Goal: Task Accomplishment & Management: Use online tool/utility

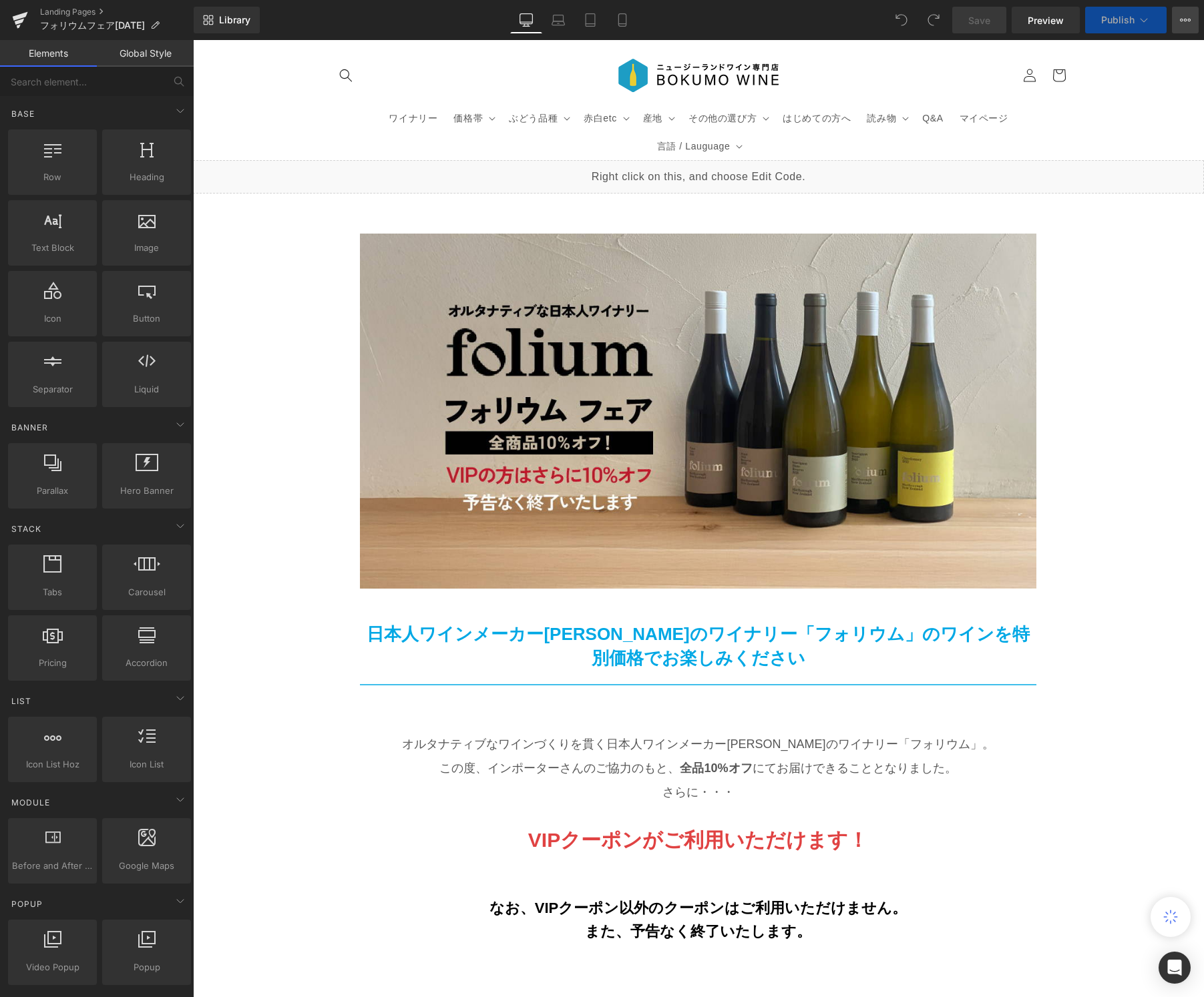
click at [1187, 16] on icon at bounding box center [1184, 20] width 11 height 11
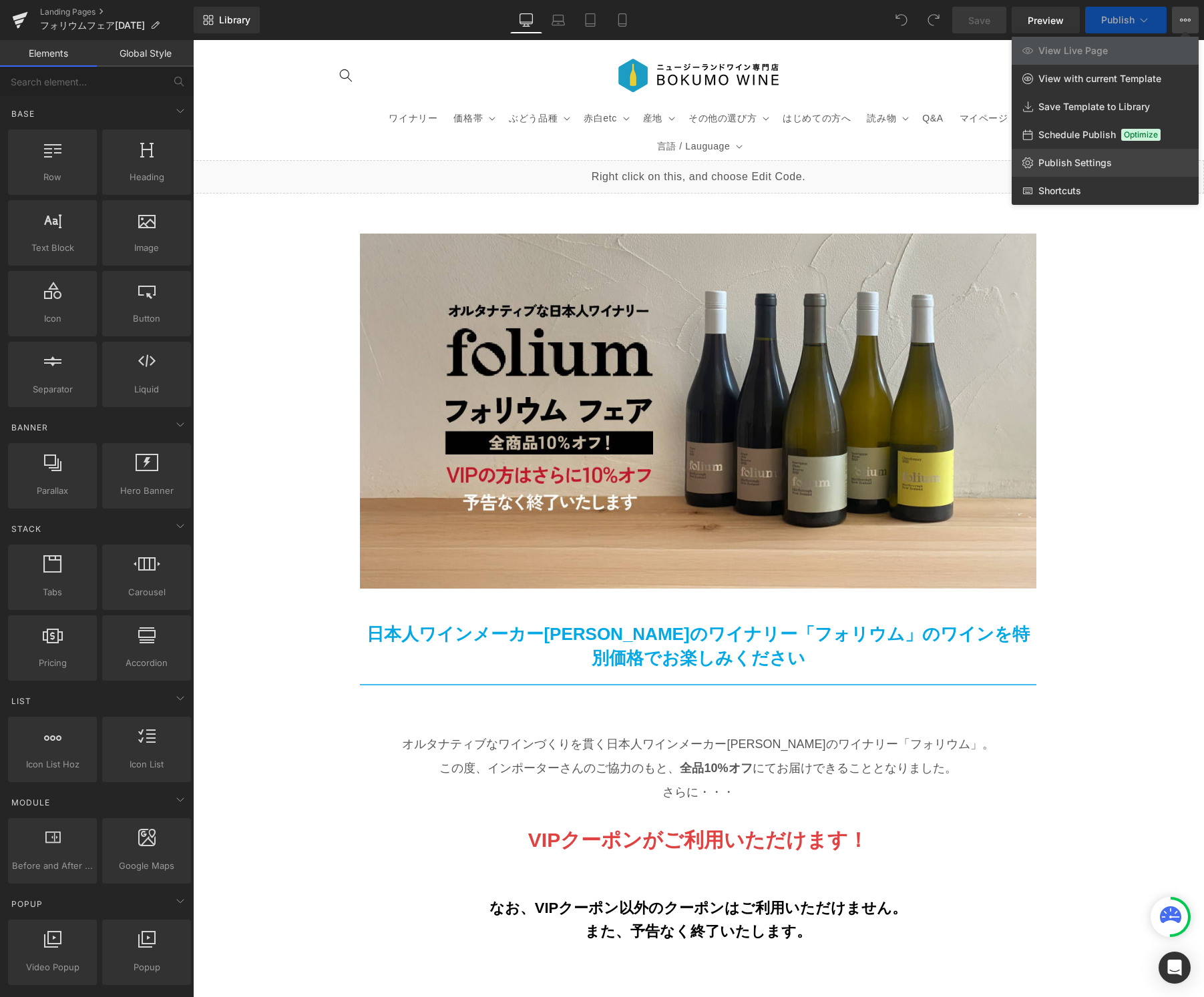
click at [1080, 161] on span "Publish Settings" at bounding box center [1075, 163] width 73 height 12
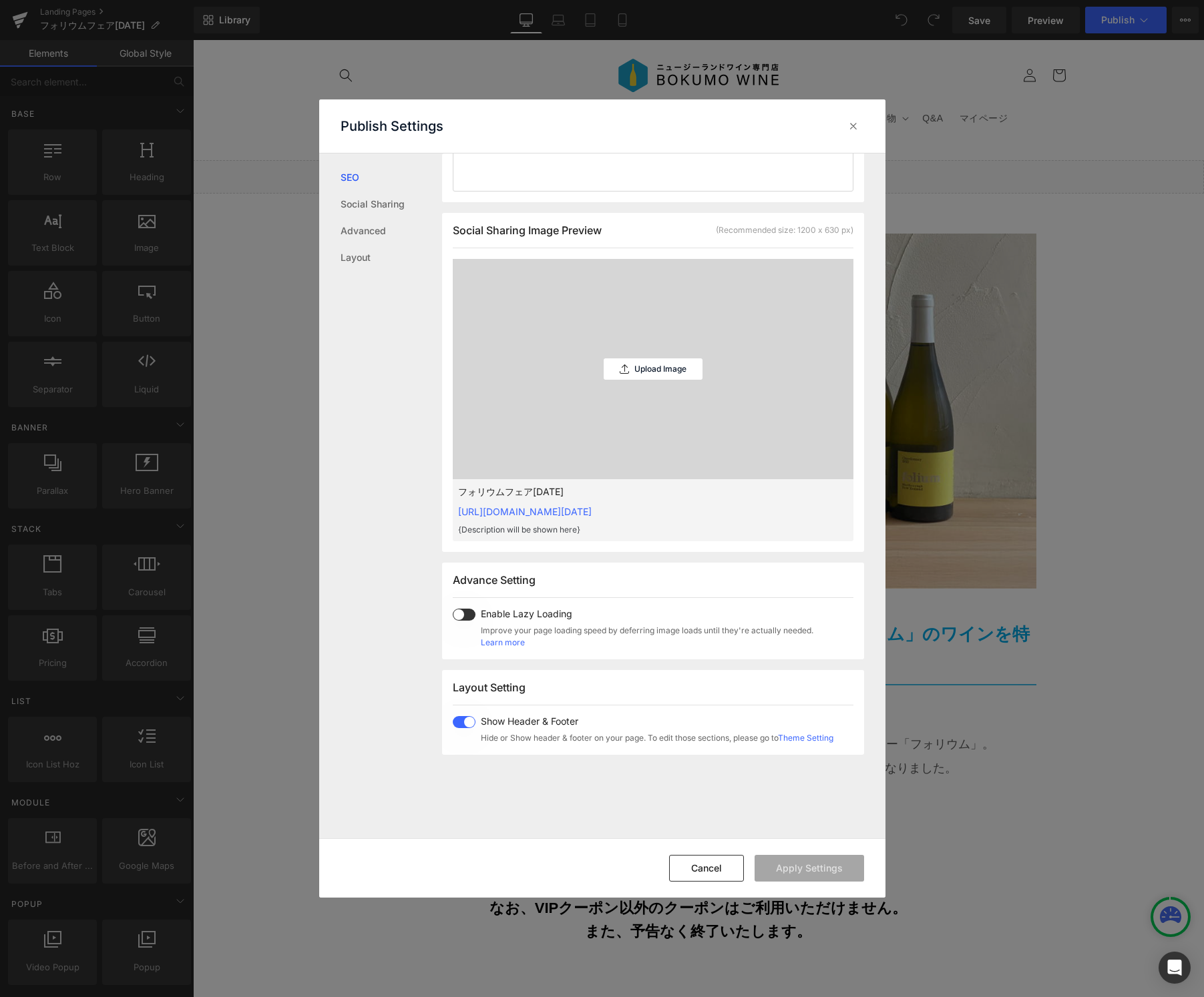
scroll to position [310, 0]
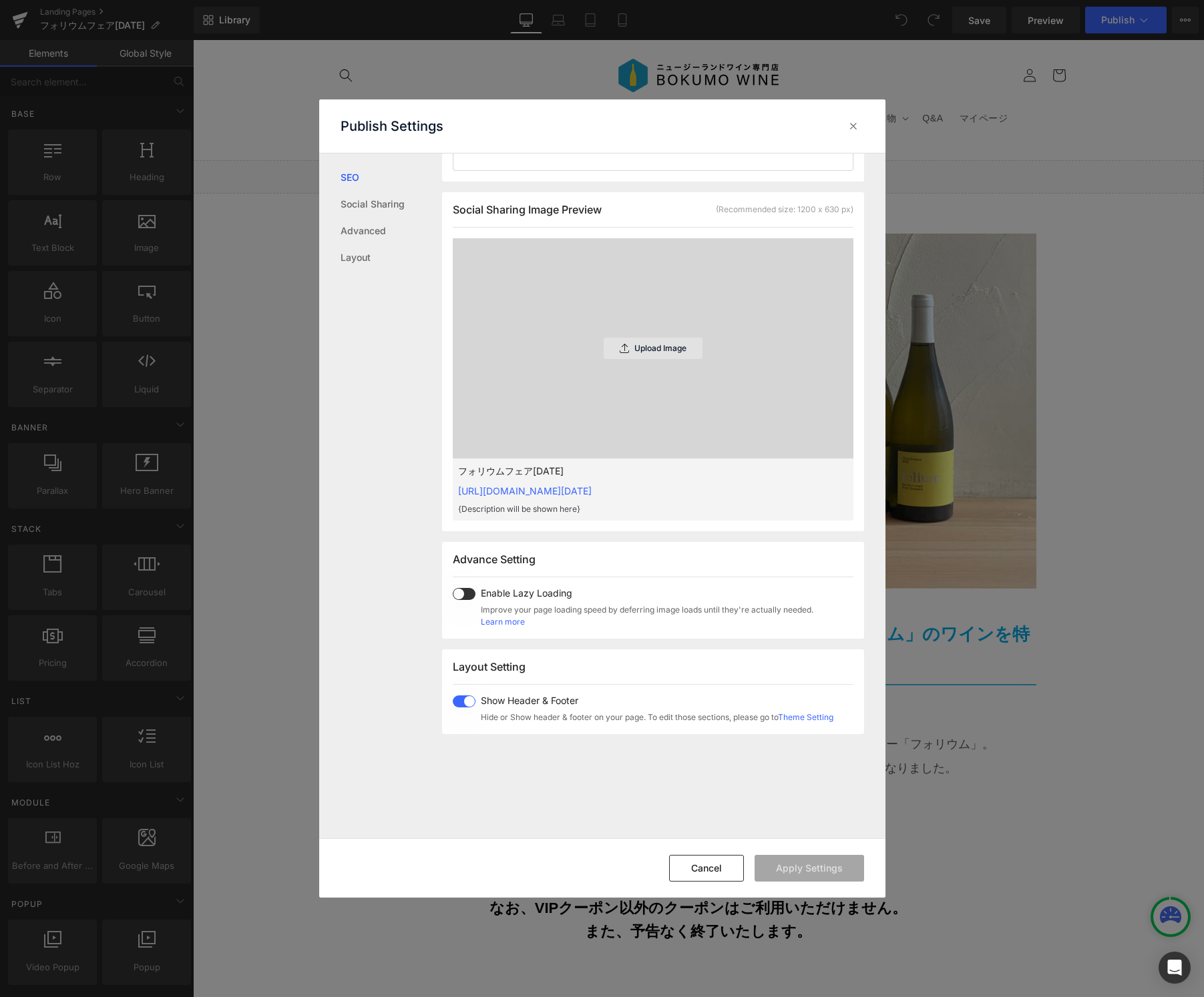
click at [650, 348] on p "Upload Image" at bounding box center [660, 348] width 52 height 9
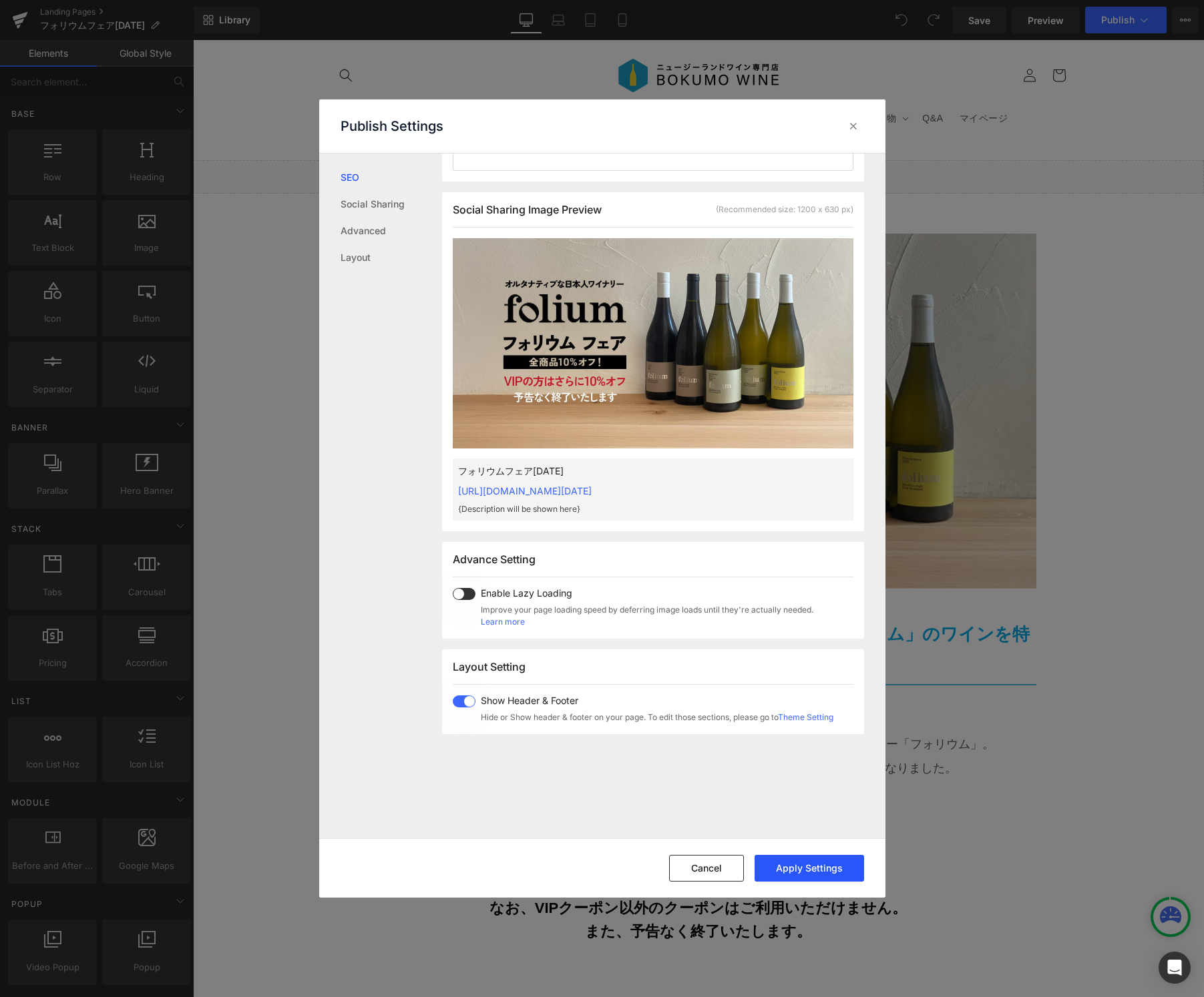
click at [825, 871] on button "Apply Settings" at bounding box center [809, 868] width 110 height 27
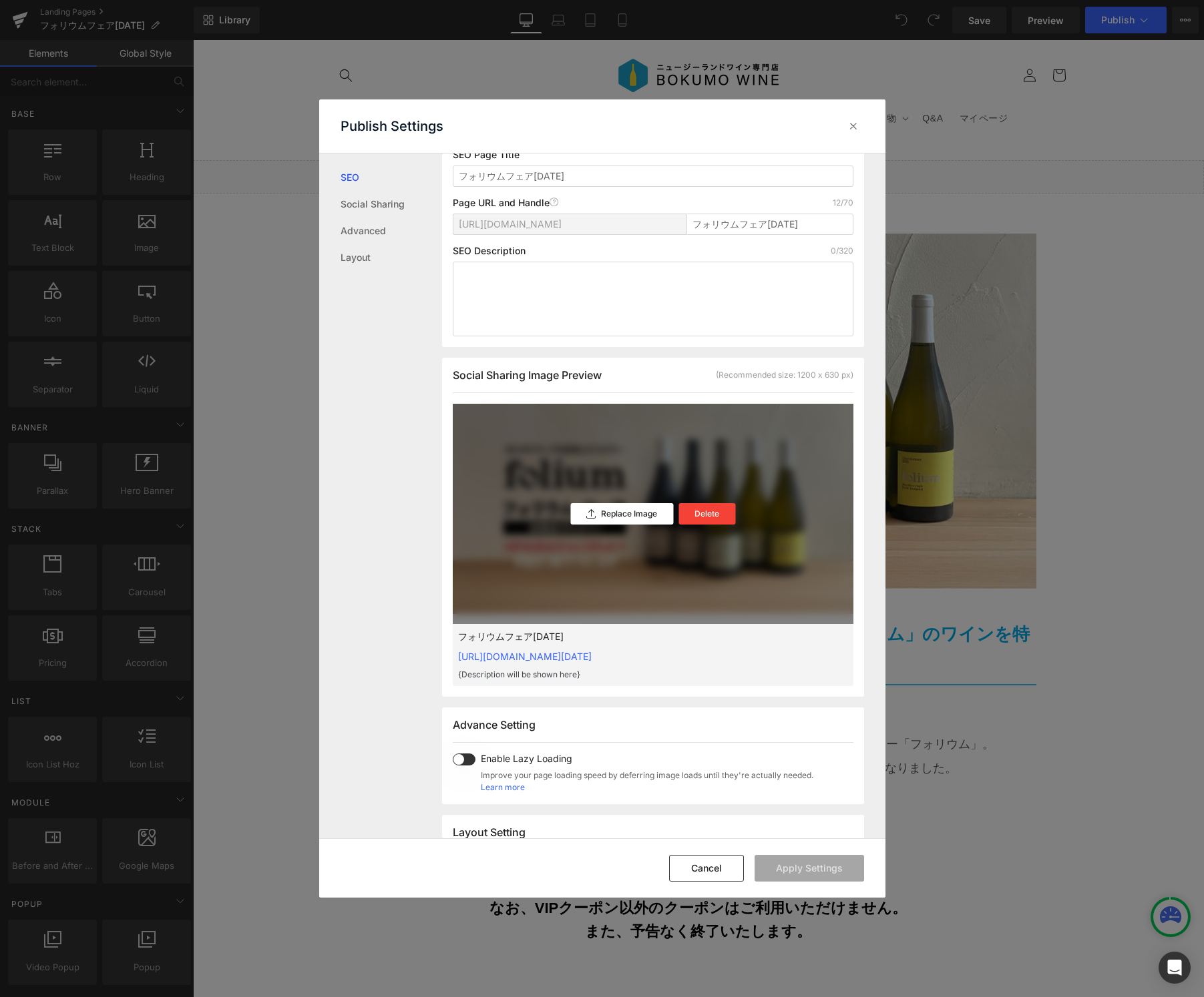
scroll to position [0, 0]
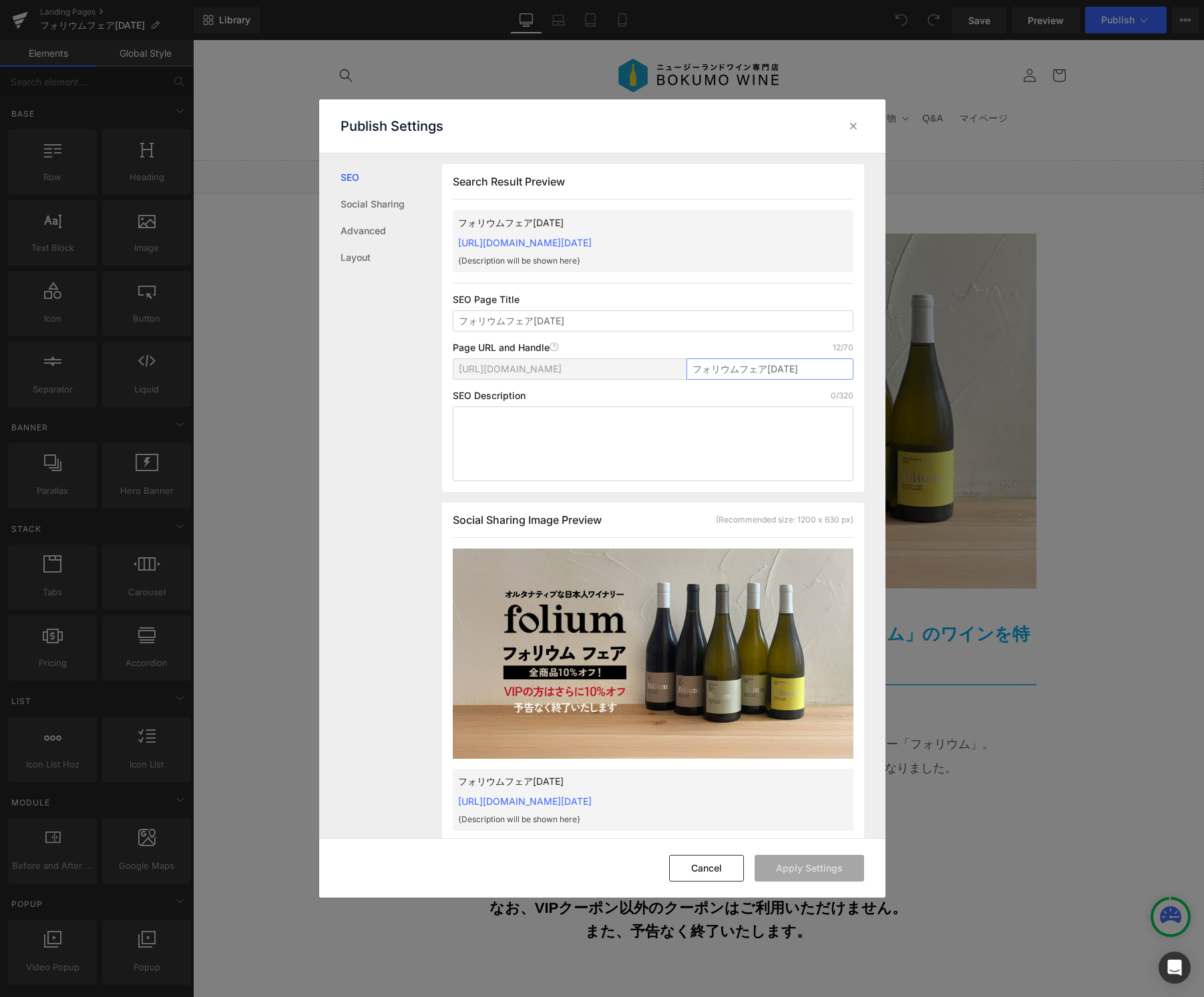
click at [762, 370] on input "フォリウムフェア[DATE]" at bounding box center [770, 369] width 167 height 21
type input "folium-fair-2025"
click at [822, 863] on button "Apply Settings" at bounding box center [809, 868] width 110 height 27
click at [855, 128] on icon at bounding box center [853, 126] width 13 height 13
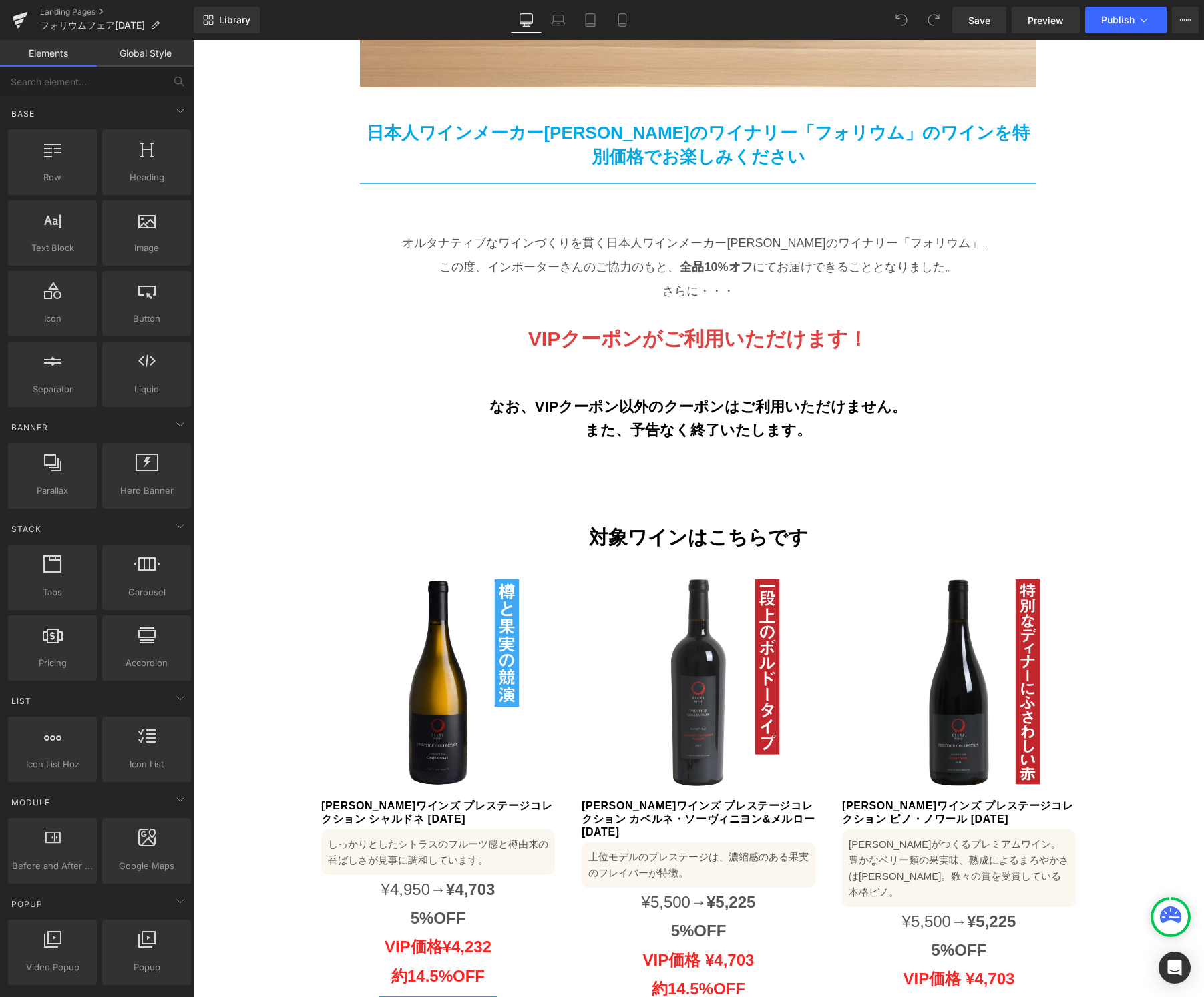
scroll to position [550, 0]
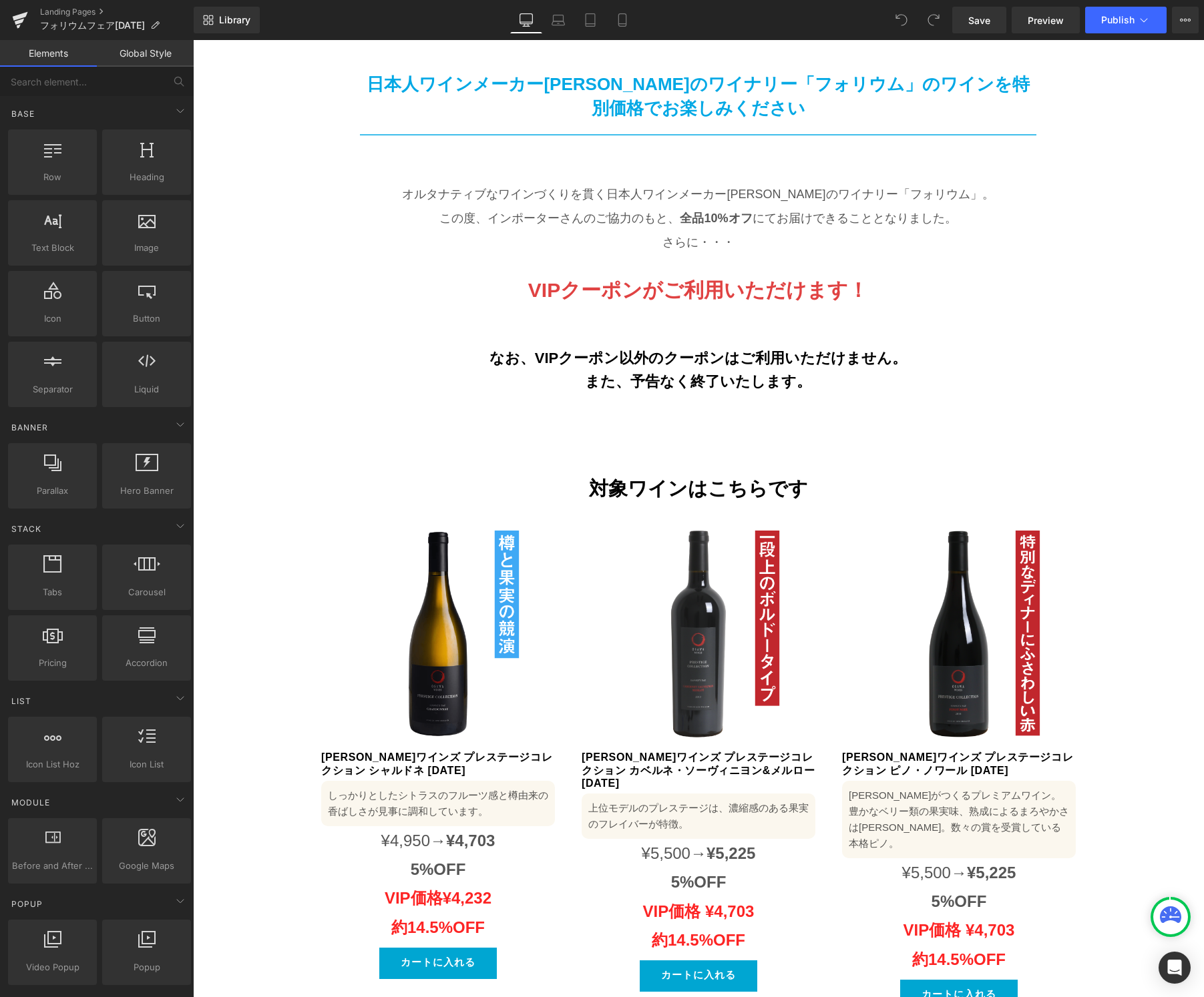
click at [715, 564] on img at bounding box center [699, 634] width 234 height 234
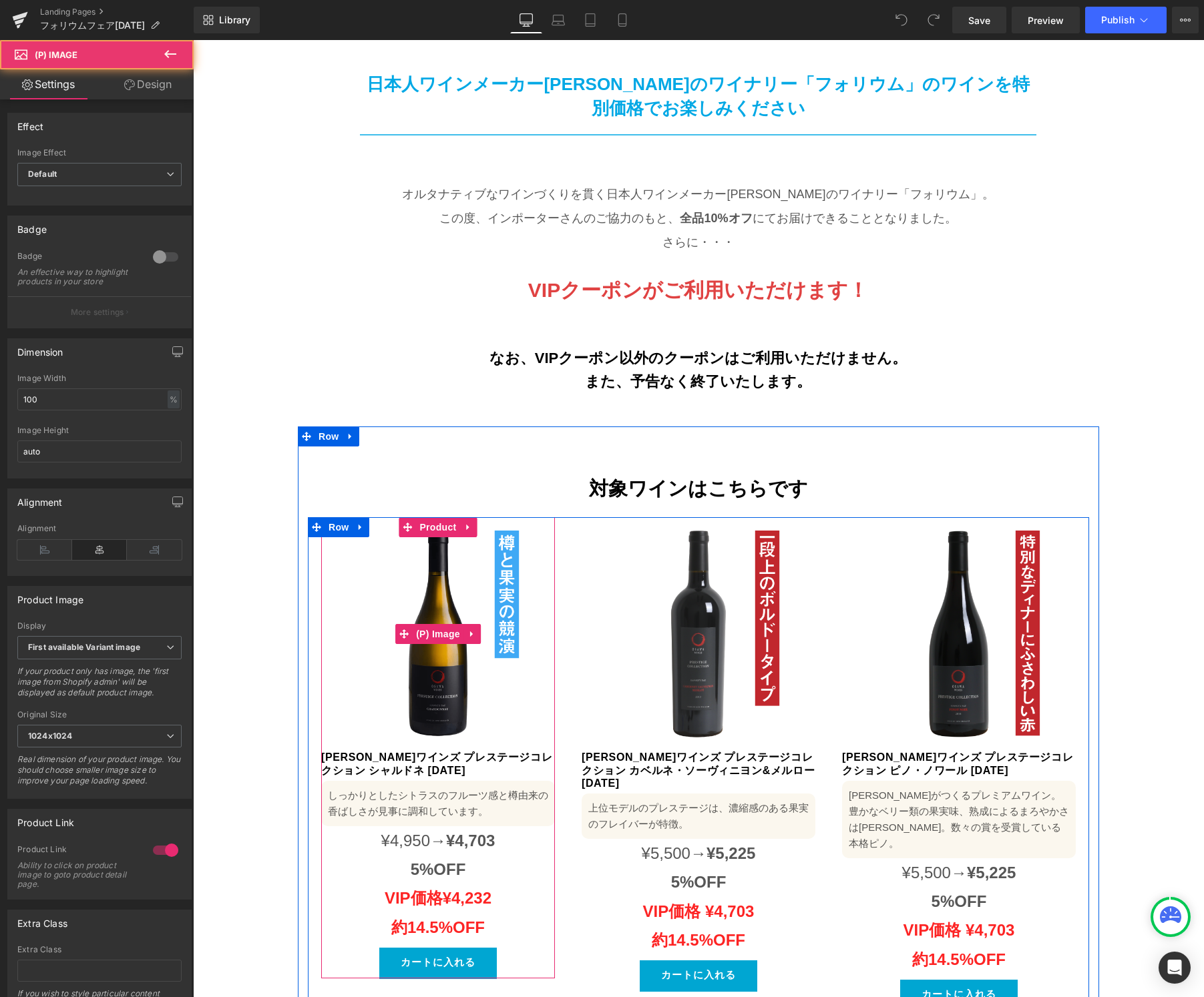
click at [407, 543] on img at bounding box center [438, 634] width 234 height 234
click at [430, 517] on span "Product" at bounding box center [438, 527] width 44 height 20
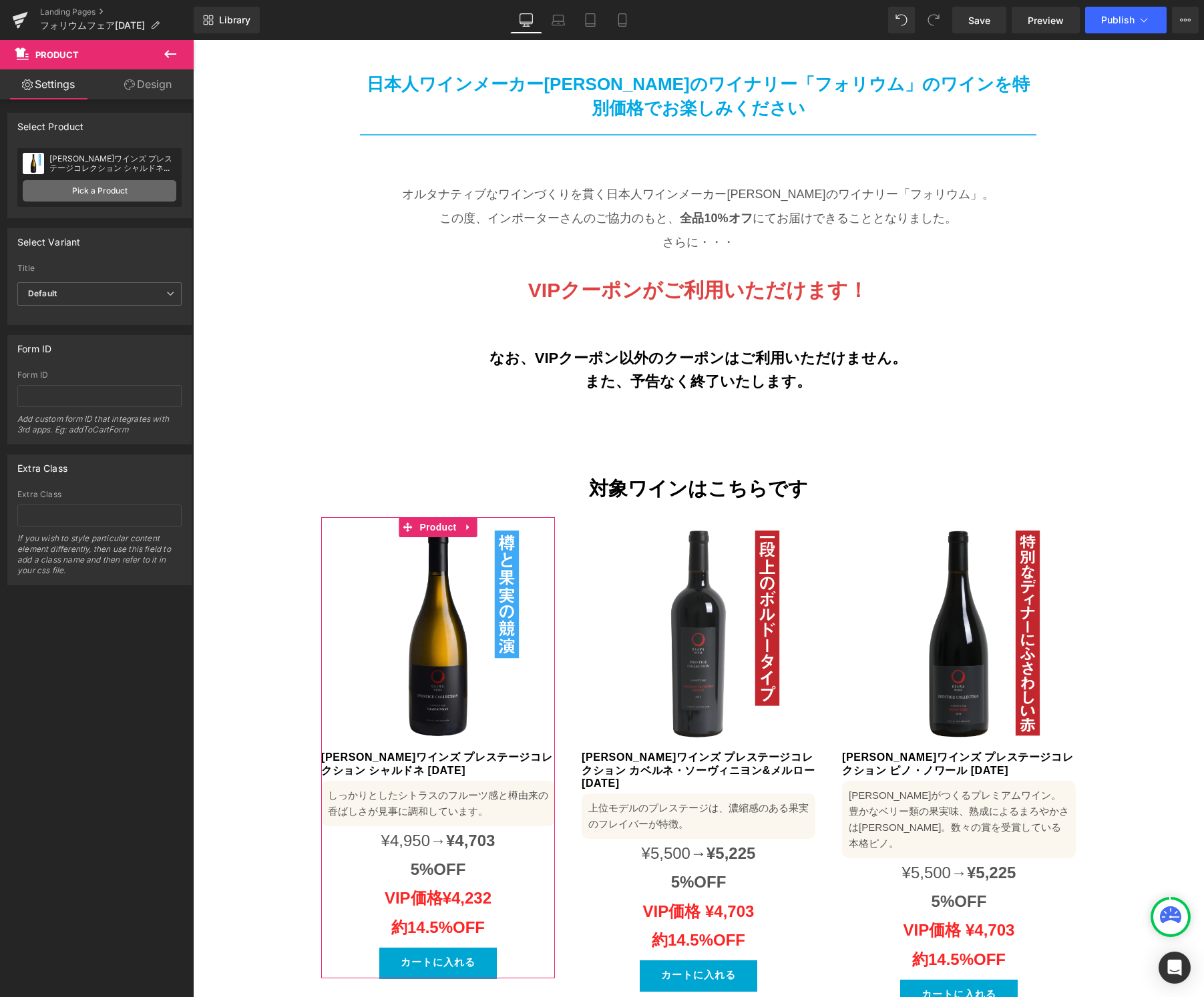
click at [88, 184] on link "Pick a Product" at bounding box center [99, 190] width 153 height 21
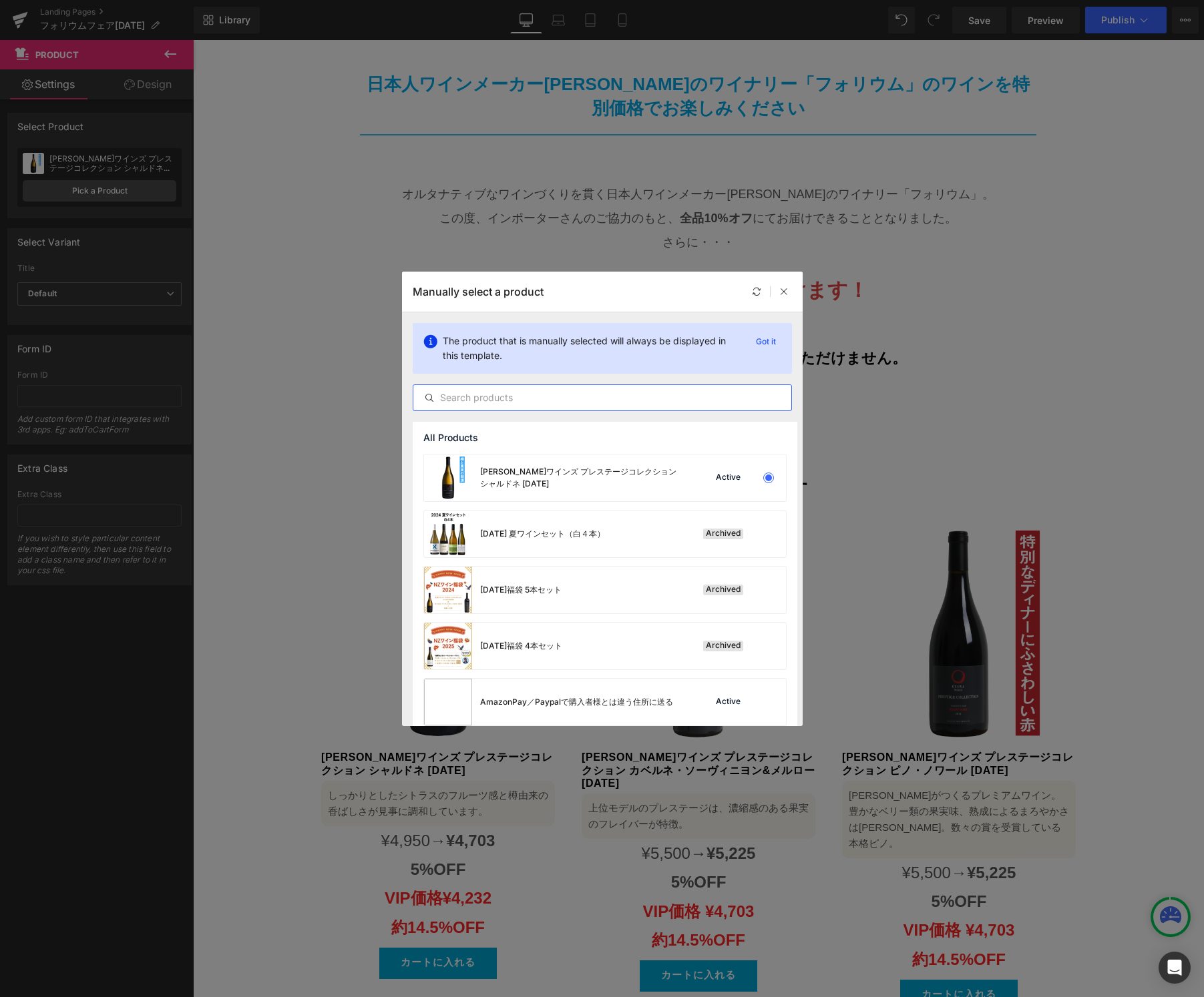
click at [547, 402] on input "text" at bounding box center [602, 398] width 378 height 16
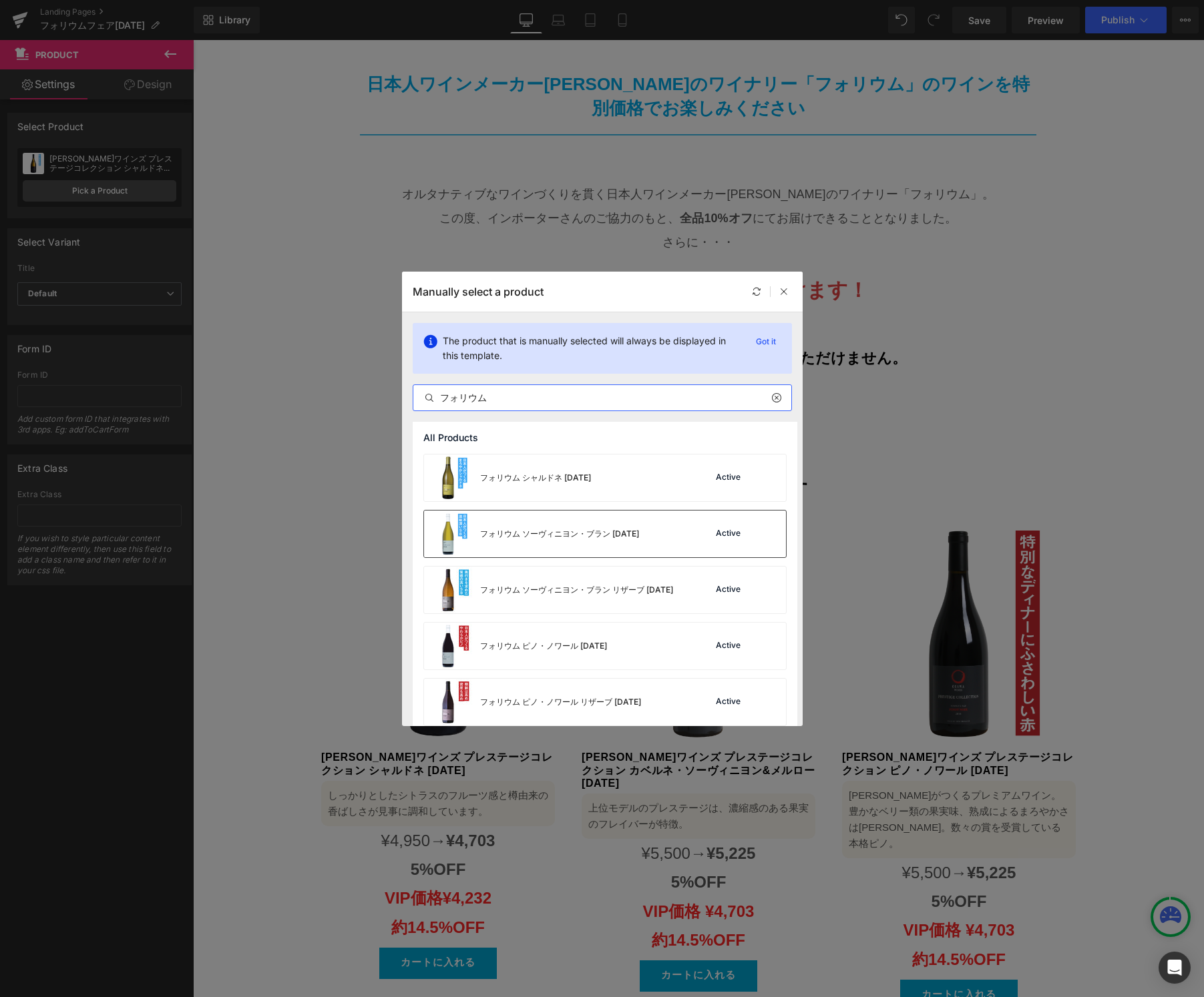
type input "フォリウム"
click at [567, 534] on div "フォリウム ソーヴィニヨン・ブラン [DATE]" at bounding box center [559, 534] width 159 height 12
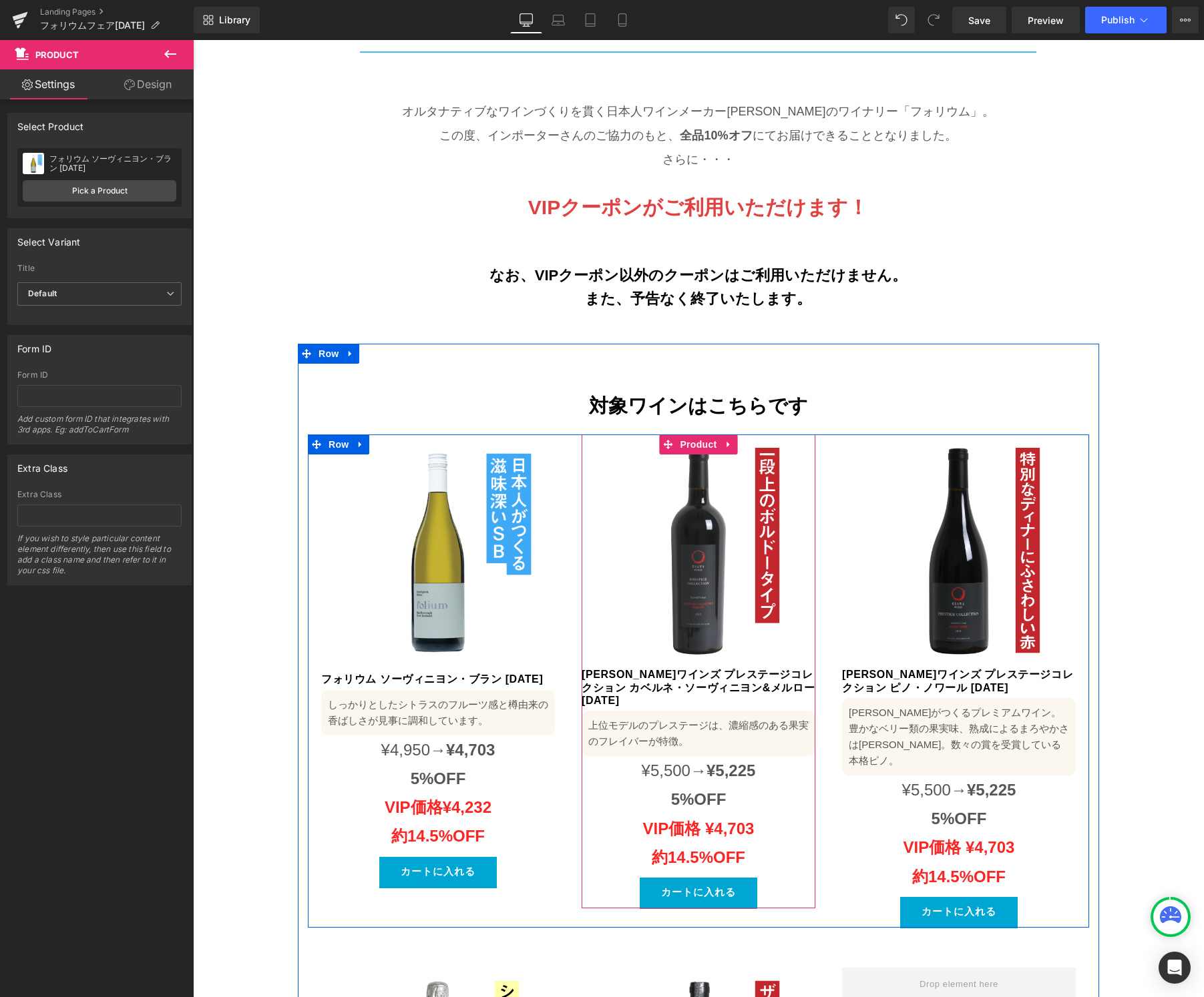
scroll to position [666, 0]
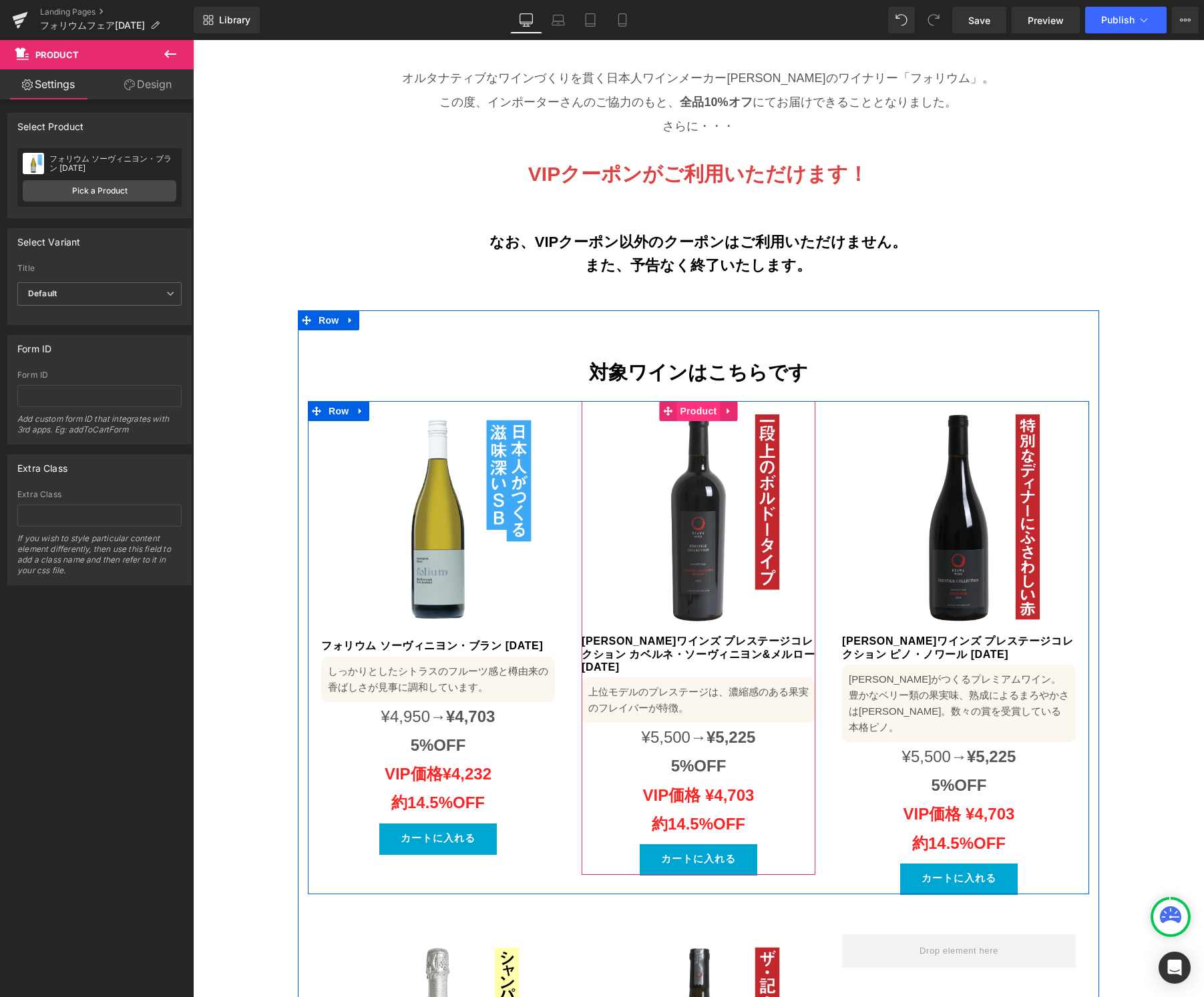
click at [696, 402] on span "Product" at bounding box center [698, 412] width 44 height 20
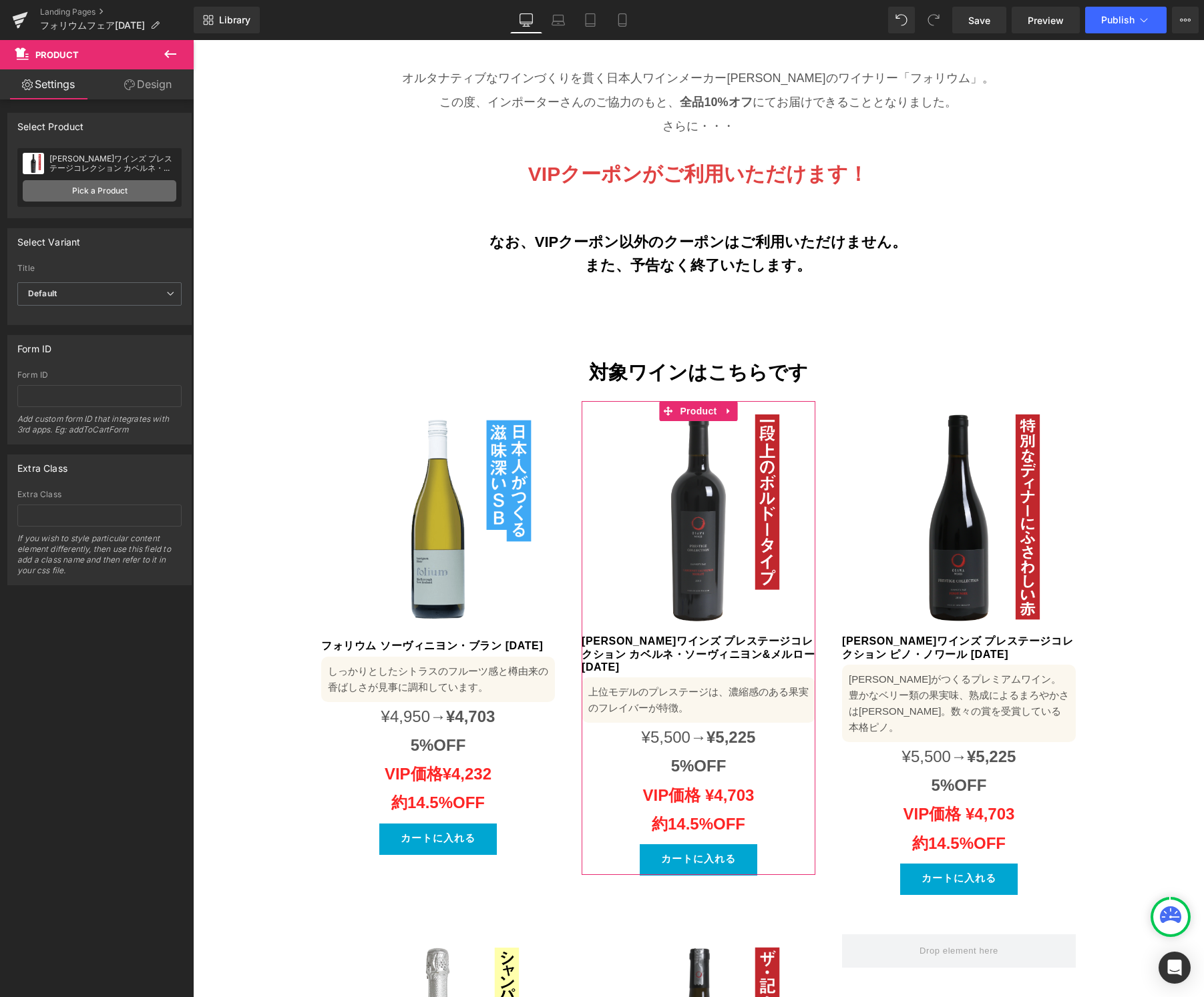
click at [110, 193] on link "Pick a Product" at bounding box center [99, 190] width 153 height 21
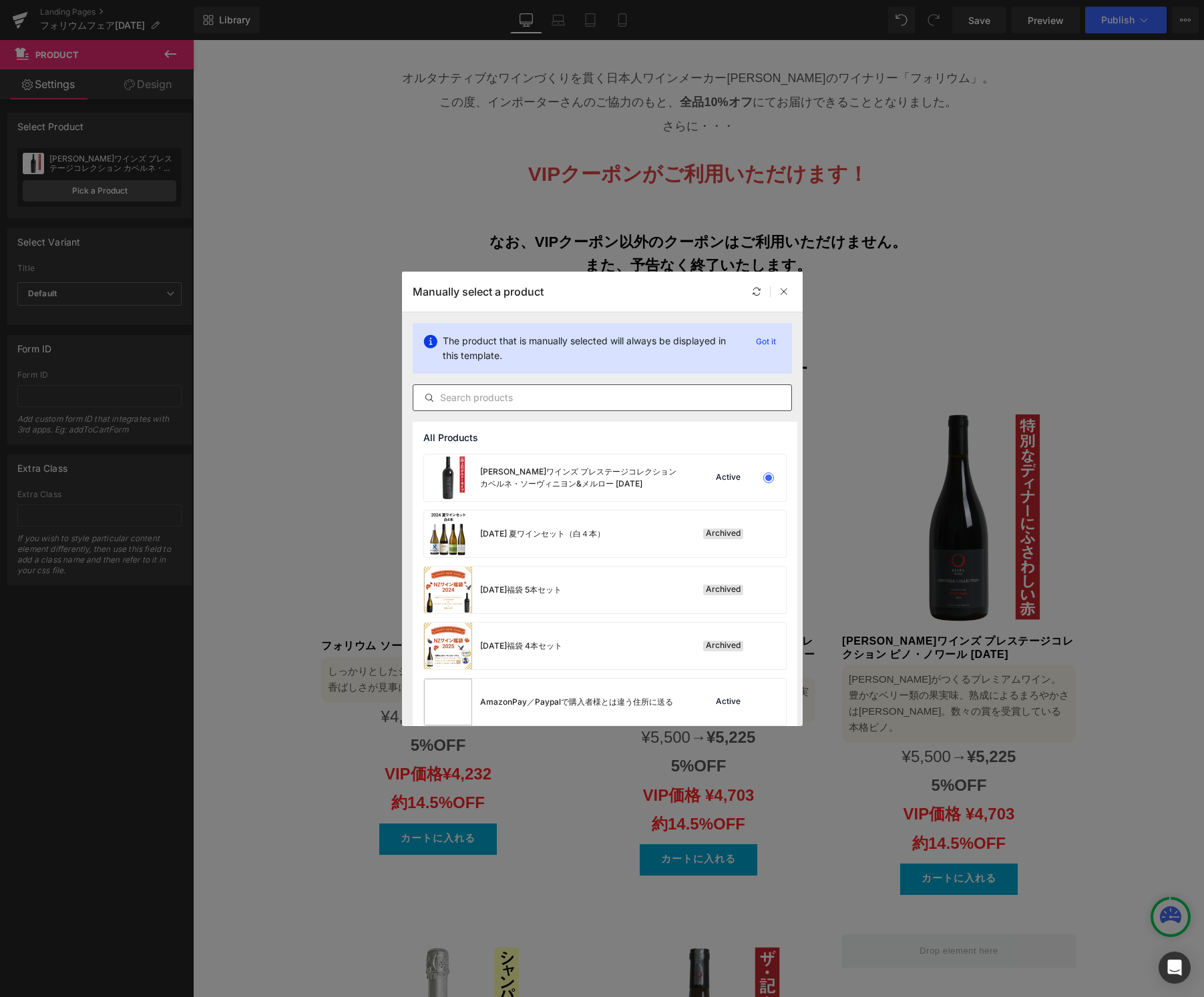
click at [0, 0] on input "text" at bounding box center [0, 0] width 0 height 0
paste input "フォリウム"
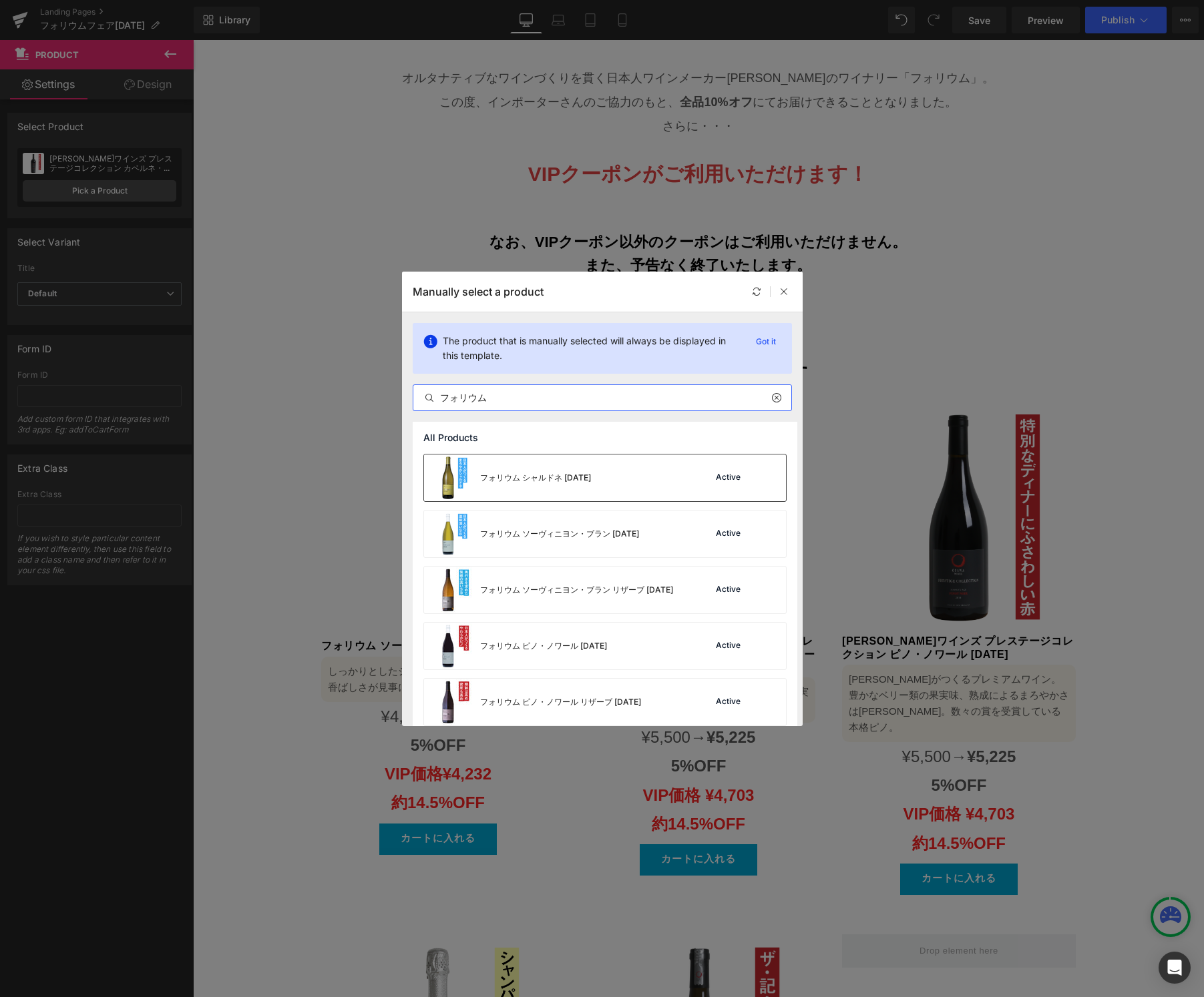
type input "フォリウム"
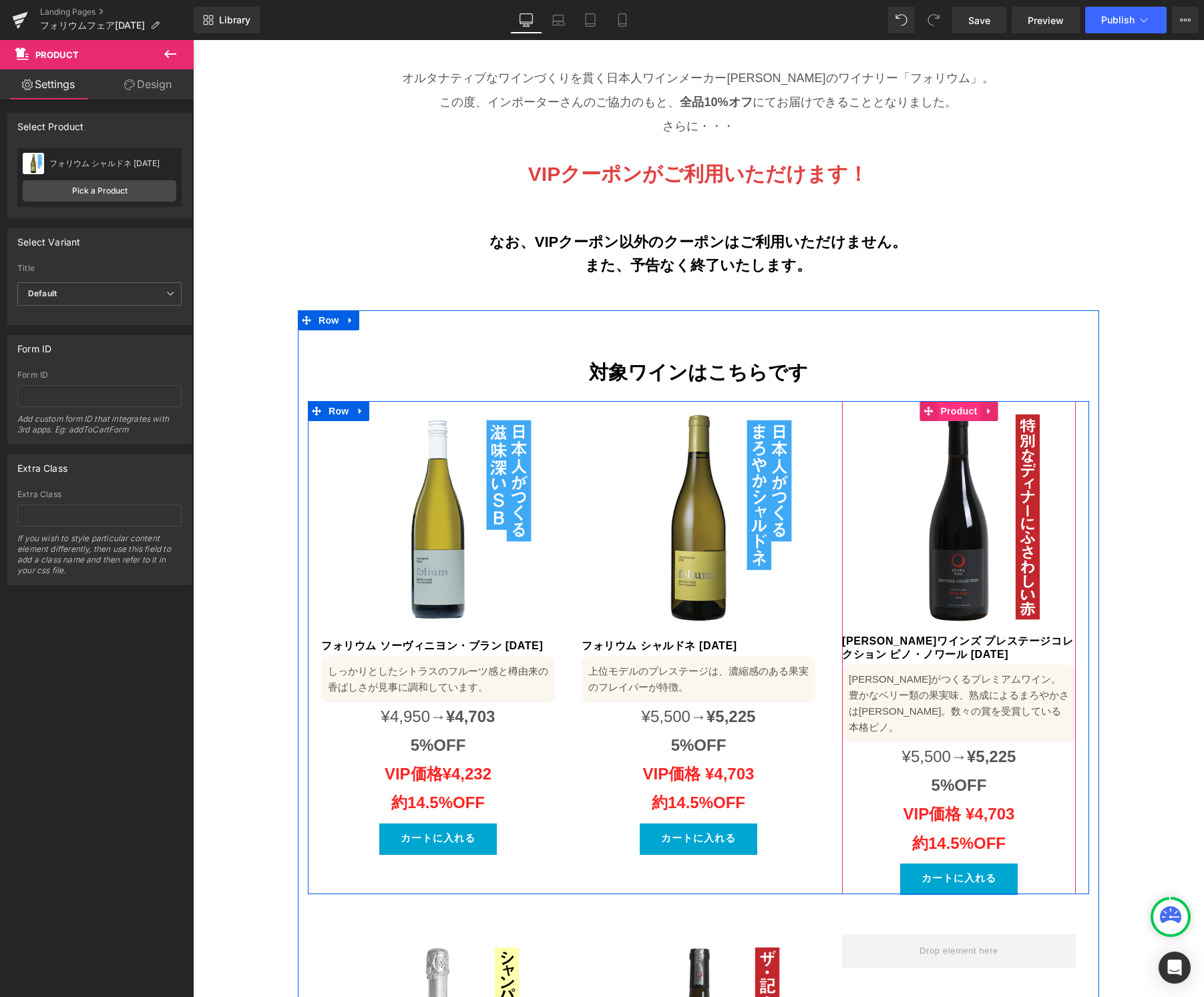
click at [955, 402] on span "Product" at bounding box center [959, 412] width 44 height 20
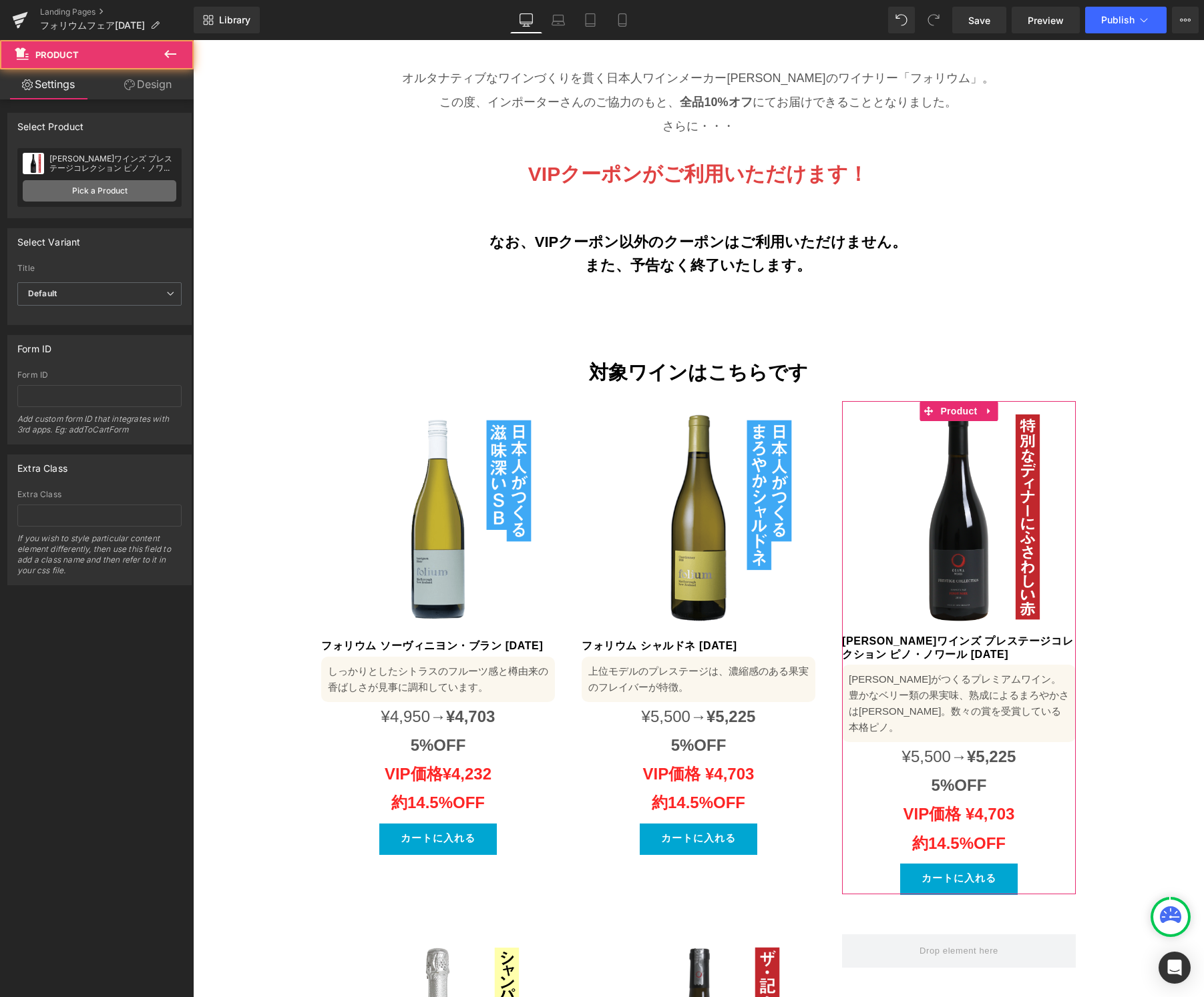
click at [87, 189] on link "Pick a Product" at bounding box center [99, 190] width 153 height 21
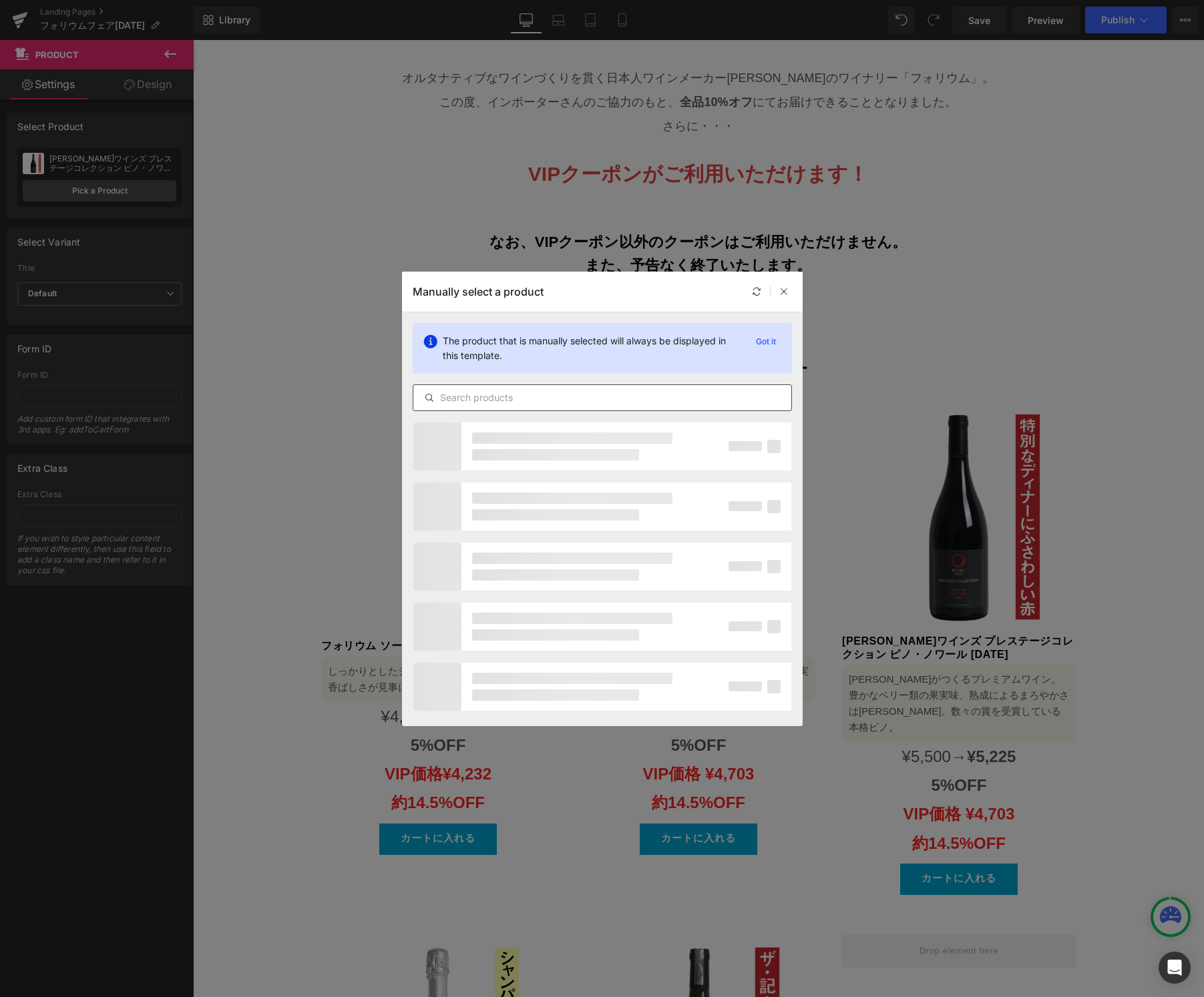
click at [591, 396] on input "text" at bounding box center [602, 398] width 378 height 16
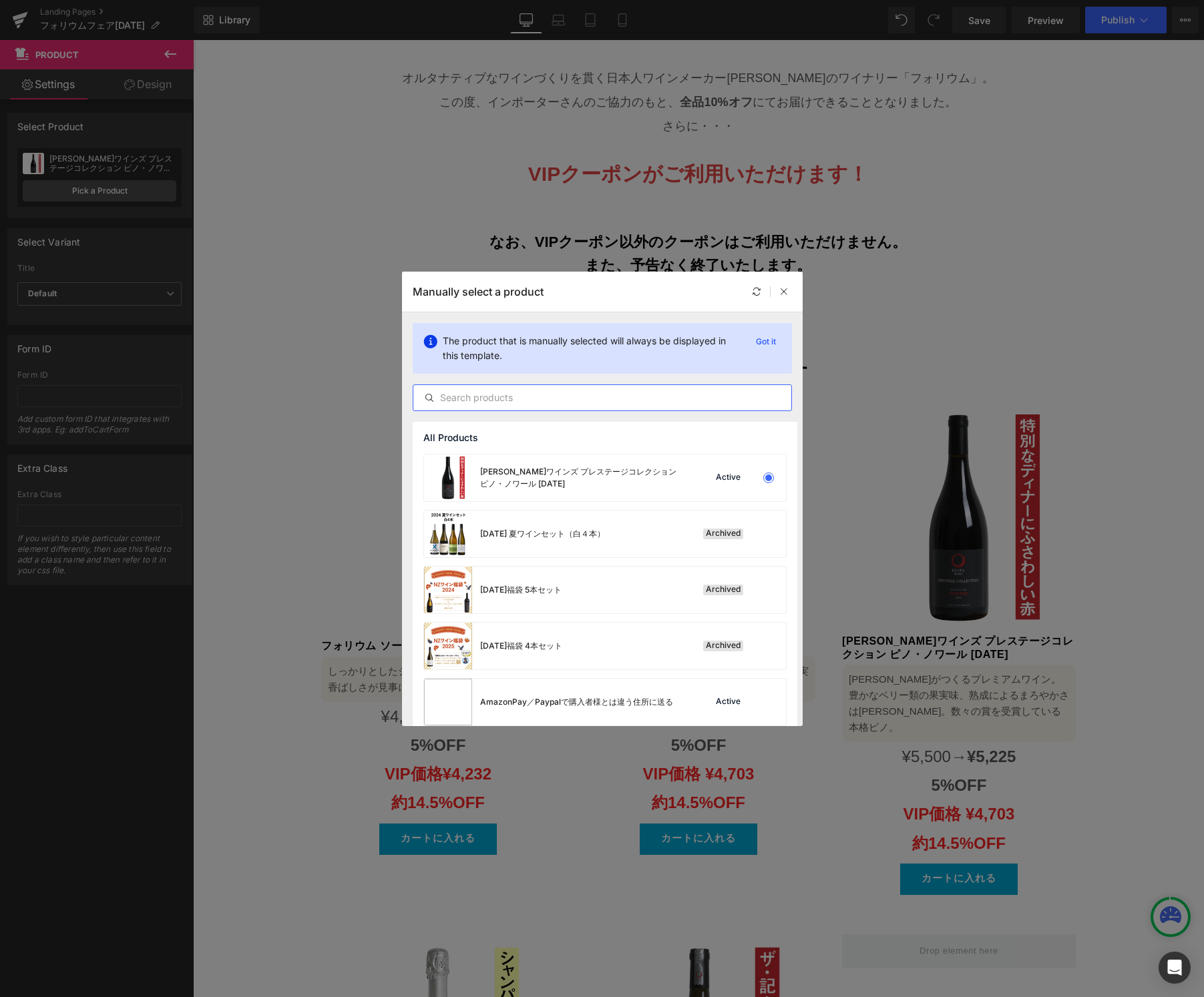
paste input "フォリウム"
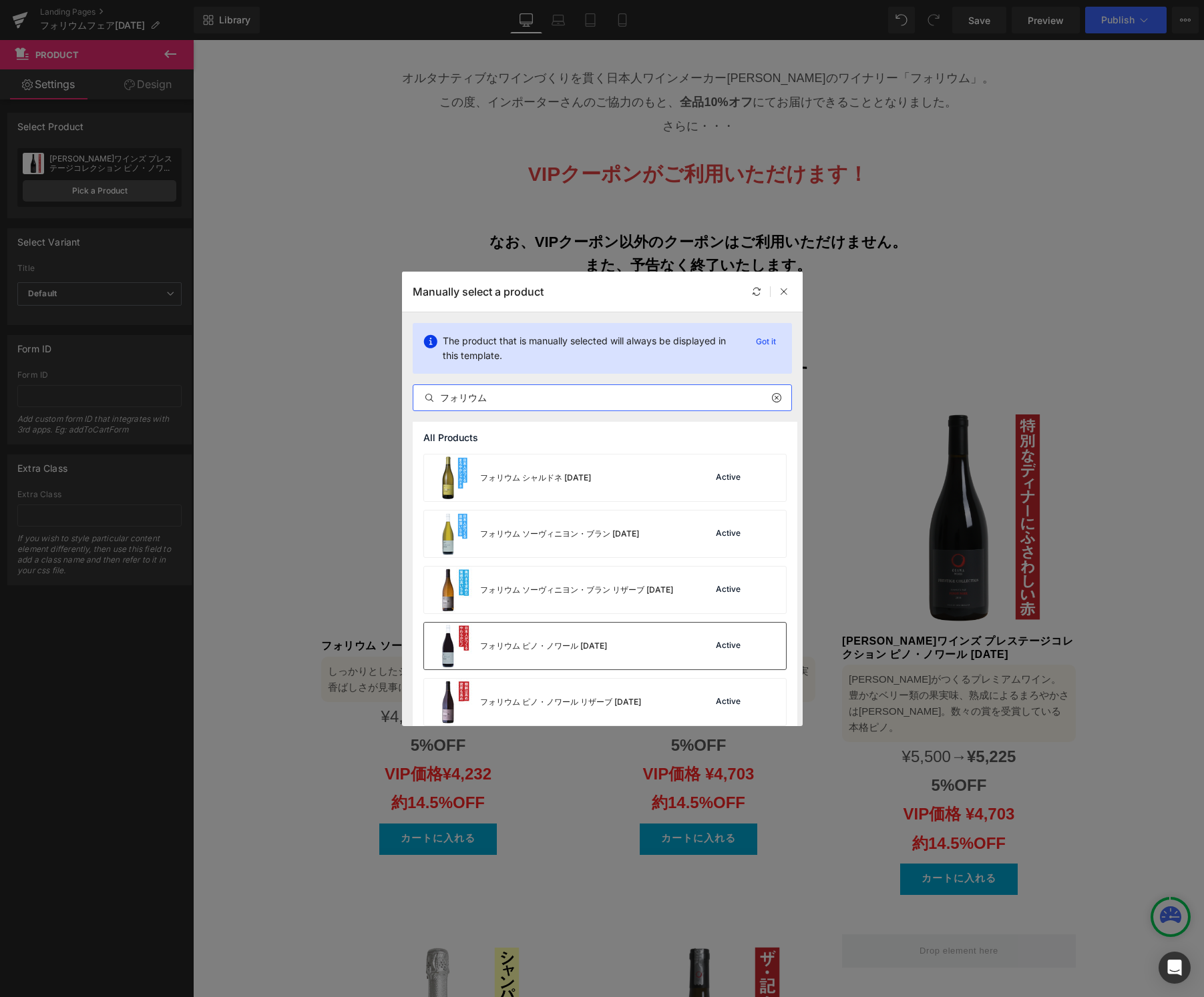
type input "フォリウム"
click at [585, 641] on div "フォリウム ピノ・ノワール [DATE]" at bounding box center [543, 646] width 127 height 12
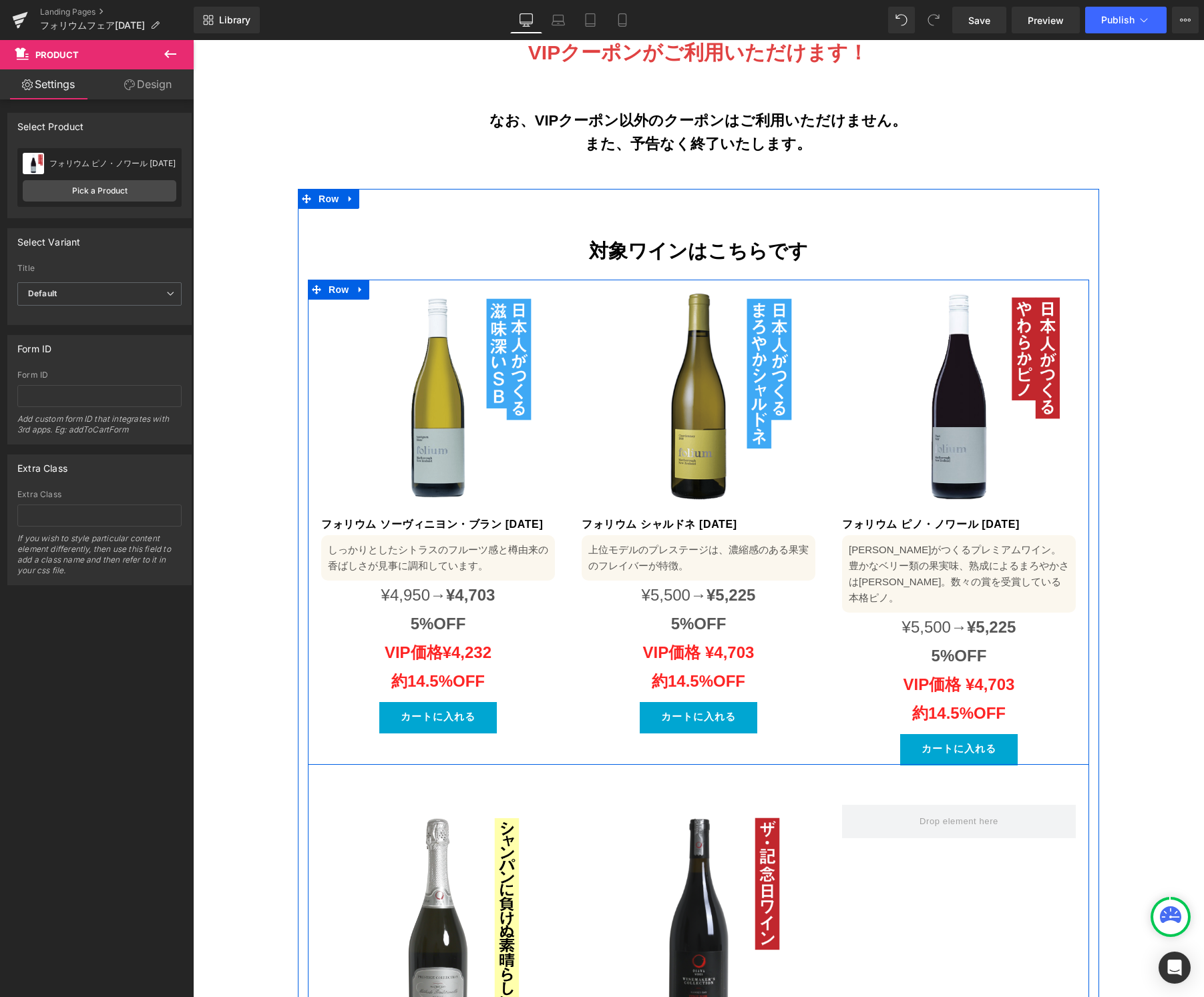
scroll to position [1002, 0]
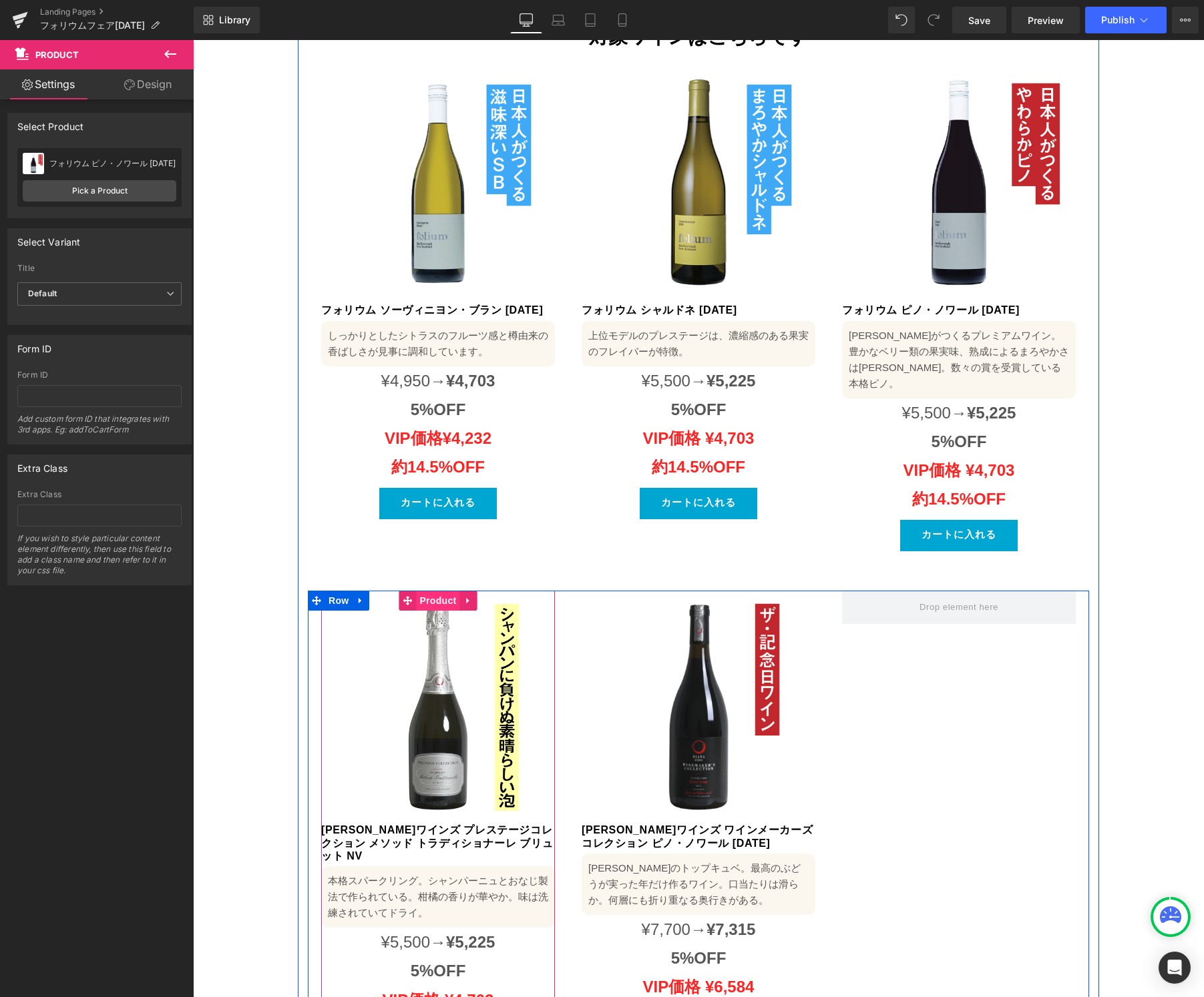
click at [431, 591] on span "Product" at bounding box center [438, 601] width 44 height 20
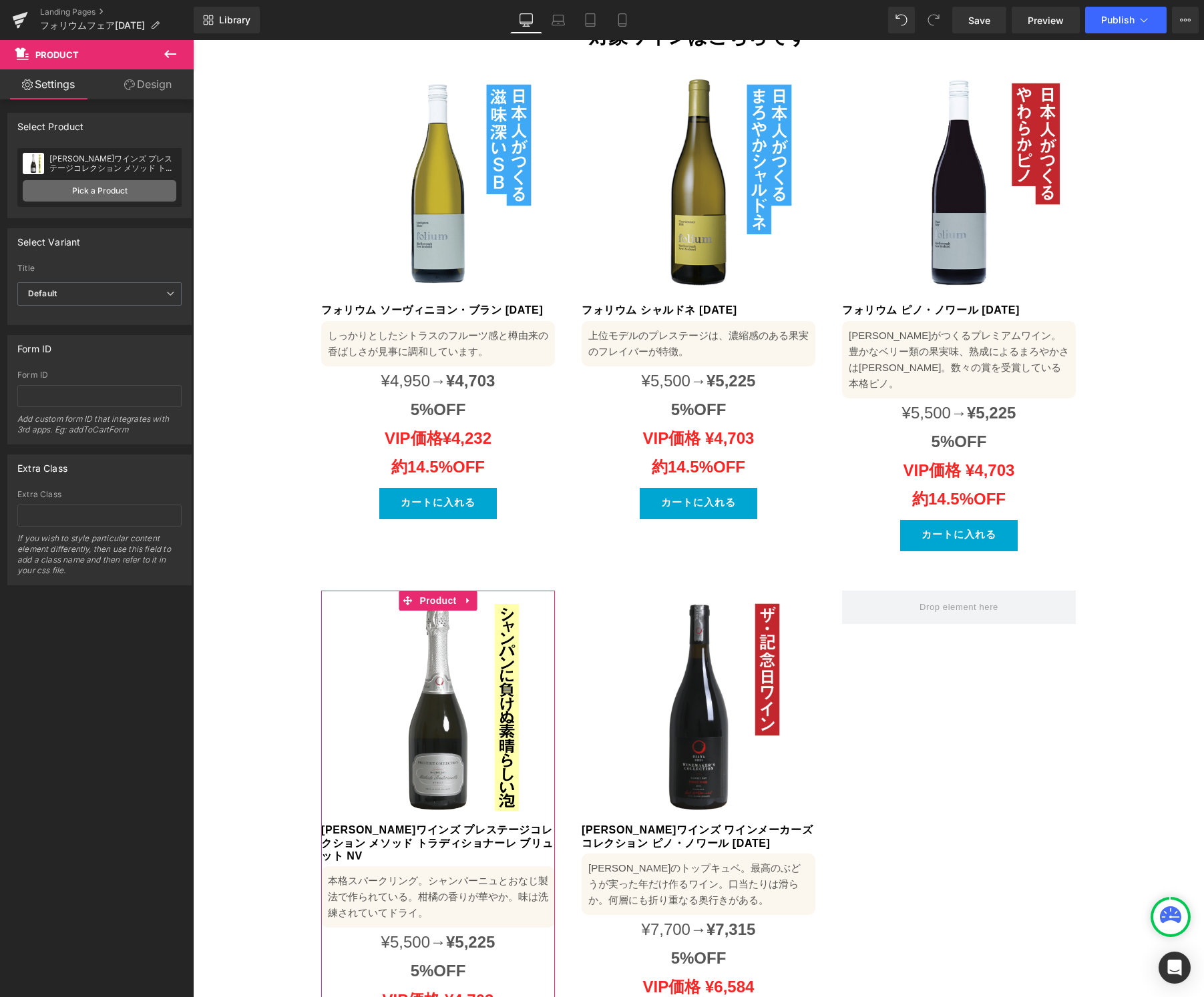
click at [84, 191] on link "Pick a Product" at bounding box center [99, 190] width 153 height 21
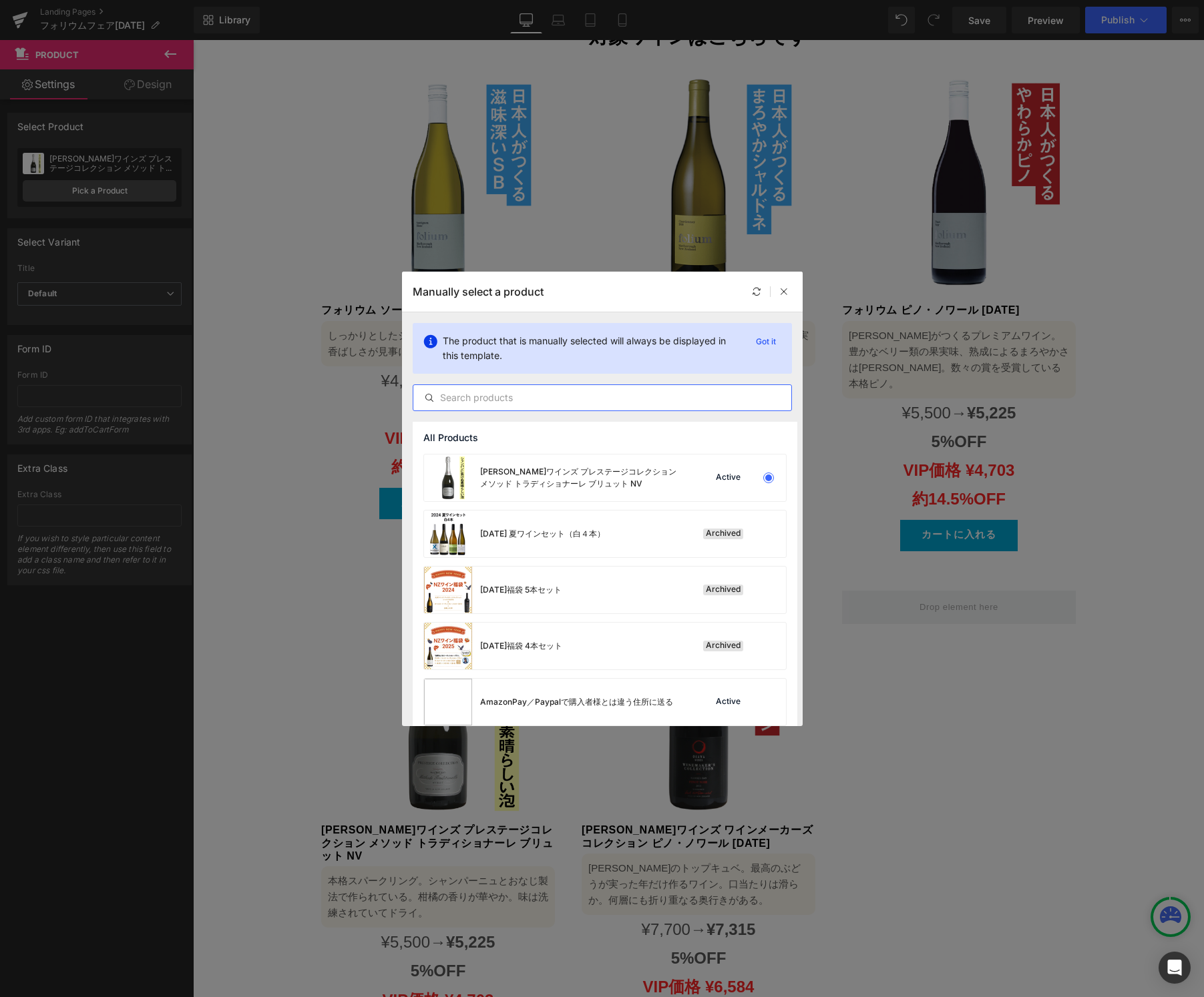
click at [600, 399] on input "text" at bounding box center [602, 398] width 378 height 16
paste input "フォリウム"
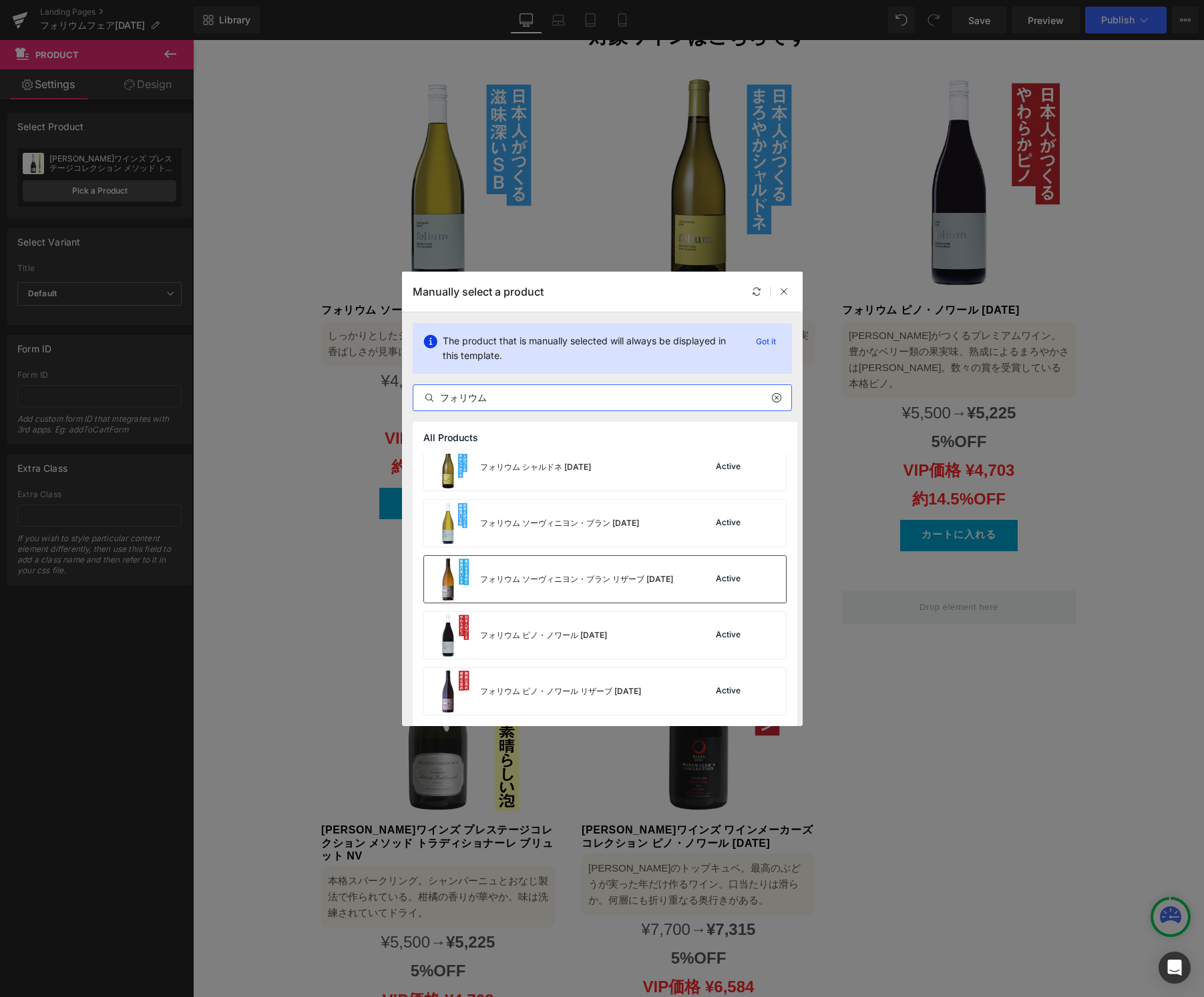
scroll to position [11, 0]
type input "フォリウム"
click at [0, 0] on div "フォリウム ソーヴィニヨン・ブラン リザーブ [DATE]" at bounding box center [0, 0] width 0 height 0
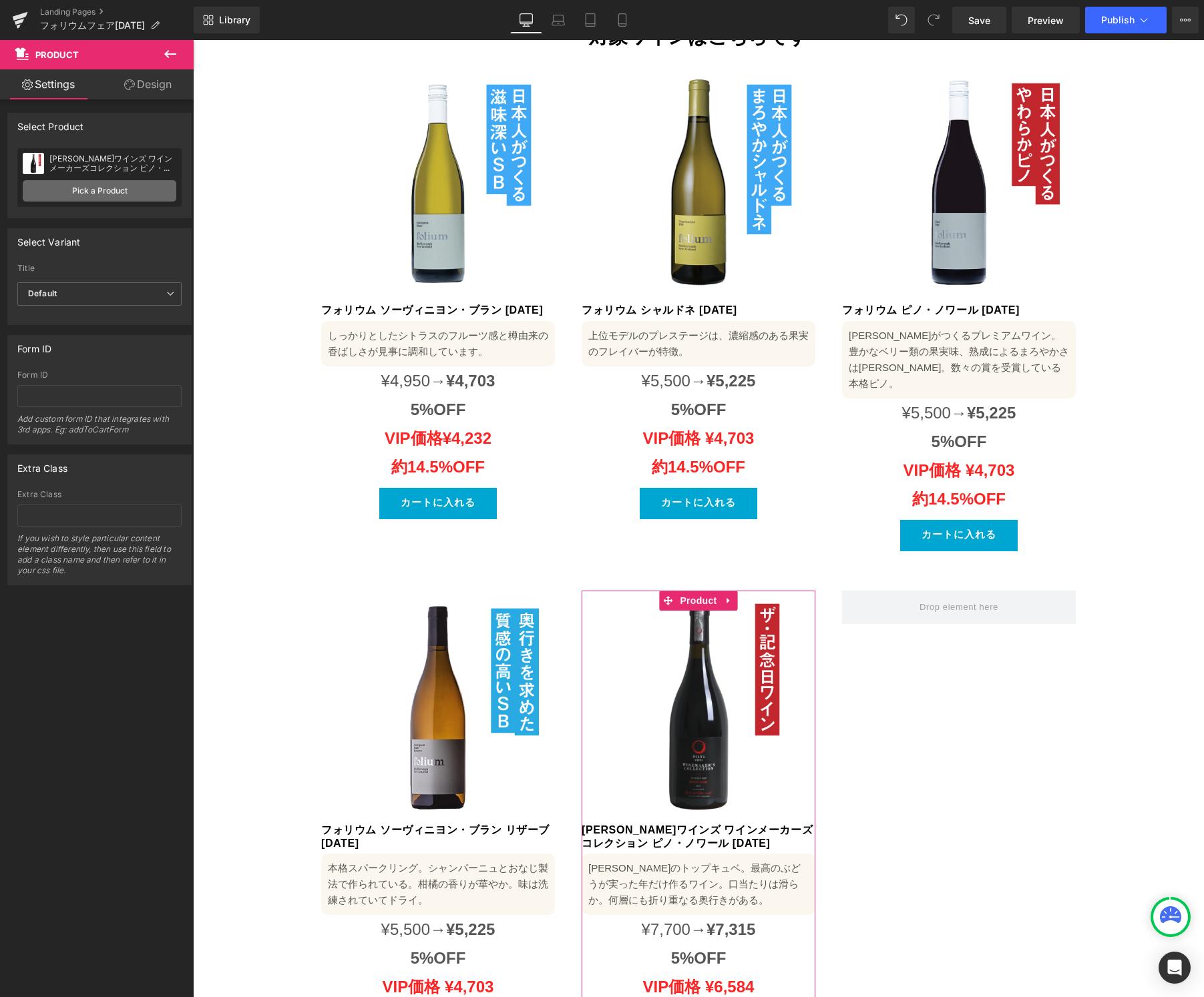
click at [97, 192] on link "Pick a Product" at bounding box center [99, 190] width 153 height 21
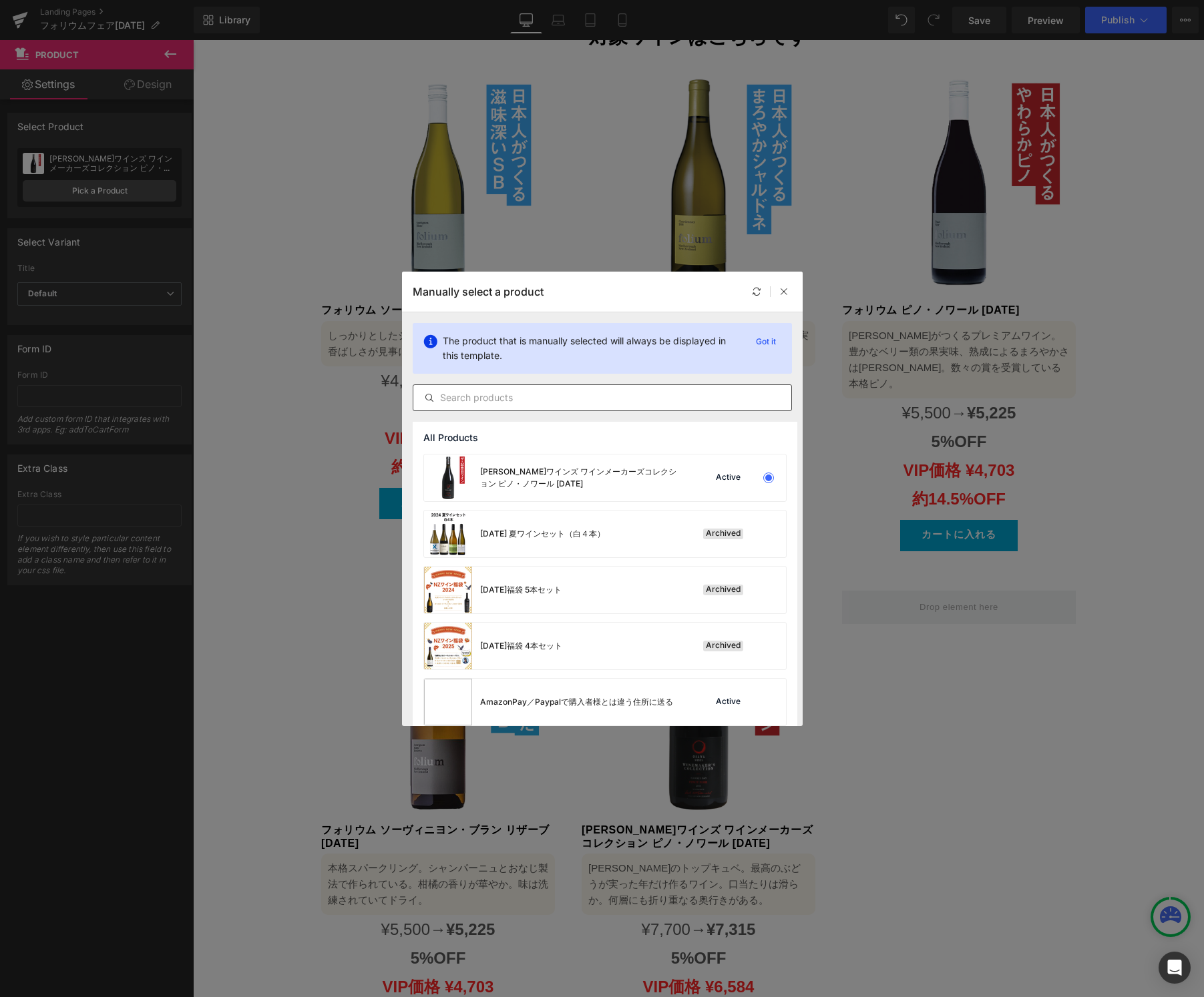
click at [575, 391] on input "text" at bounding box center [602, 398] width 378 height 16
paste input "フォリウム"
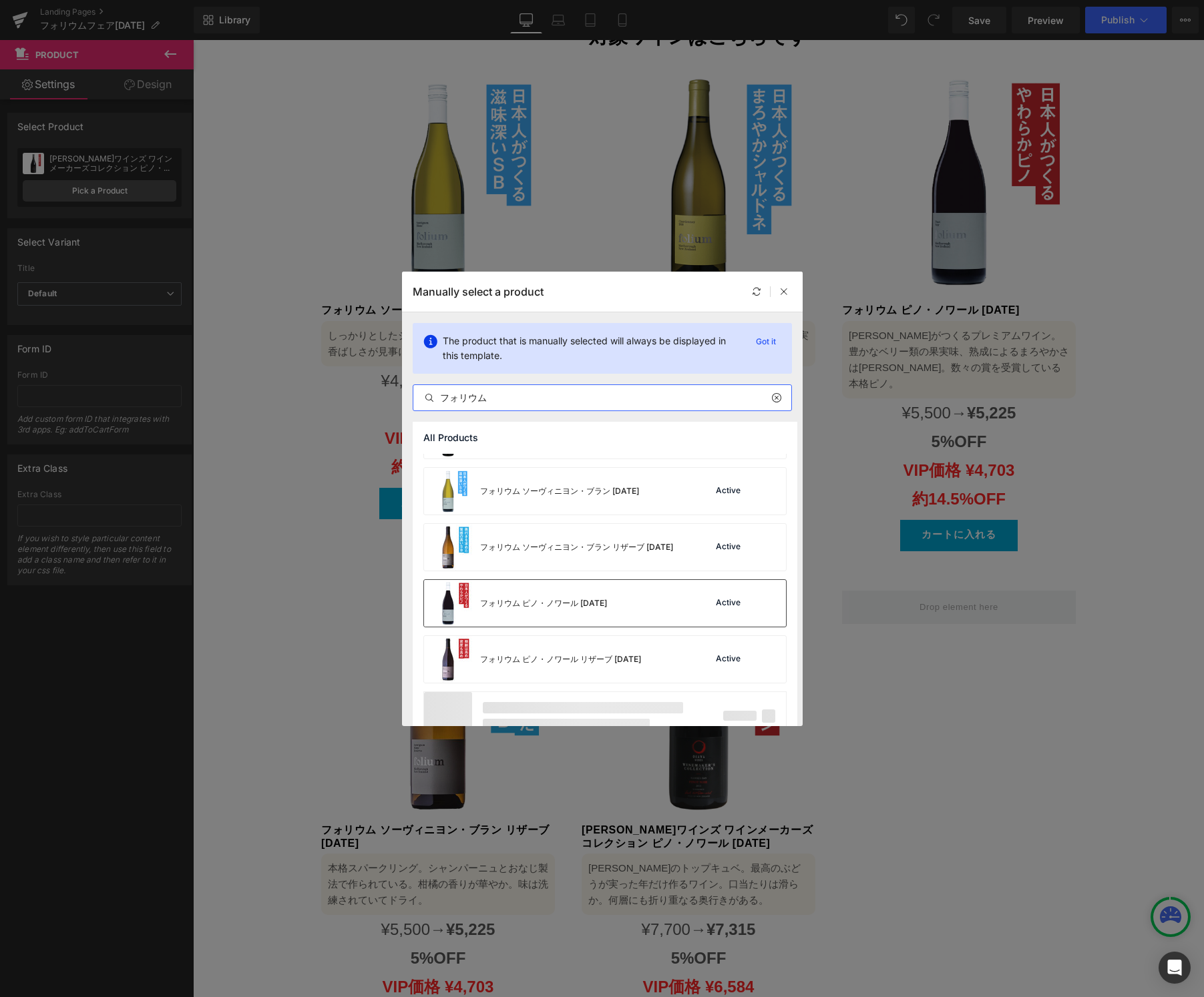
scroll to position [68, 0]
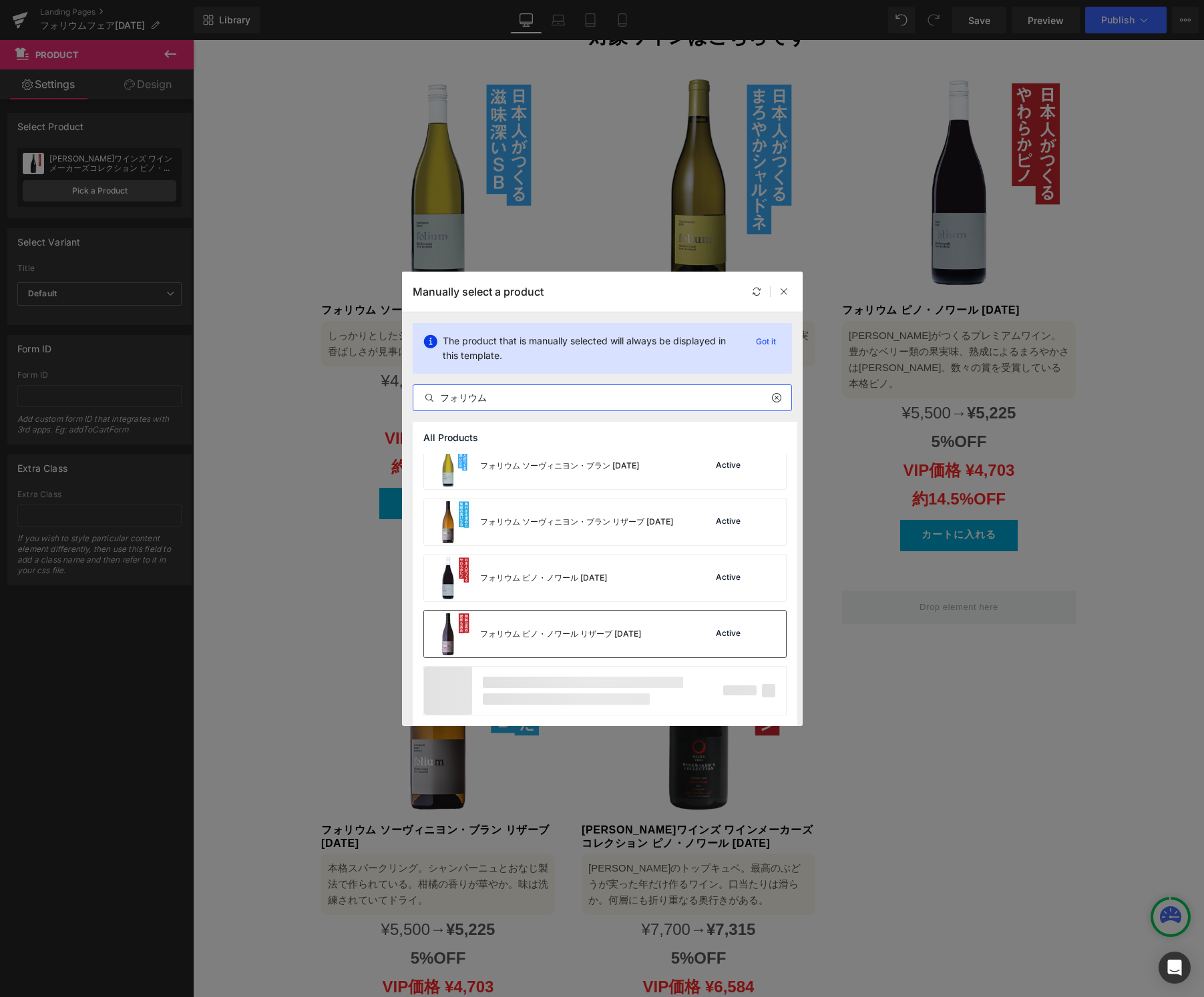
type input "フォリウム"
click at [605, 647] on div "フォリウム ピノ・ノワール リザーブ [DATE]" at bounding box center [532, 634] width 217 height 46
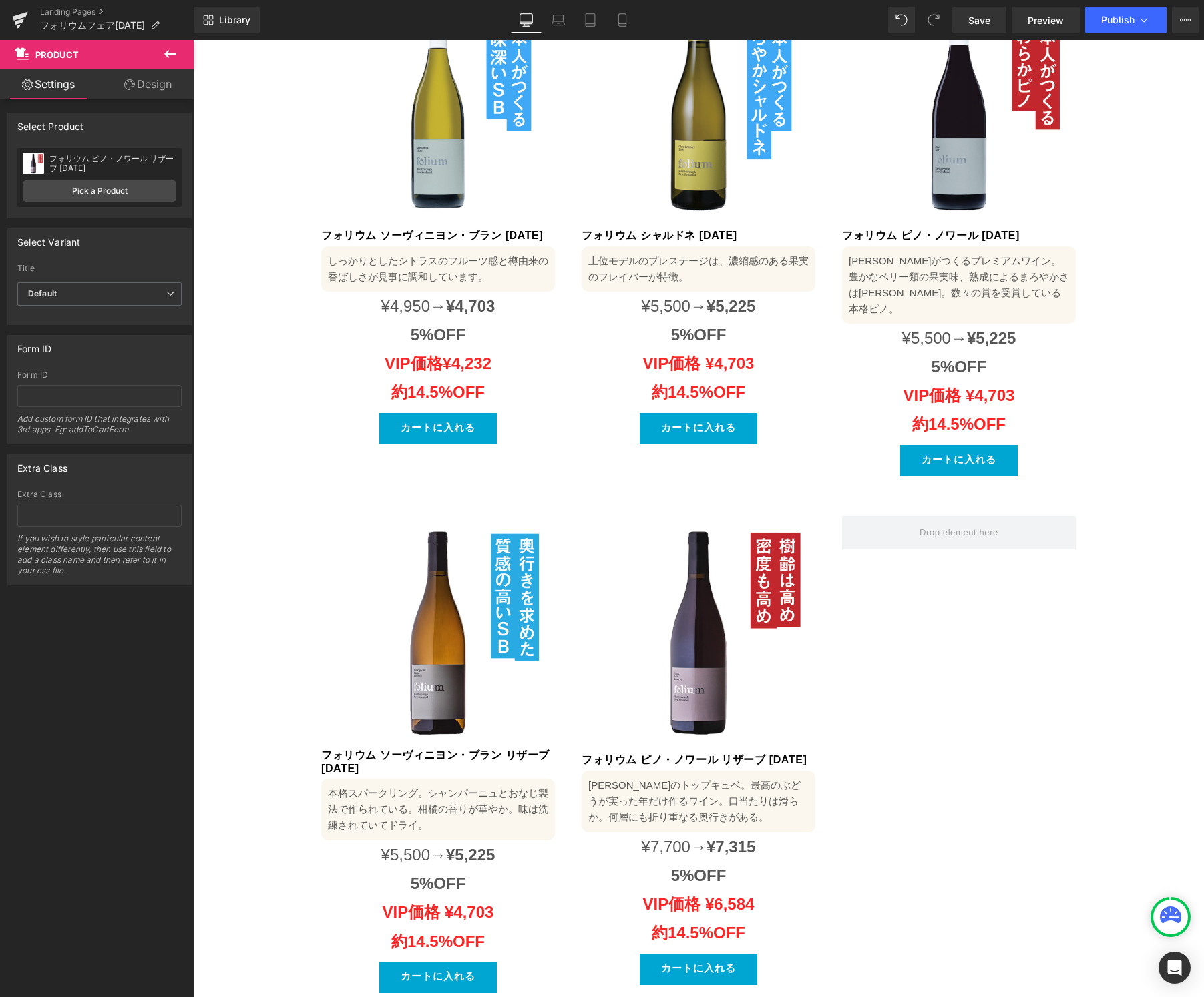
scroll to position [1047, 0]
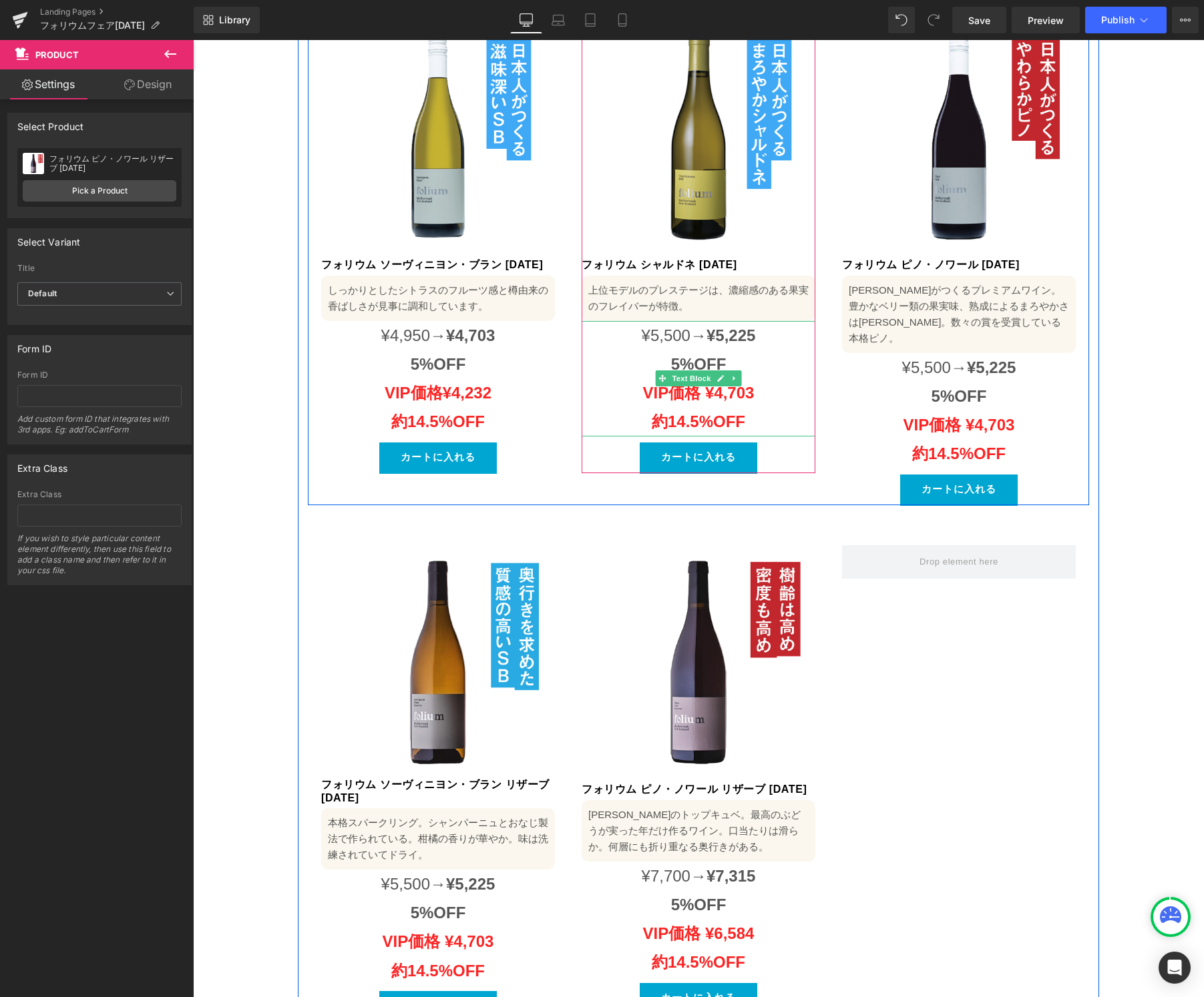
click at [660, 327] on span "¥5,500→" at bounding box center [673, 335] width 65 height 18
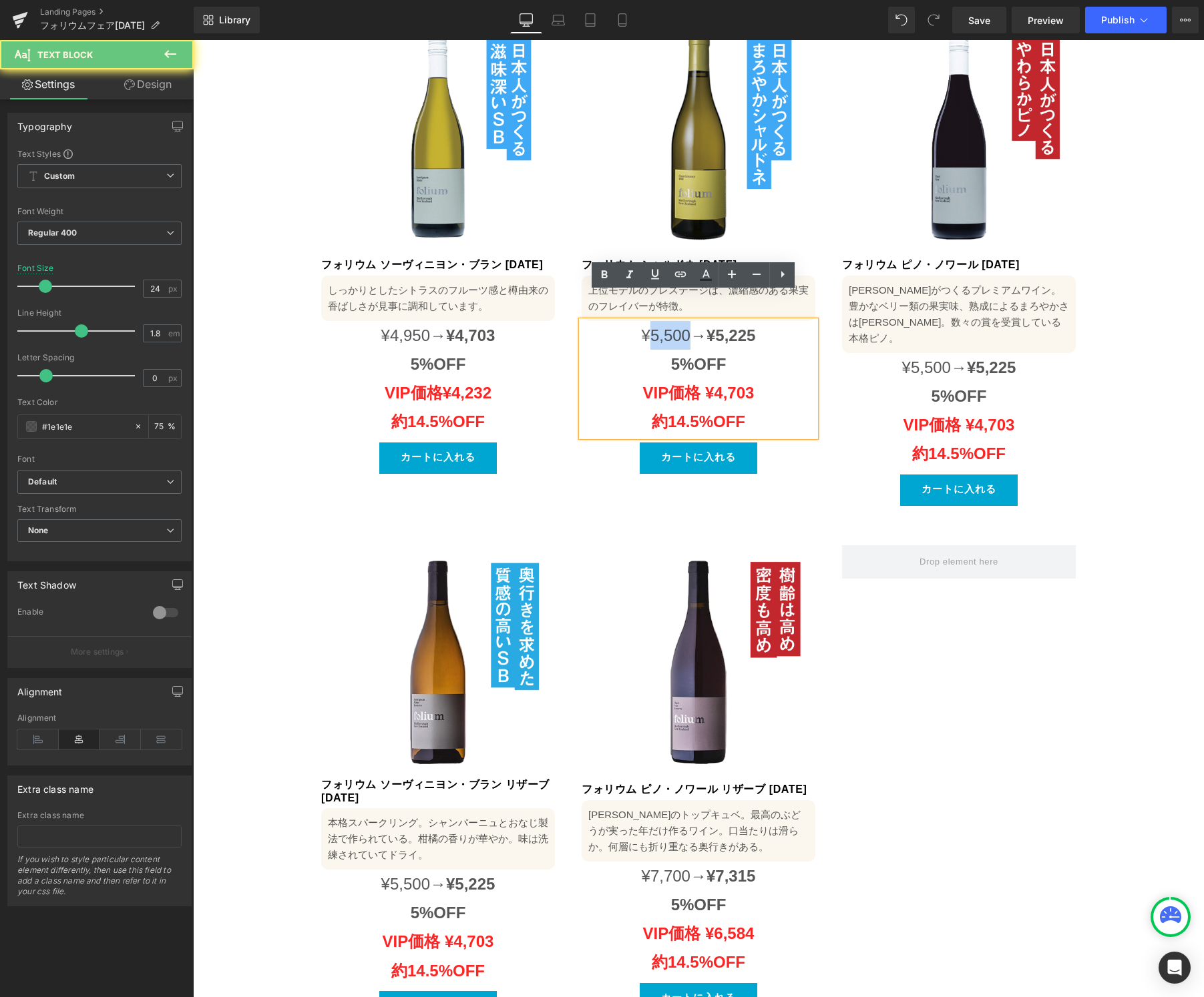
click at [660, 327] on span "¥5,500→" at bounding box center [673, 335] width 65 height 18
paste div
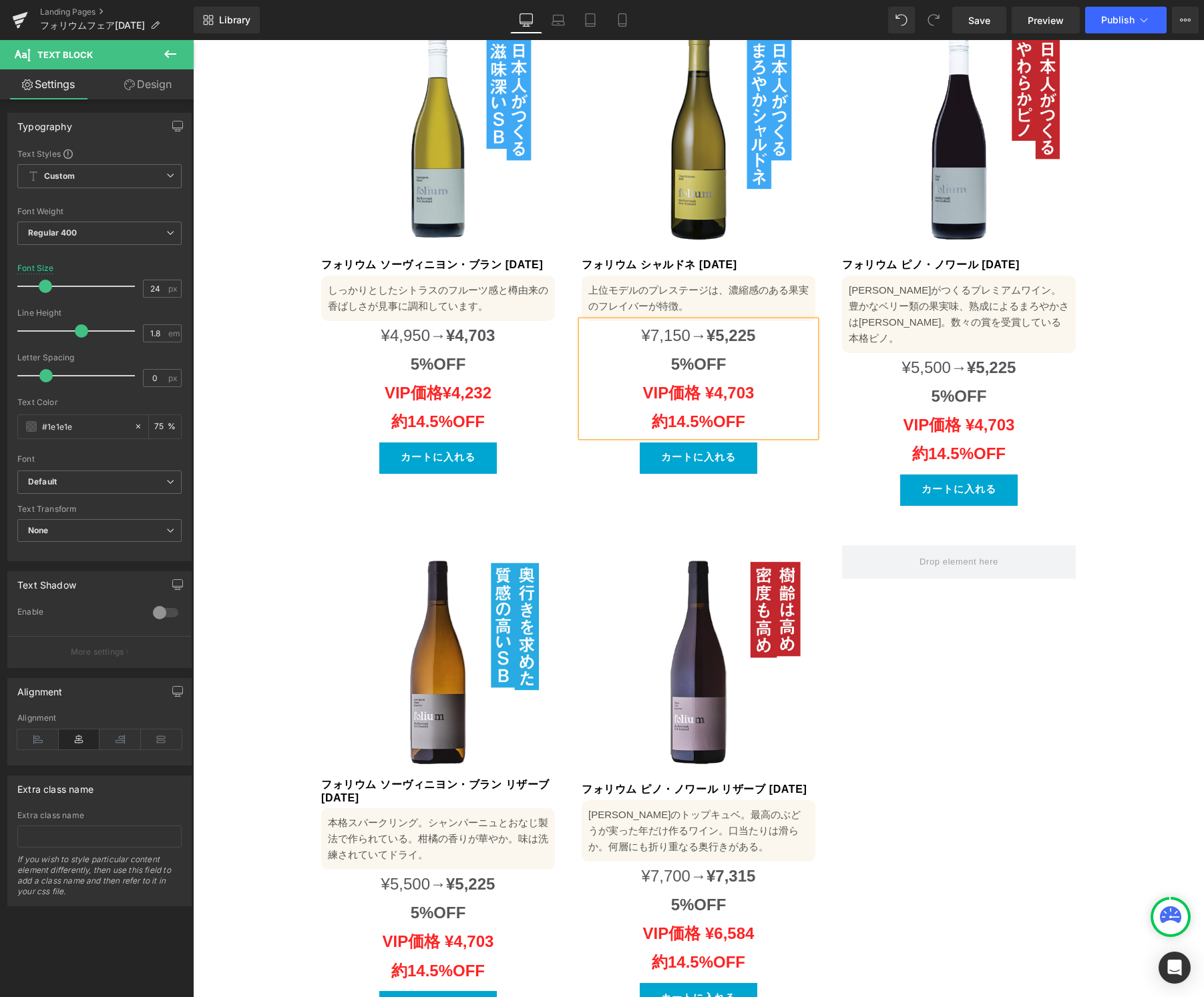
click at [739, 327] on span "¥5,225" at bounding box center [731, 335] width 49 height 18
click at [739, 327] on span "¥5,225" at bounding box center [731, 335] width 49 height 18
drag, startPoint x: 675, startPoint y: 338, endPoint x: 666, endPoint y: 339, distance: 9.1
click at [671, 355] on span "5%OFF" at bounding box center [699, 364] width 55 height 18
click at [725, 350] on p "10%OFF" at bounding box center [699, 365] width 234 height 29
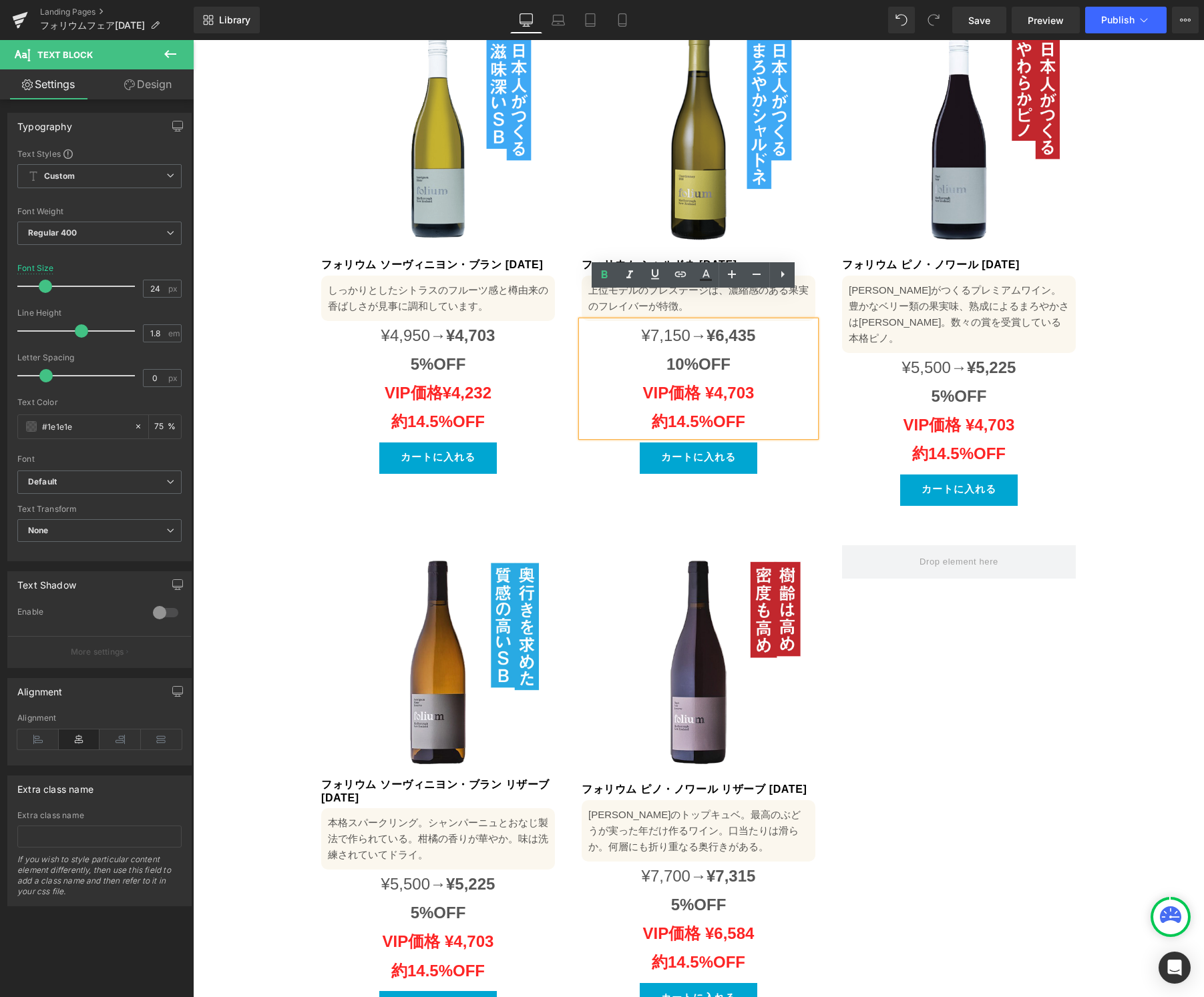
click at [666, 355] on span "10%OFF" at bounding box center [698, 364] width 64 height 18
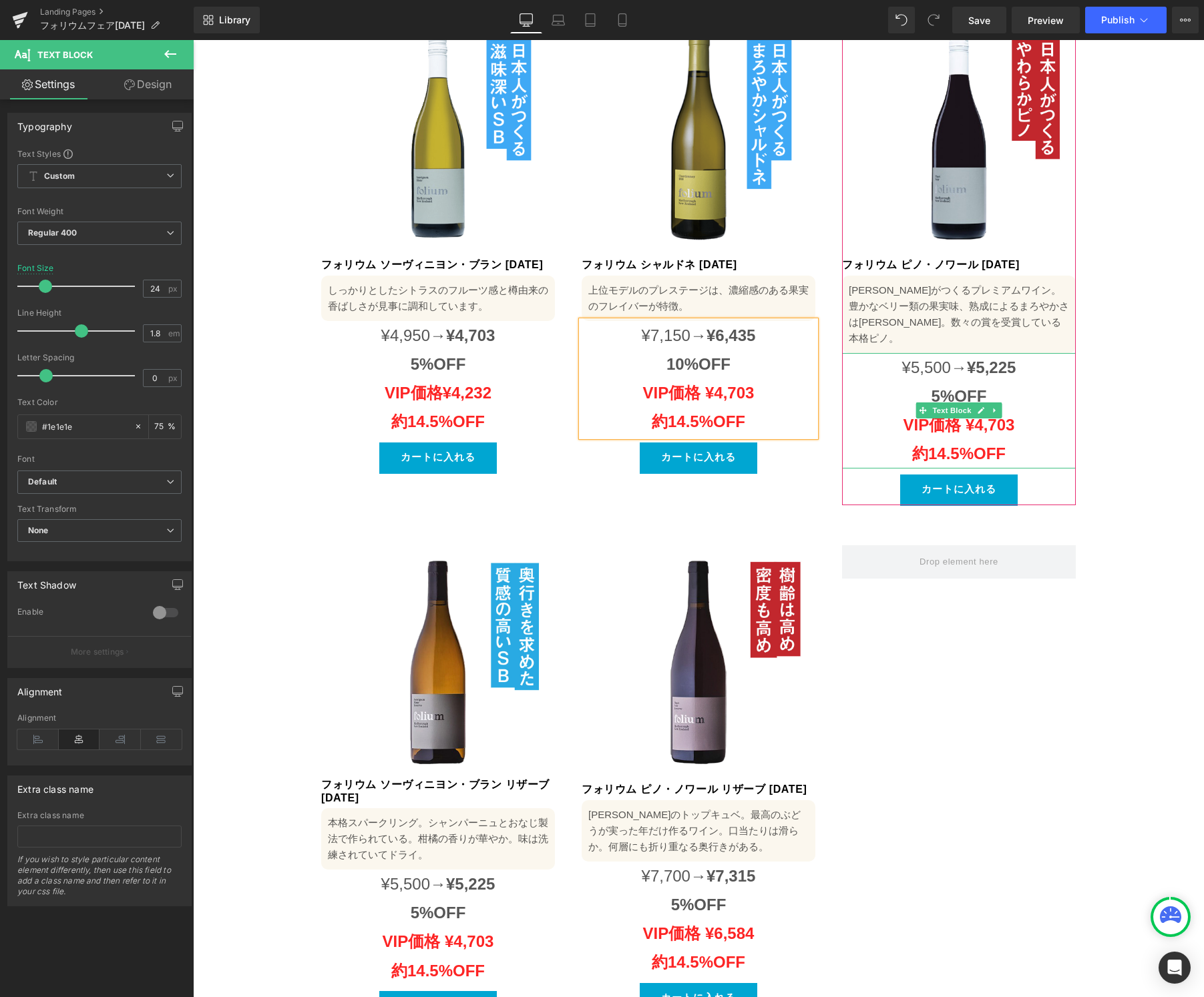
click at [925, 359] on span "¥5,500→" at bounding box center [934, 367] width 65 height 18
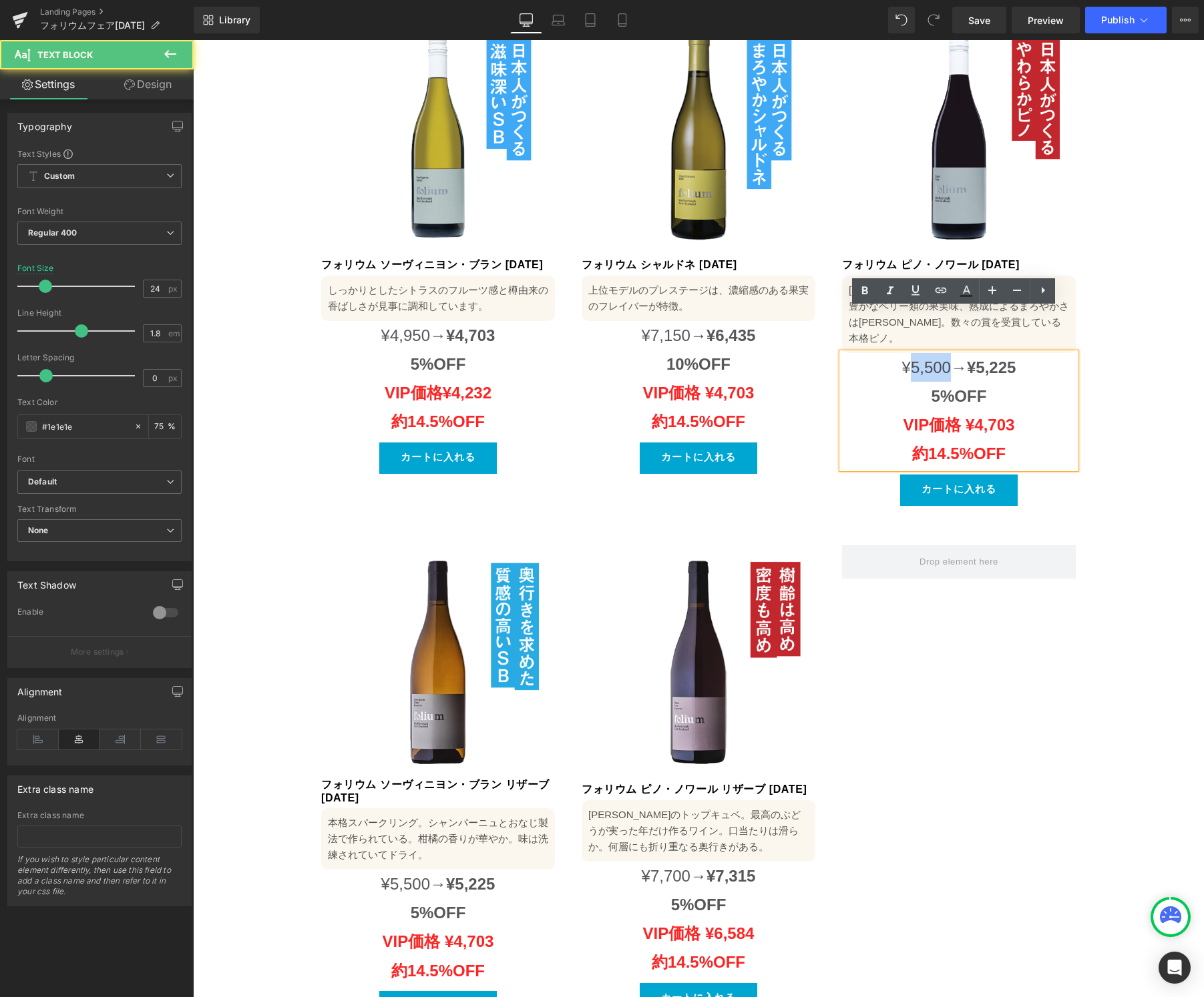
click at [925, 359] on span "¥5,500→" at bounding box center [934, 367] width 65 height 18
paste div
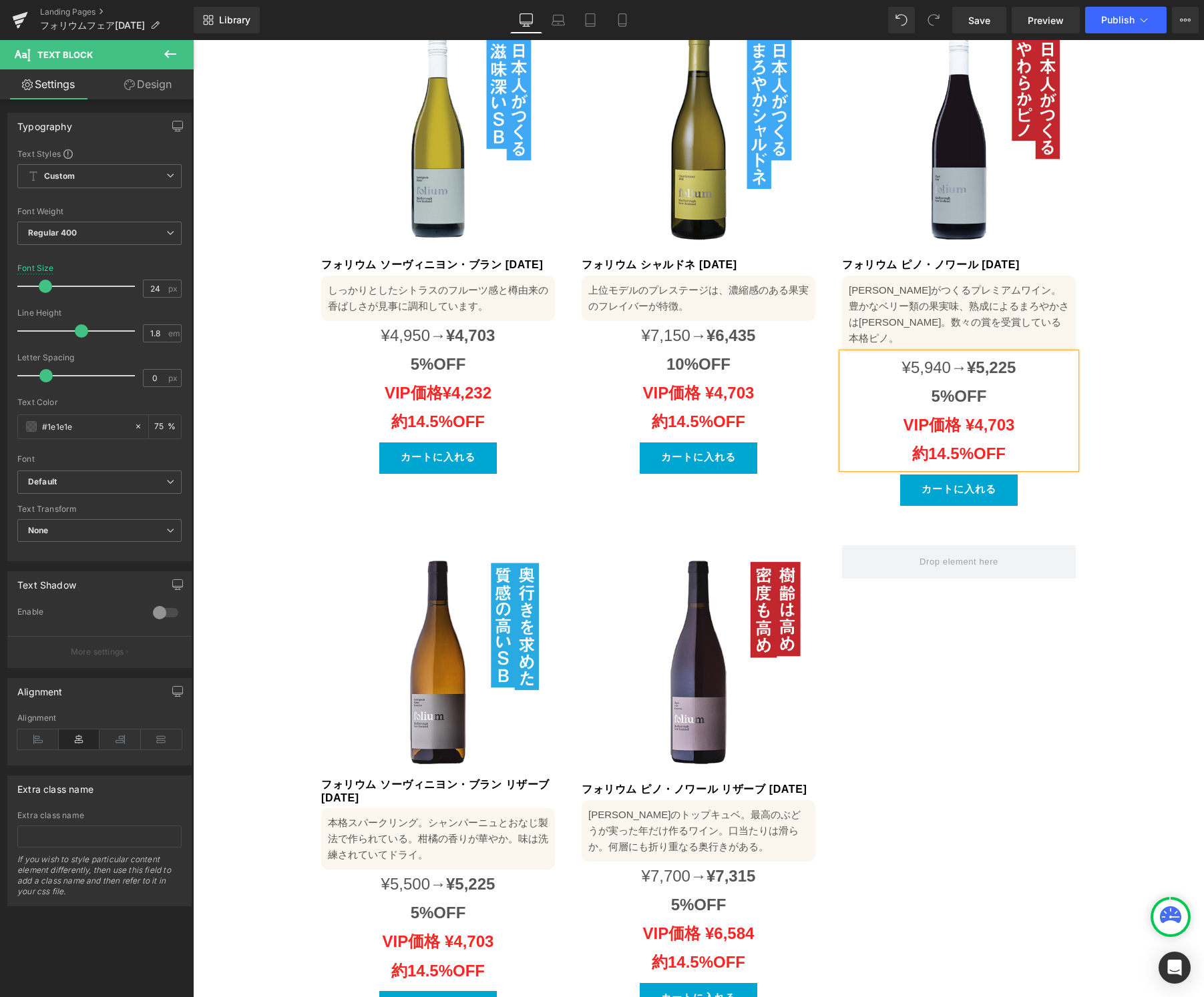
click at [980, 359] on span "¥5,225" at bounding box center [991, 367] width 49 height 18
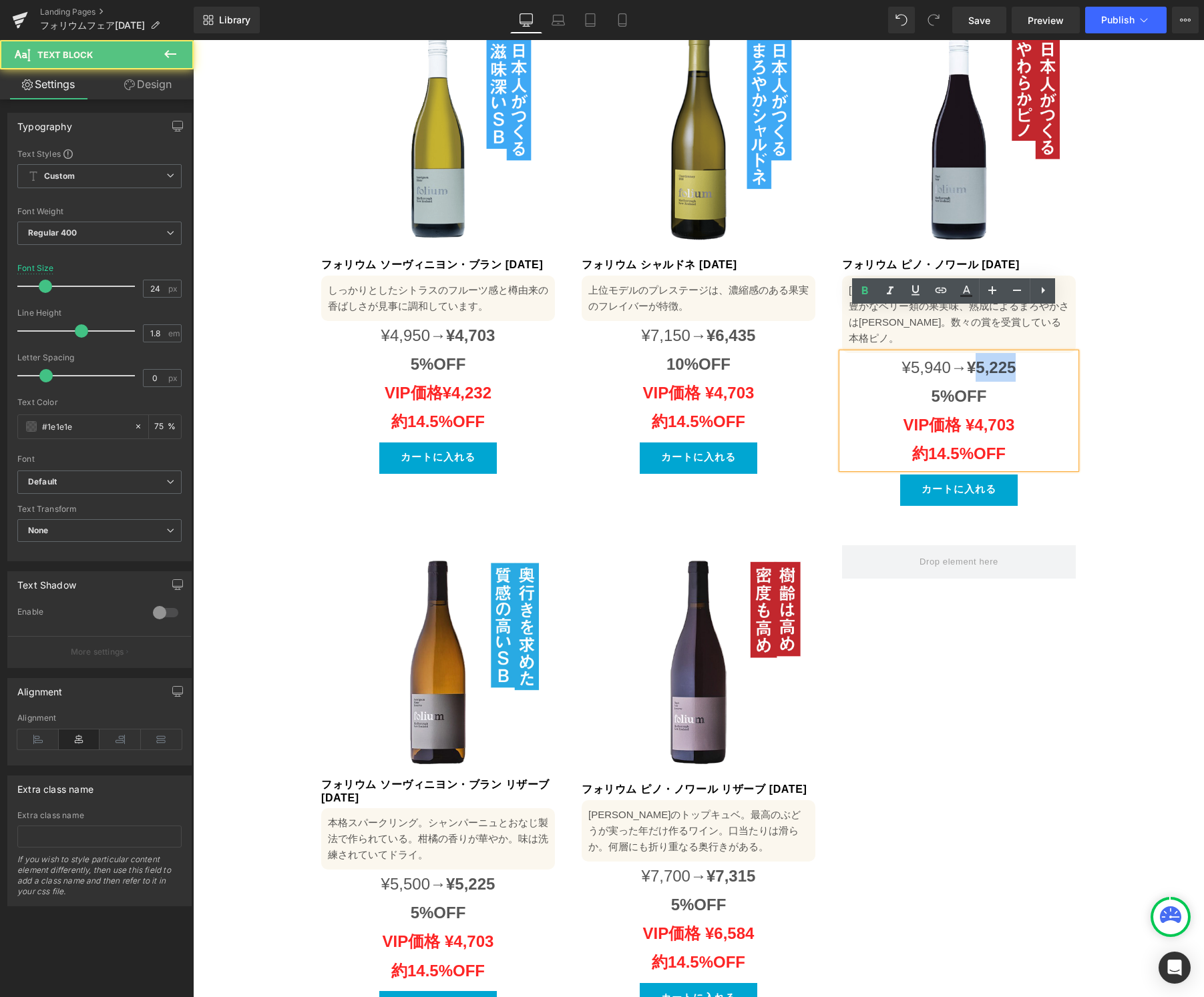
click at [980, 359] on span "¥5,225" at bounding box center [991, 367] width 49 height 18
drag, startPoint x: 935, startPoint y: 354, endPoint x: 928, endPoint y: 355, distance: 7.1
click at [931, 387] on span "5%OFF" at bounding box center [959, 396] width 55 height 18
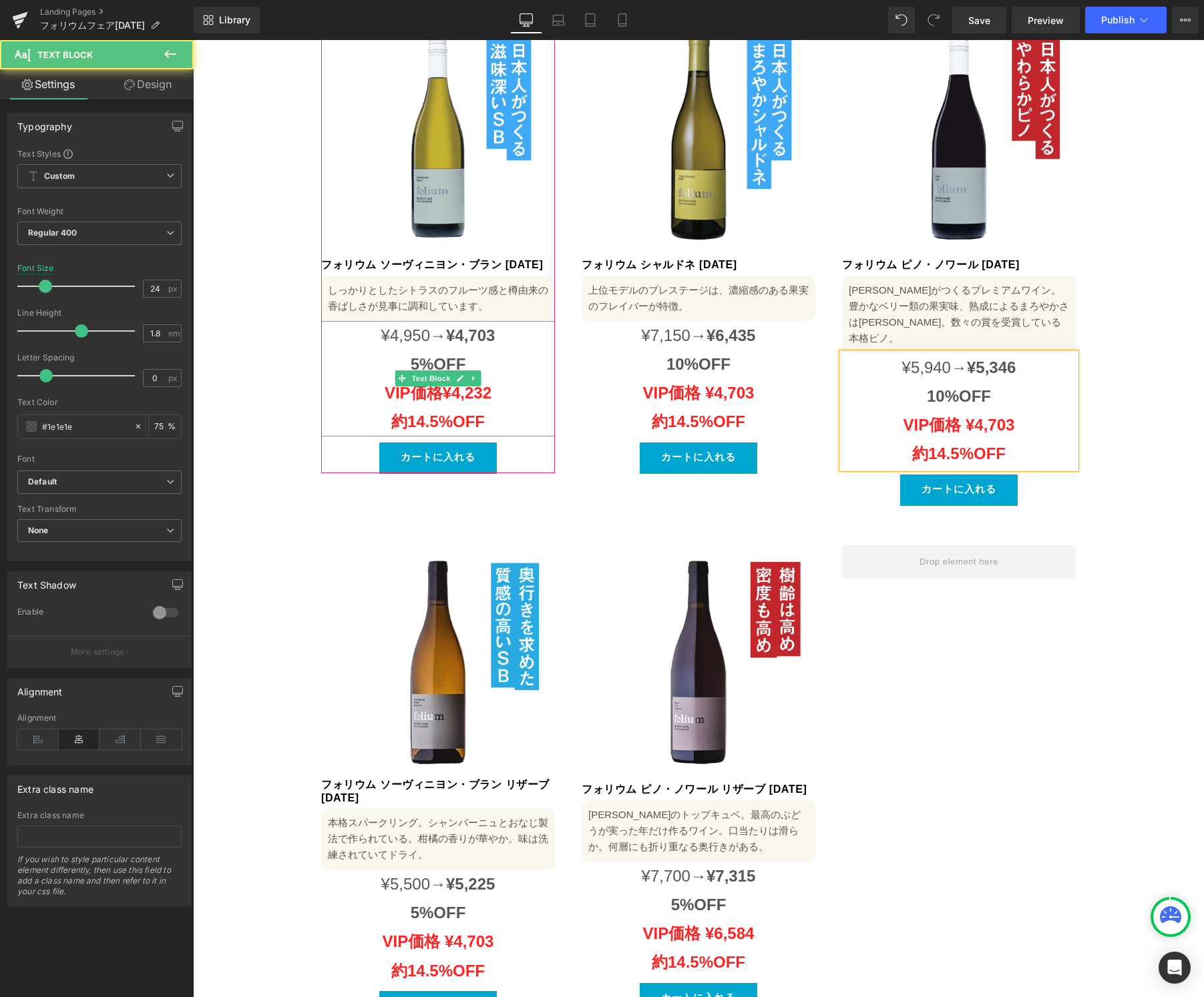
click at [407, 327] on span "¥4,950→" at bounding box center [413, 335] width 65 height 18
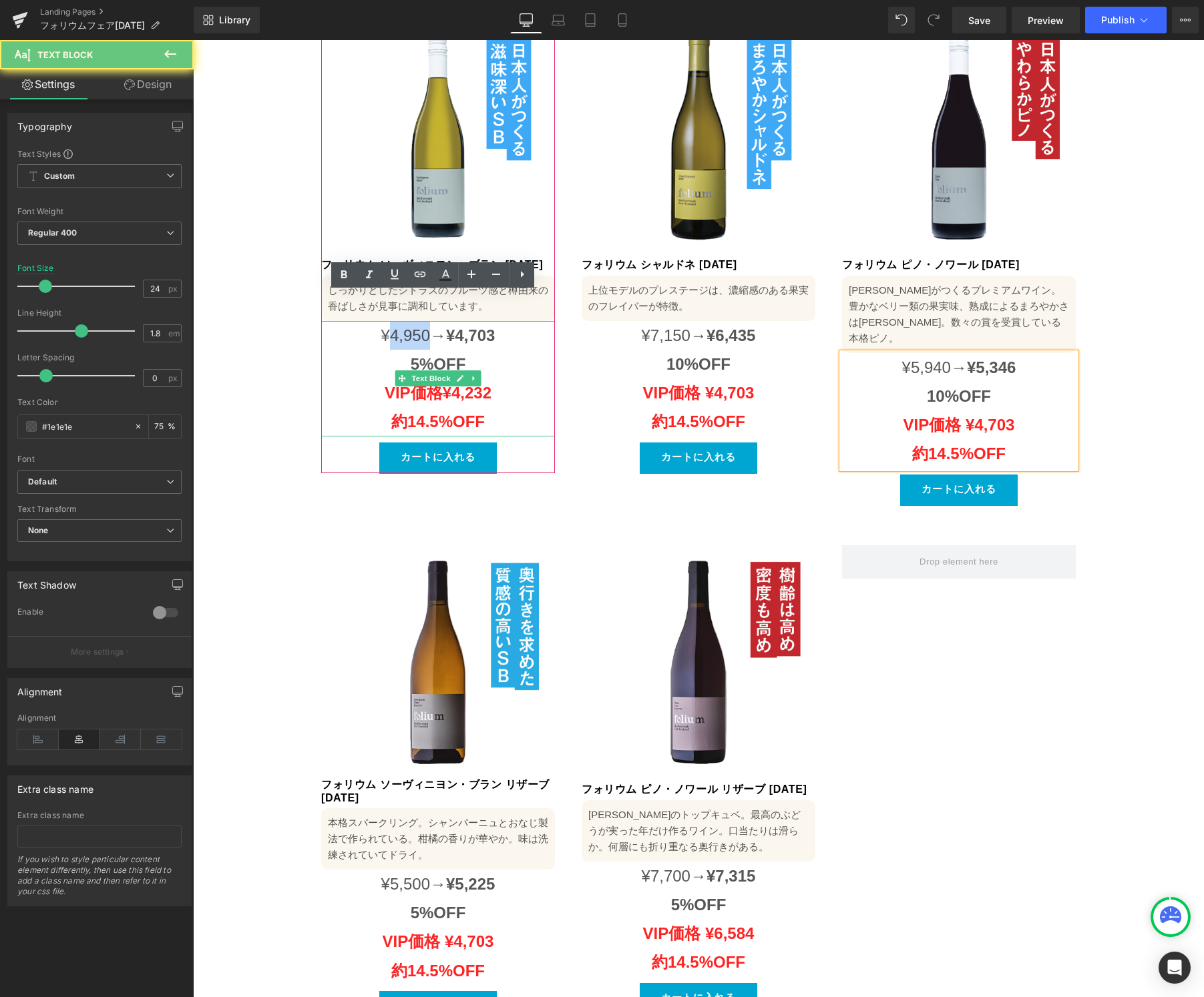
click at [407, 327] on span "¥4,950→" at bounding box center [413, 335] width 65 height 18
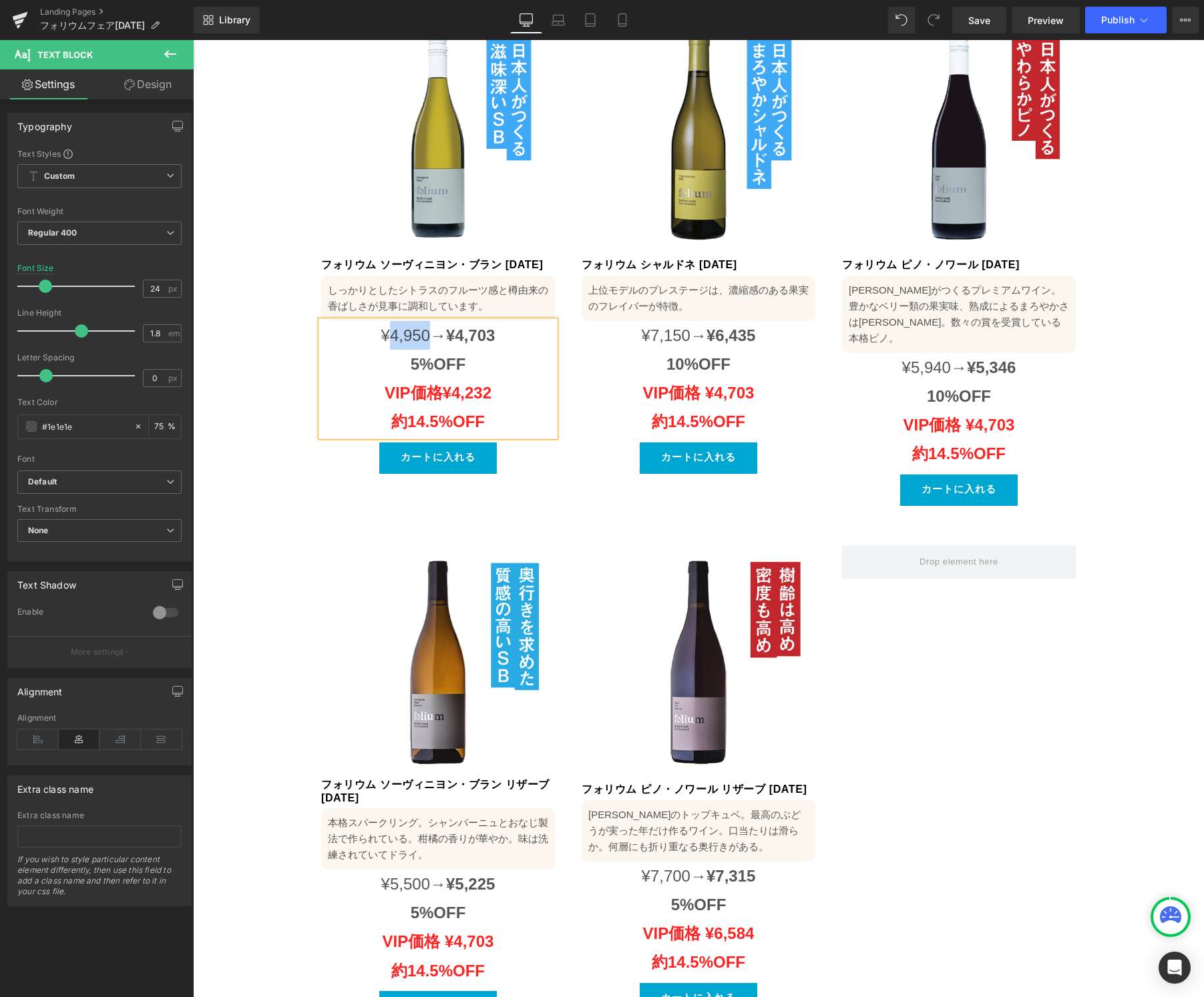
paste div
click at [469, 327] on span "¥4,703" at bounding box center [470, 335] width 49 height 18
click at [468, 327] on span "¥4,703" at bounding box center [470, 335] width 49 height 18
drag, startPoint x: 418, startPoint y: 335, endPoint x: 410, endPoint y: 336, distance: 8.1
click at [410, 355] on span "5%OFF" at bounding box center [438, 364] width 55 height 18
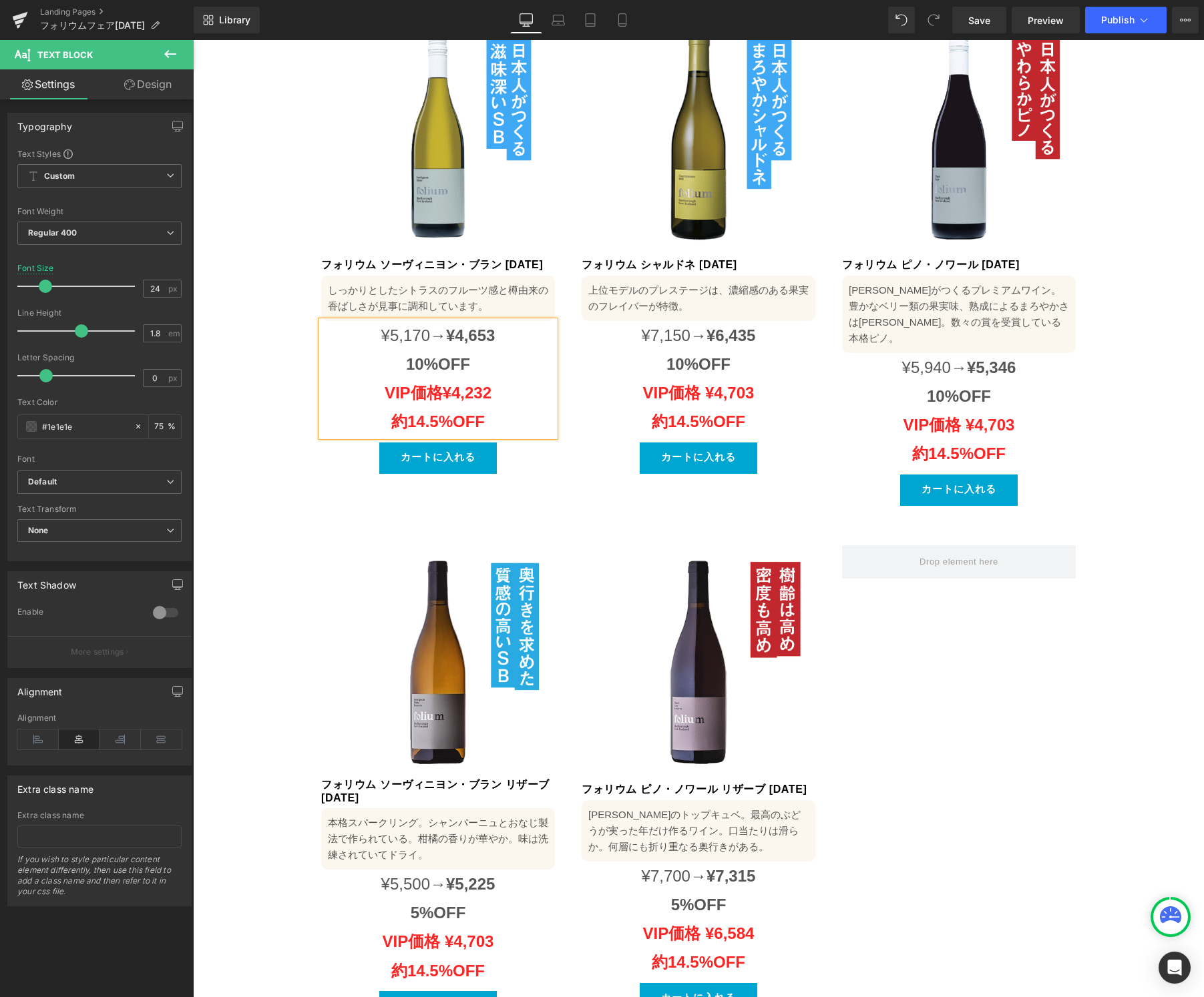
click at [725, 867] on span "¥7,315" at bounding box center [731, 876] width 49 height 18
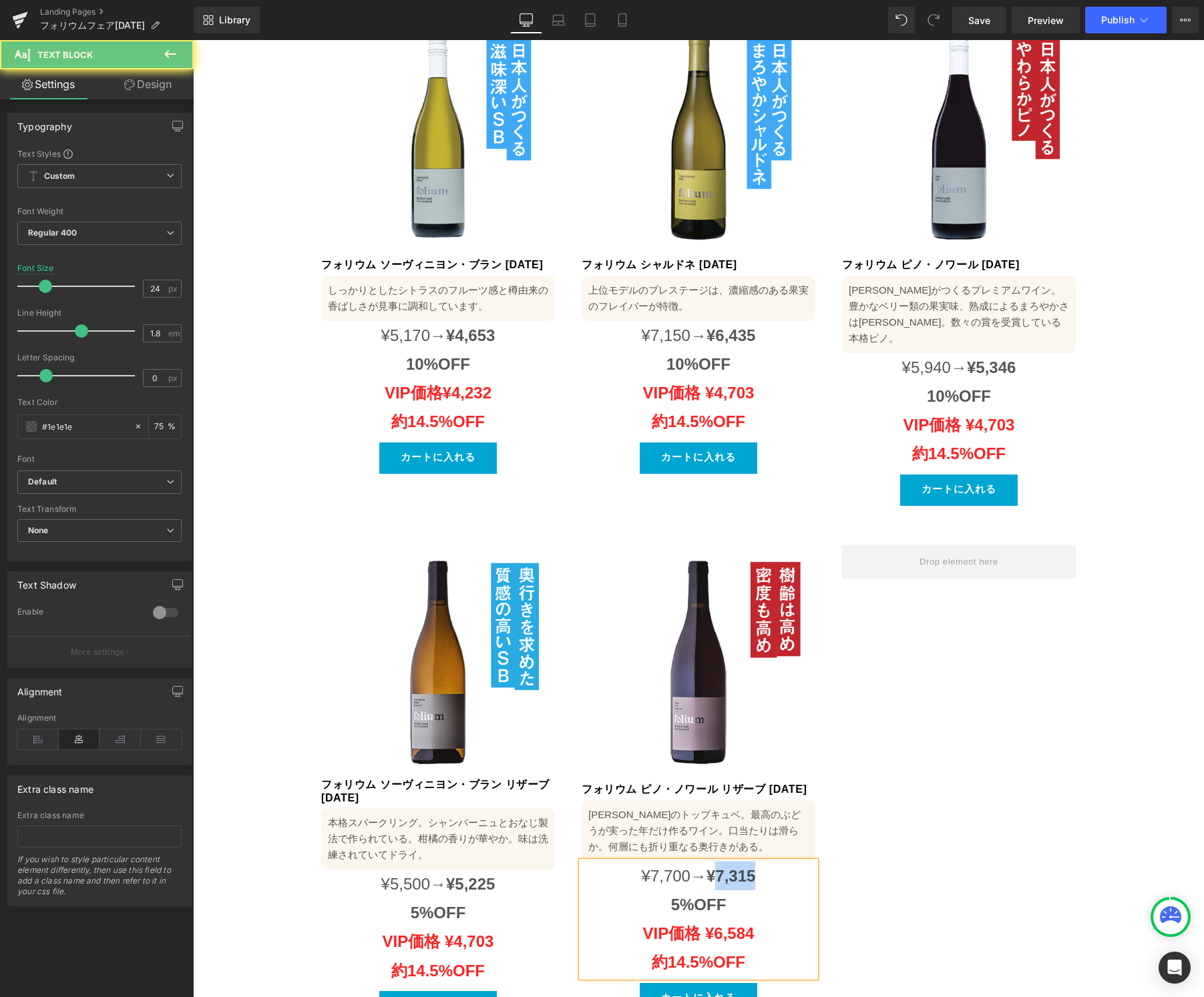
paste div
drag, startPoint x: 652, startPoint y: 852, endPoint x: 669, endPoint y: 857, distance: 17.7
click at [652, 890] on p "5%OFF" at bounding box center [699, 905] width 234 height 29
drag, startPoint x: 678, startPoint y: 862, endPoint x: 666, endPoint y: 863, distance: 12.0
click at [671, 896] on b "5%OFF" at bounding box center [699, 905] width 55 height 18
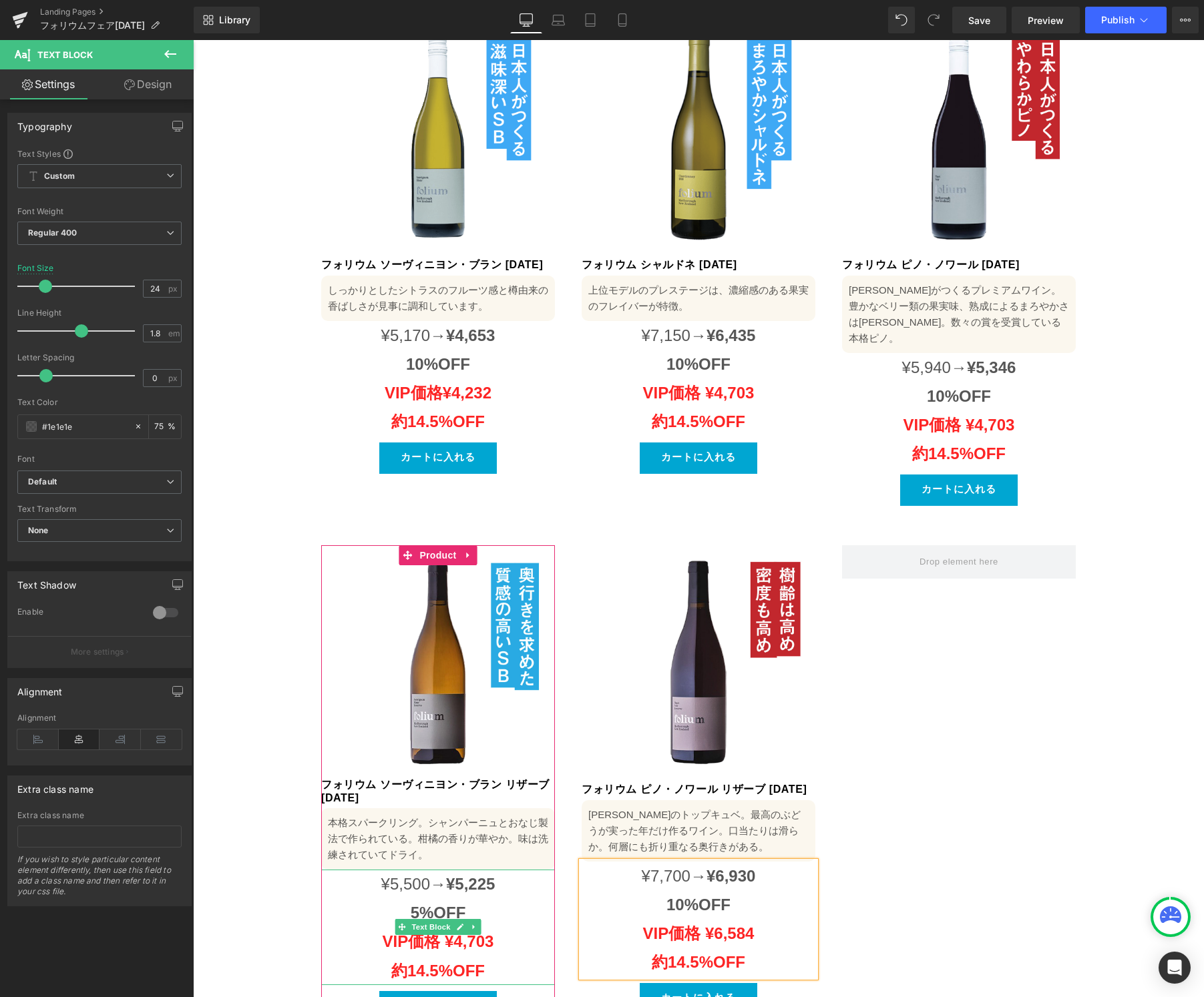
click at [399, 875] on span "¥5,500→" at bounding box center [413, 884] width 65 height 18
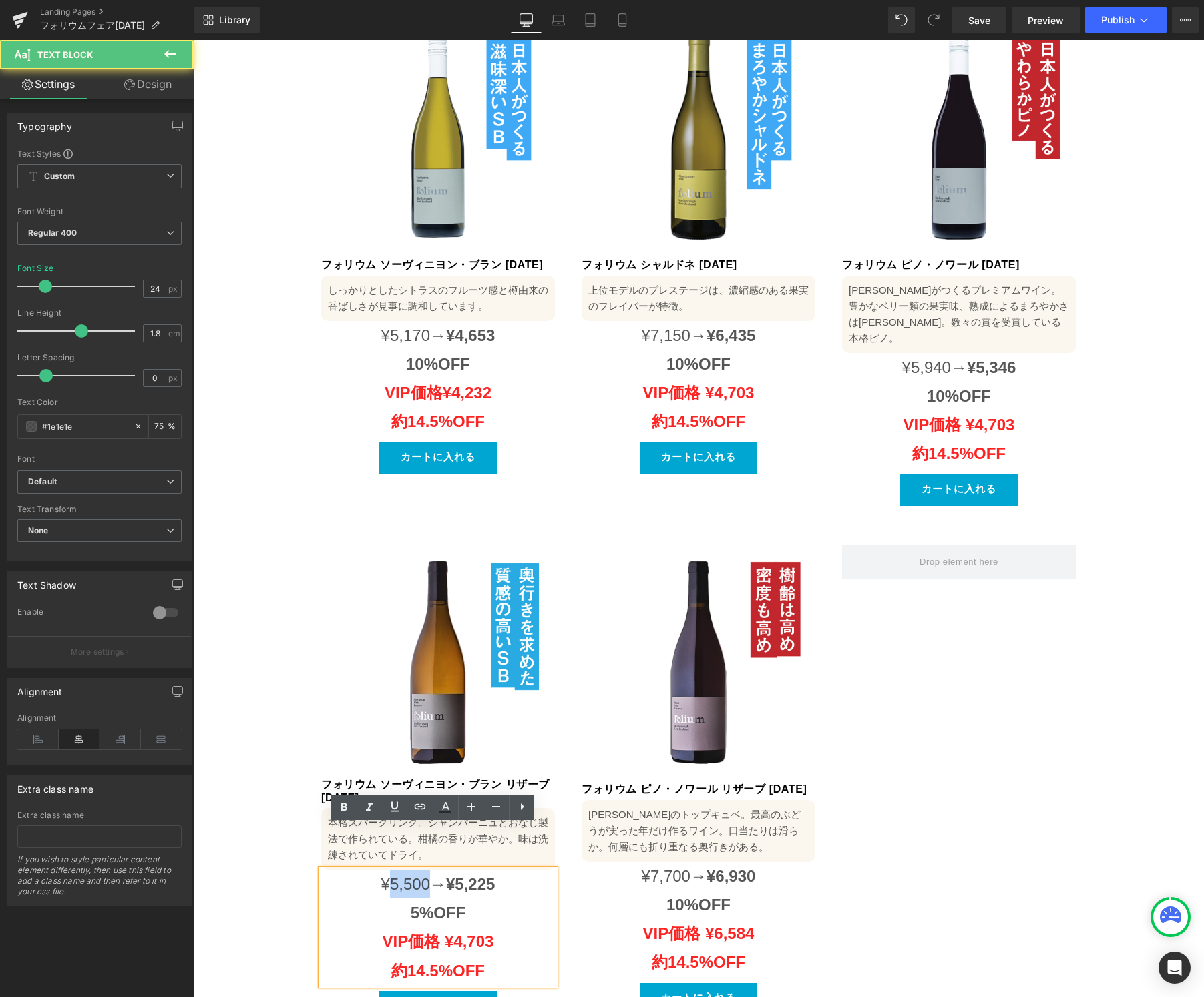
click at [399, 875] on span "¥5,500→" at bounding box center [413, 884] width 65 height 18
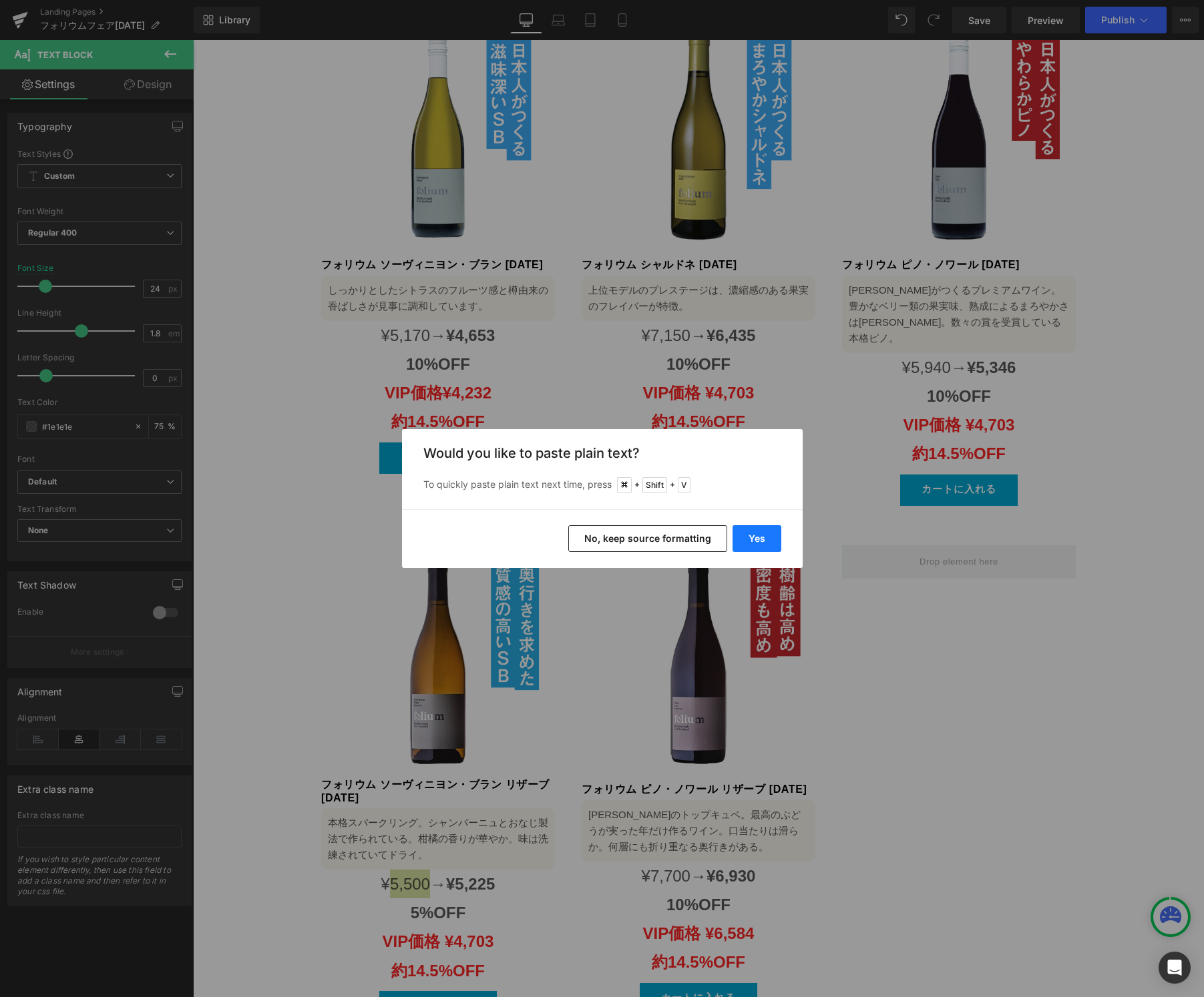
click at [759, 537] on button "Yes" at bounding box center [756, 539] width 49 height 27
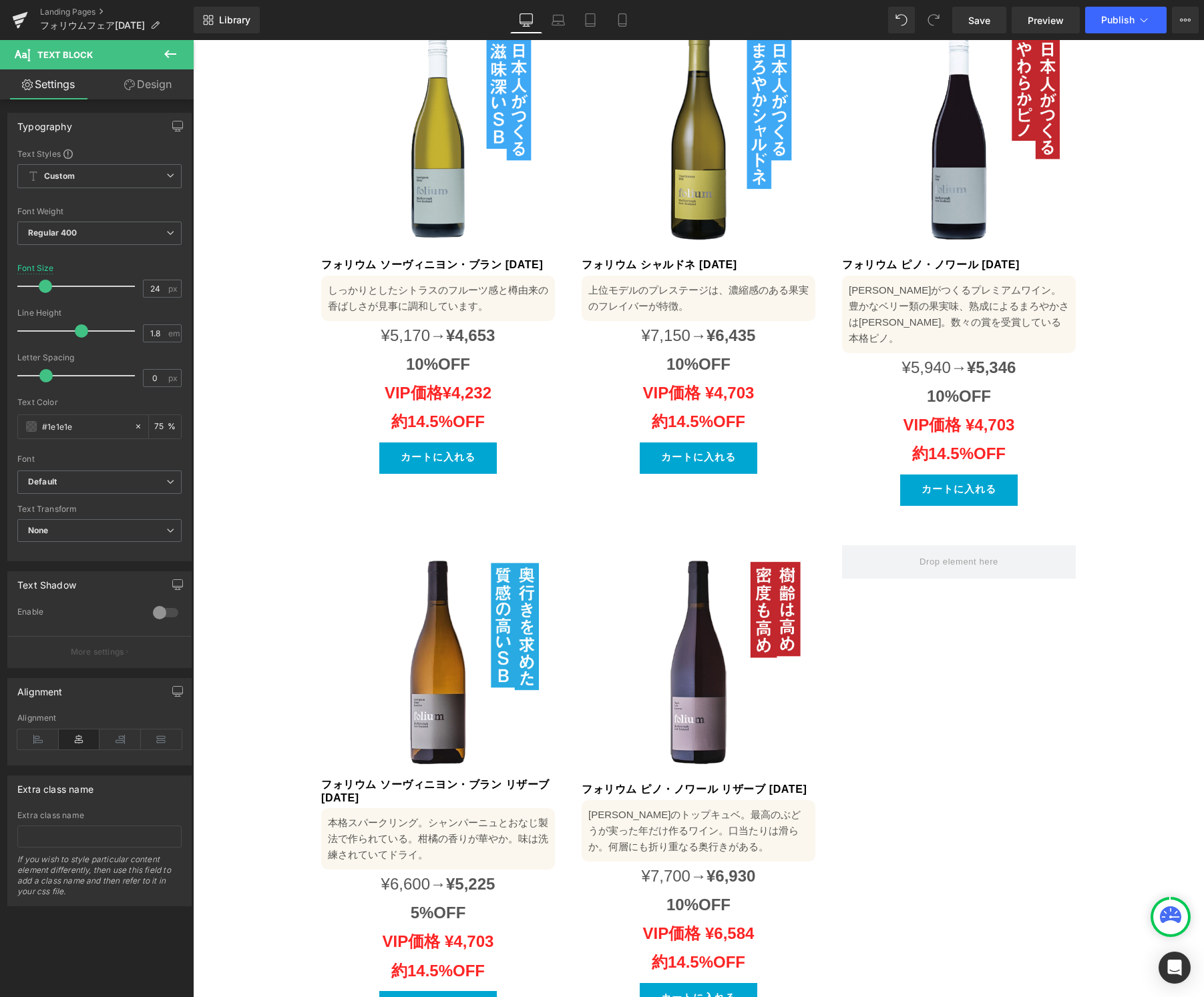
click at [468, 875] on span "¥5,225" at bounding box center [470, 884] width 49 height 18
click at [468, 875] on span "¥5,225" at bounding box center [470, 884] width 49 height 18
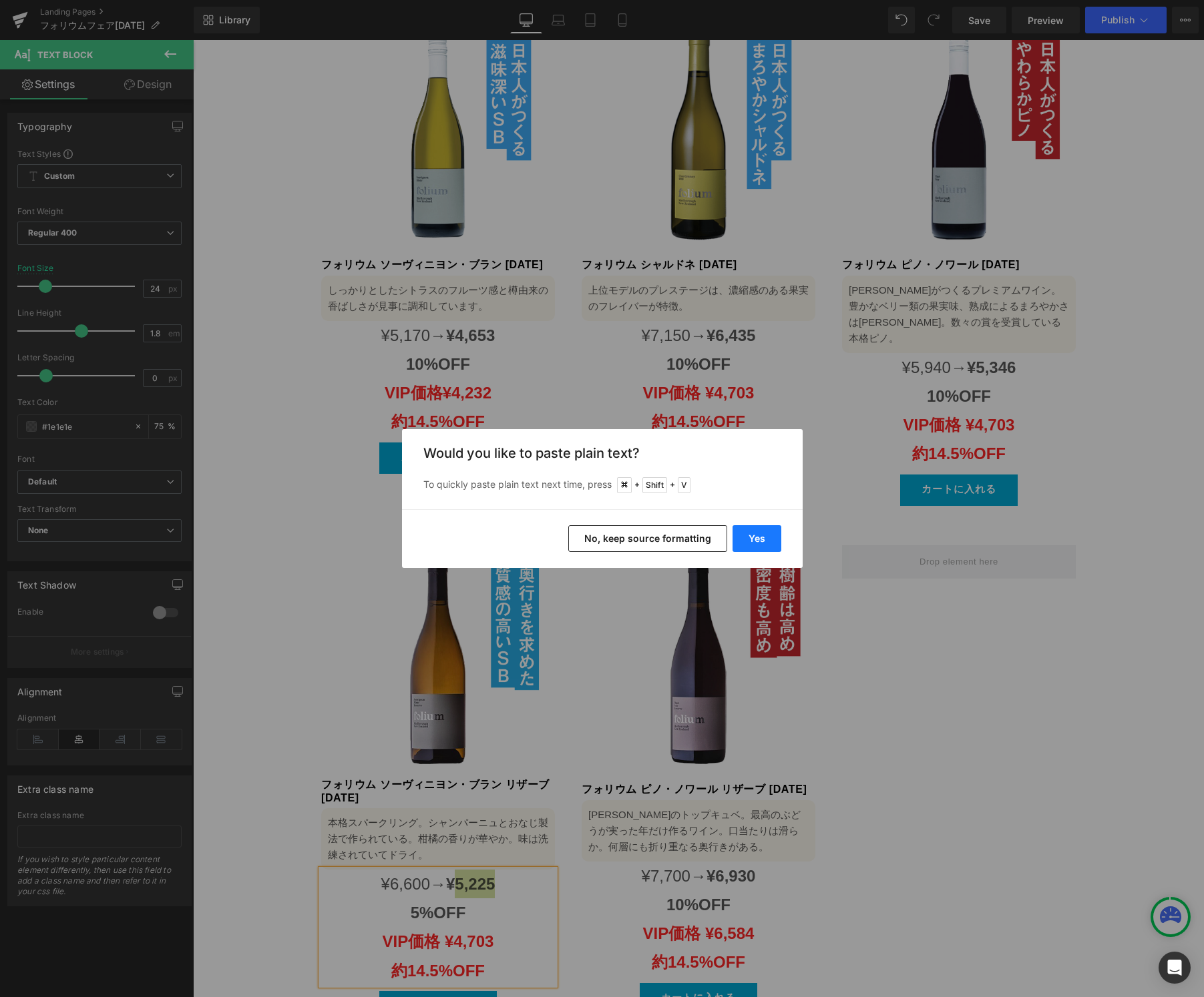
click at [768, 545] on button "Yes" at bounding box center [756, 539] width 49 height 27
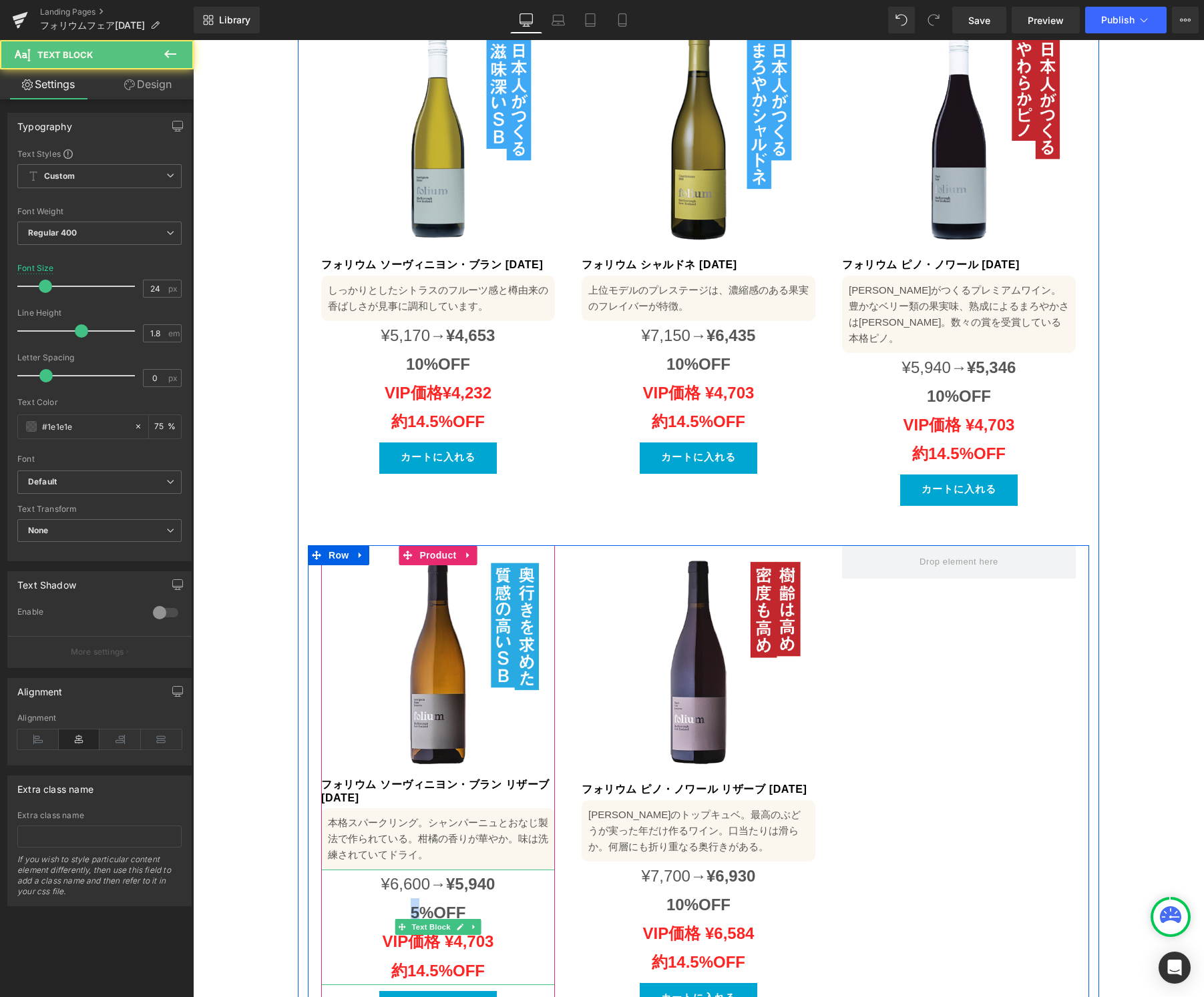
click at [403, 898] on p "5%OFF" at bounding box center [438, 913] width 234 height 29
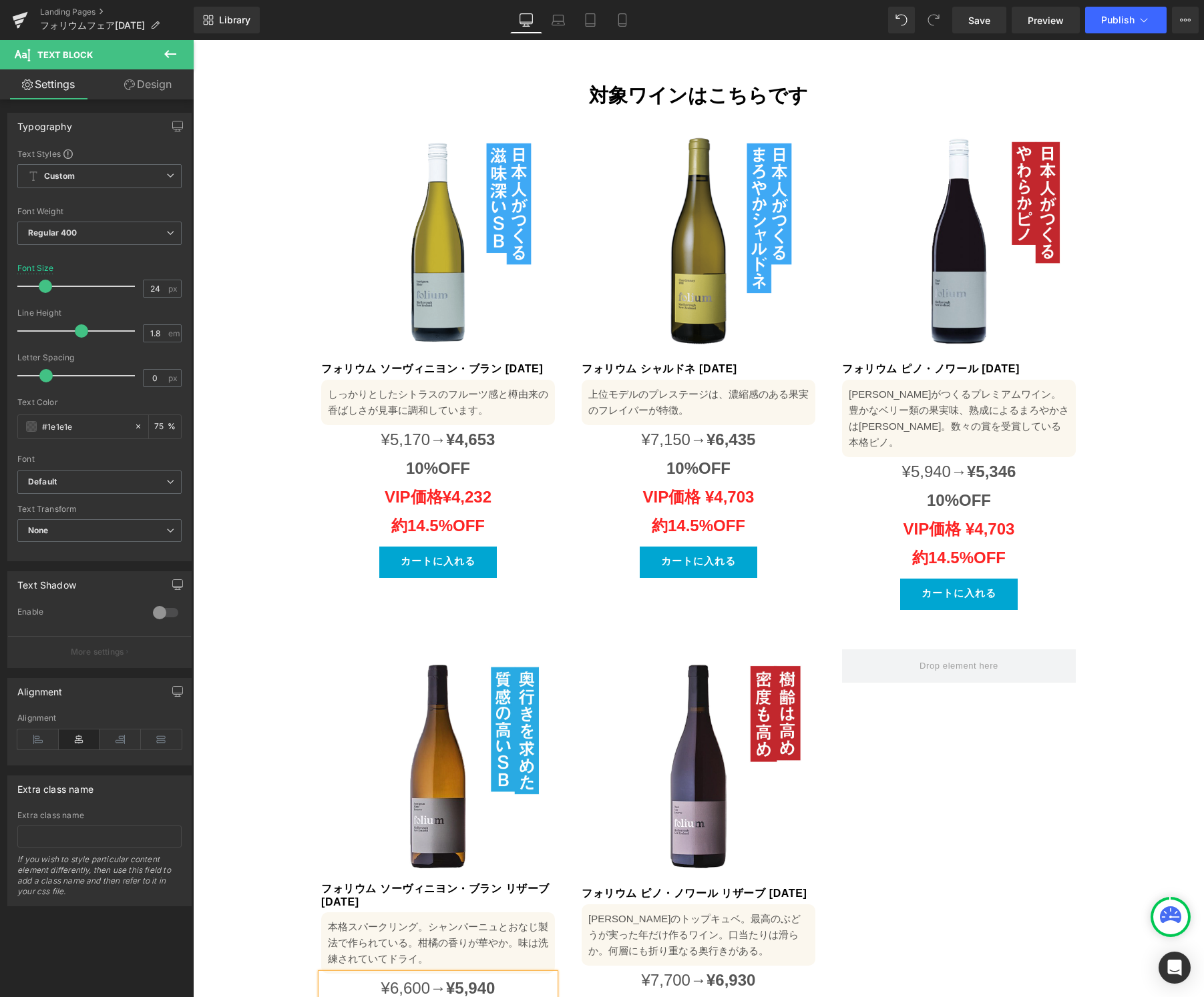
scroll to position [945, 0]
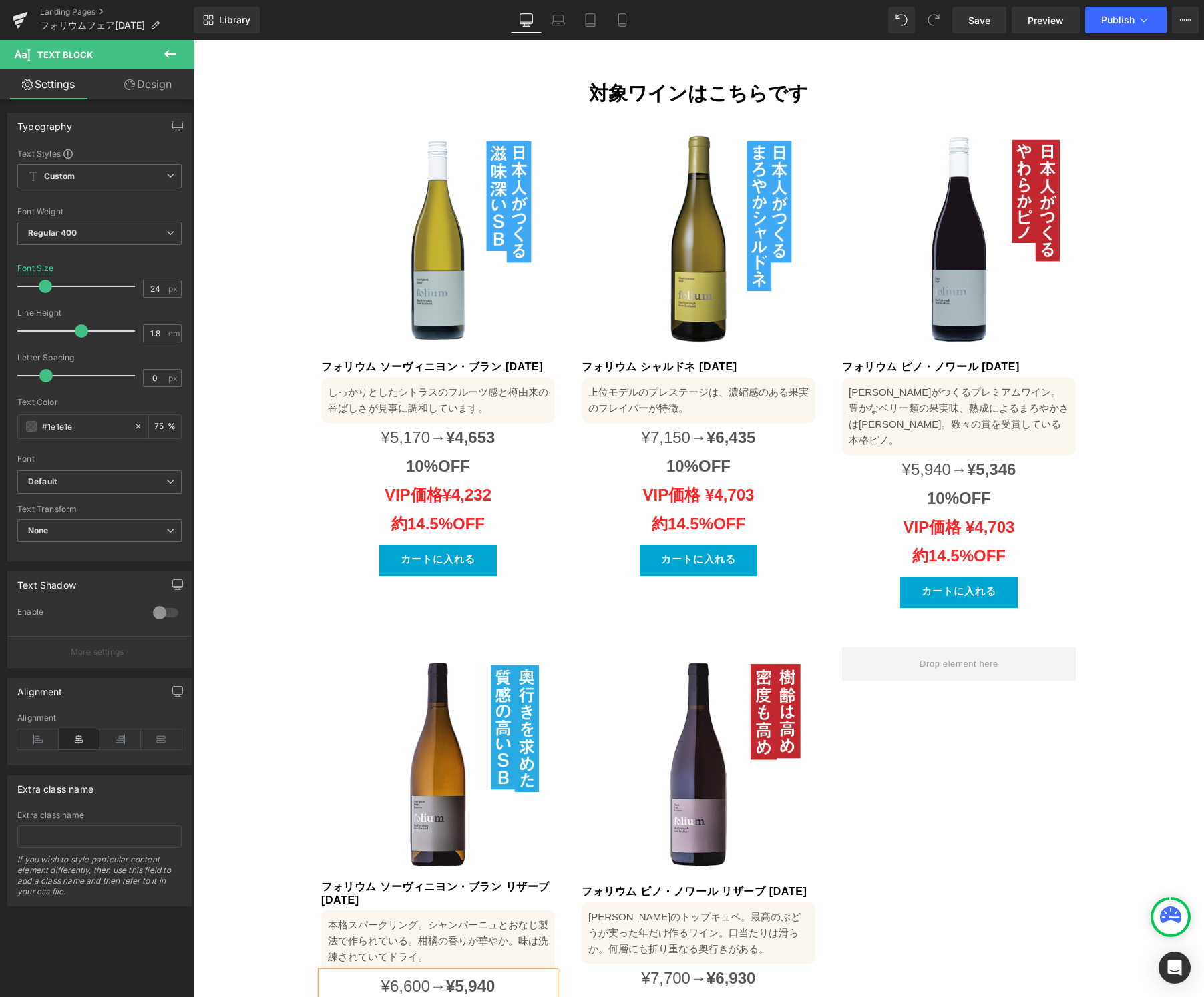
click at [439, 457] on span "10%OFF" at bounding box center [438, 466] width 64 height 18
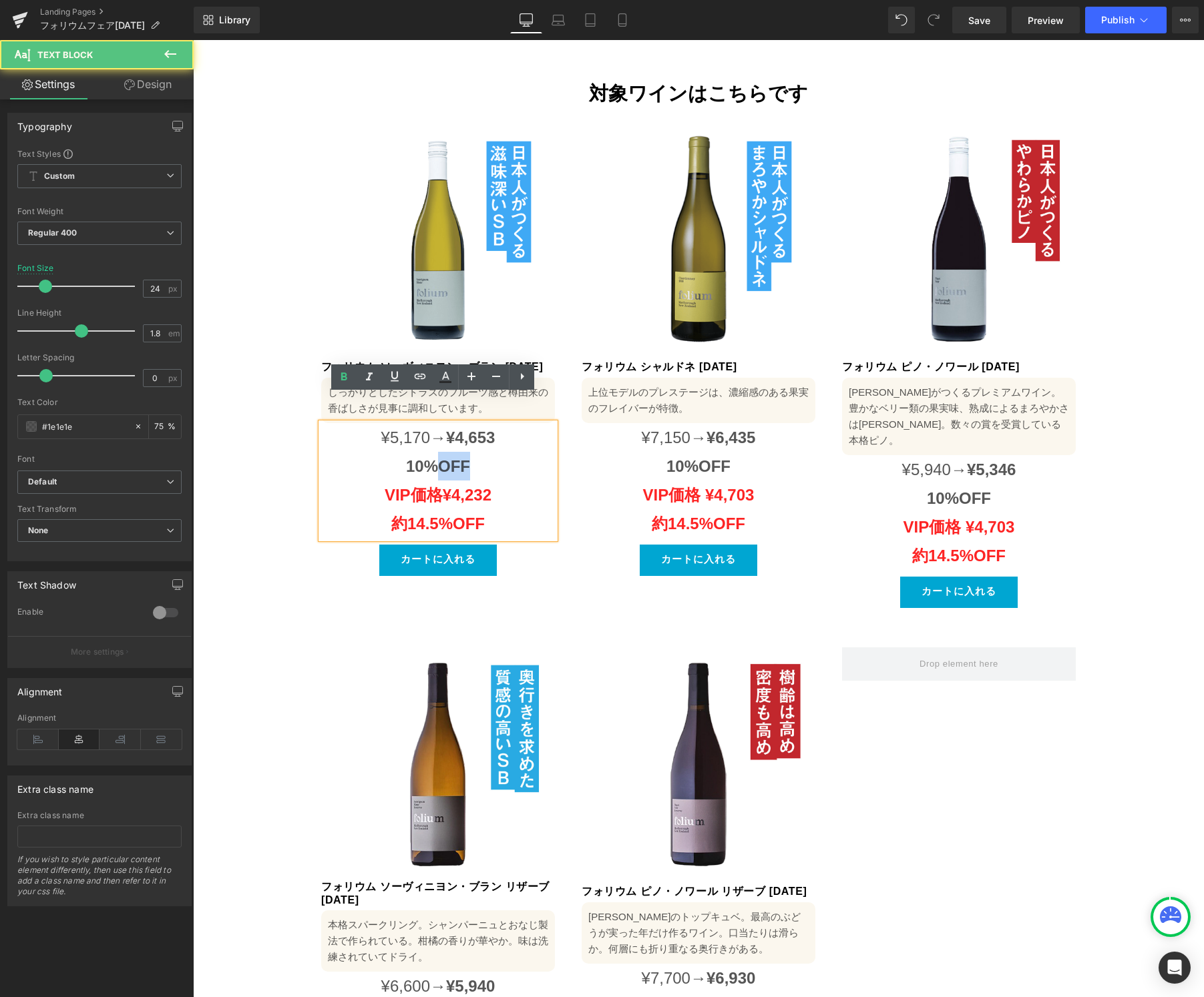
click at [439, 457] on span "10%OFF" at bounding box center [438, 466] width 64 height 18
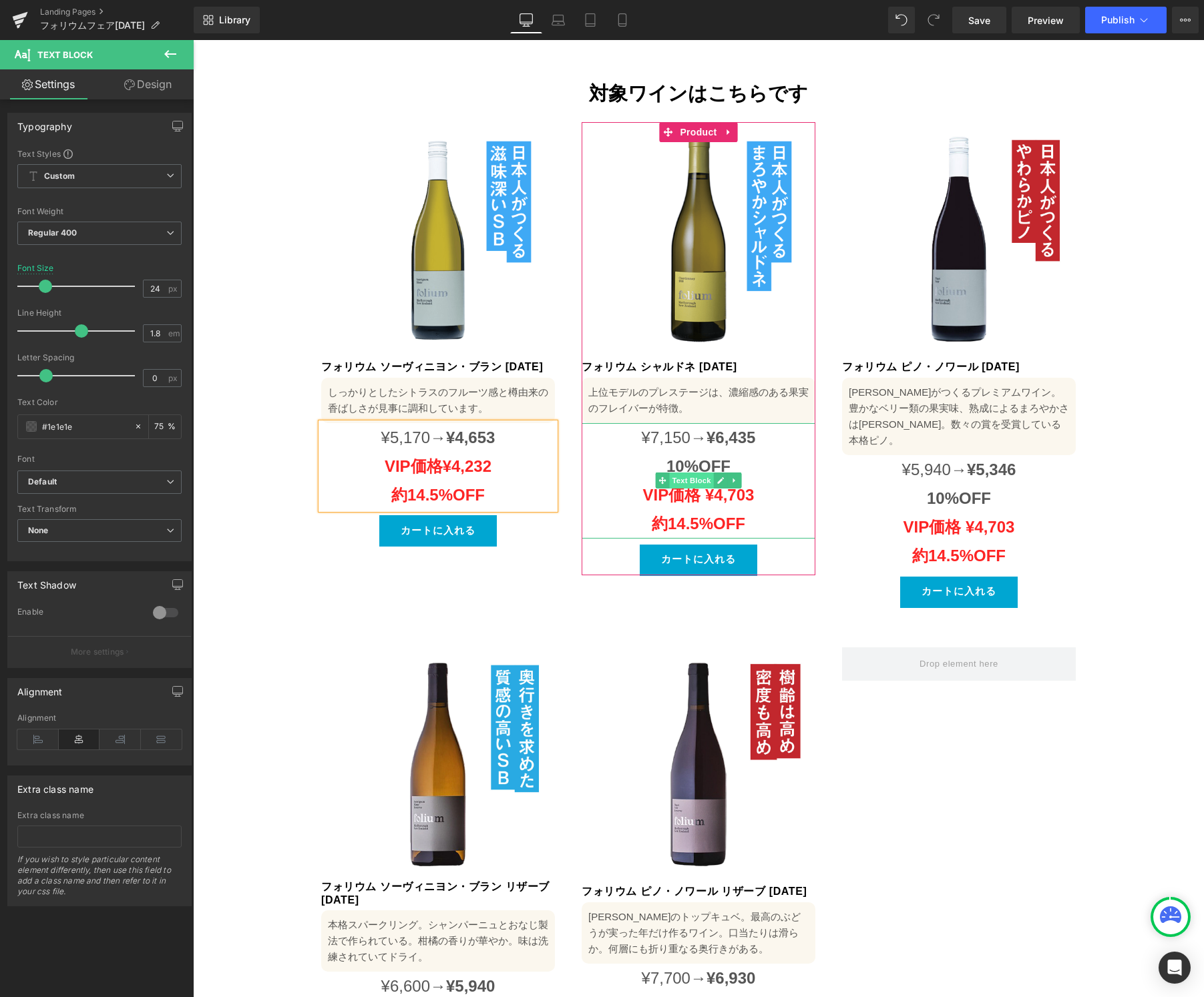
click at [703, 473] on span "Text Block" at bounding box center [691, 481] width 44 height 16
click at [704, 457] on span "10%OFF" at bounding box center [698, 466] width 64 height 18
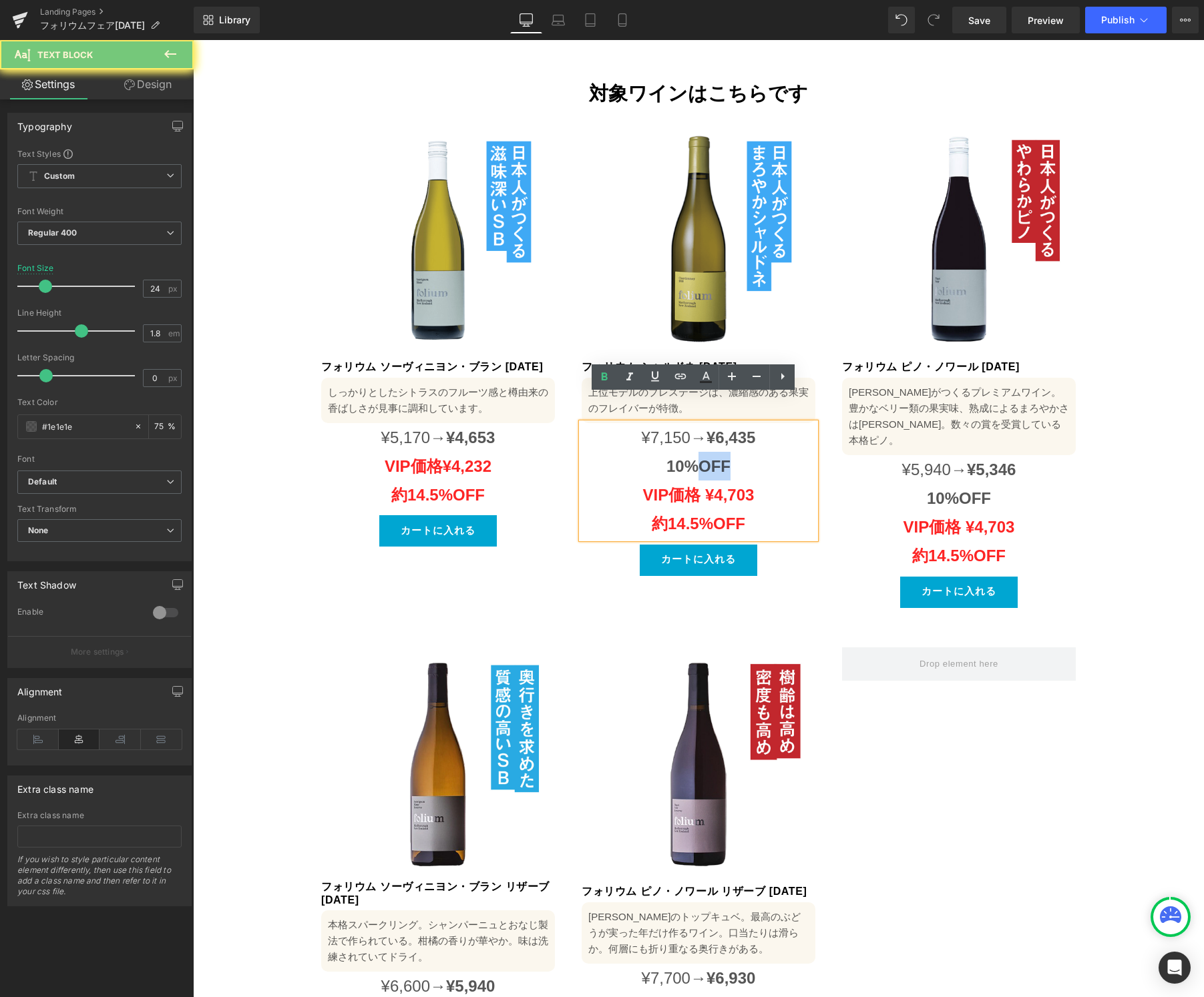
click at [704, 457] on span "10%OFF" at bounding box center [698, 466] width 64 height 18
click at [704, 457] on span "10%OFF" at bounding box center [698, 466] width 64 height 18
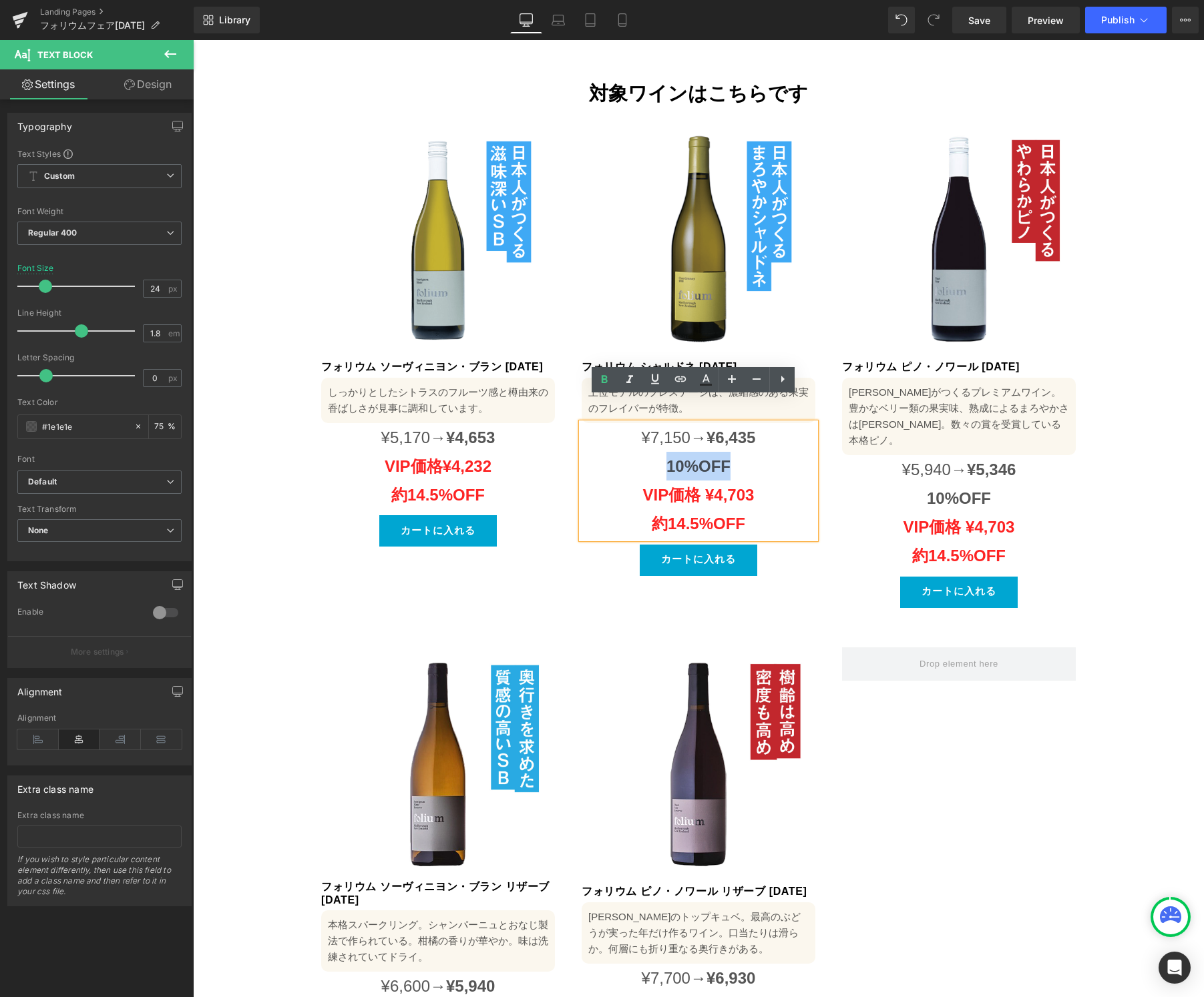
click at [704, 457] on span "10%OFF" at bounding box center [698, 466] width 64 height 18
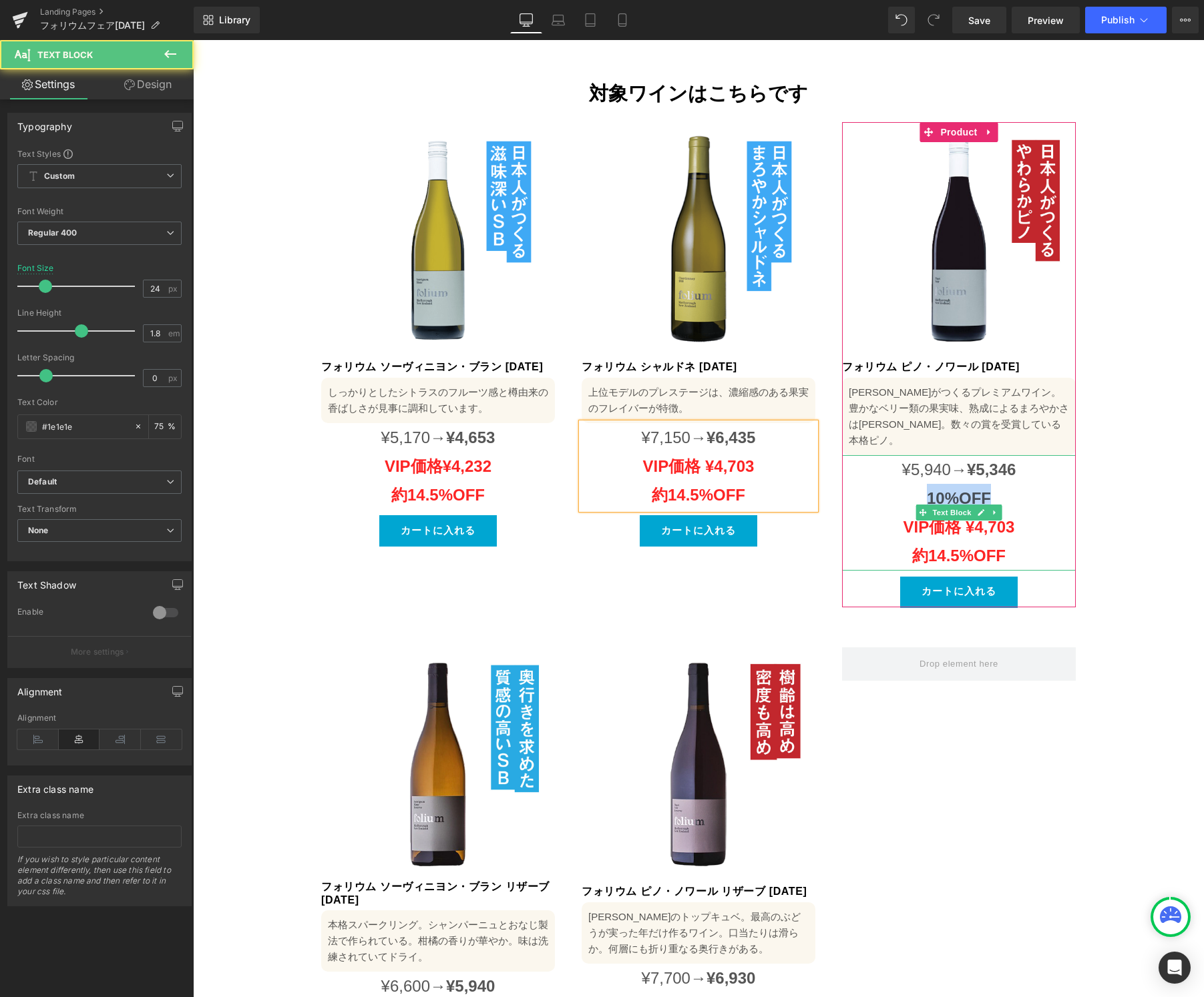
drag, startPoint x: 956, startPoint y: 453, endPoint x: 887, endPoint y: 451, distance: 69.0
click at [887, 484] on p "10%OFF" at bounding box center [959, 499] width 234 height 29
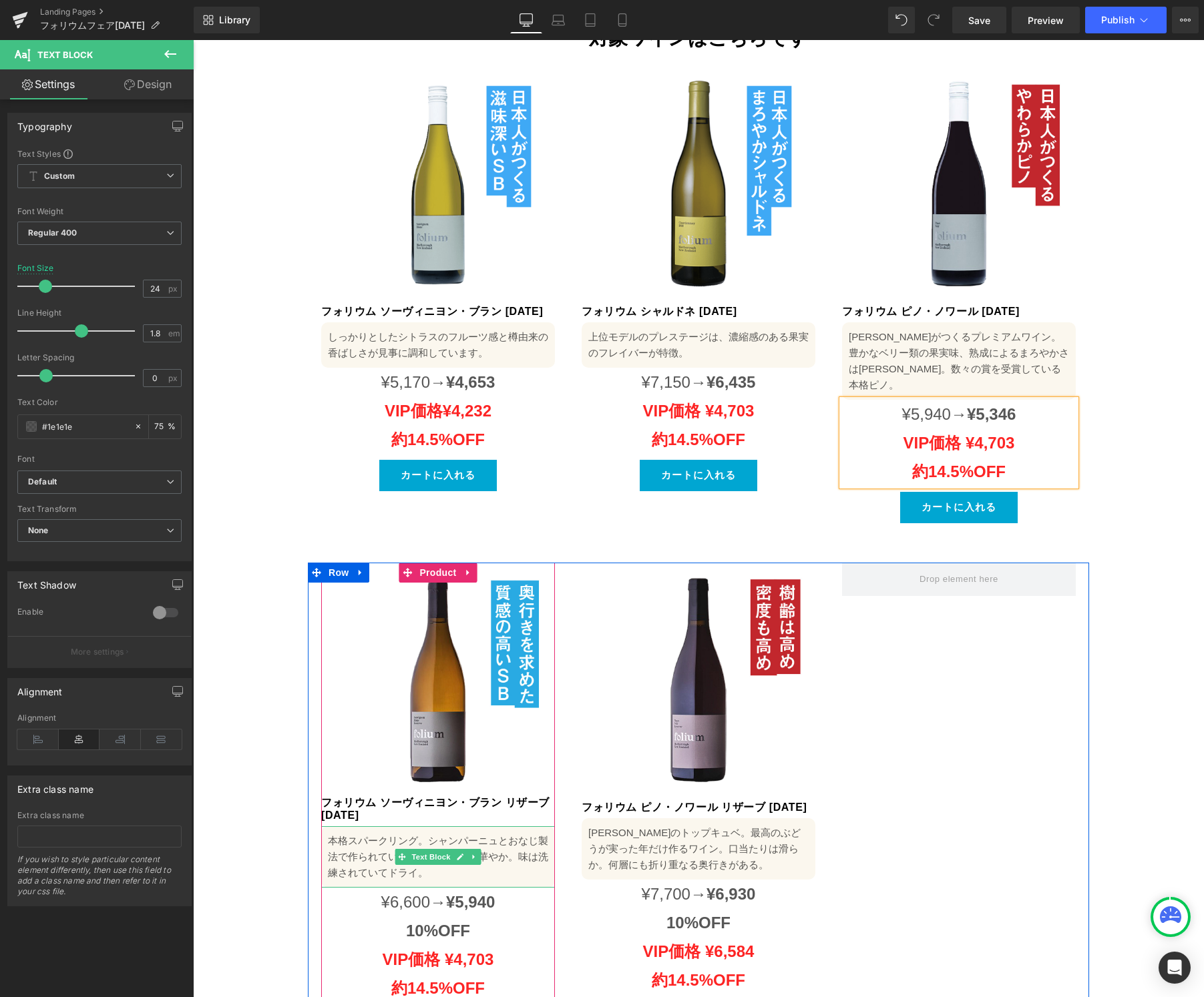
scroll to position [1005, 0]
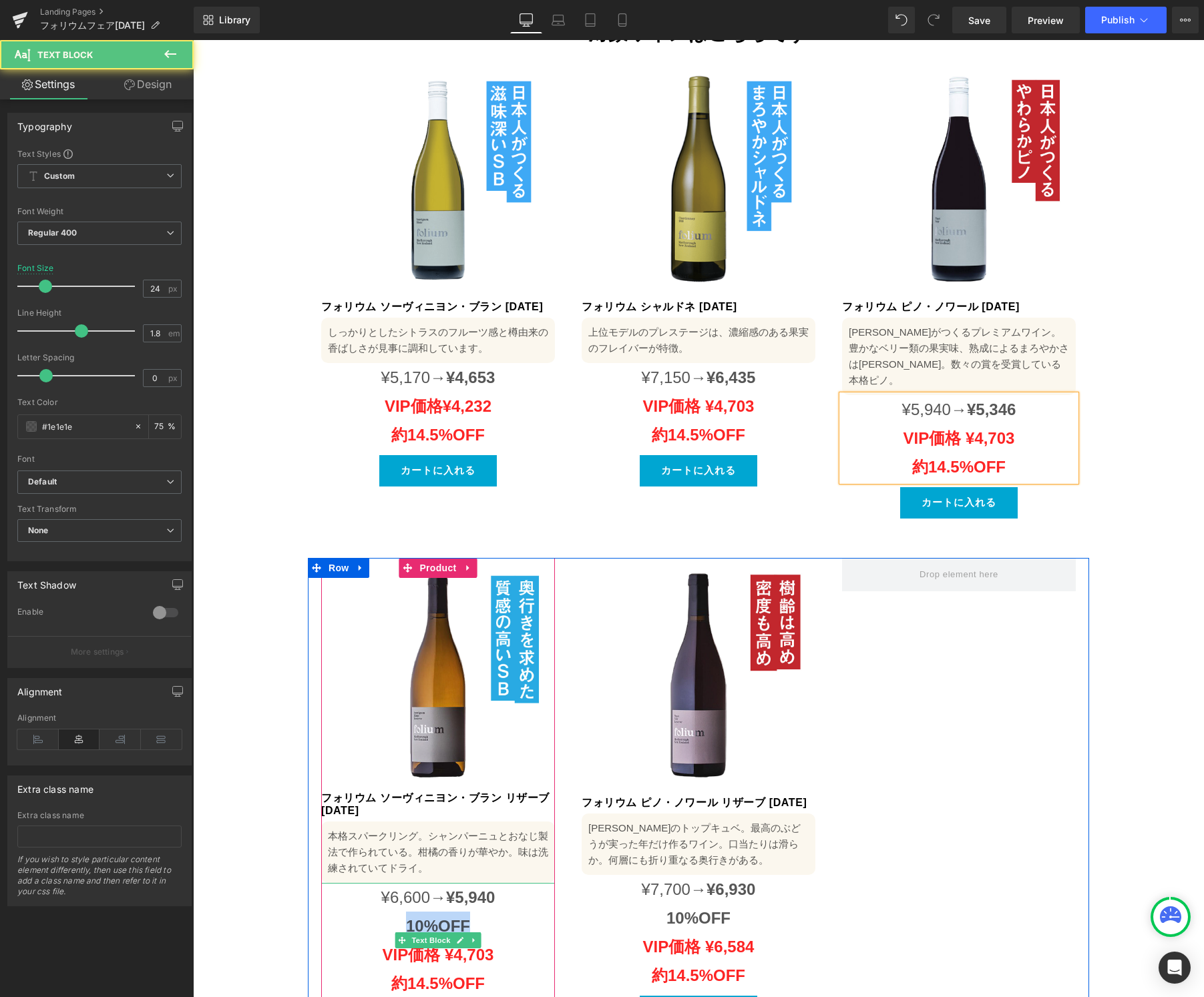
click at [402, 912] on p "10%OFF" at bounding box center [438, 927] width 234 height 29
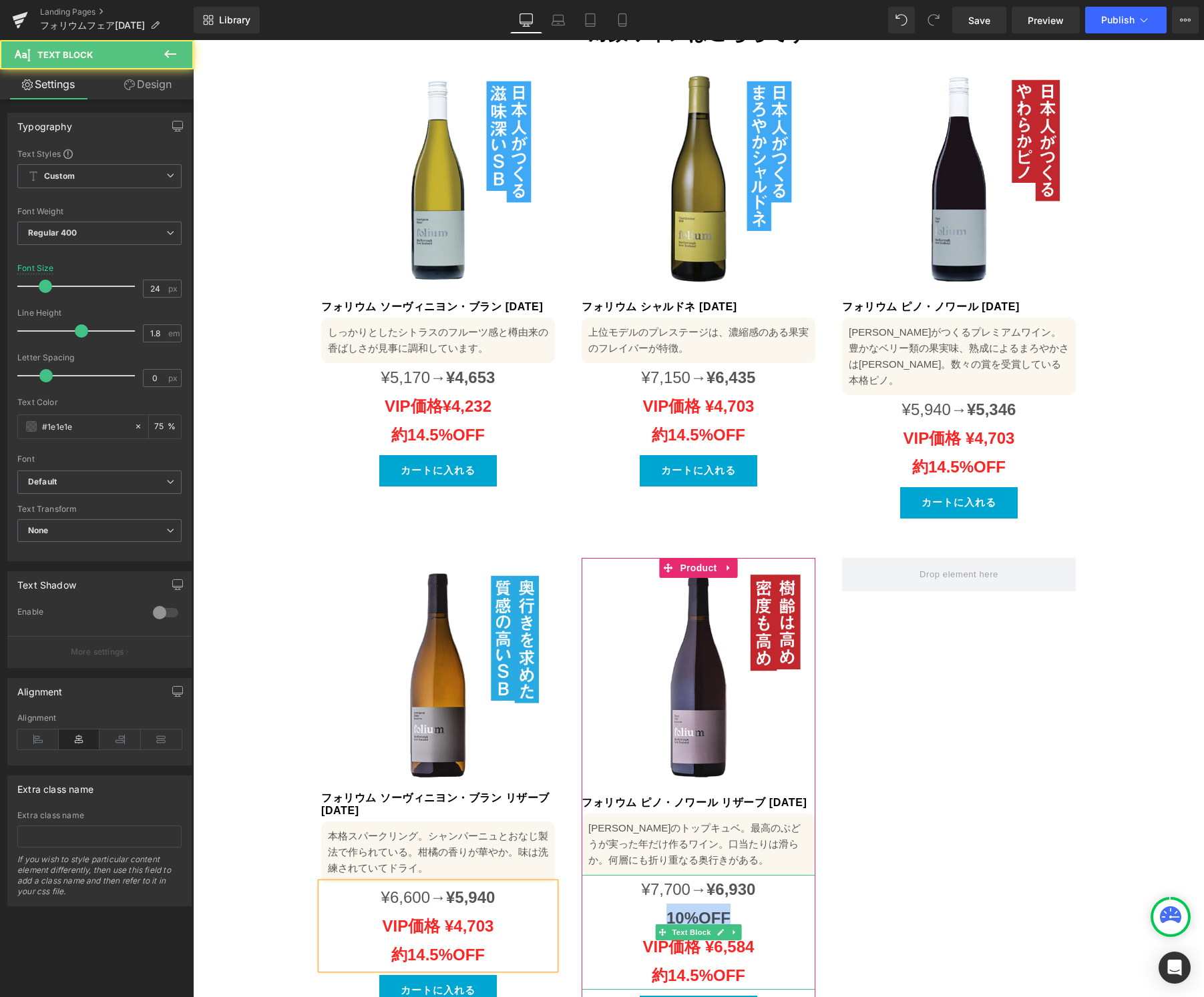
drag, startPoint x: 696, startPoint y: 874, endPoint x: 664, endPoint y: 873, distance: 32.0
click at [665, 904] on p "10%OFF" at bounding box center [699, 919] width 234 height 29
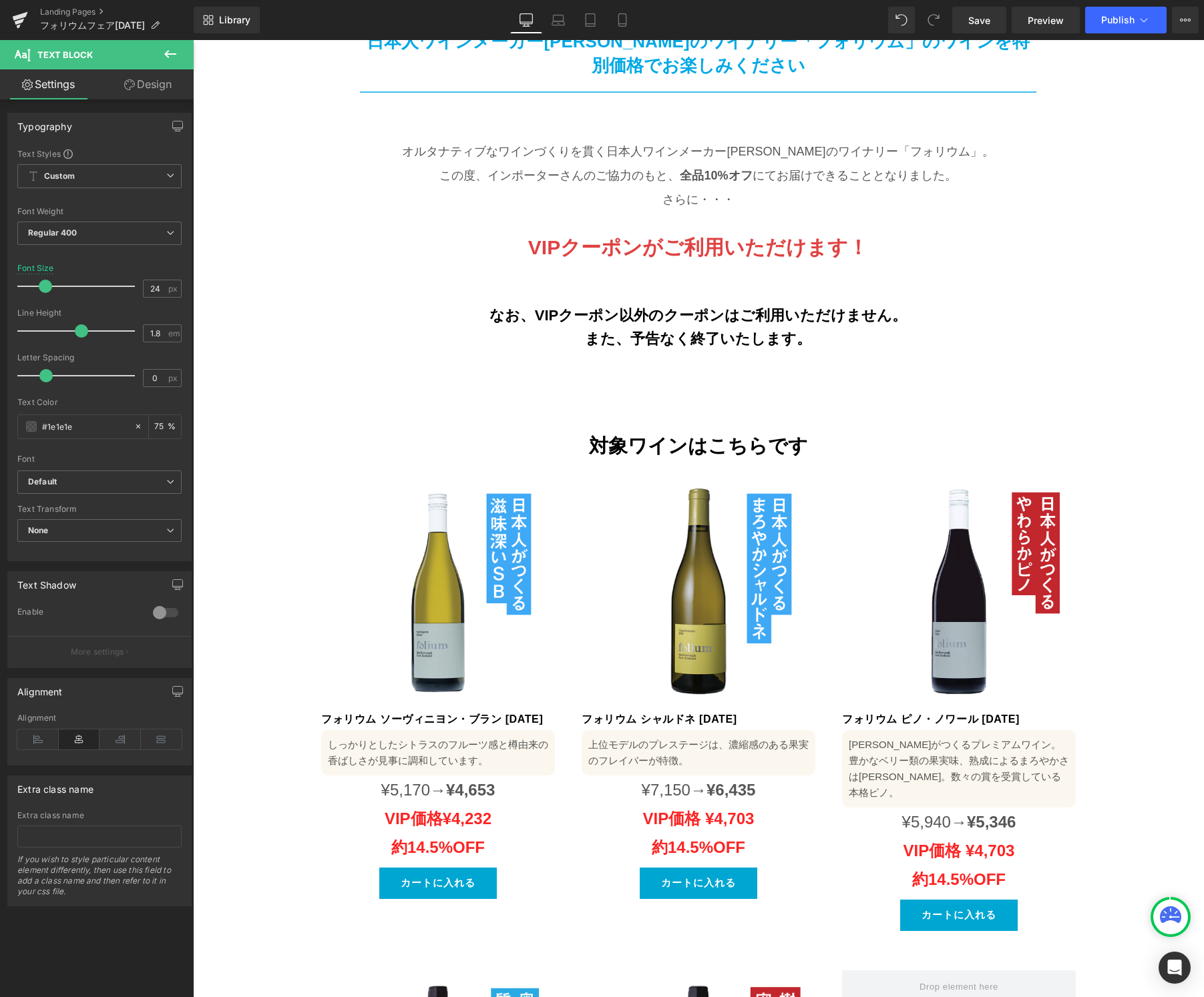
scroll to position [524, 0]
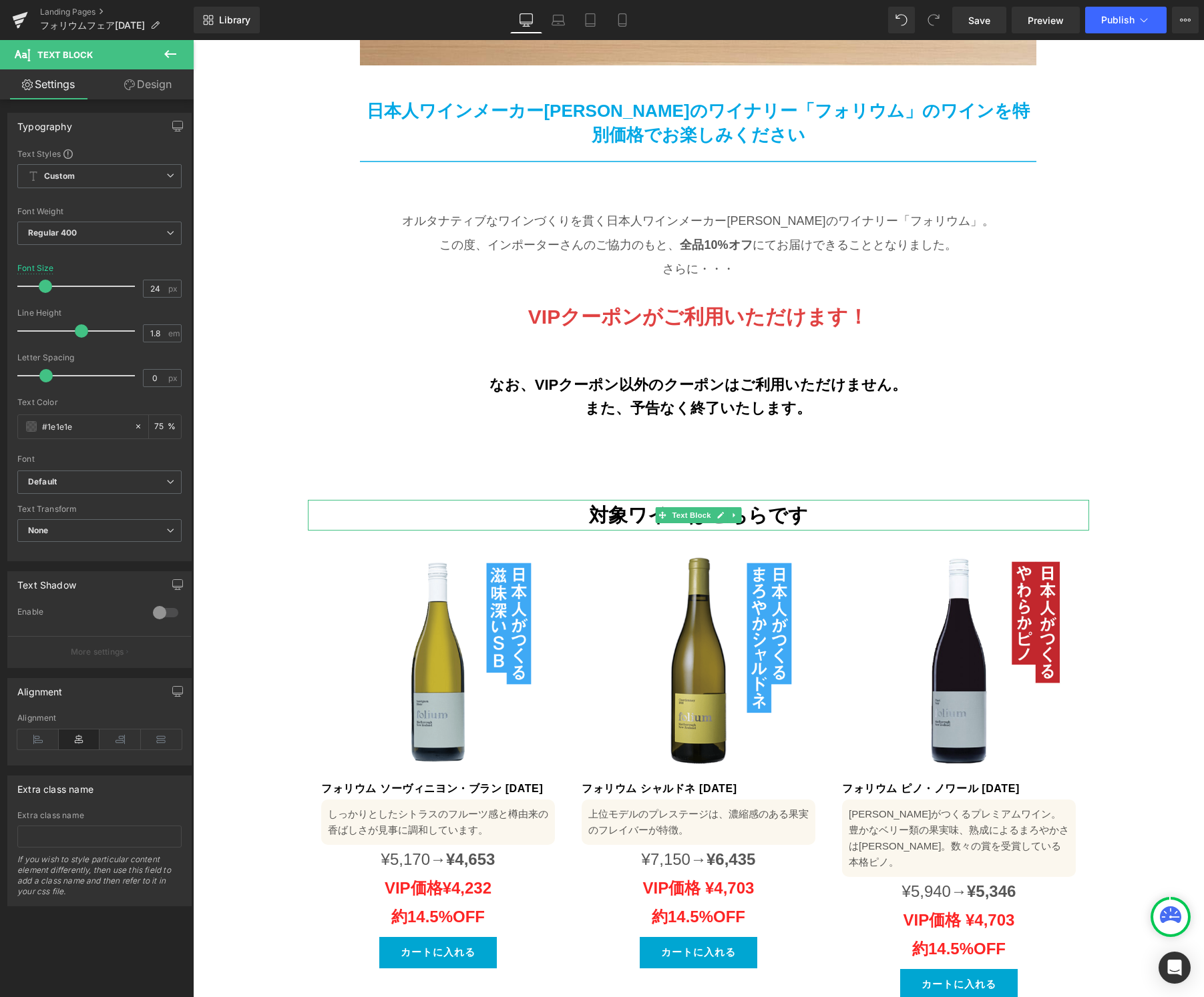
click at [793, 500] on div "対象ワインはこちらです" at bounding box center [699, 516] width 781 height 30
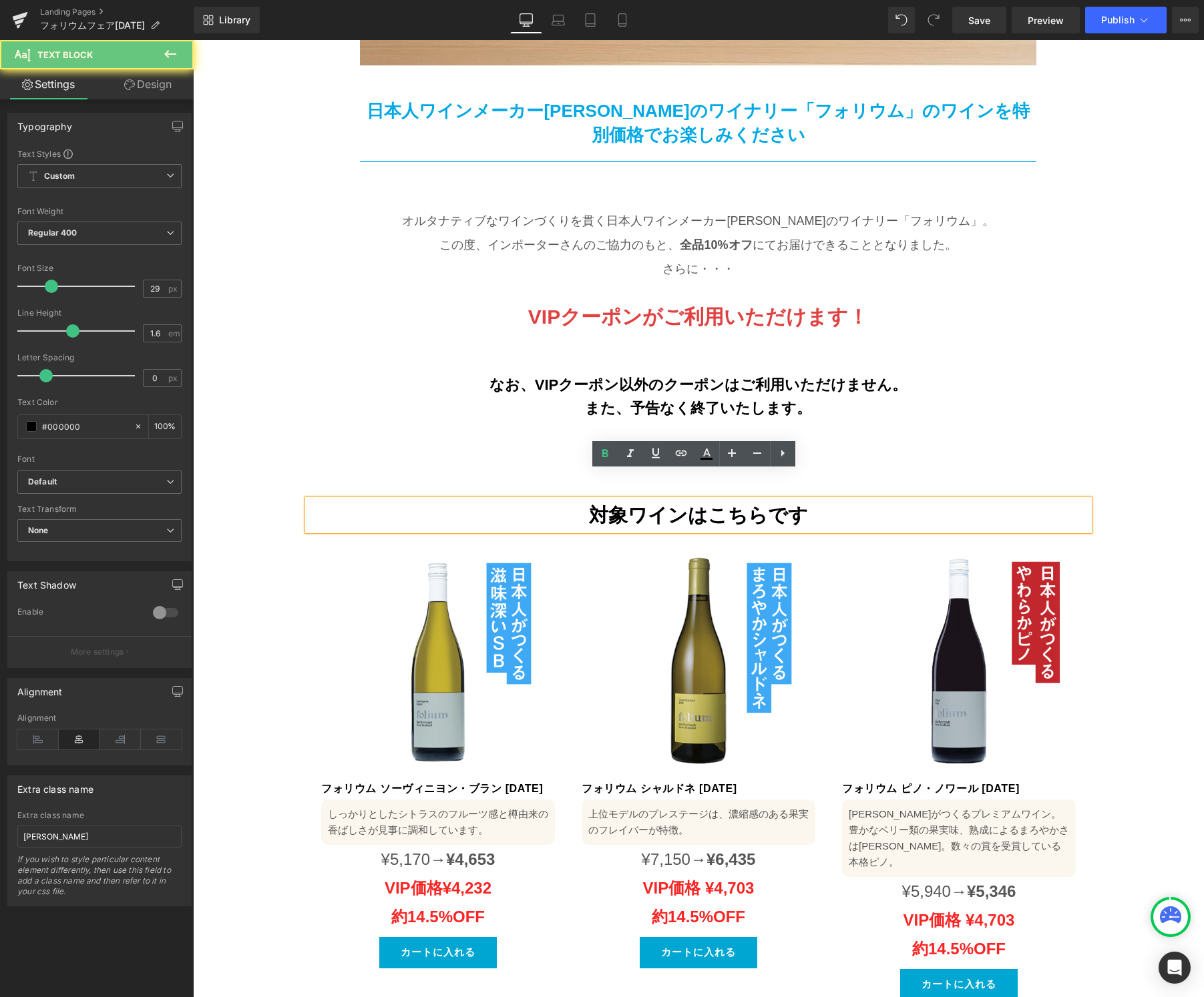
click at [792, 500] on div "対象ワインはこちらです" at bounding box center [699, 516] width 781 height 30
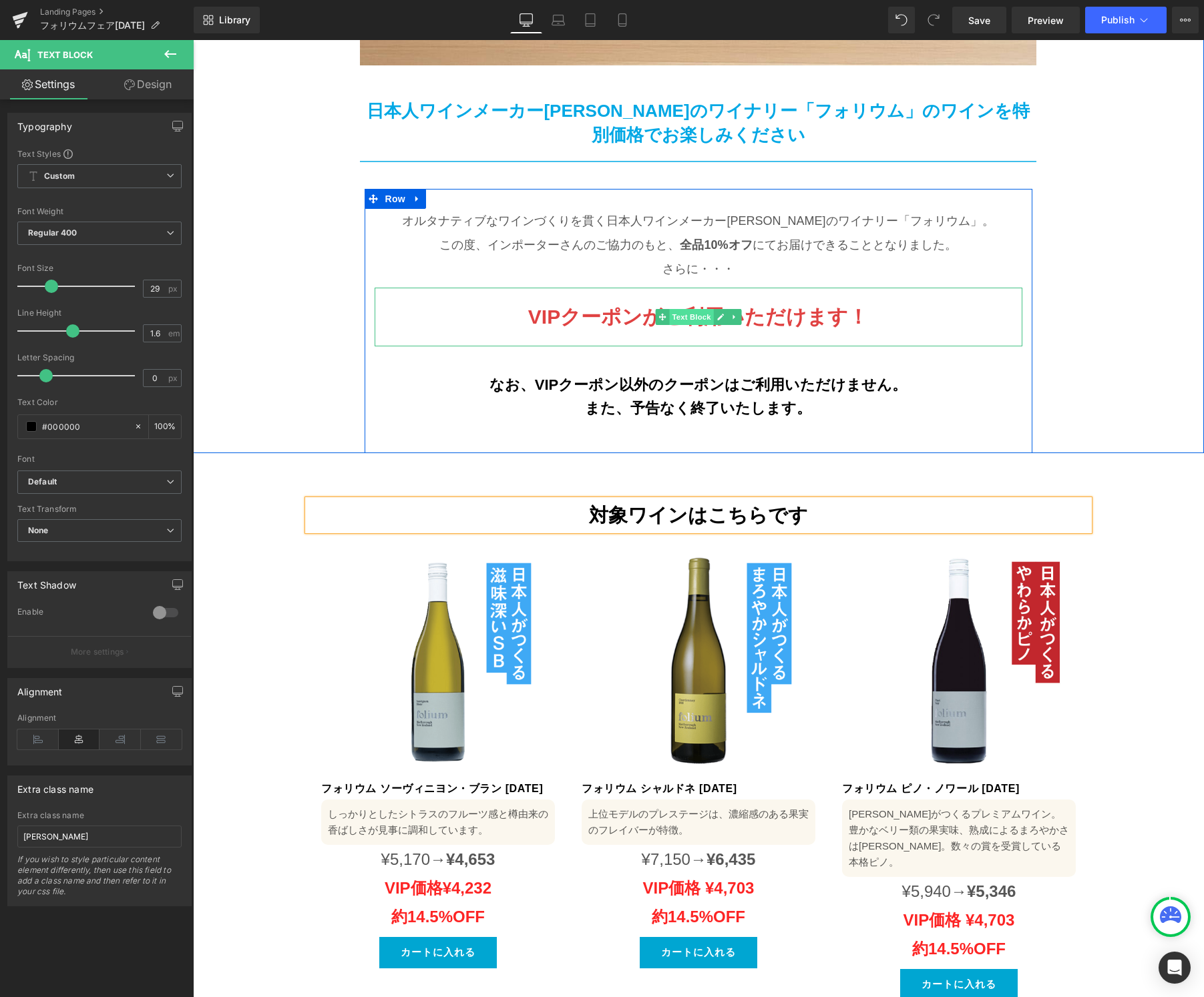
click at [672, 309] on span "Text Block" at bounding box center [691, 317] width 44 height 16
click at [608, 306] on b "VIPクーポンがご利用いただけます！" at bounding box center [698, 317] width 340 height 22
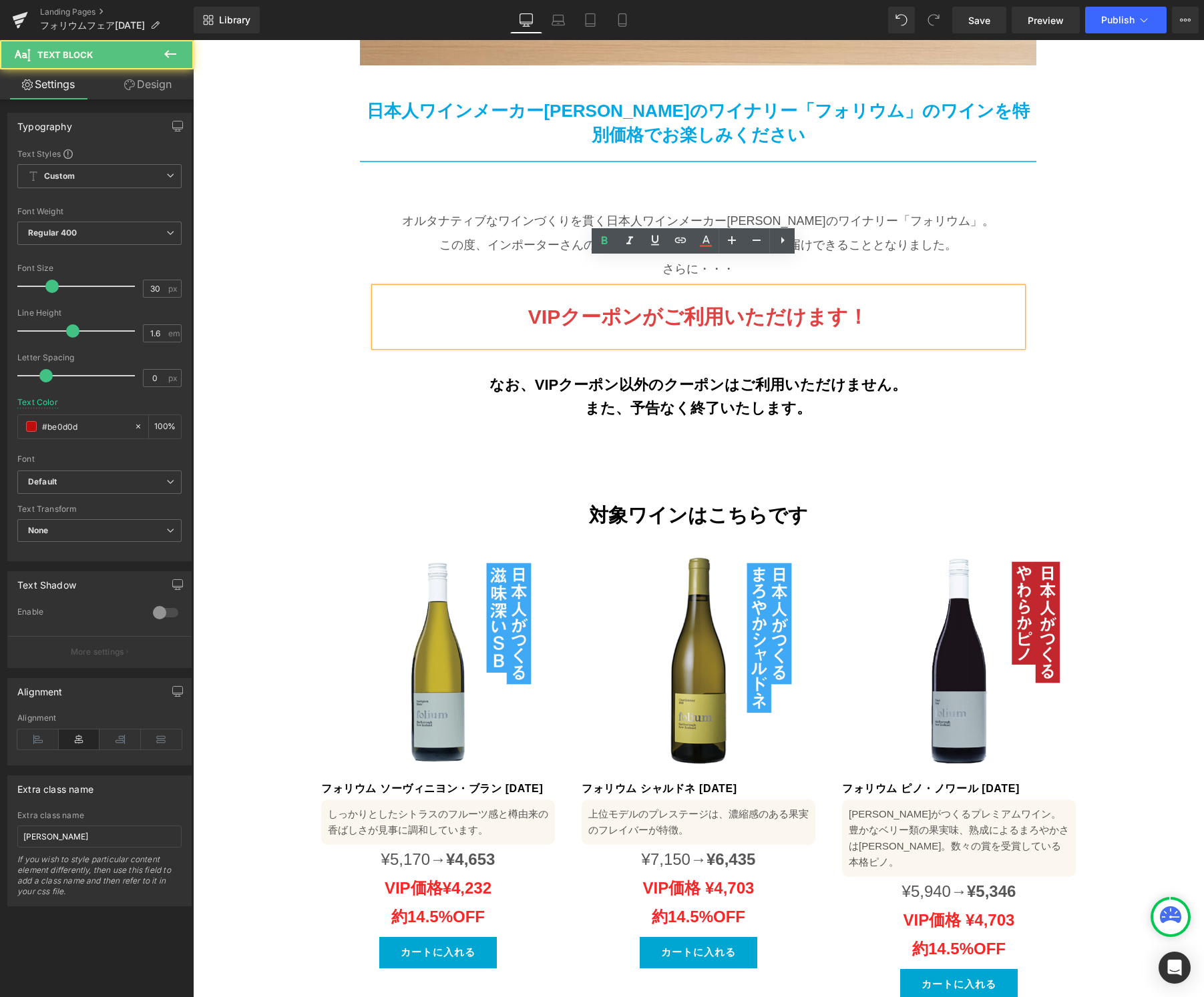
click at [641, 306] on b "VIPクーポンがご利用いただけます！" at bounding box center [698, 317] width 340 height 22
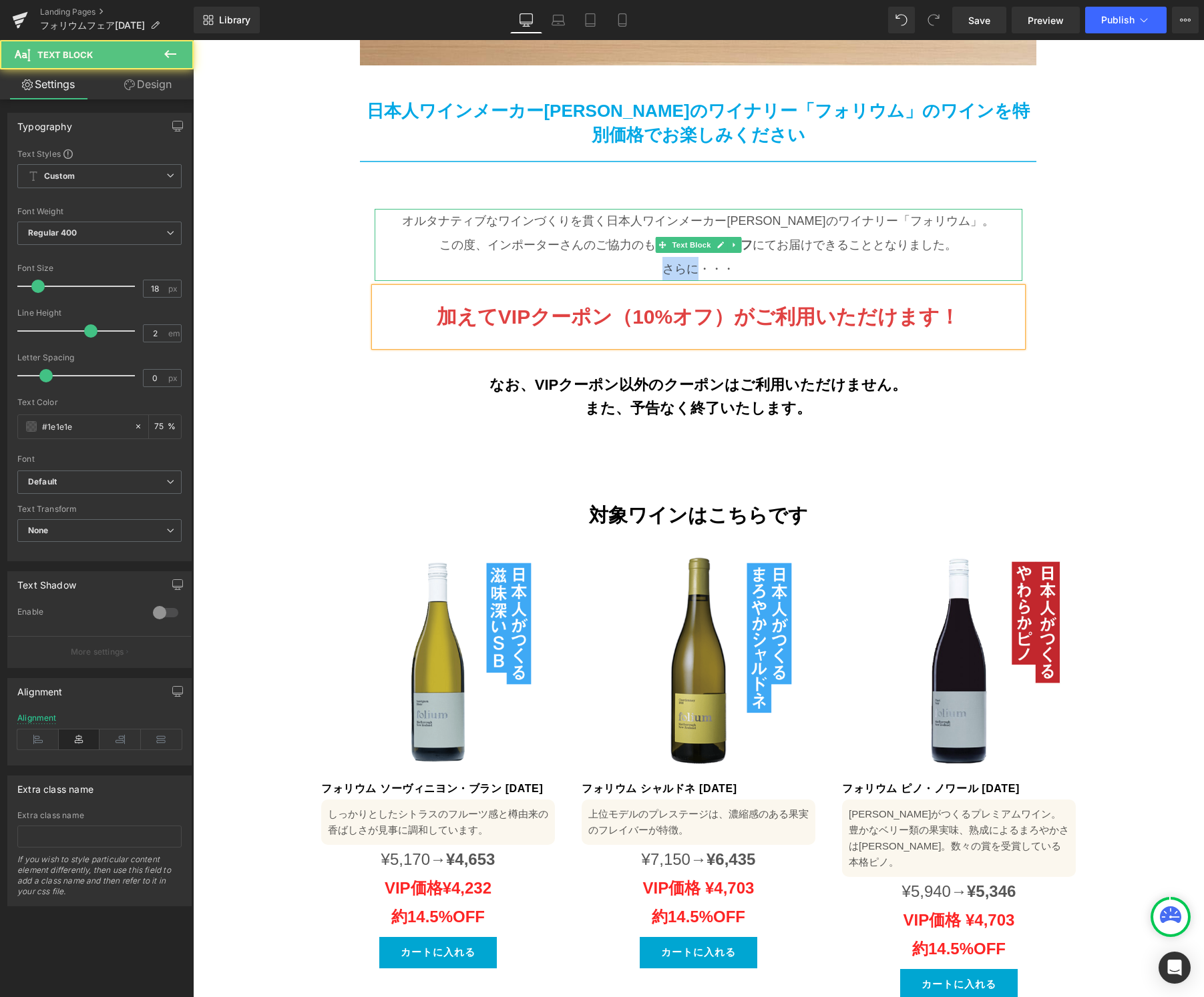
drag, startPoint x: 688, startPoint y: 241, endPoint x: 648, endPoint y: 244, distance: 40.1
click at [648, 257] on p "さらに・・・" at bounding box center [699, 269] width 648 height 24
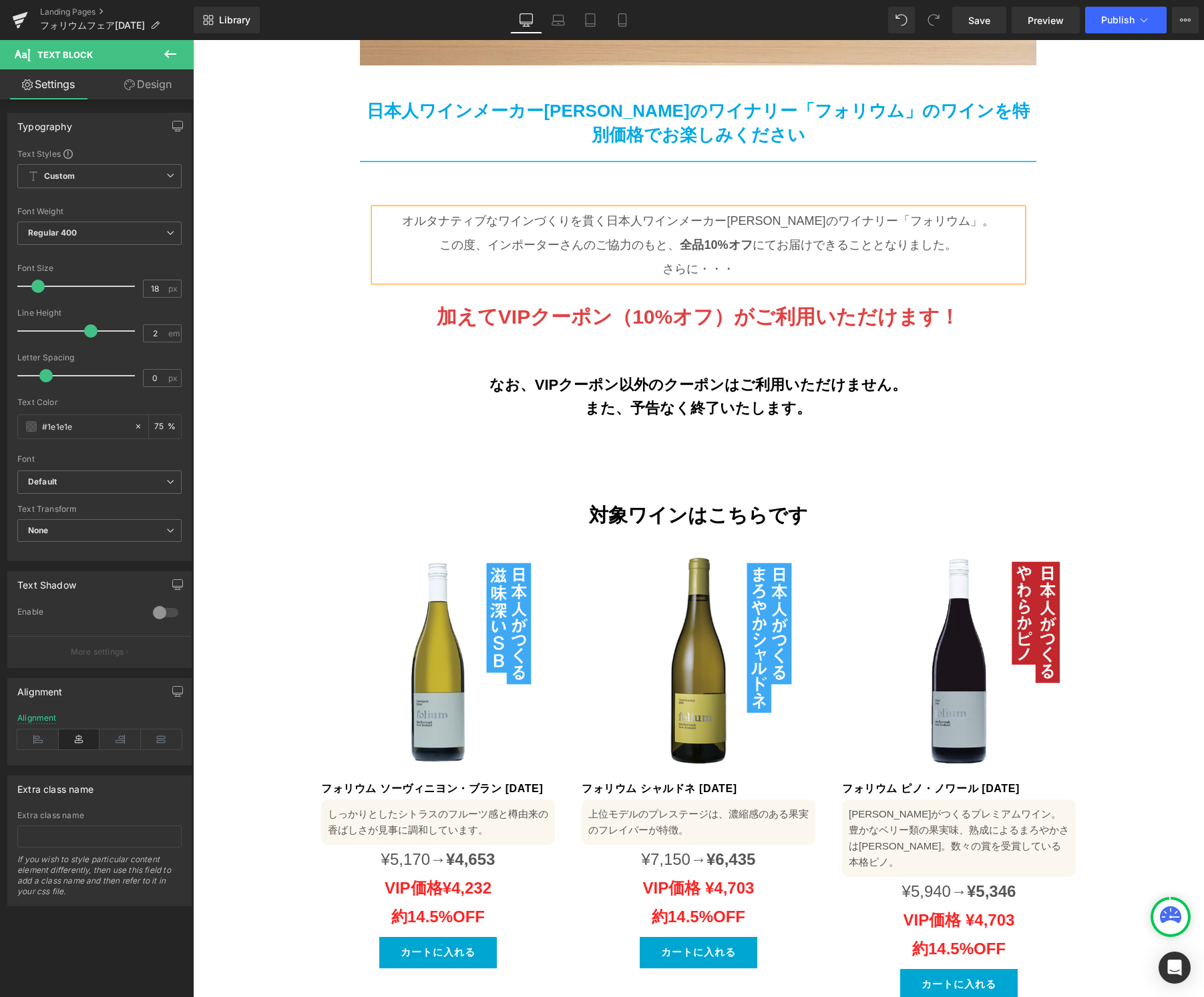
click at [687, 257] on p "さらに・・・" at bounding box center [699, 269] width 648 height 24
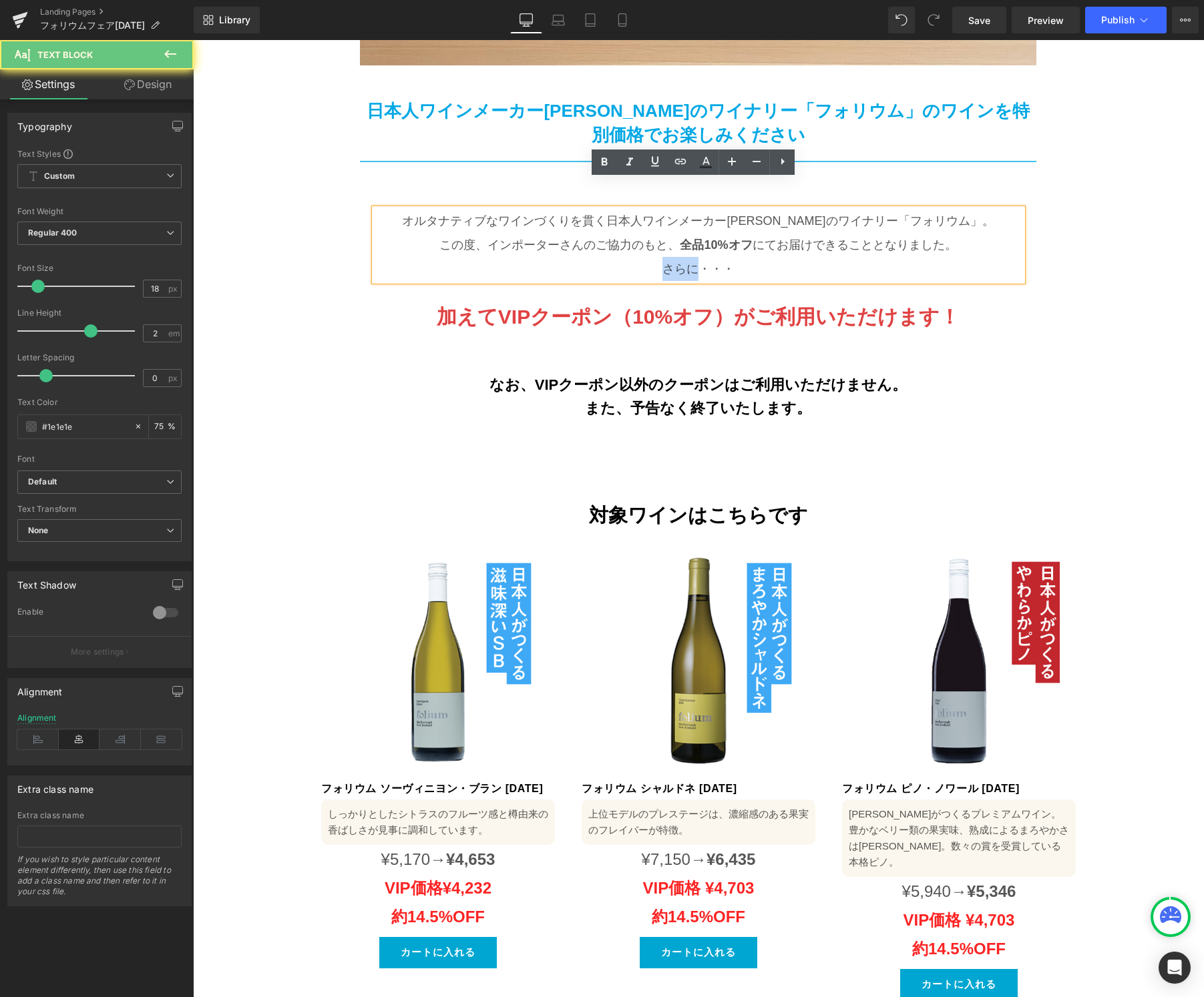
click at [662, 257] on p "さらに・・・" at bounding box center [699, 269] width 648 height 24
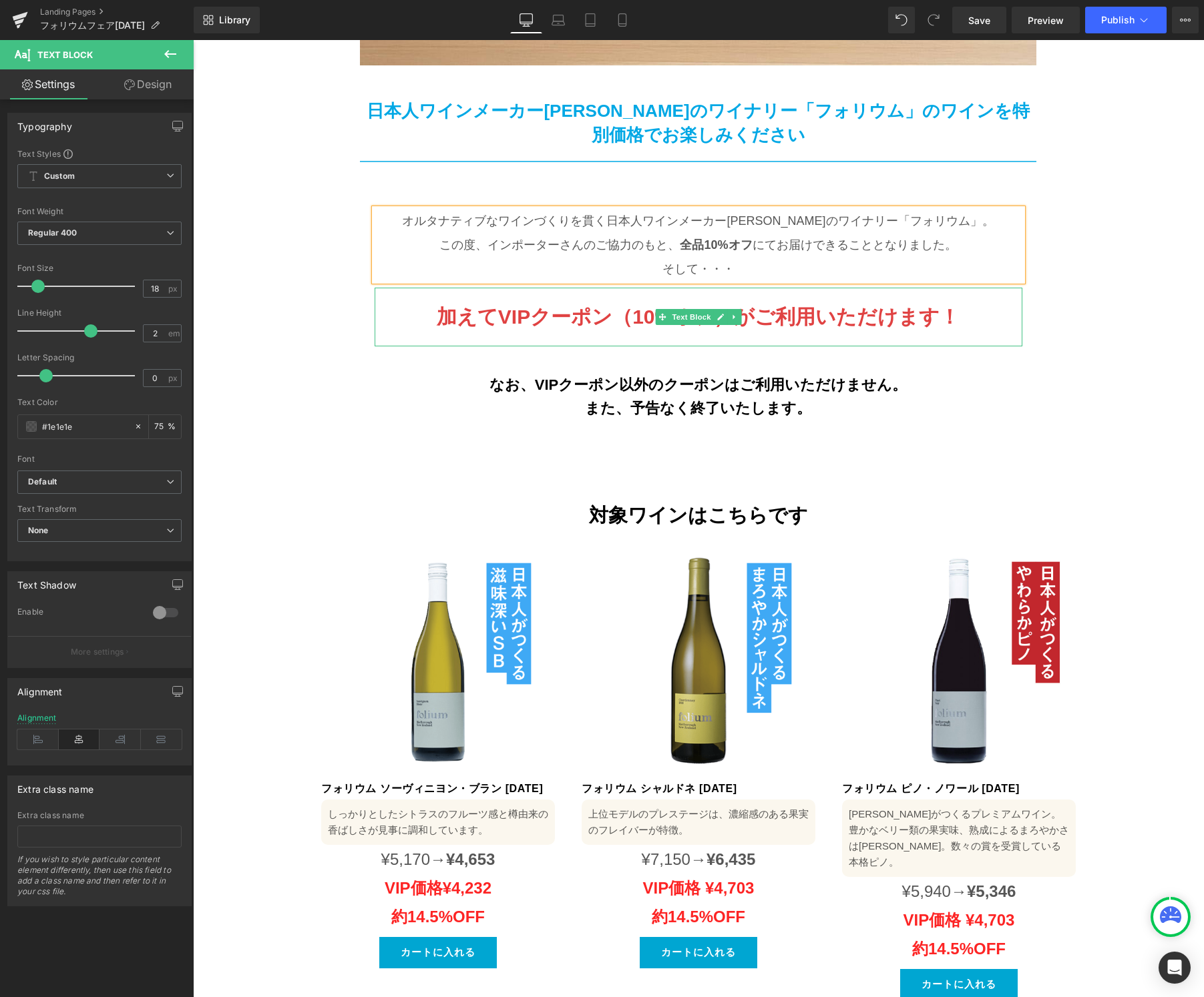
click at [509, 306] on b "加えてVIPクーポン（10%オフ）がご利用いただけます！" at bounding box center [698, 317] width 523 height 22
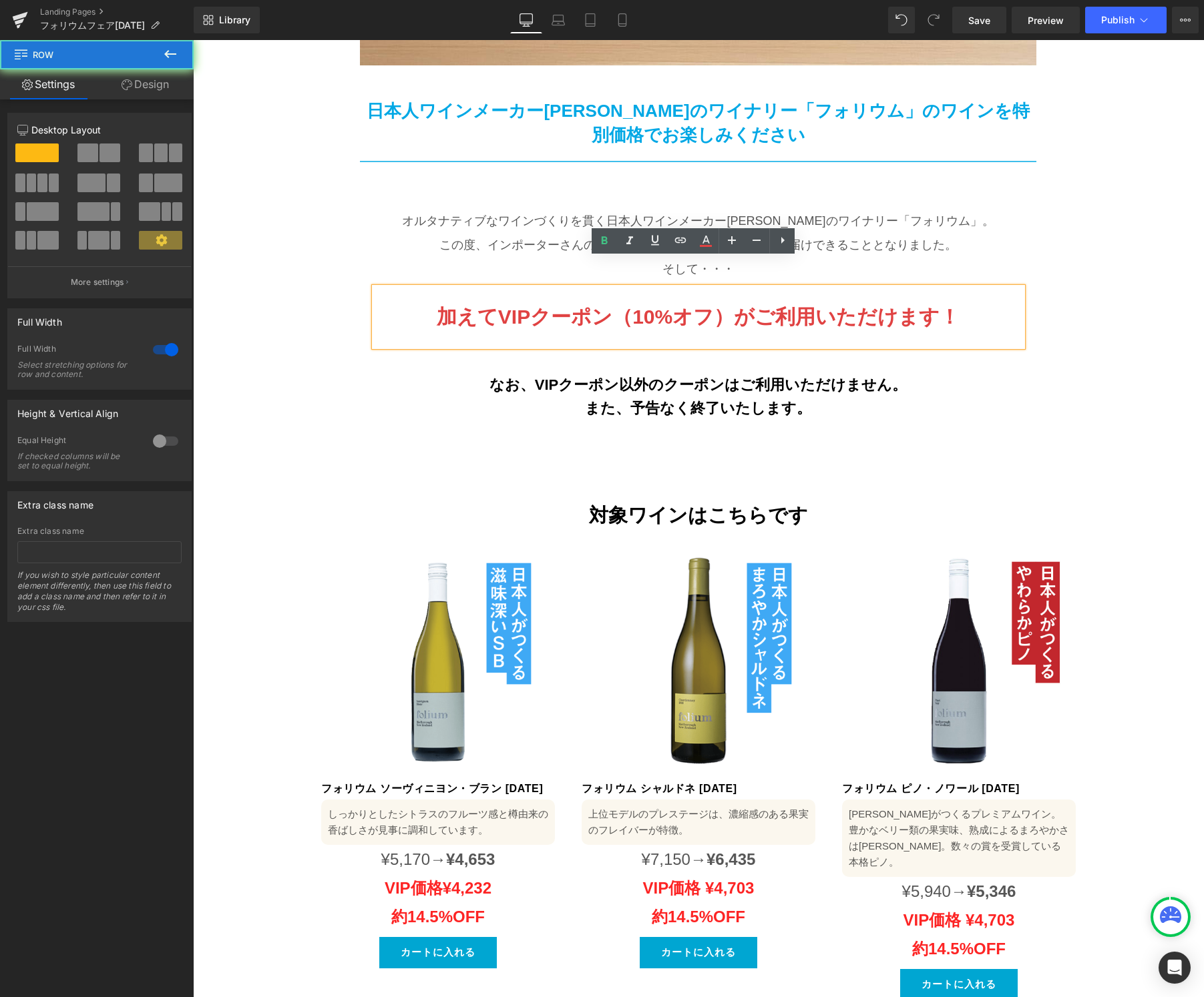
click at [1114, 402] on div "Image Image 日本人ワインメーカー[PERSON_NAME]のワイナリー「フォリウム」のワインを特別価格でお楽しみください Text Block R…" at bounding box center [699, 62] width 1011 height 783
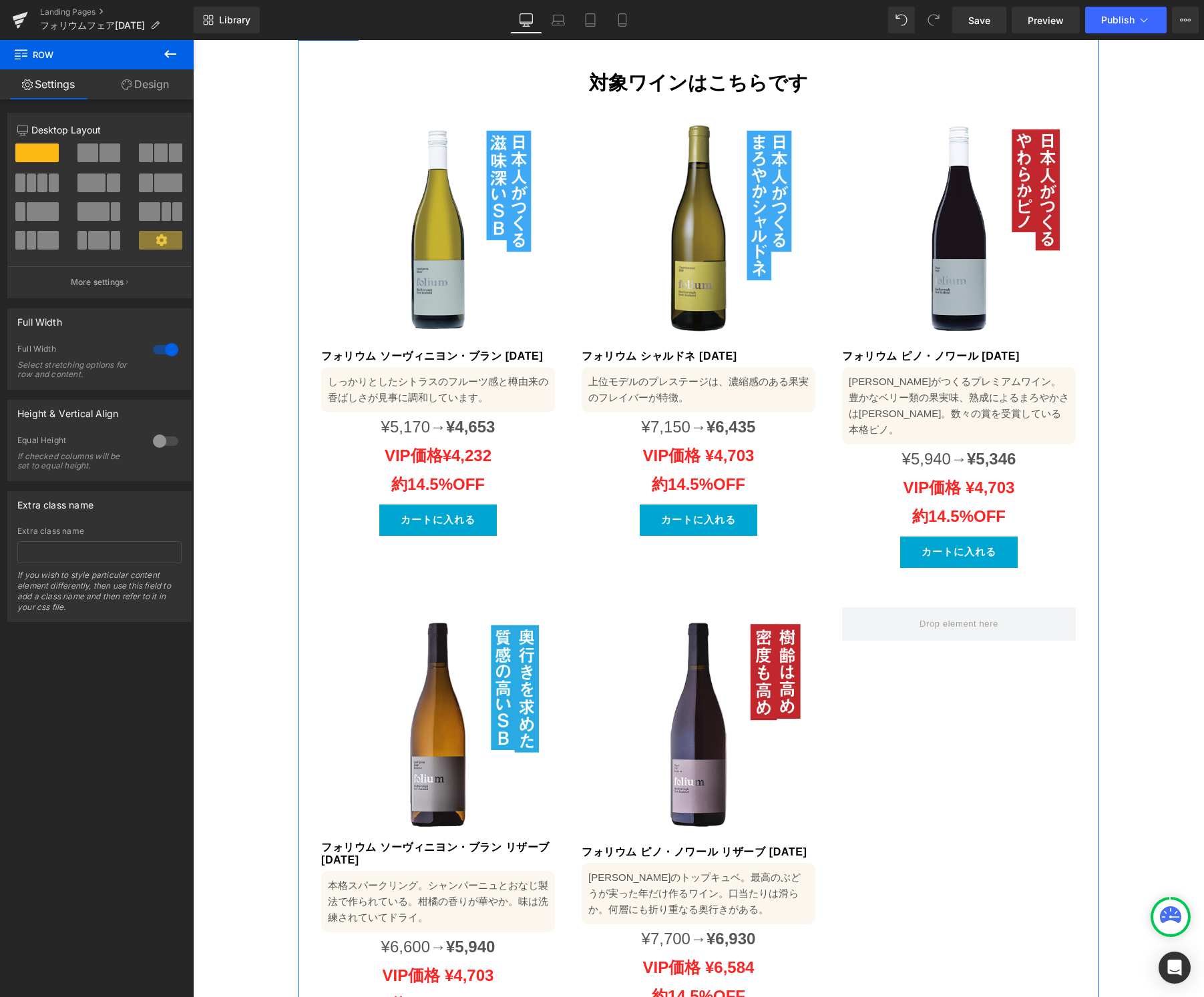
scroll to position [1056, 0]
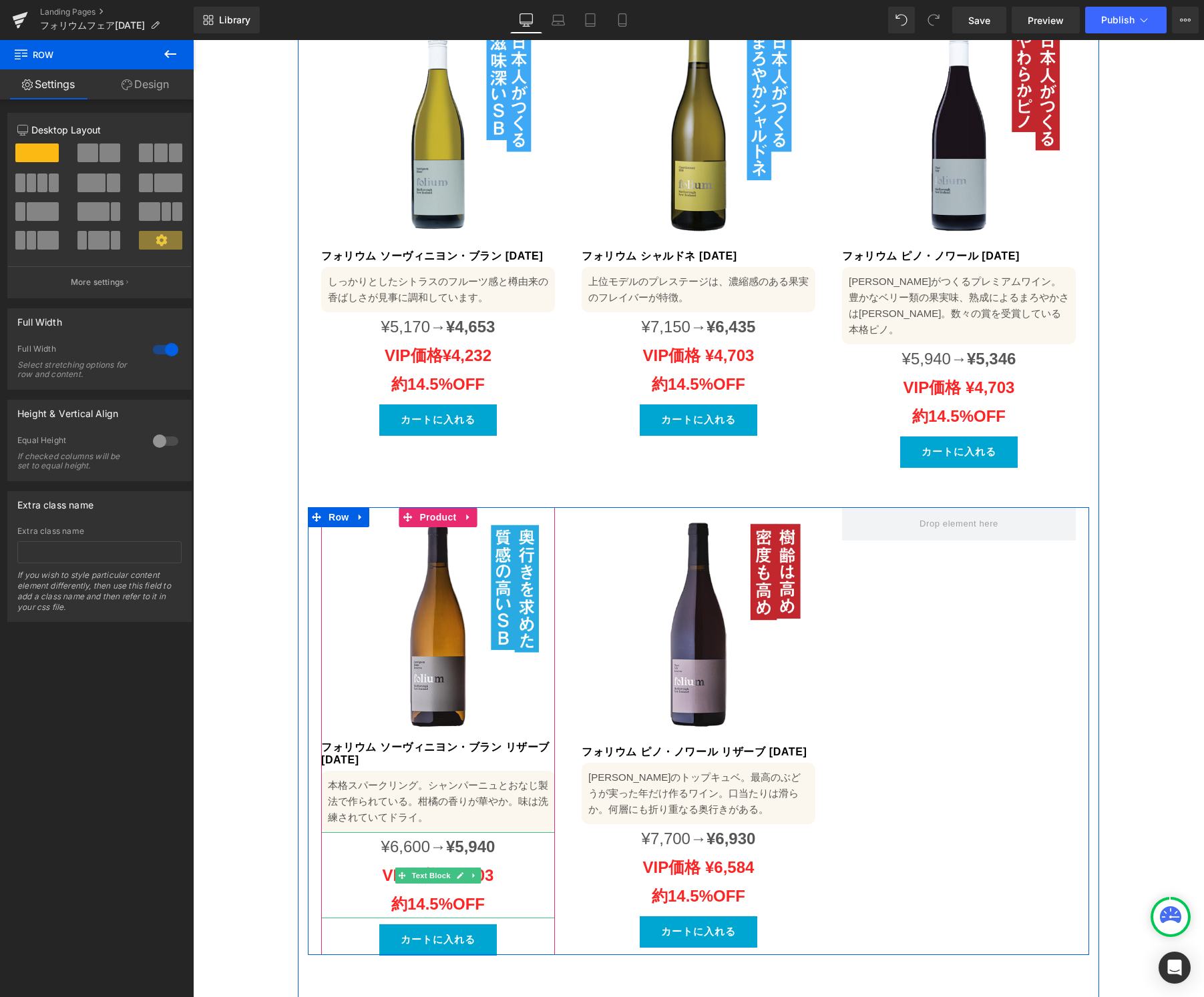
click at [493, 861] on p "VIP価格 ¥4,703 約14.5%OFF" at bounding box center [438, 890] width 234 height 57
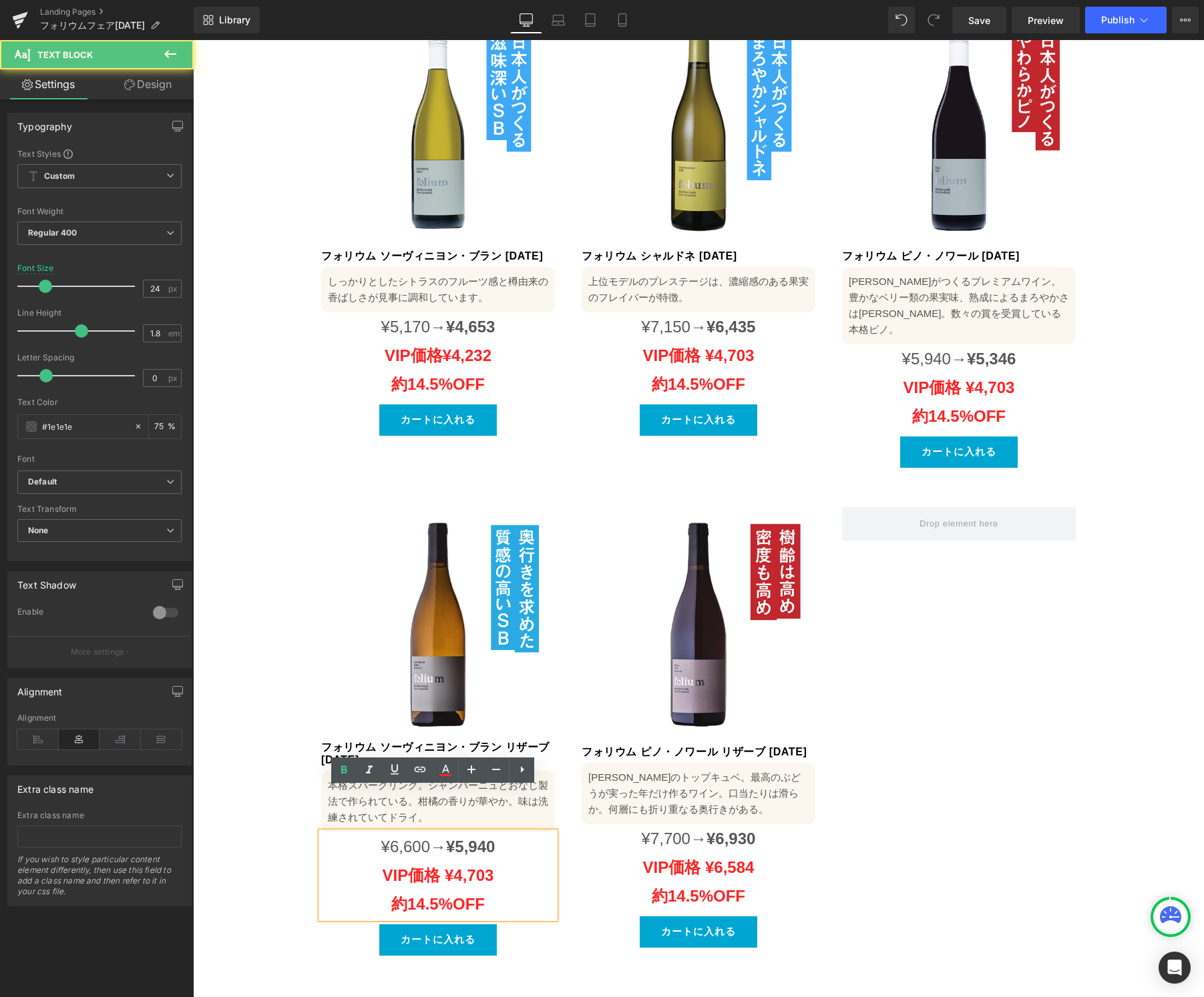
click at [472, 866] on strong "VIP価格 ¥4,703 約14.5%OFF" at bounding box center [439, 890] width 112 height 46
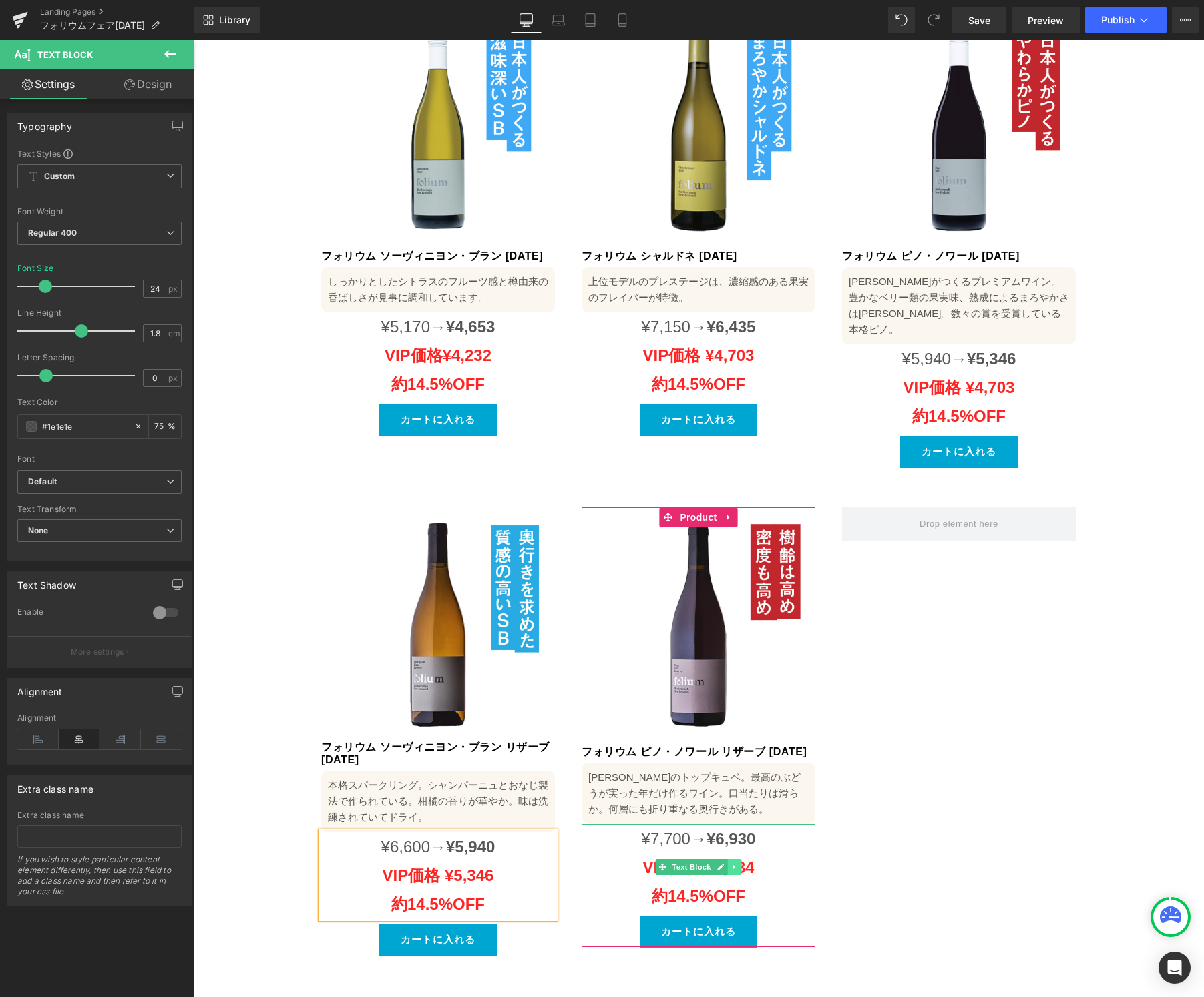
click at [732, 859] on link at bounding box center [733, 867] width 14 height 16
click at [734, 859] on link at bounding box center [741, 867] width 14 height 16
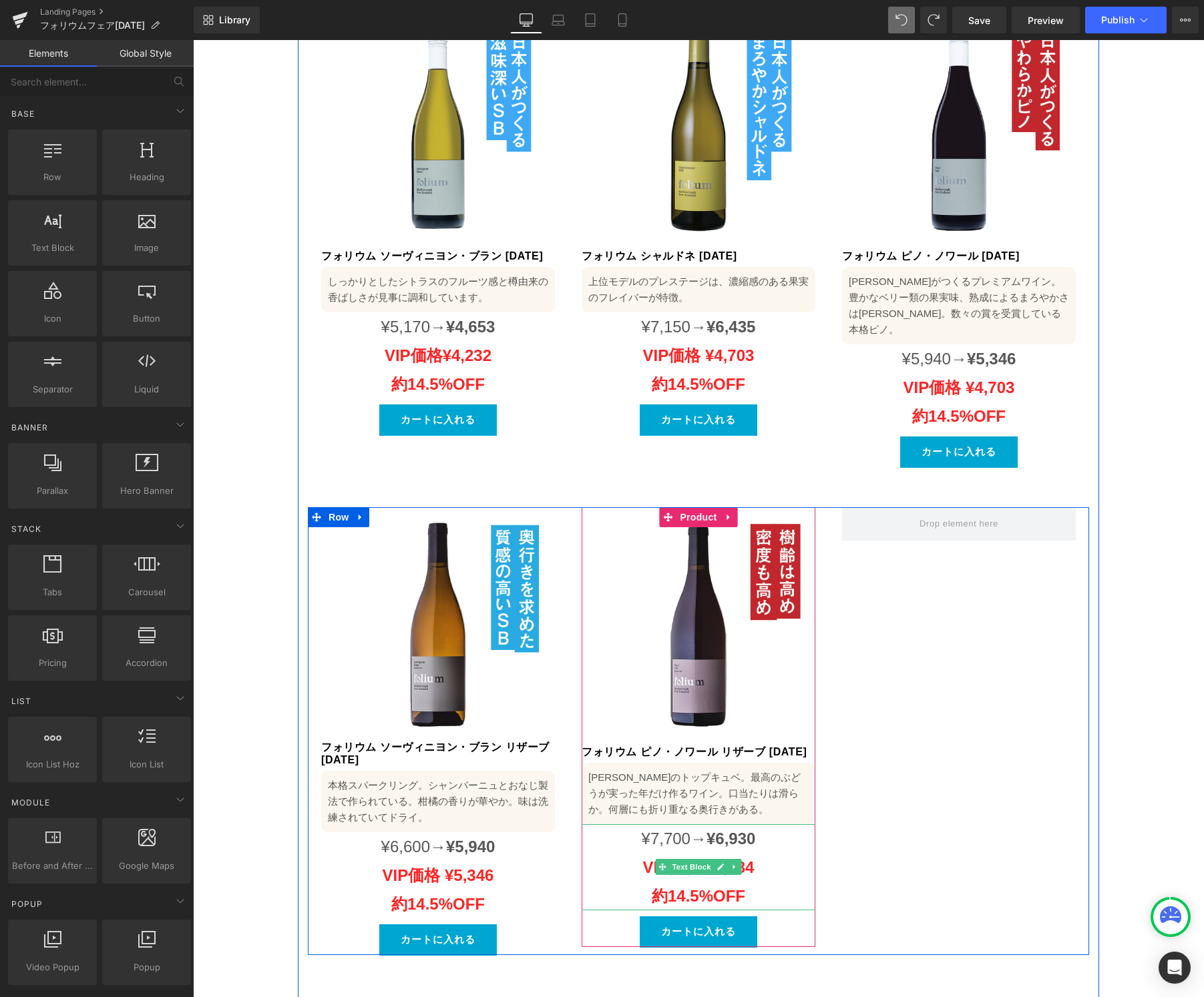
click at [748, 858] on strong "VIP価格 ¥6,584 約14.5%OFF" at bounding box center [699, 882] width 112 height 46
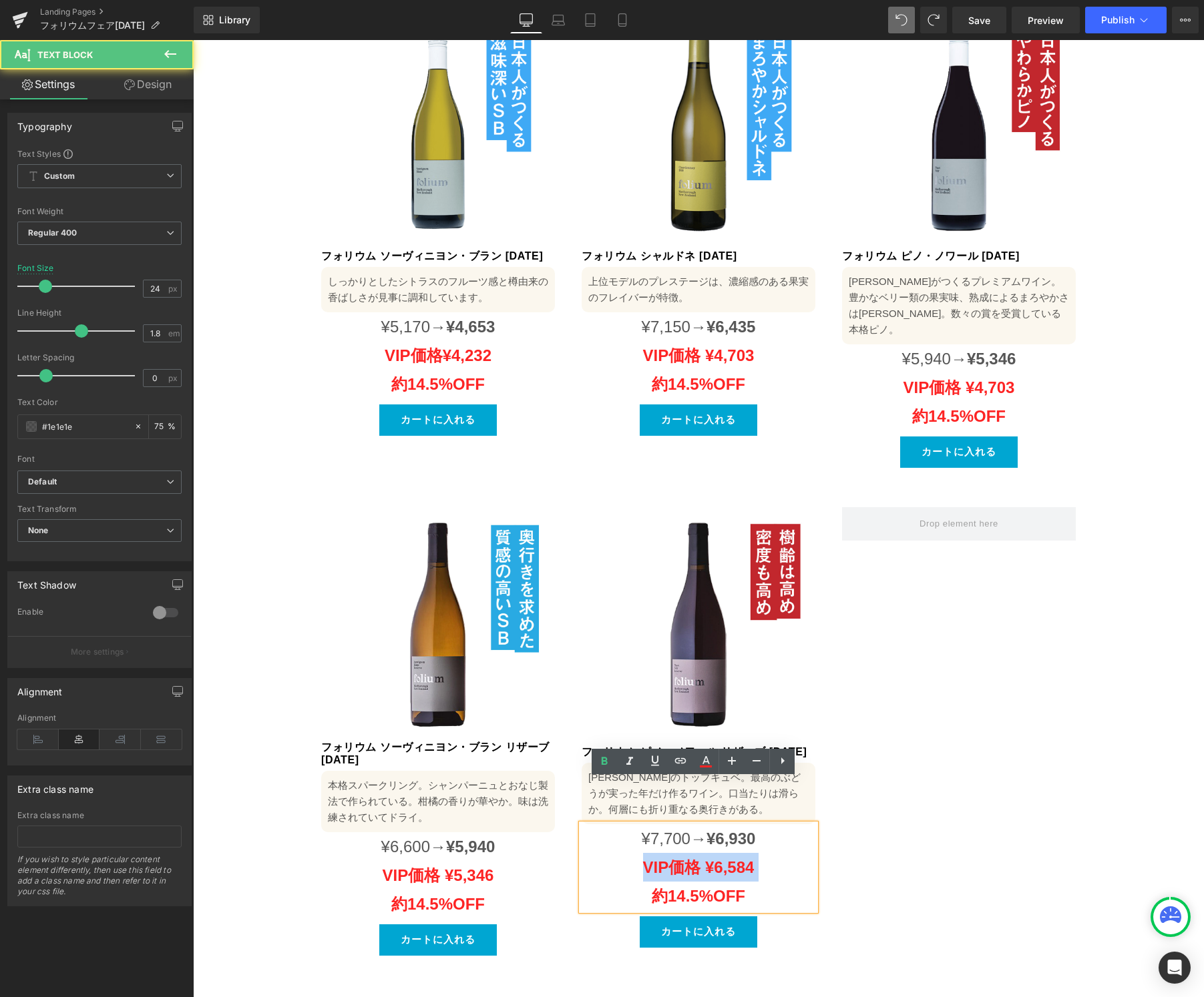
click at [748, 858] on strong "VIP価格 ¥6,584 約14.5%OFF" at bounding box center [699, 882] width 112 height 46
click at [733, 858] on strong "VIP価格 ¥6,584 約14.5%OFF" at bounding box center [699, 882] width 112 height 46
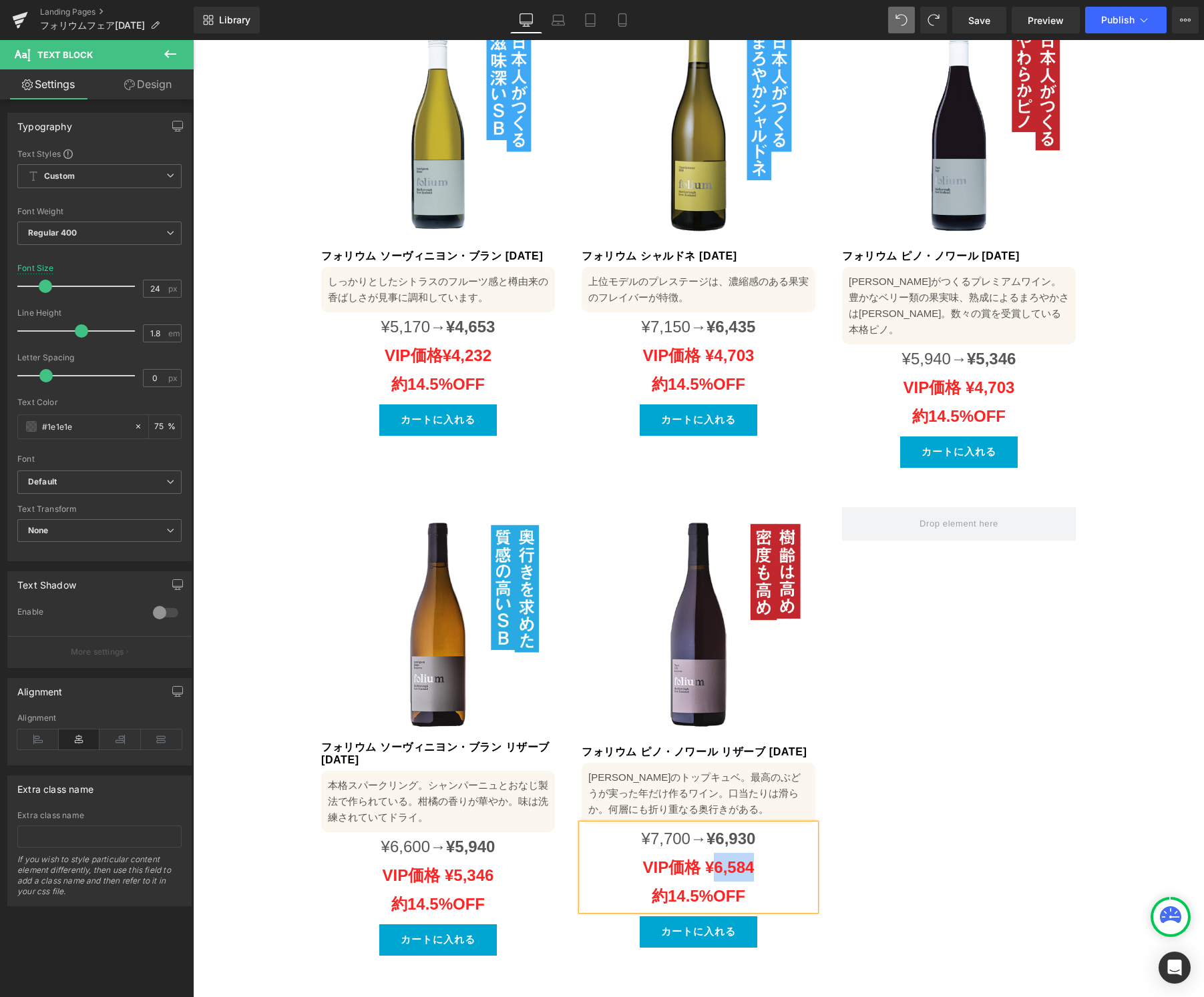
paste div
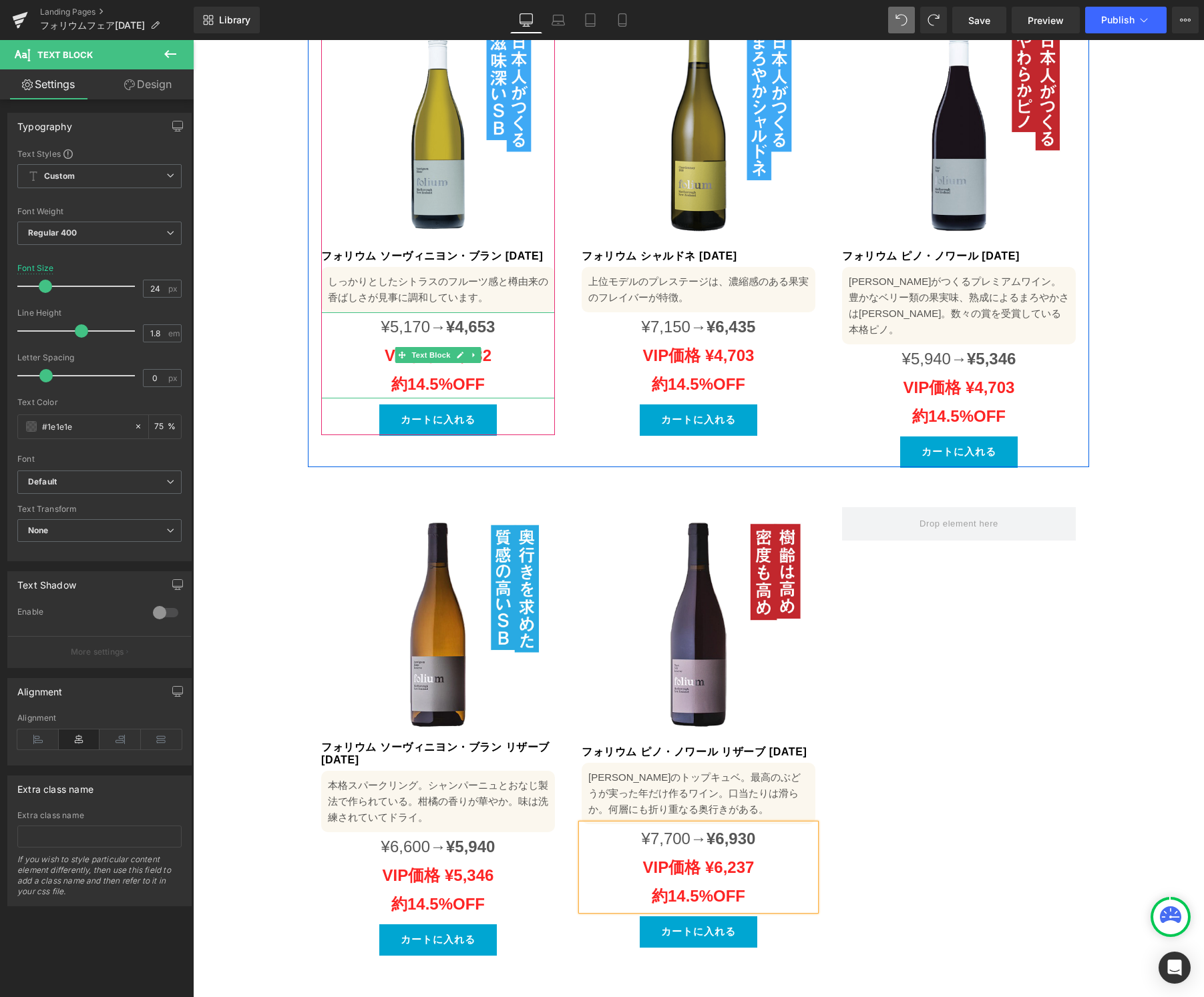
click at [486, 318] on span "¥4,653" at bounding box center [470, 327] width 49 height 18
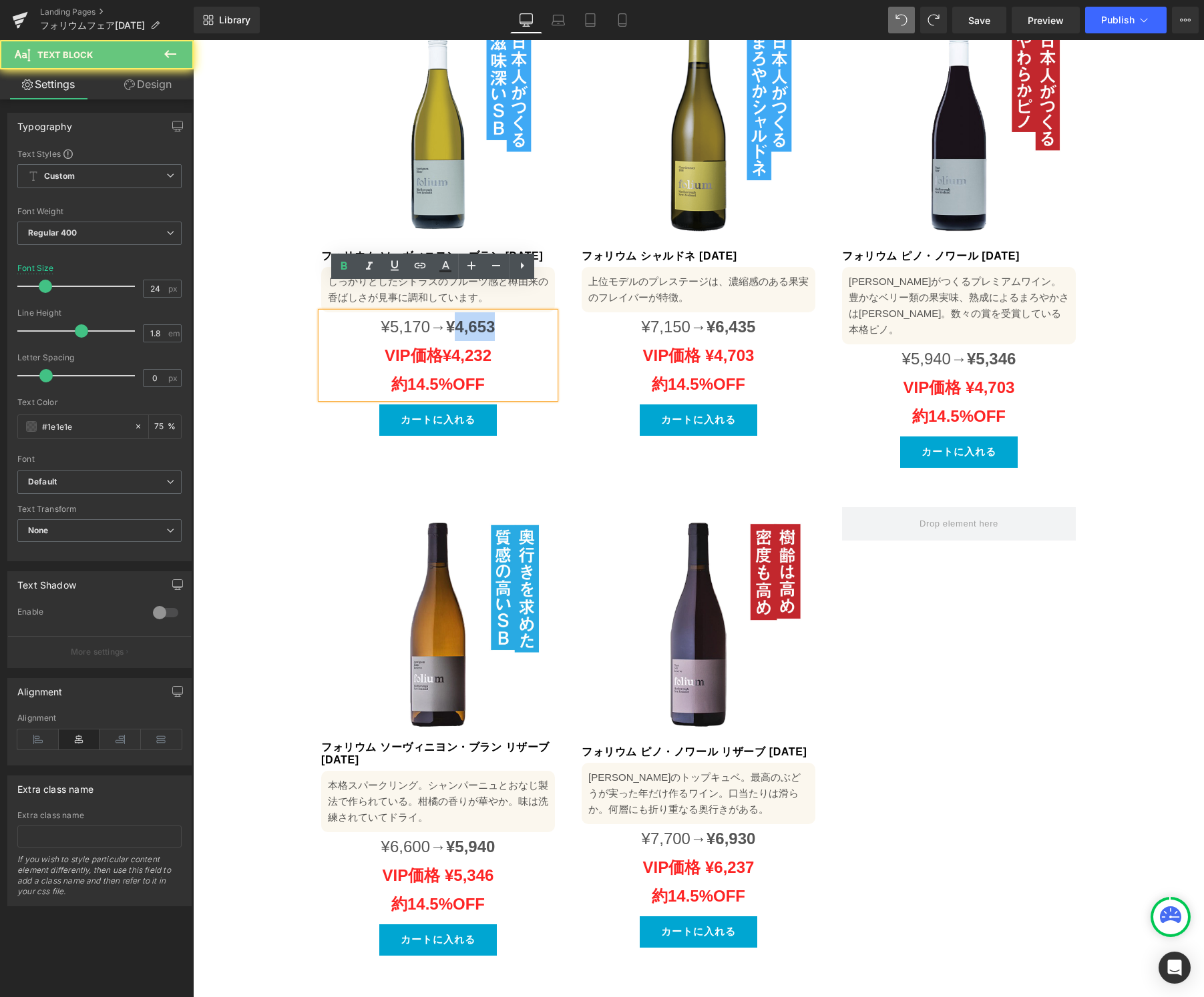
click at [486, 318] on span "¥4,653" at bounding box center [470, 327] width 49 height 18
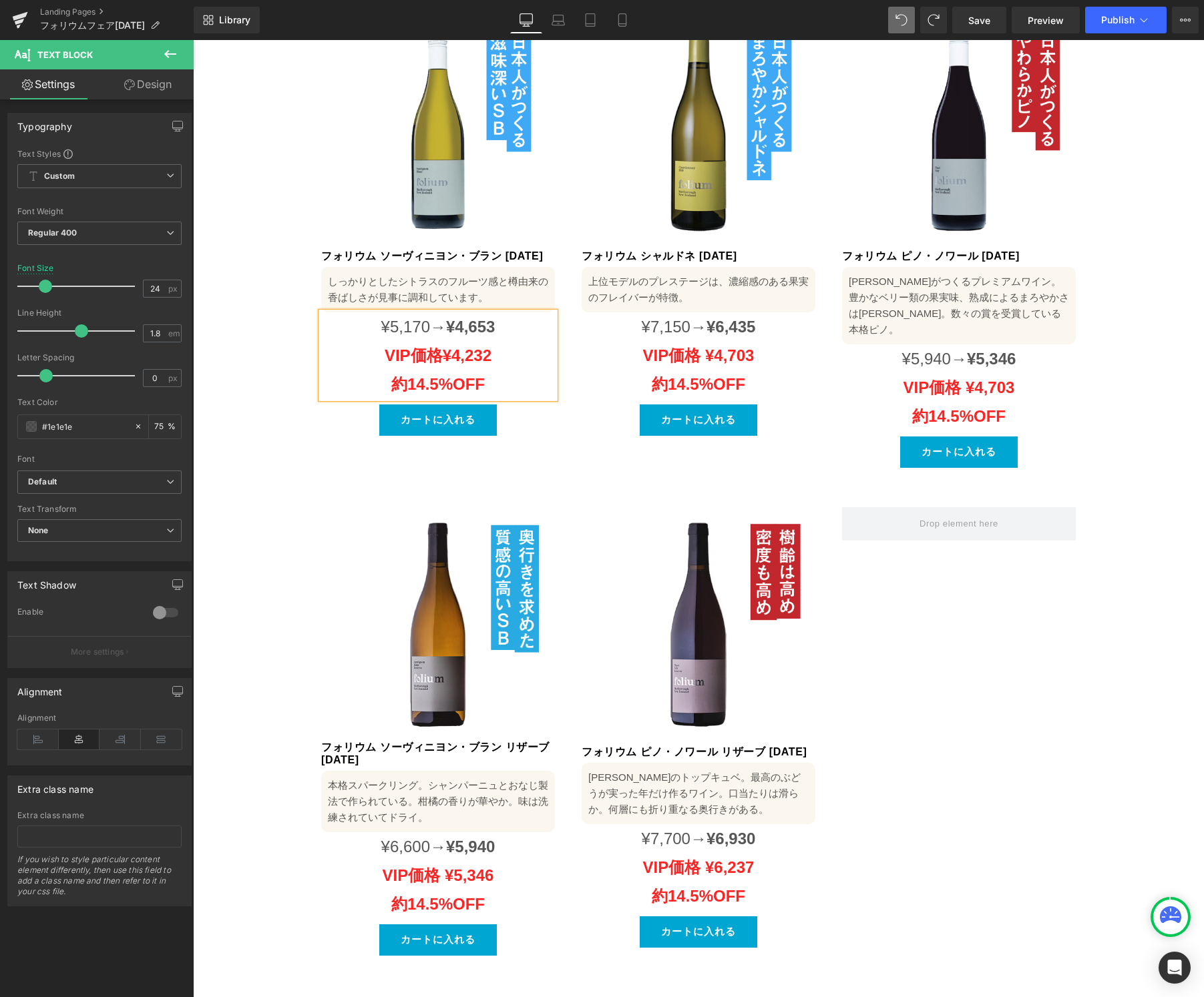
click at [481, 346] on strong "¥4,232" at bounding box center [467, 355] width 49 height 18
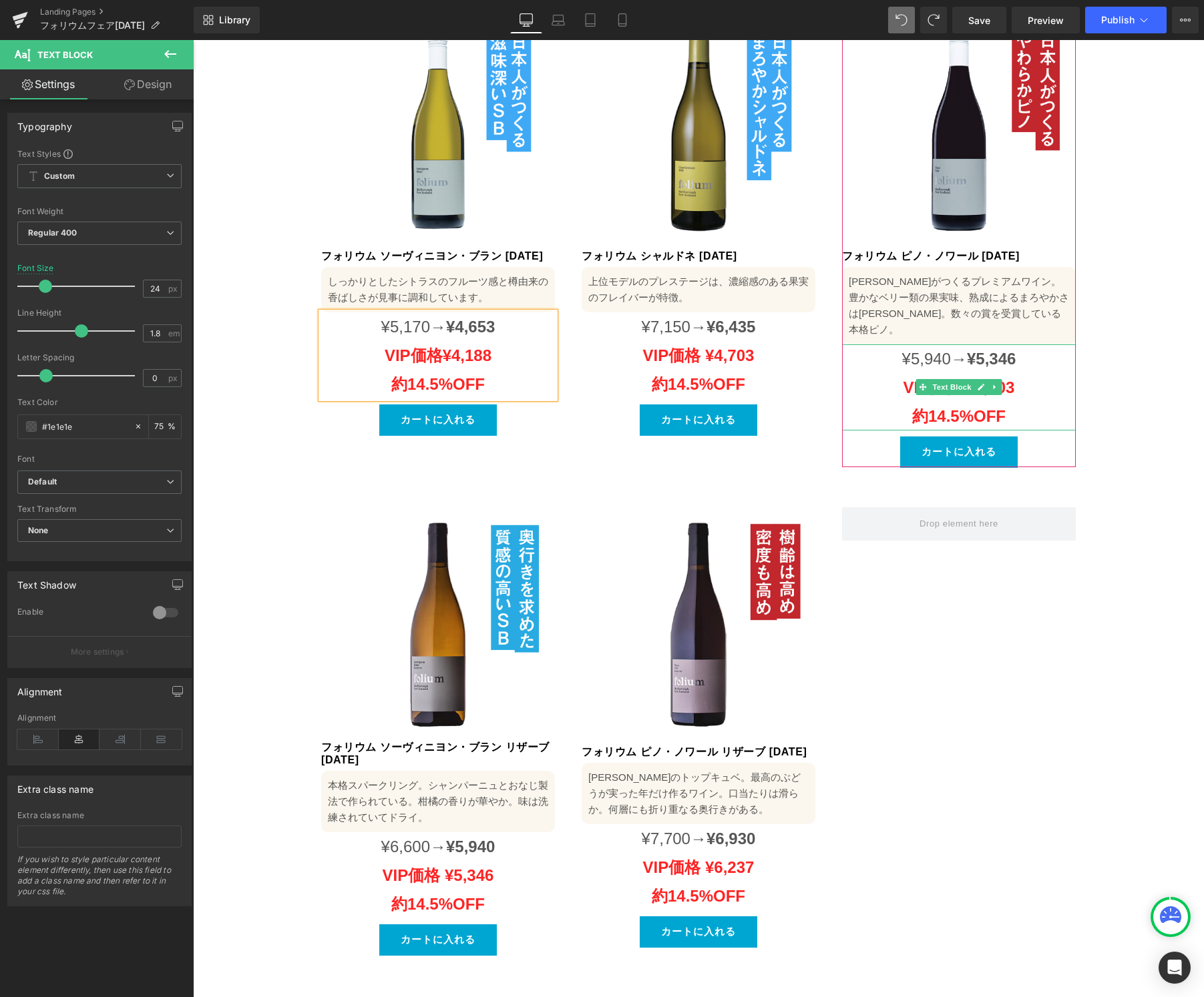
click at [1008, 378] on strong "VIP価格 ¥4,703 約14.5%OFF" at bounding box center [959, 402] width 112 height 46
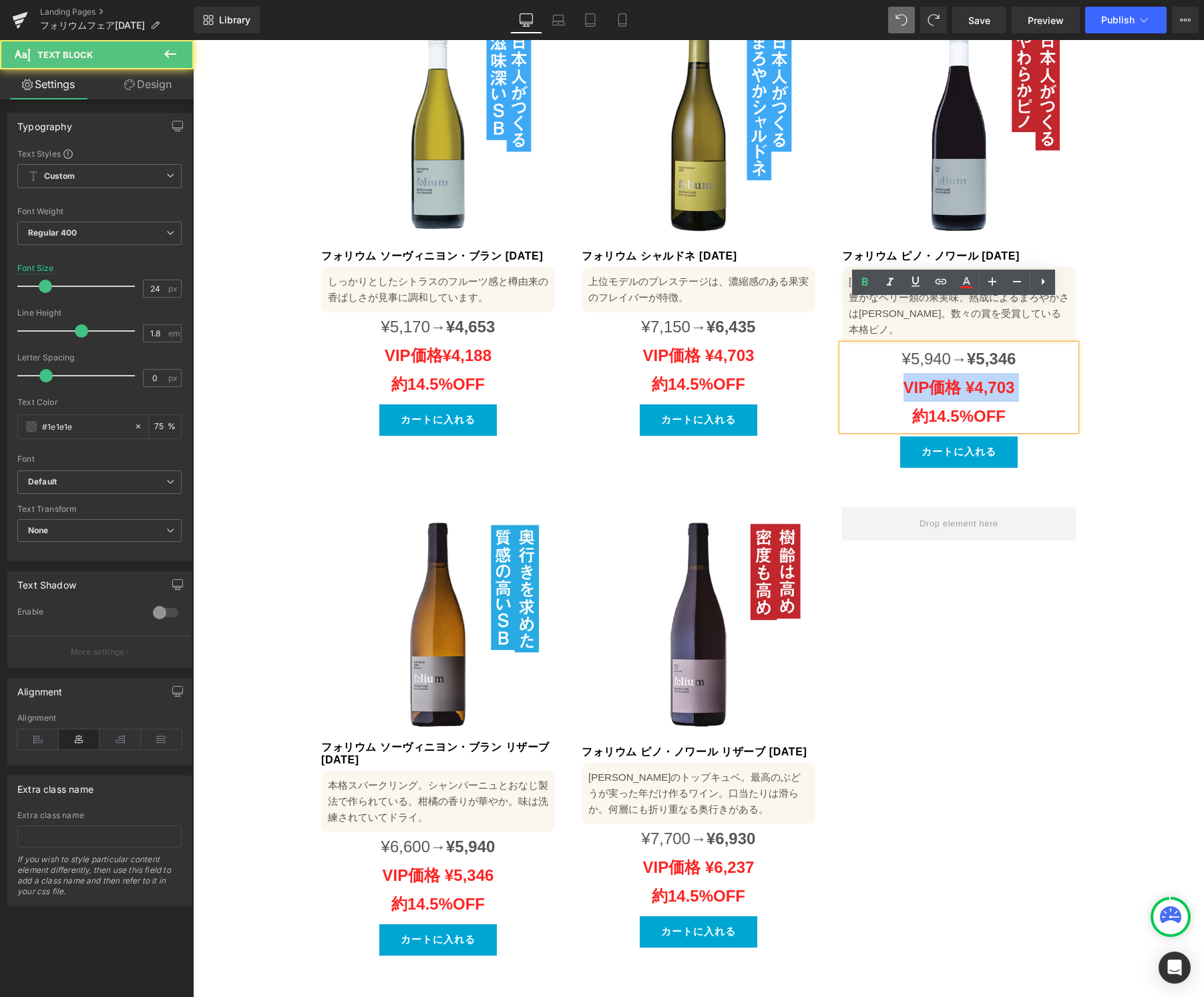
click at [1007, 378] on strong "VIP価格 ¥4,703 約14.5%OFF" at bounding box center [959, 402] width 112 height 46
click at [996, 378] on strong "VIP価格 ¥4,703 約14.5%OFF" at bounding box center [959, 402] width 112 height 46
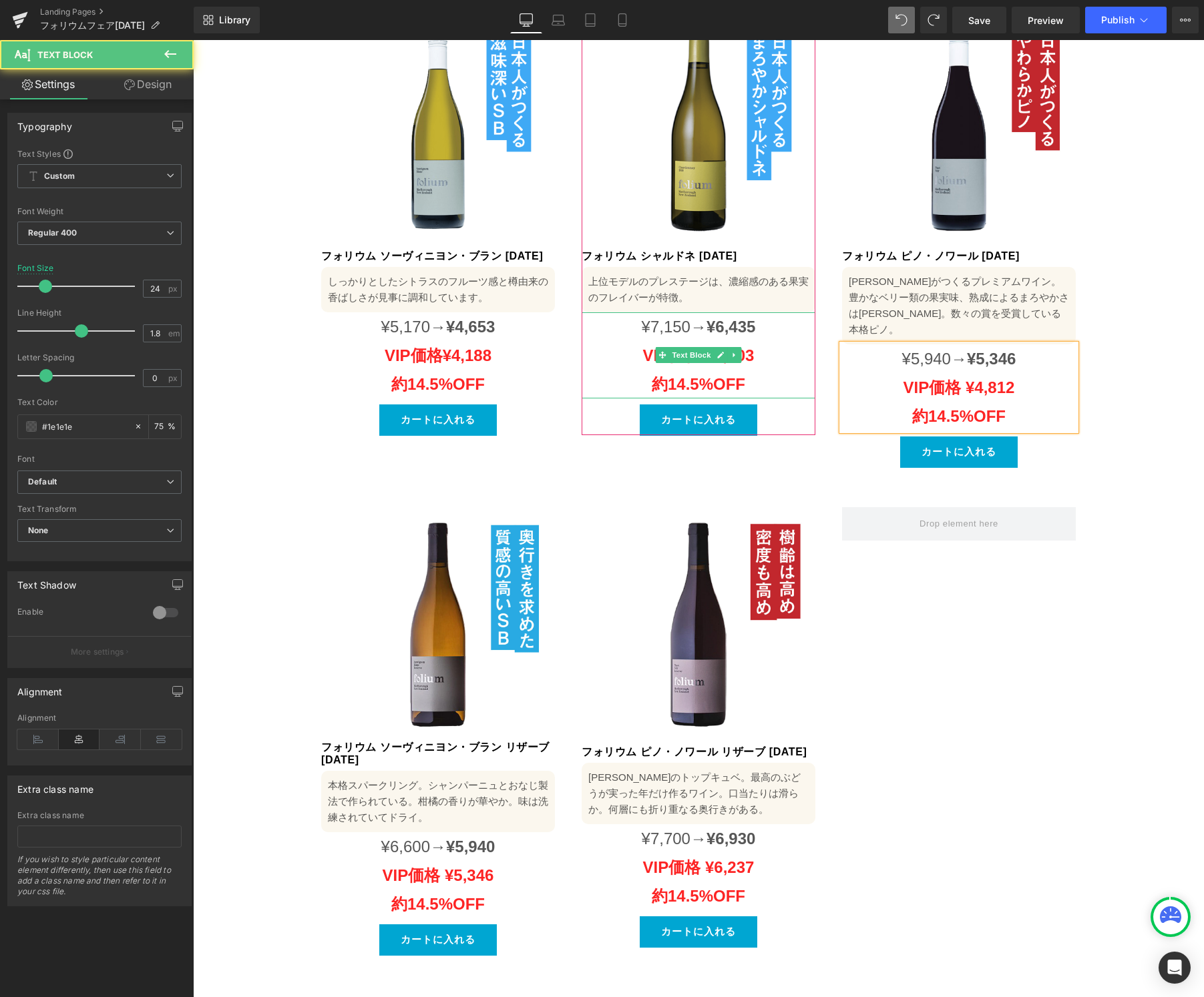
click at [746, 346] on strong "VIP価格 ¥4,703" at bounding box center [699, 355] width 112 height 18
click at [747, 346] on strong "VIP価格 ¥4,703" at bounding box center [699, 355] width 112 height 18
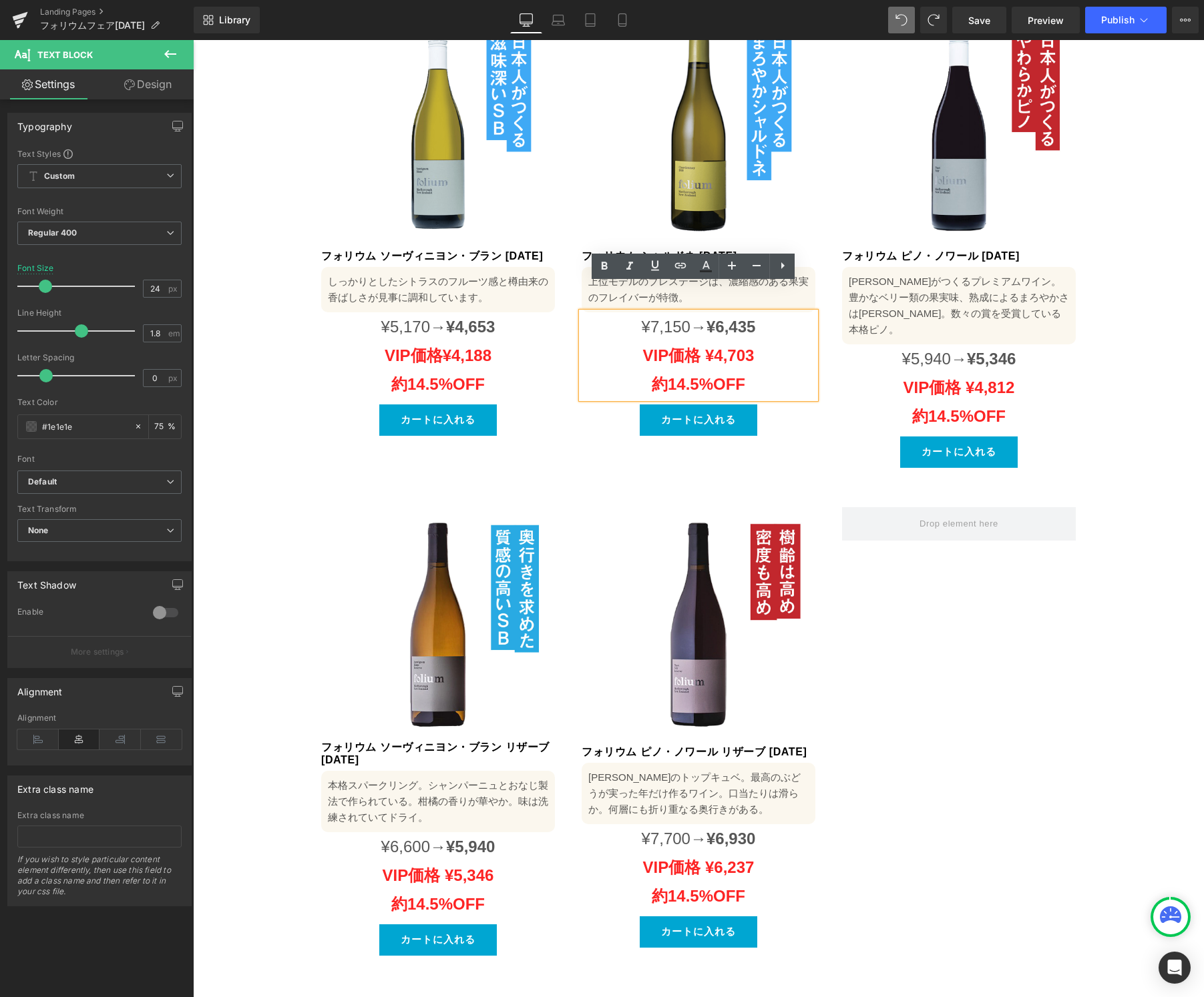
click at [734, 346] on strong "VIP価格 ¥4,703" at bounding box center [699, 355] width 112 height 18
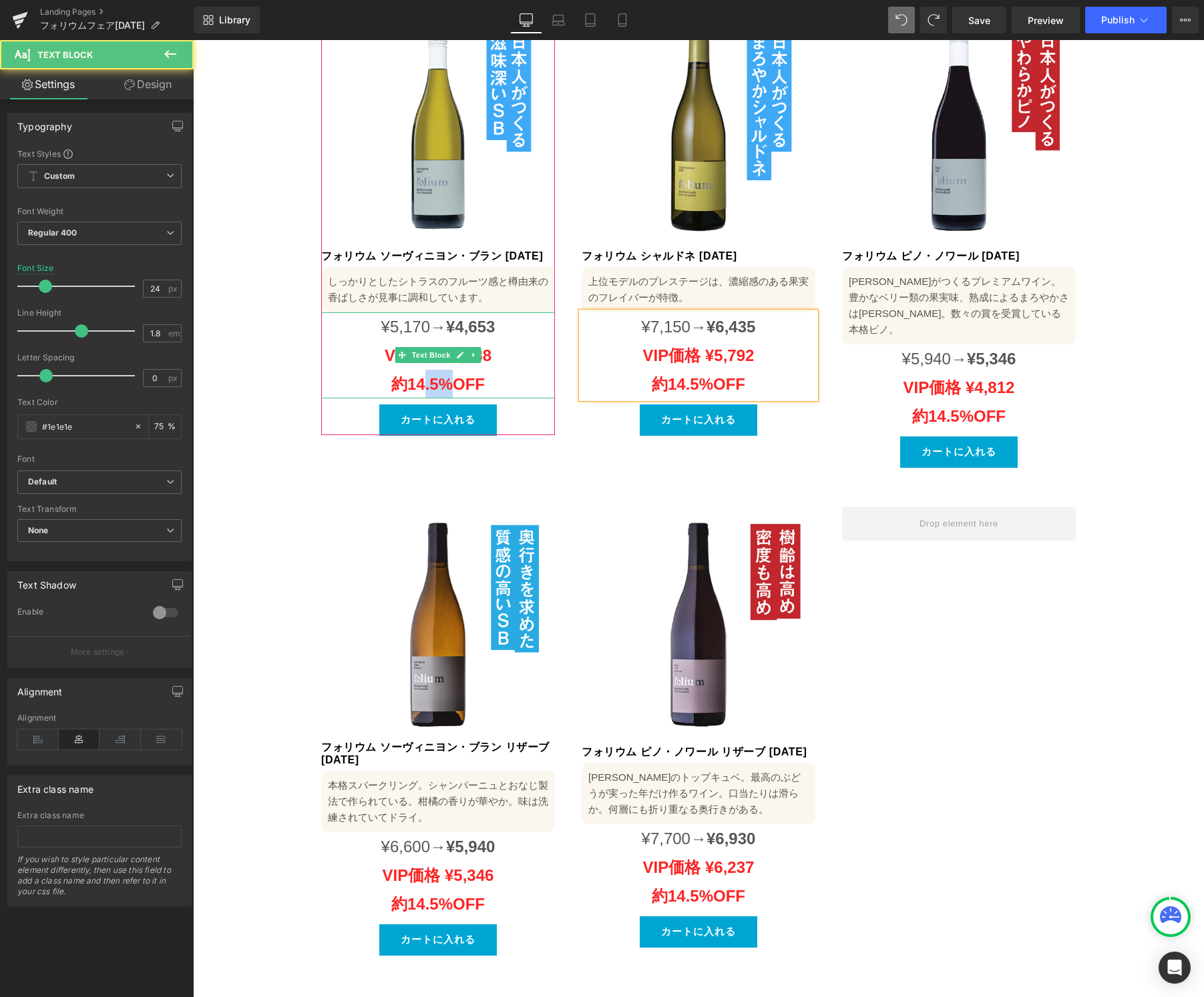
click at [414, 375] on strong "約14.5%OFF" at bounding box center [438, 384] width 94 height 18
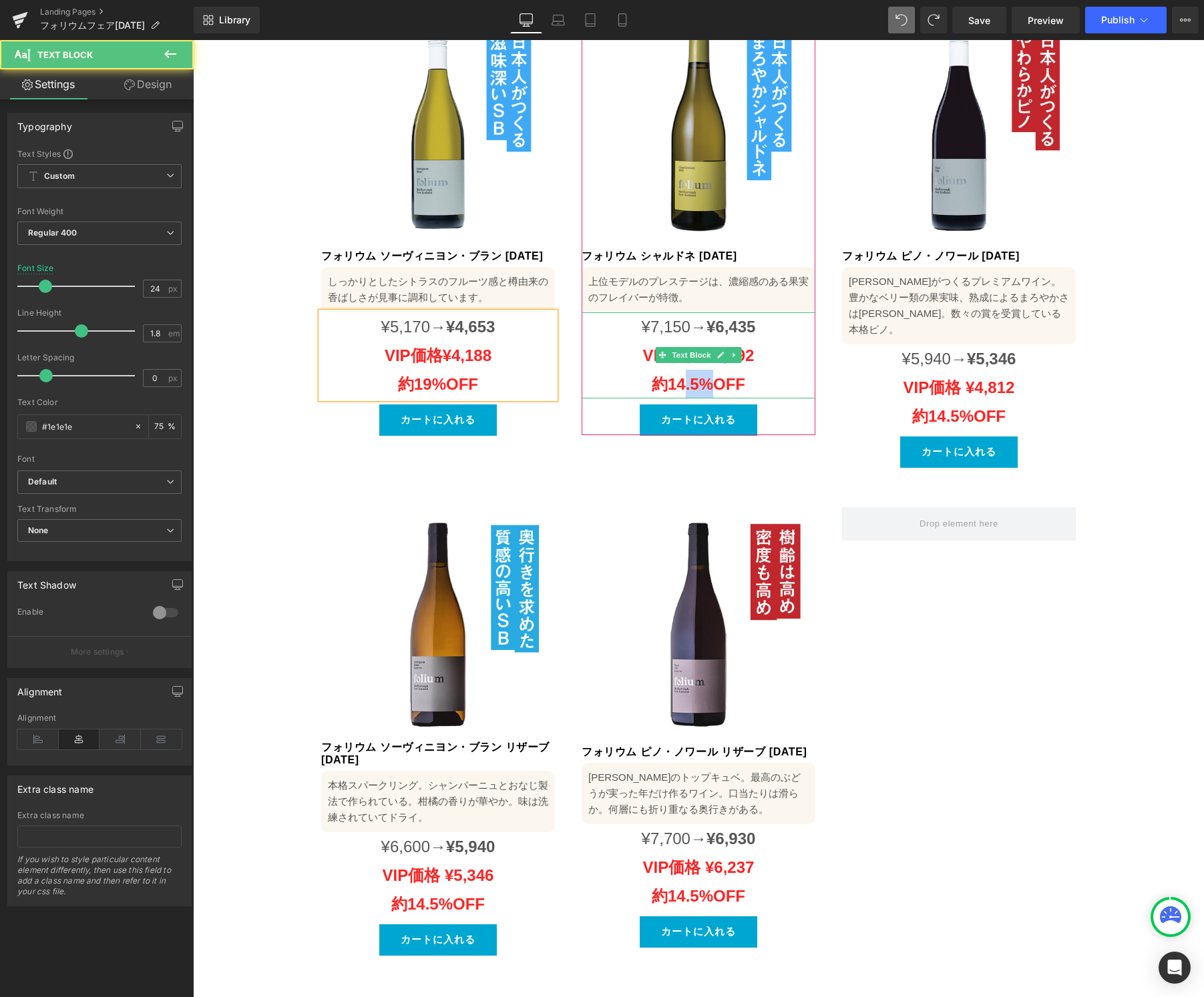
drag, startPoint x: 692, startPoint y: 357, endPoint x: 669, endPoint y: 359, distance: 23.1
click at [669, 375] on strong "約14.5%OFF" at bounding box center [698, 384] width 94 height 18
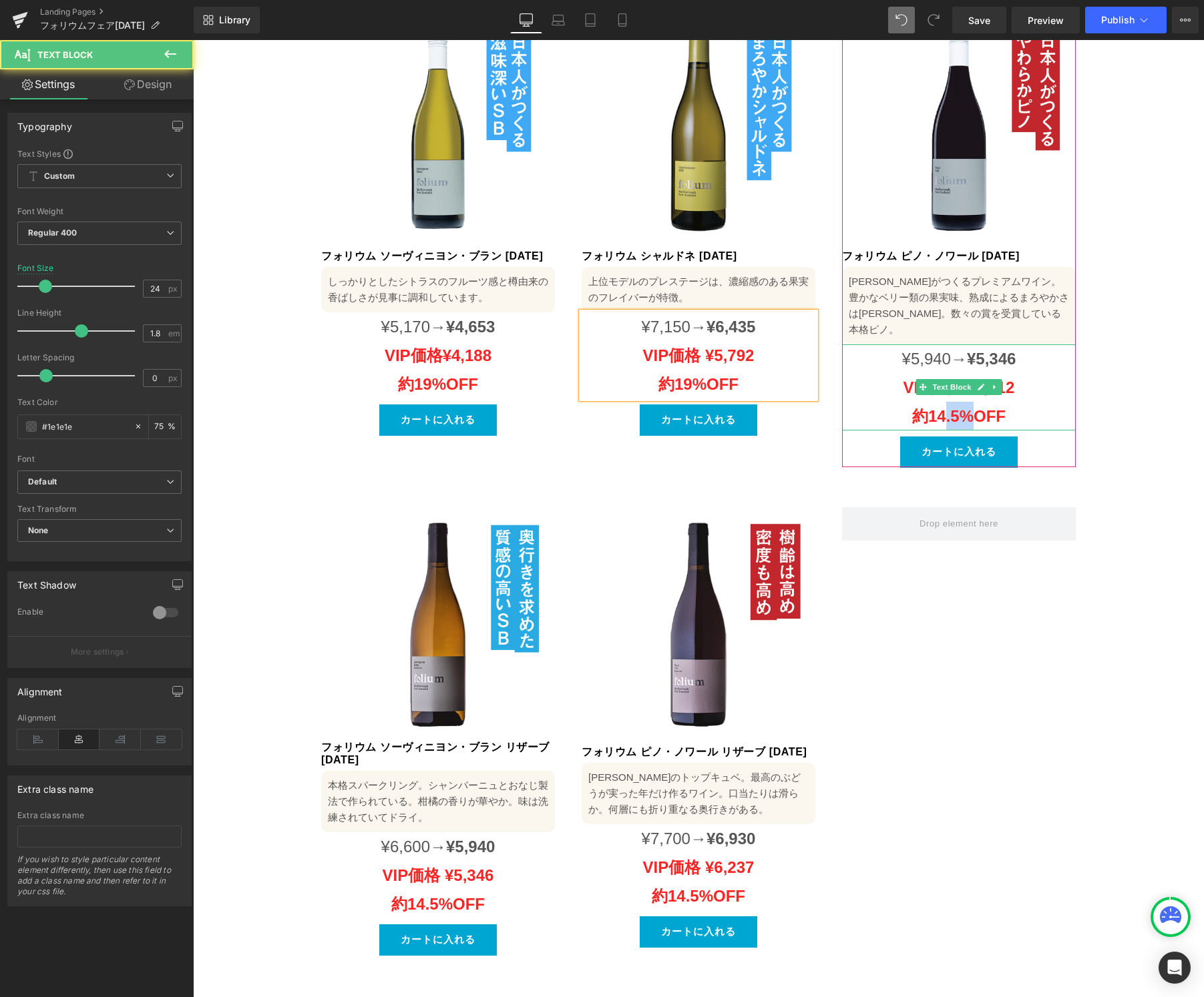
drag, startPoint x: 947, startPoint y: 373, endPoint x: 931, endPoint y: 374, distance: 16.0
click at [931, 378] on strong "VIP価格 ¥4,812 約14.5%OFF" at bounding box center [959, 402] width 112 height 46
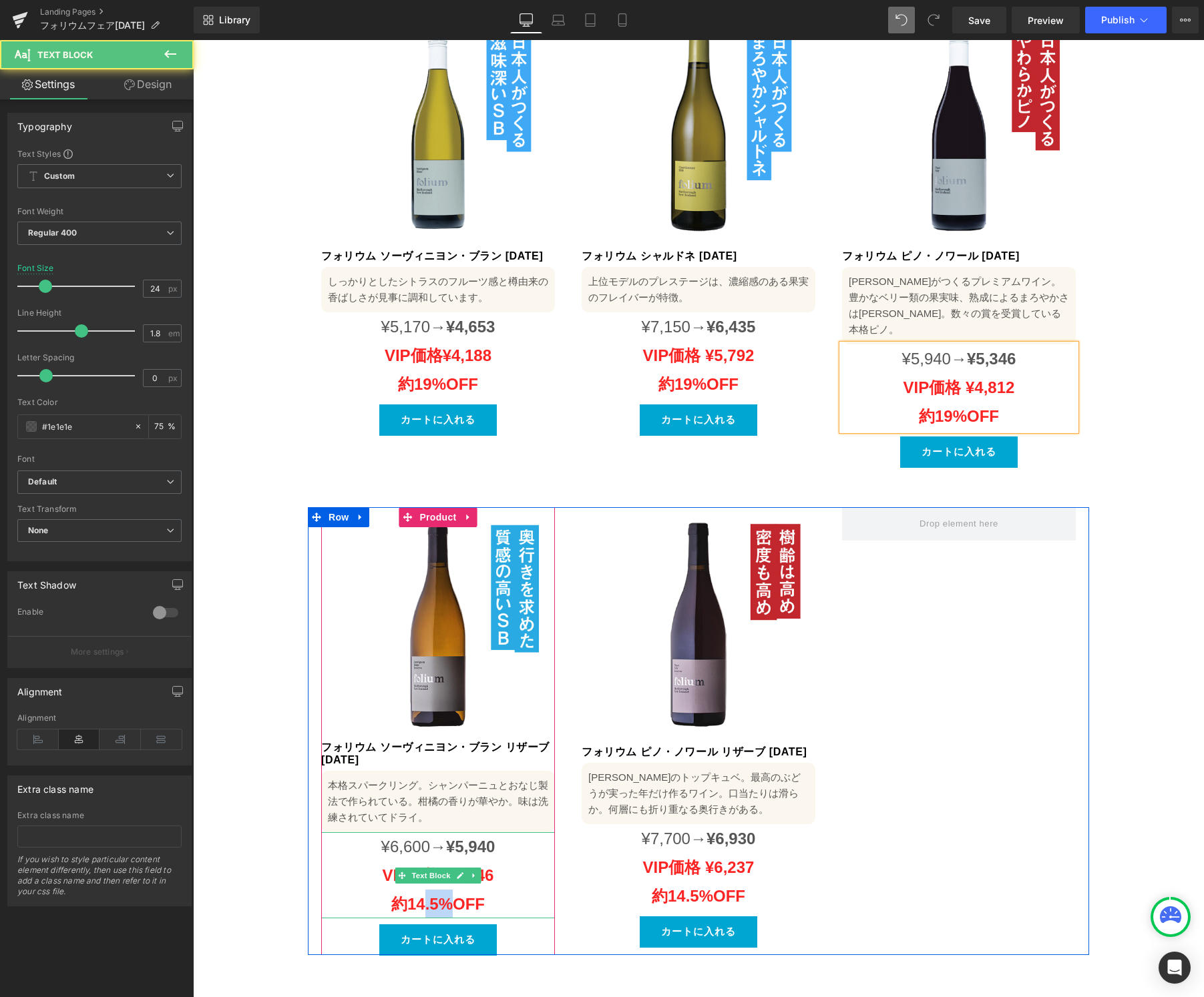
drag, startPoint x: 424, startPoint y: 861, endPoint x: 407, endPoint y: 863, distance: 17.1
click at [407, 866] on strong "VIP価格 ¥5,346 約14.5%OFF" at bounding box center [439, 890] width 112 height 46
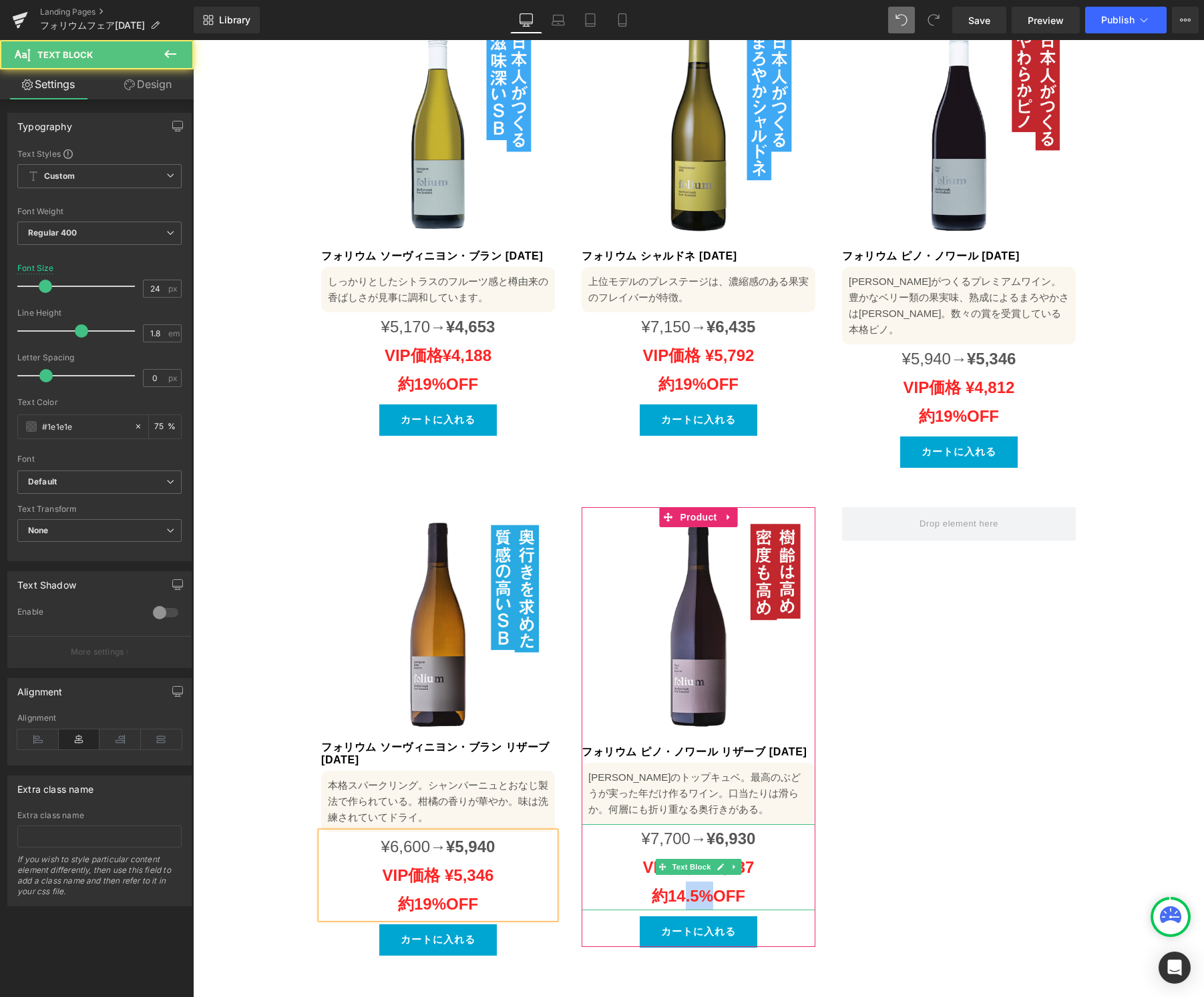
drag, startPoint x: 688, startPoint y: 853, endPoint x: 673, endPoint y: 855, distance: 15.1
click at [673, 858] on strong "VIP価格 ¥6,237 約14.5%OFF" at bounding box center [699, 882] width 112 height 46
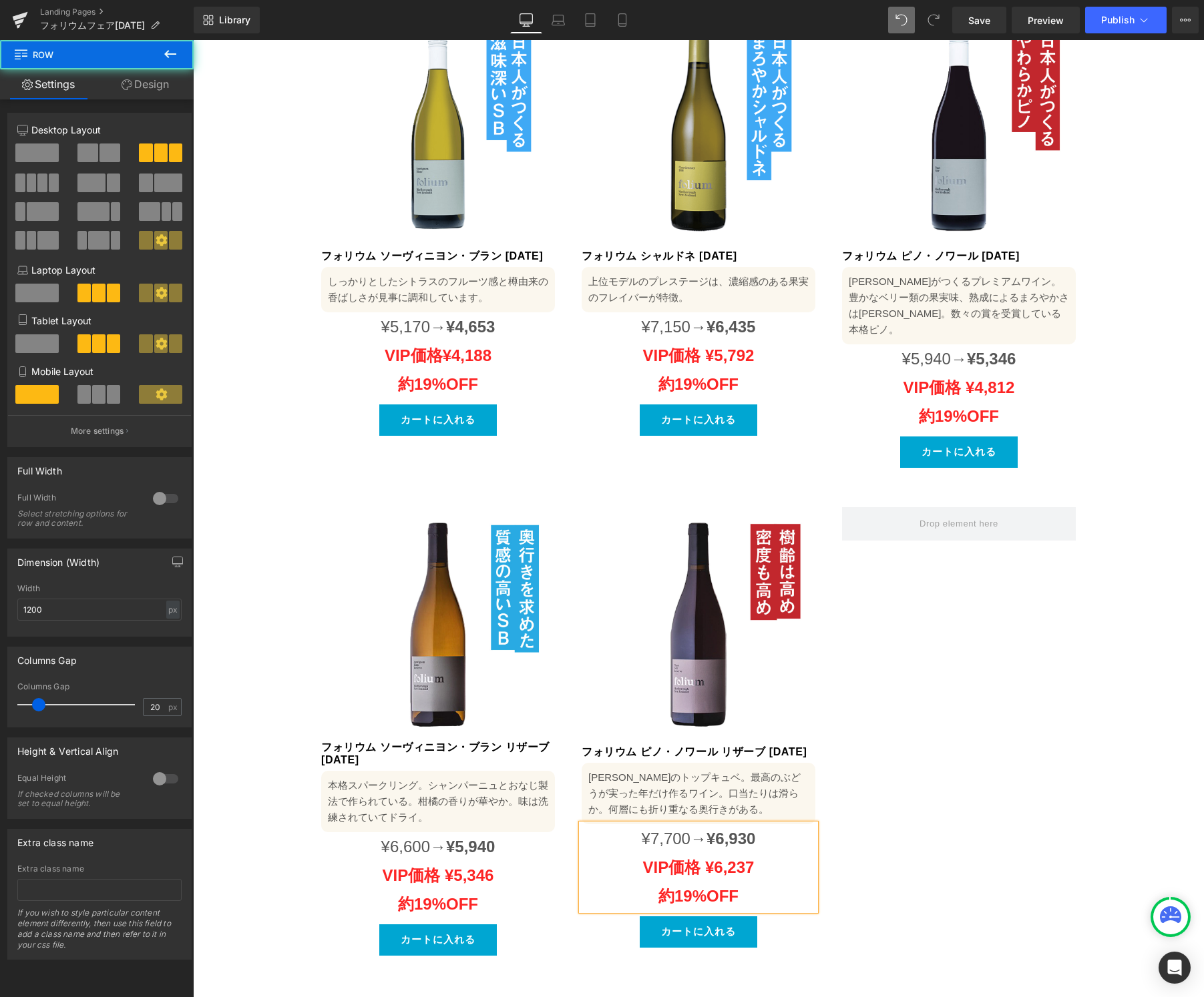
click at [961, 816] on div "Sale Off (P) Image フォリウム ソーヴィニヨン・ブラン リザーブ [DATE] (P) Title 本格スパークリング。シャンパーニュとおな…" at bounding box center [699, 731] width 781 height 448
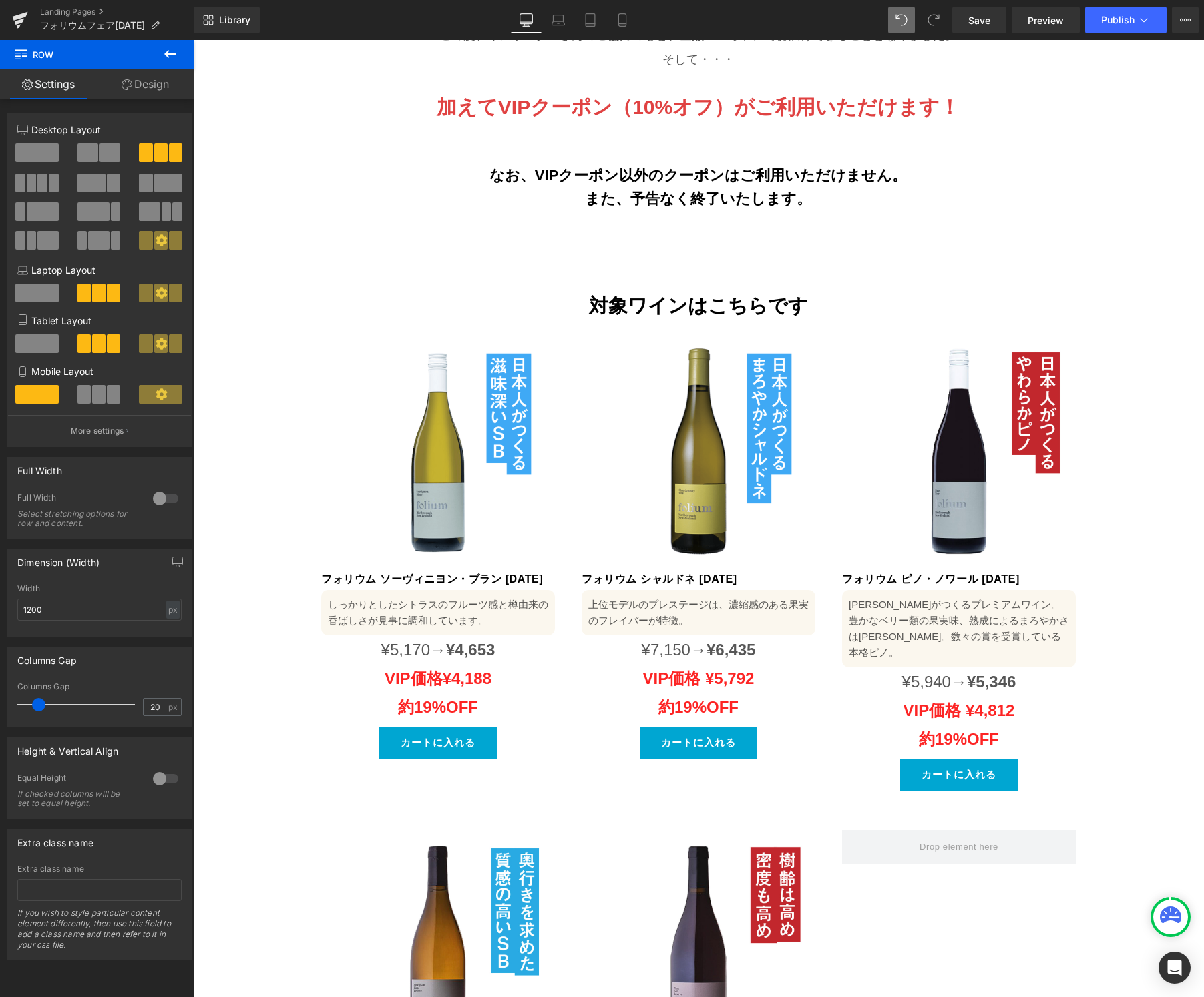
scroll to position [638, 0]
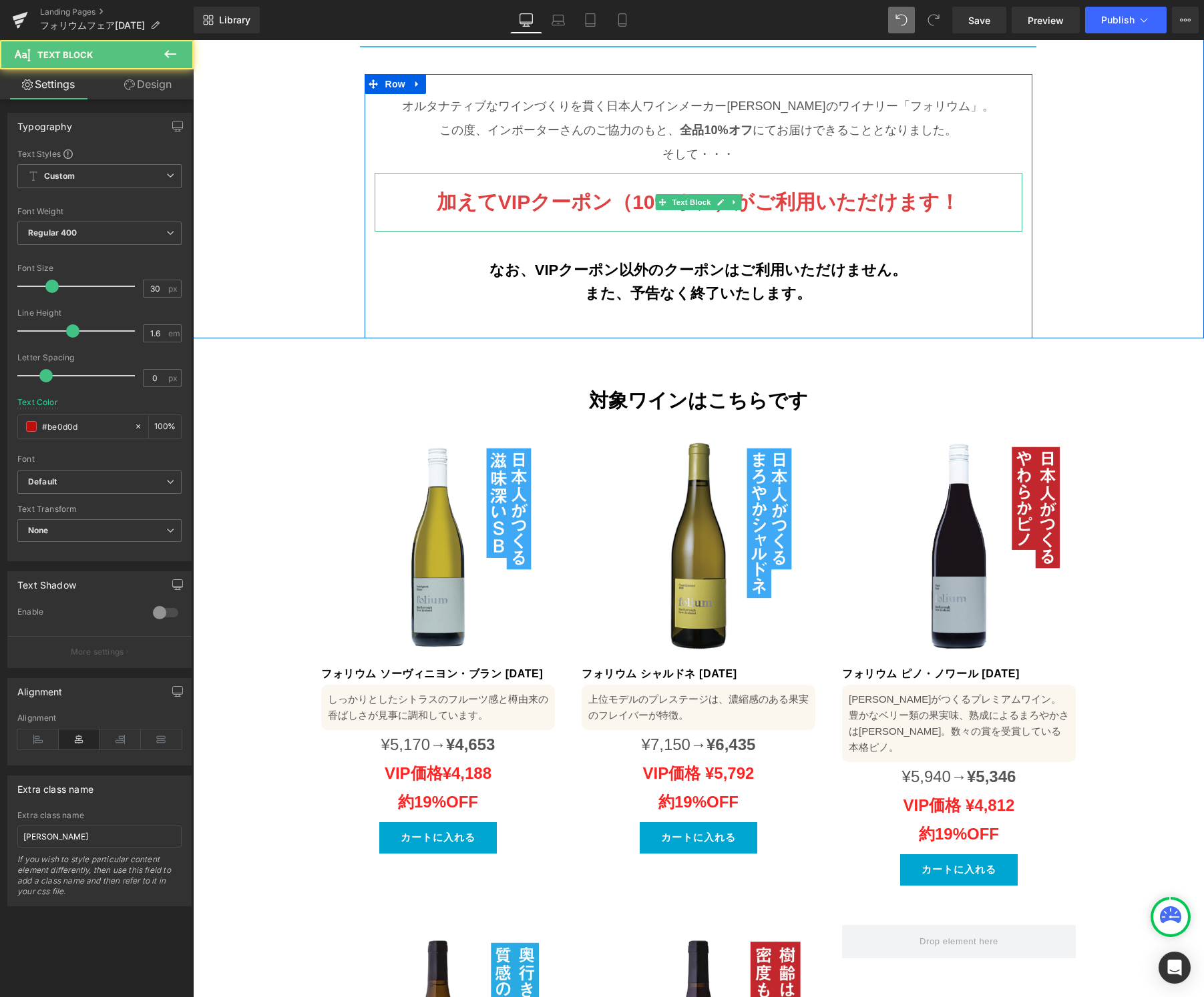
click at [617, 191] on b "加えてVIPクーポン（10%オフ）がご利用いただけます！" at bounding box center [698, 202] width 523 height 22
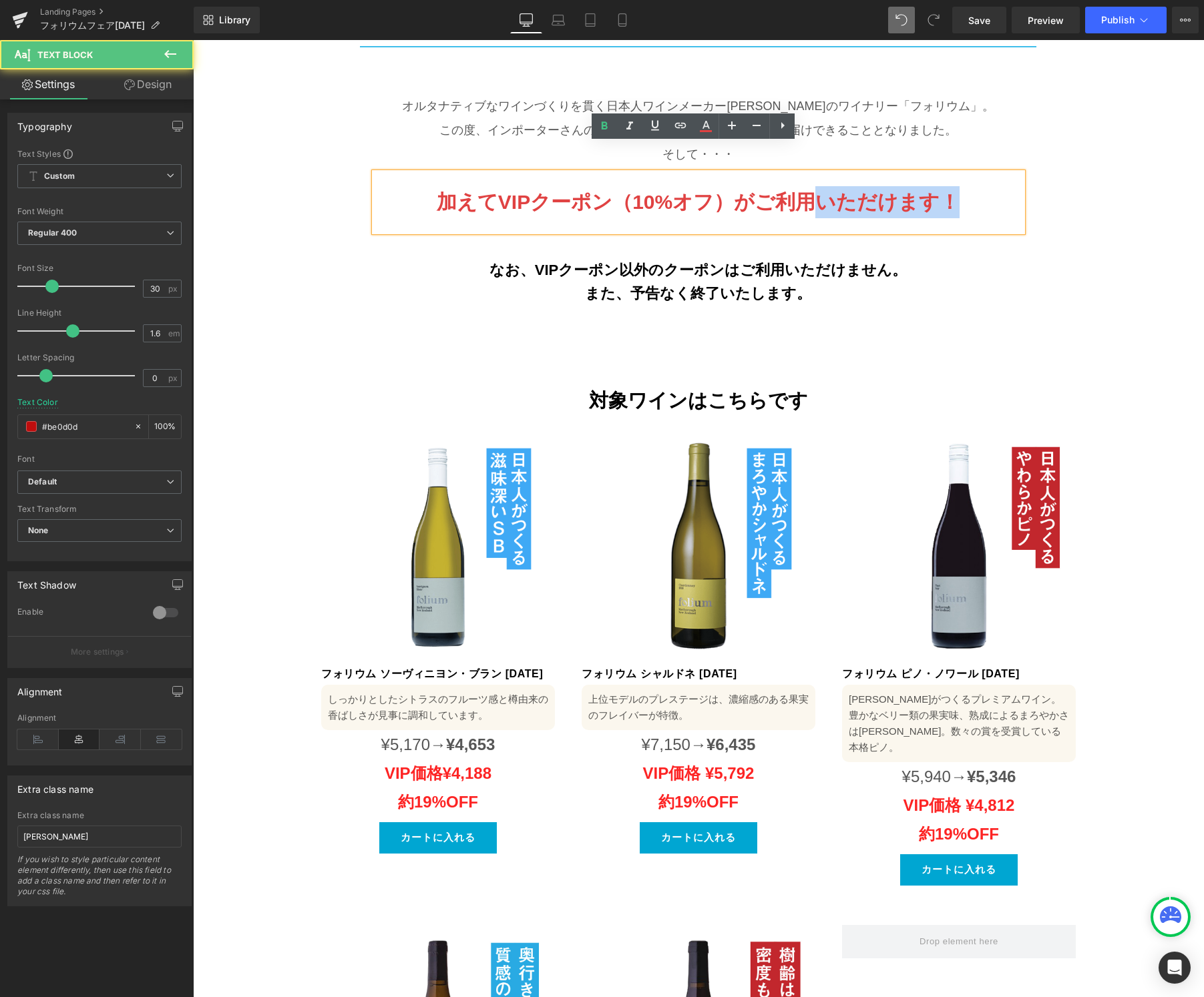
drag, startPoint x: 803, startPoint y: 174, endPoint x: 975, endPoint y: 176, distance: 172.0
click at [975, 186] on p "加えてVIPクーポン（10%オフ）がご利用いただけます！" at bounding box center [698, 202] width 621 height 32
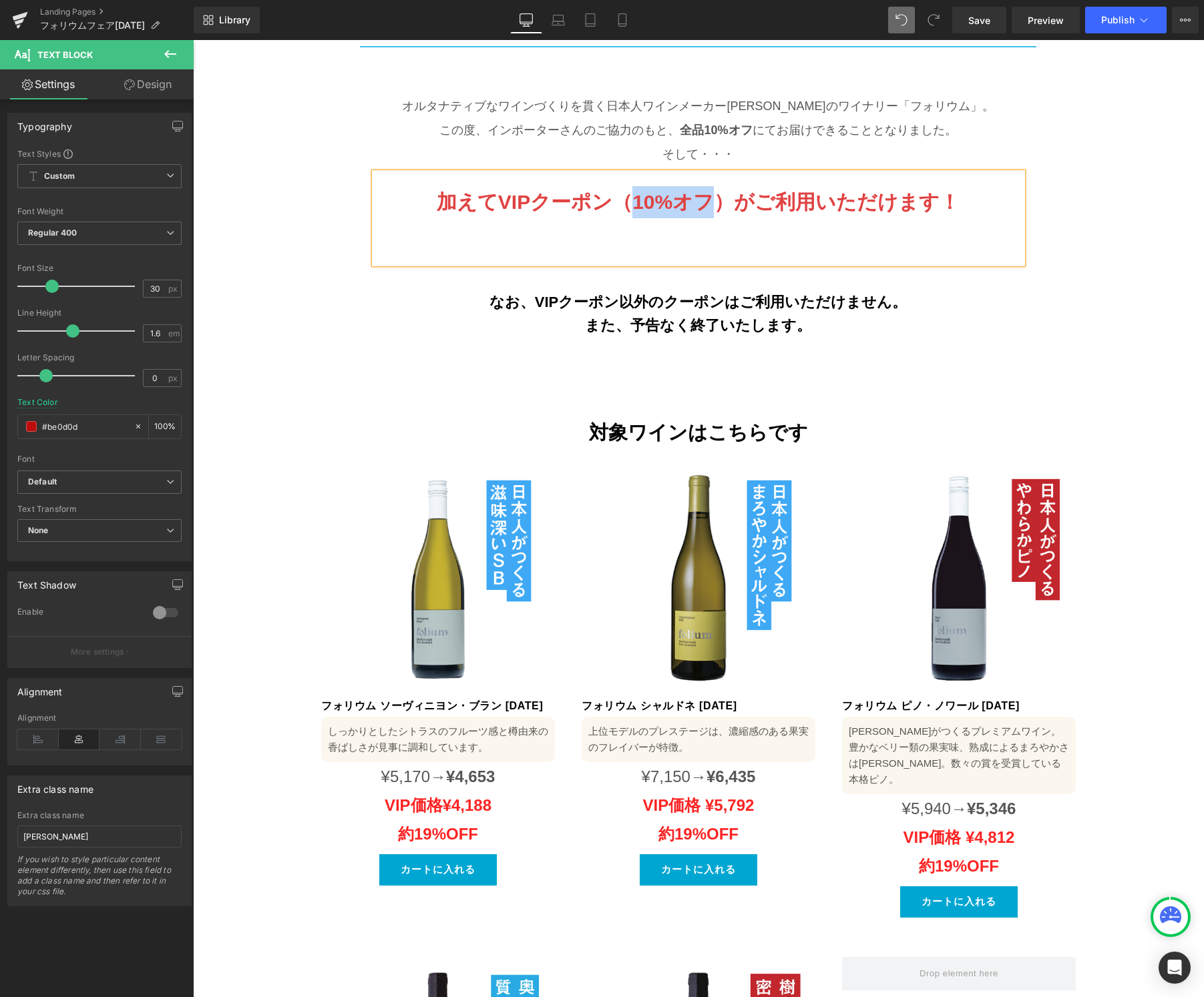
drag, startPoint x: 645, startPoint y: 174, endPoint x: 714, endPoint y: 173, distance: 69.0
click at [713, 191] on b "加えてVIPクーポン（10%オフ）がご利用いただけます！" at bounding box center [698, 202] width 523 height 22
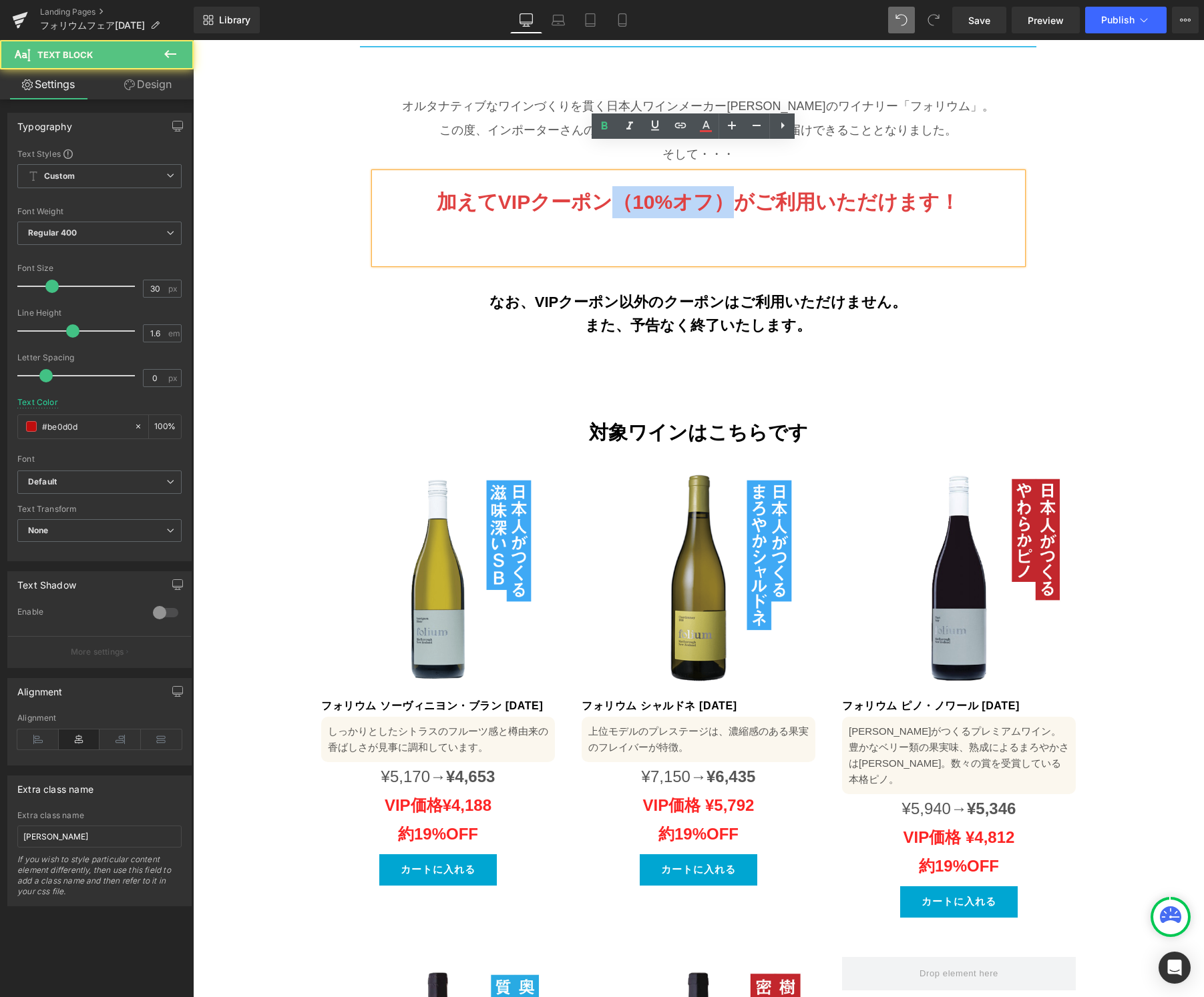
drag, startPoint x: 721, startPoint y: 172, endPoint x: 627, endPoint y: 178, distance: 94.2
click at [627, 191] on b "加えてVIPクーポン（10%オフ）がご利用いただけます！" at bounding box center [698, 202] width 523 height 22
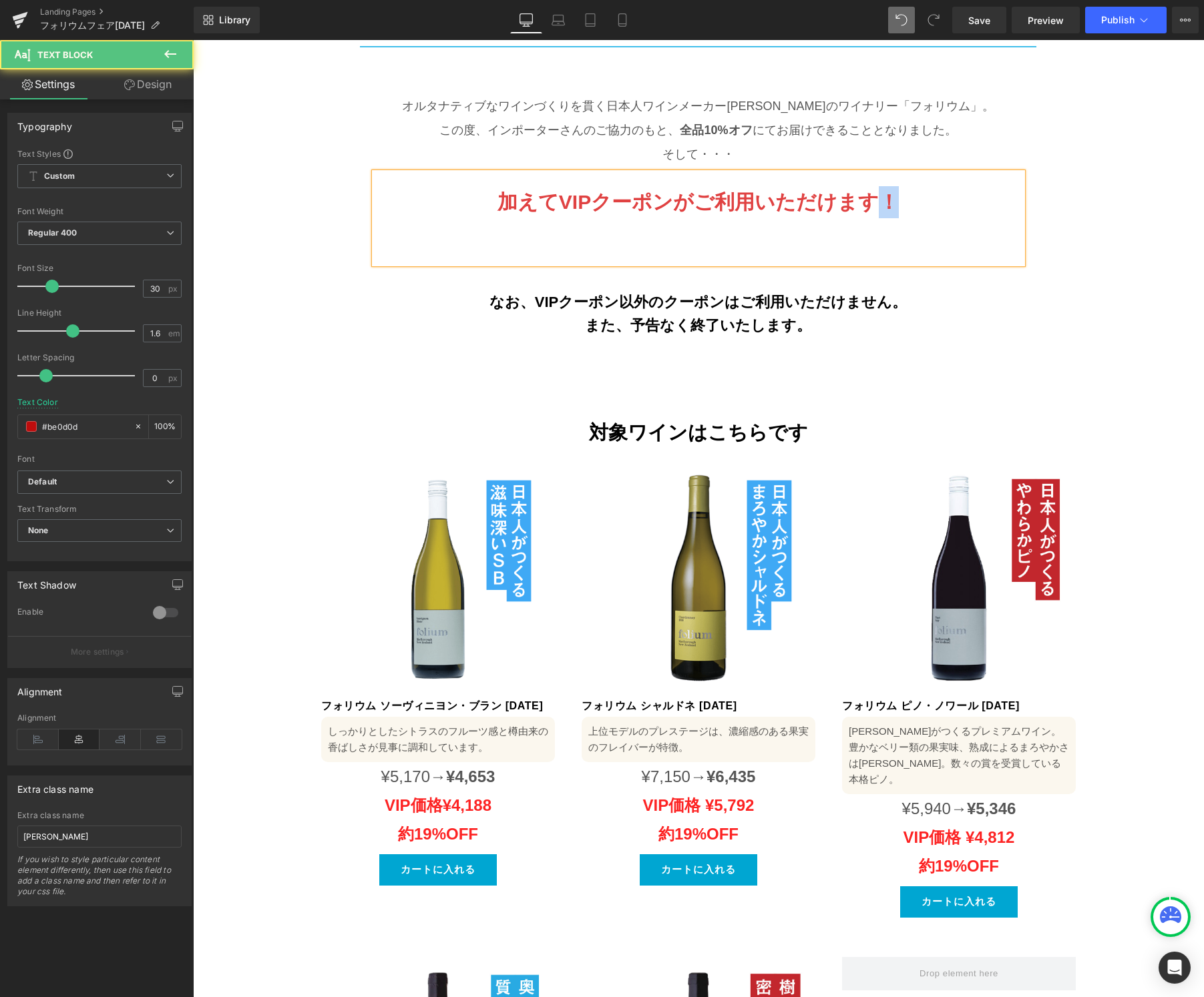
click at [884, 186] on p "加えてVIPクーポンがご利用いただけます！" at bounding box center [698, 202] width 621 height 32
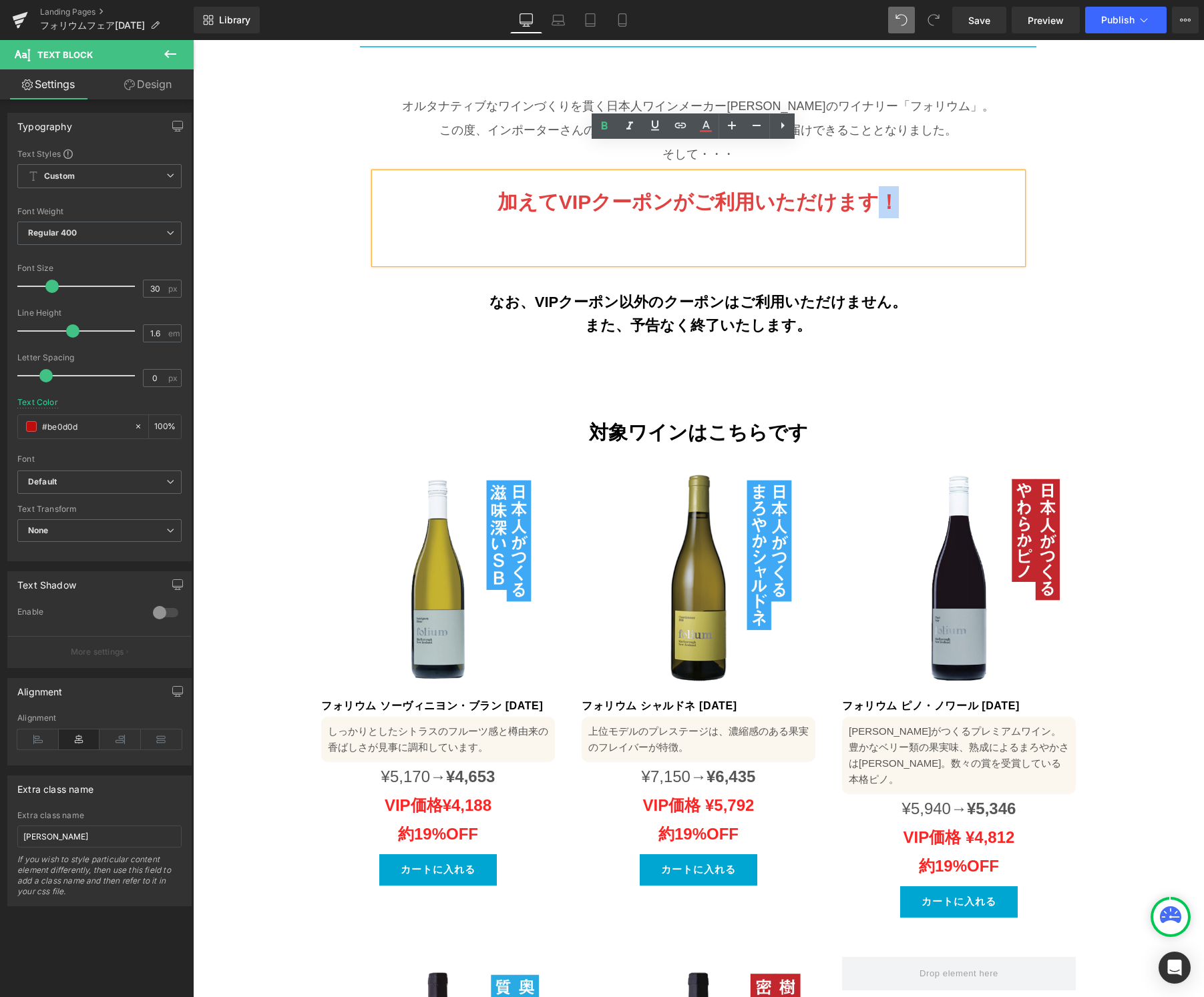
click at [886, 186] on p "加えてVIPクーポンがご利用いただけます！" at bounding box center [698, 202] width 621 height 32
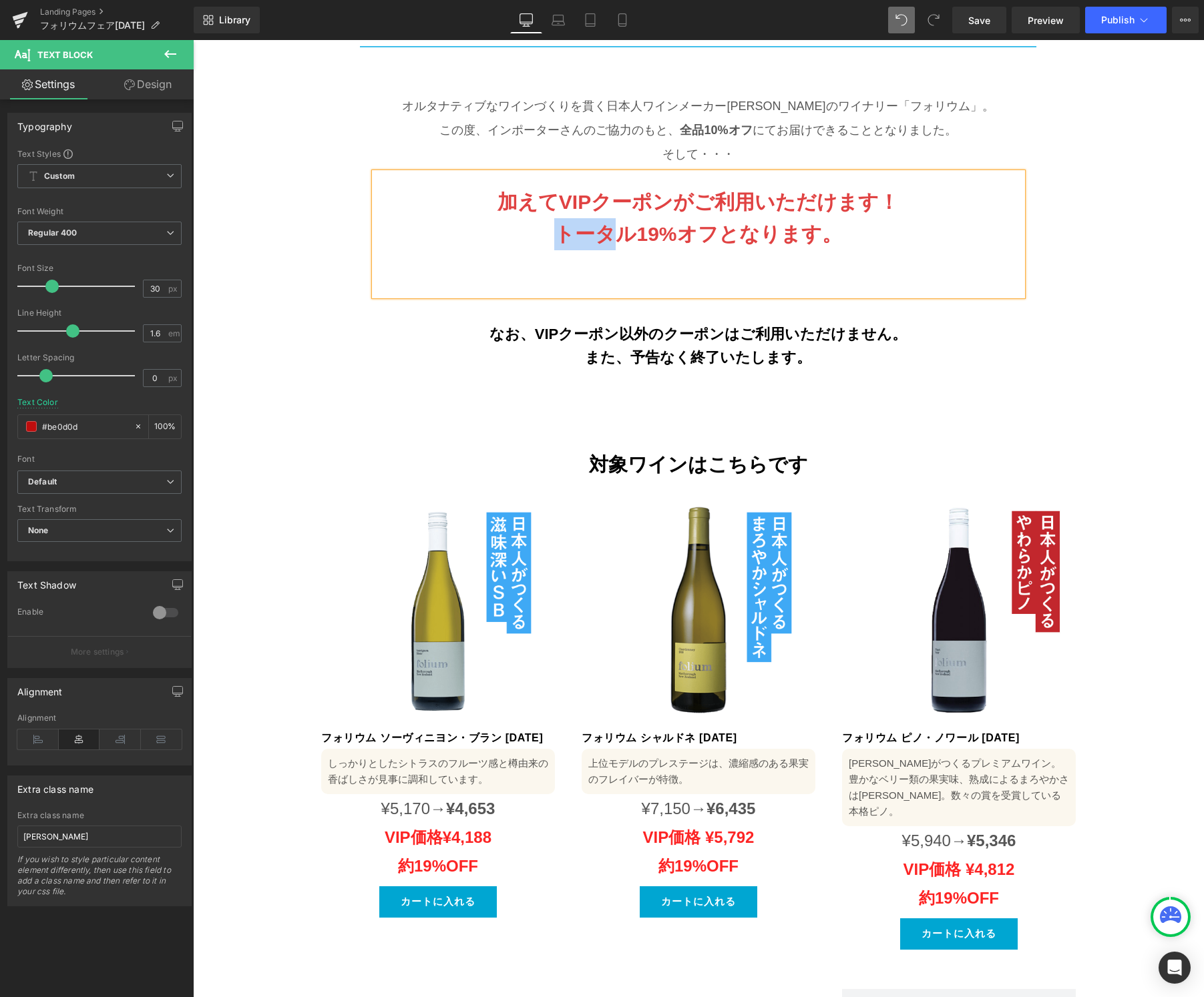
drag, startPoint x: 626, startPoint y: 205, endPoint x: 550, endPoint y: 211, distance: 76.2
click at [550, 219] on p "トータル19%オフとなります。" at bounding box center [698, 235] width 621 height 32
click at [643, 223] on b "トータル19%オフとなります。" at bounding box center [697, 234] width 287 height 22
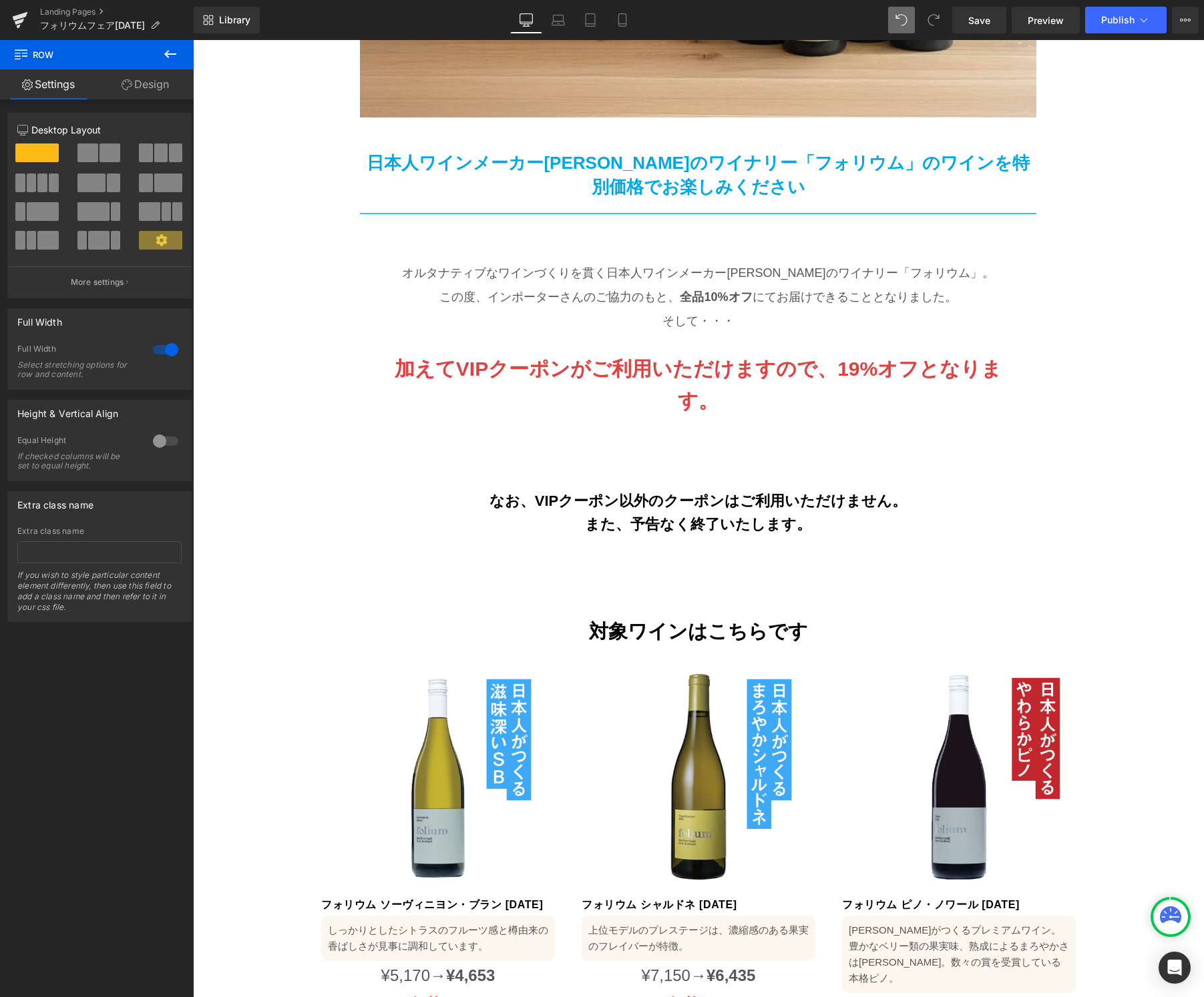
scroll to position [487, 0]
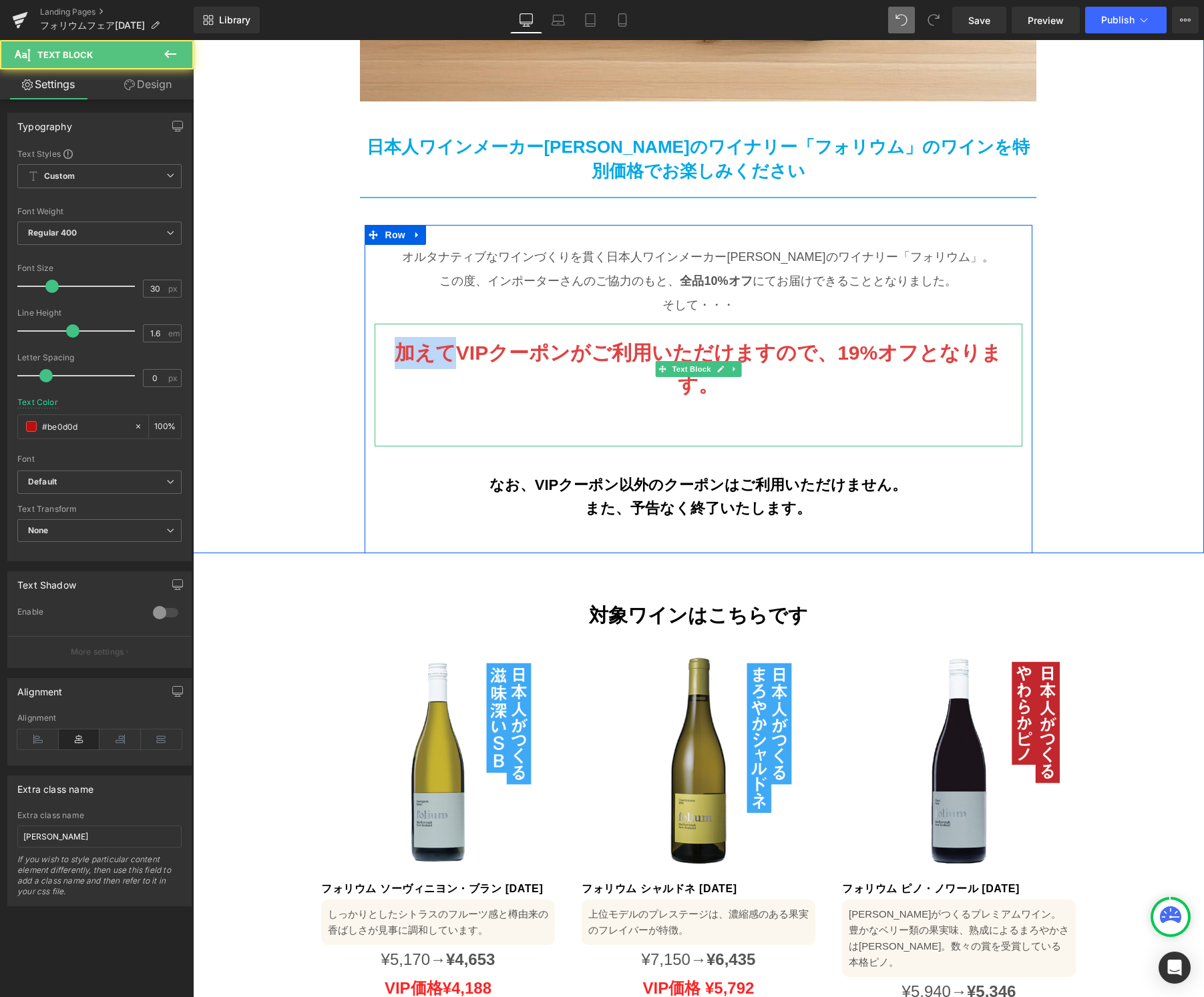
drag, startPoint x: 456, startPoint y: 327, endPoint x: 394, endPoint y: 327, distance: 62.0
click at [394, 337] on p "加えてVIPクーポンがご利用いただけますので、 19%オフとなります。" at bounding box center [698, 369] width 621 height 64
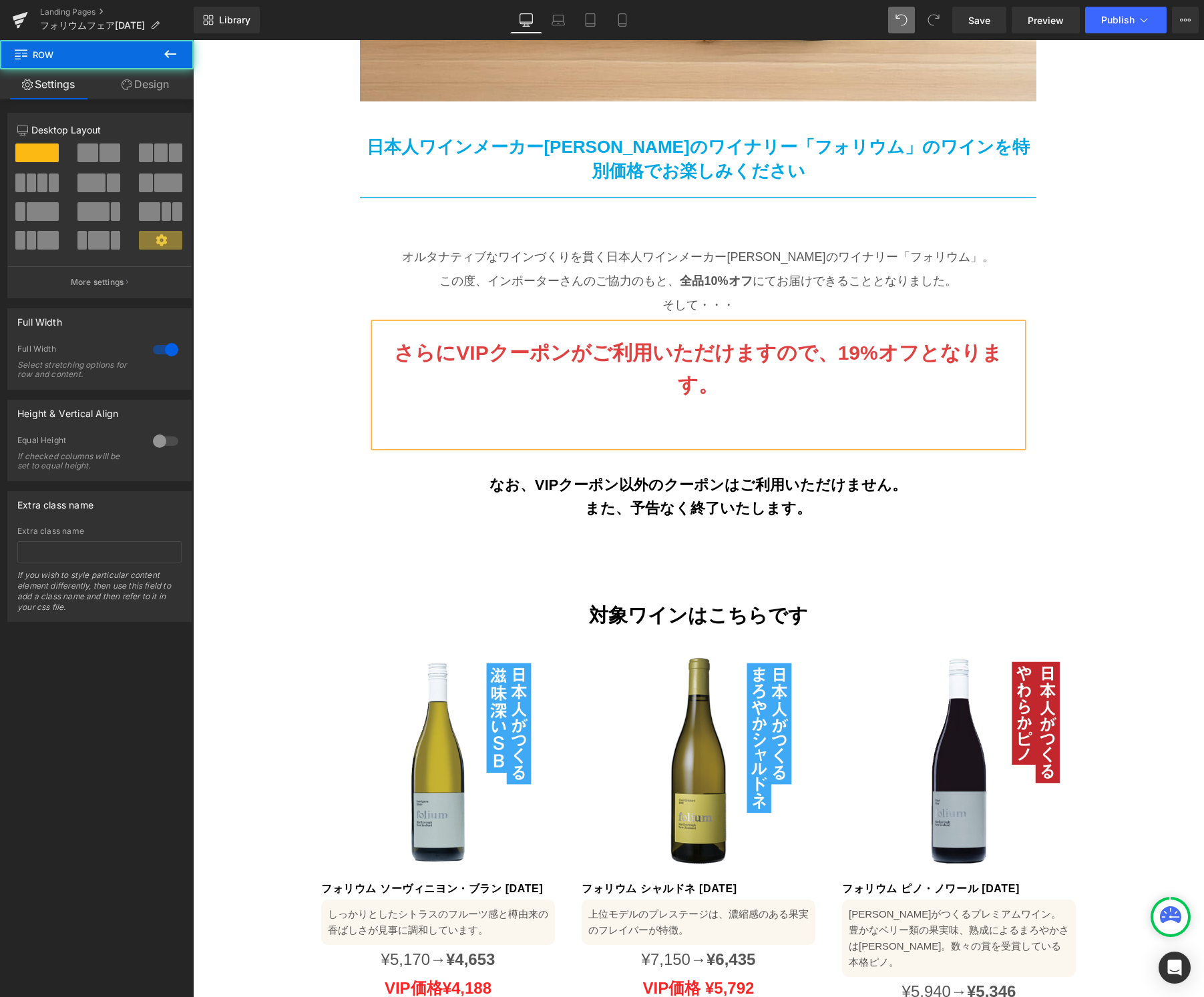
click at [1146, 476] on div "Image Image 日本人ワインメーカー[PERSON_NAME]のワイナリー「フォリウム」のワインを特別価格でお楽しみください Text Block R…" at bounding box center [699, 129] width 1011 height 847
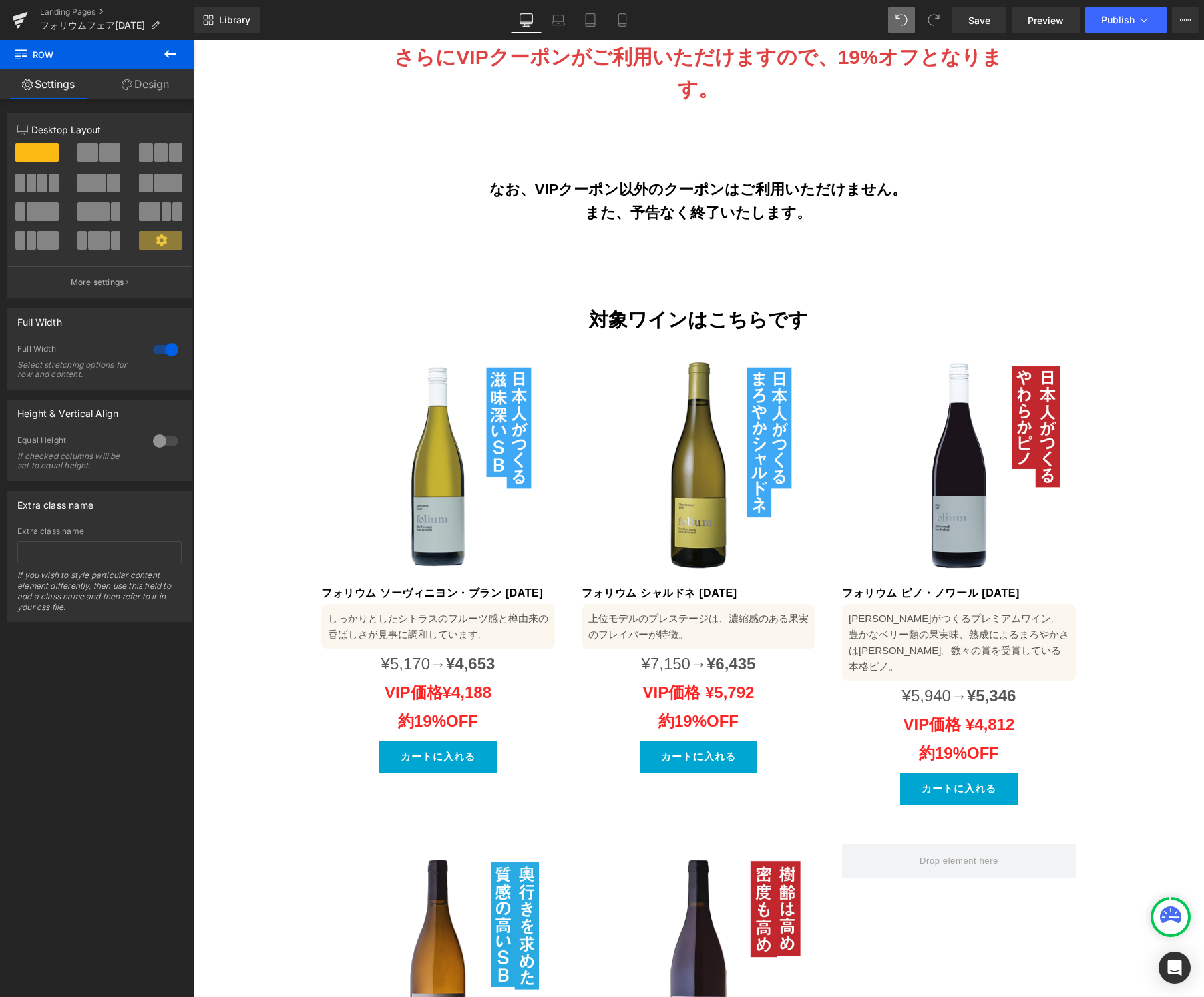
scroll to position [879, 0]
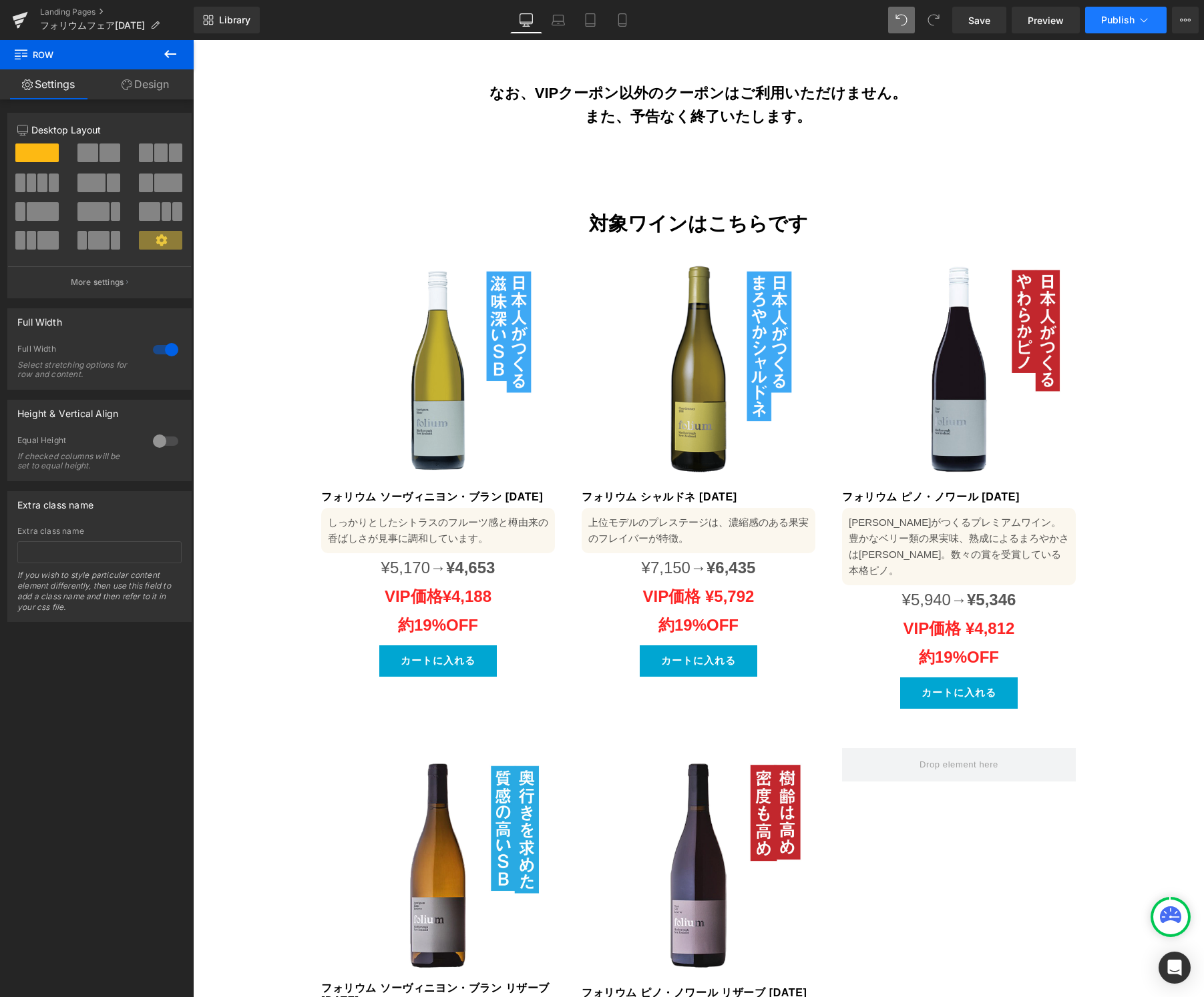
click at [1147, 24] on icon at bounding box center [1144, 20] width 13 height 13
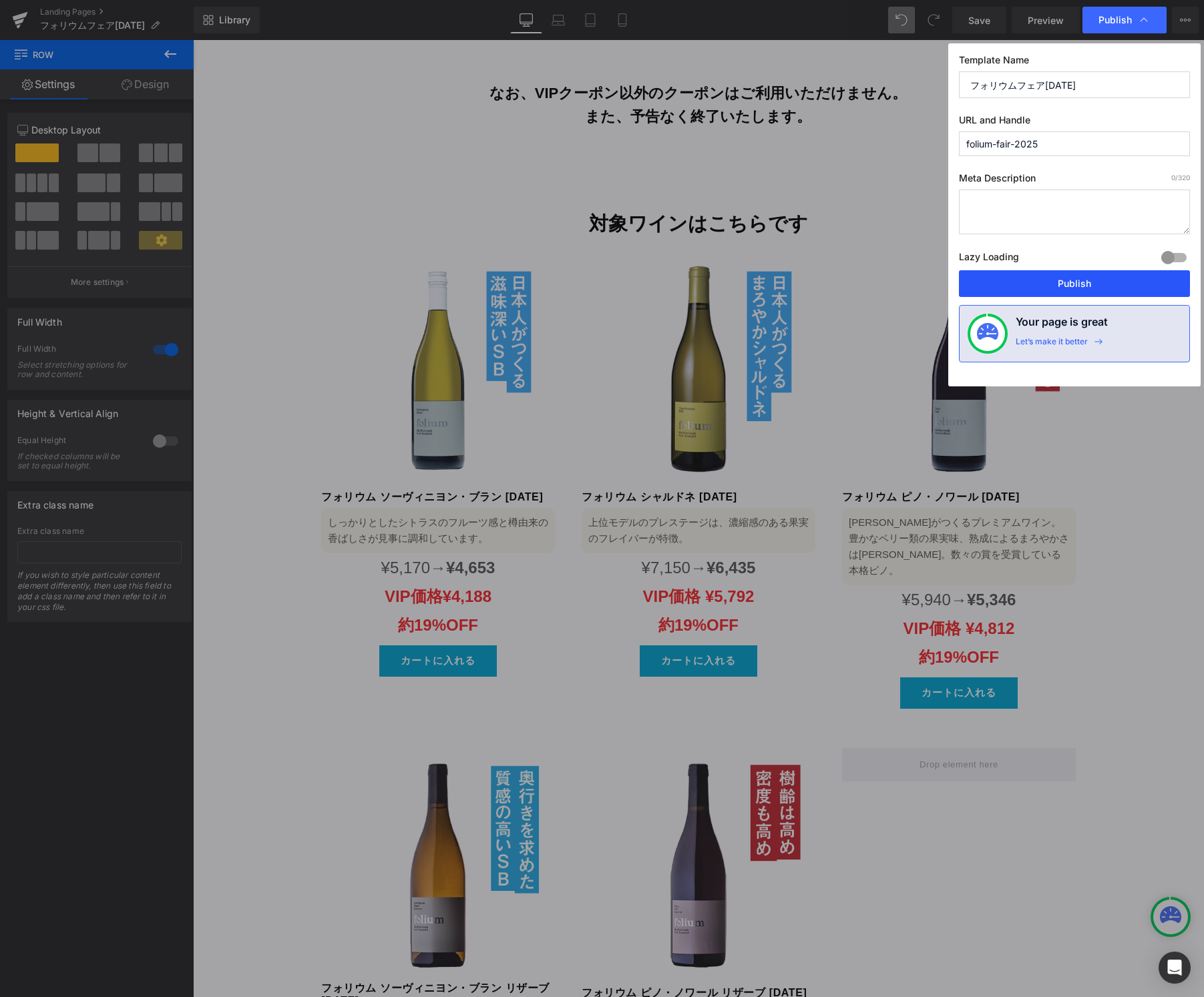
click at [1084, 285] on button "Publish" at bounding box center [1074, 283] width 231 height 27
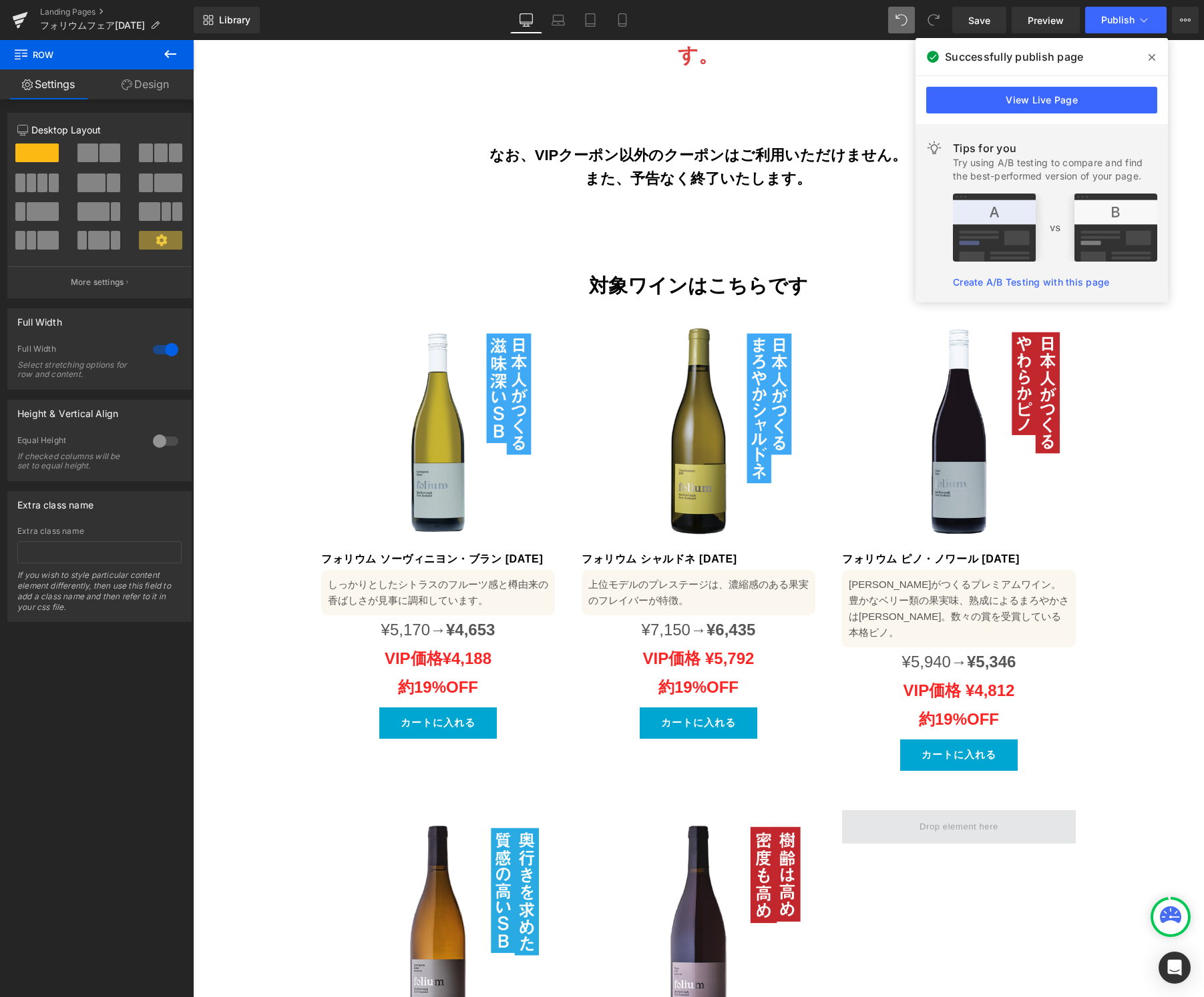
scroll to position [927, 0]
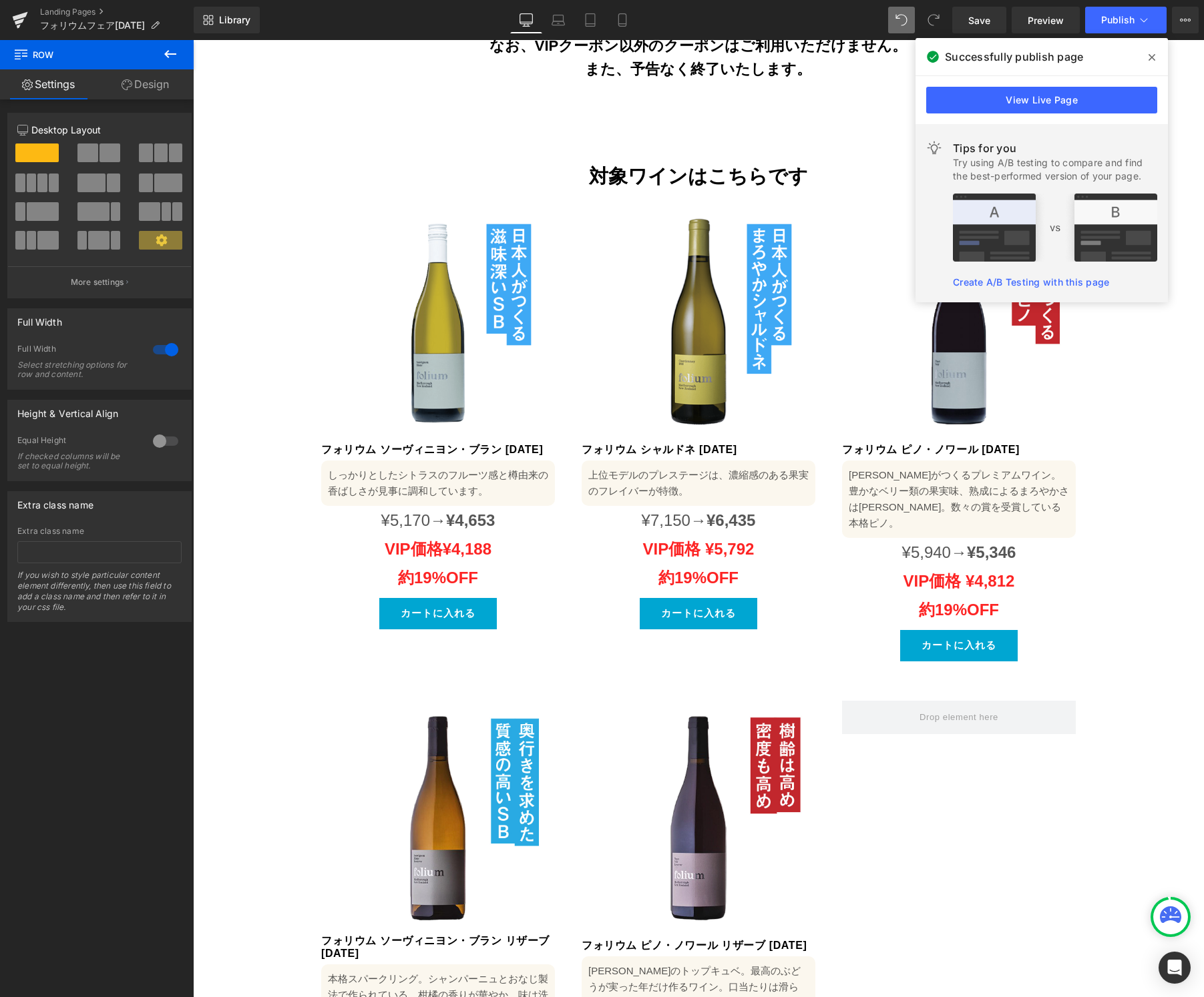
click at [1150, 55] on icon at bounding box center [1151, 57] width 7 height 11
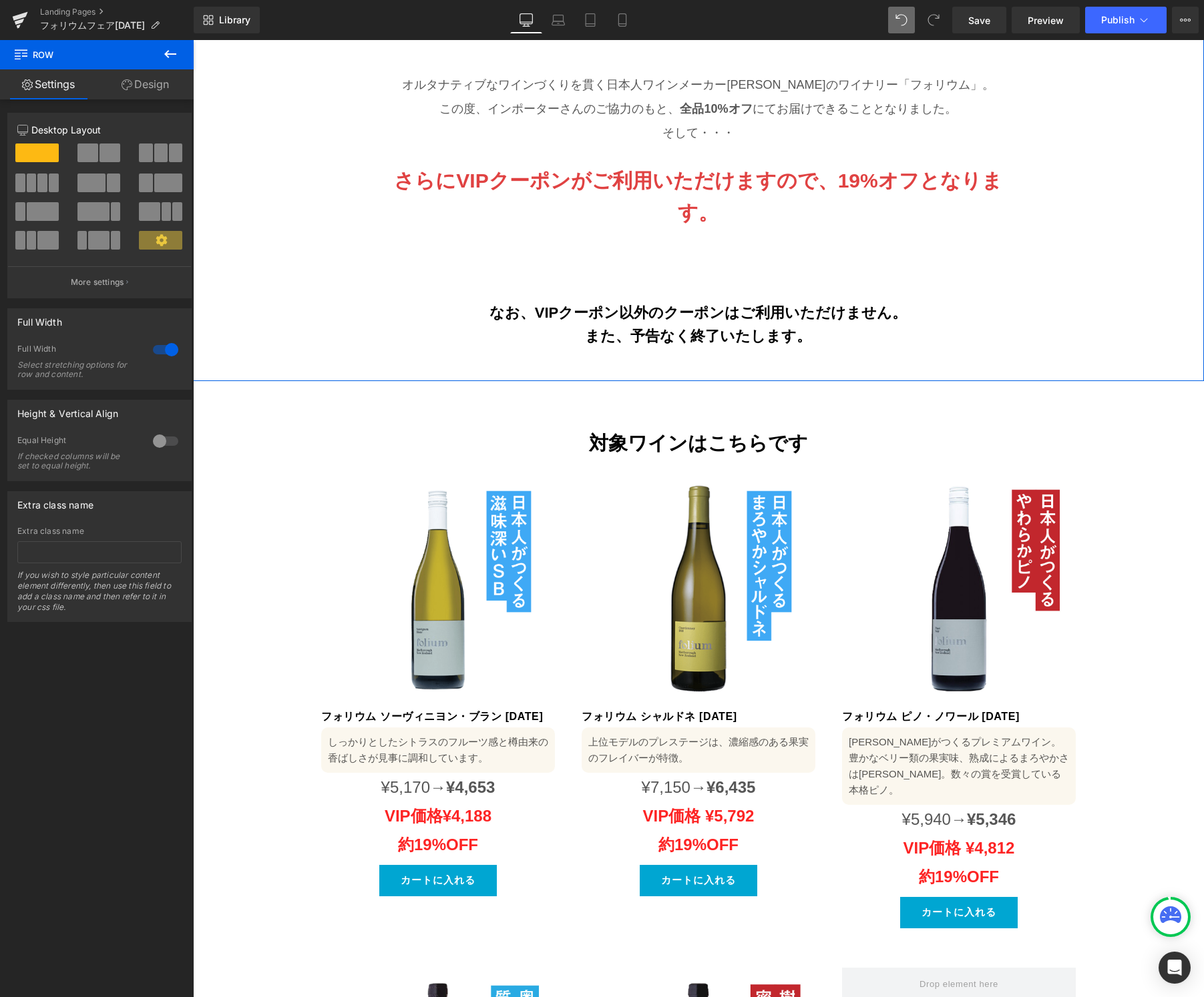
scroll to position [675, 0]
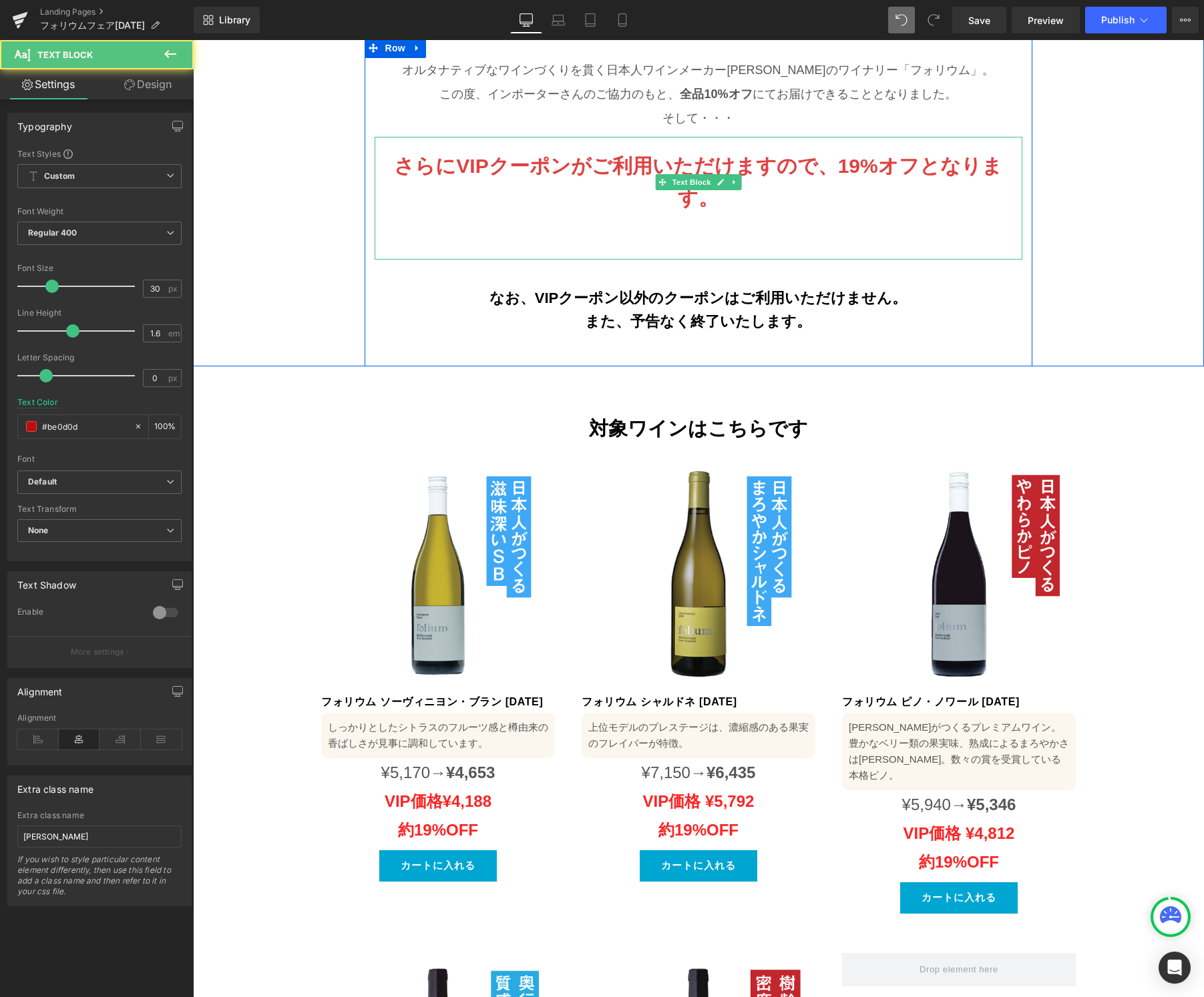
click at [805, 155] on b "19%オフとなります。" at bounding box center [839, 182] width 325 height 54
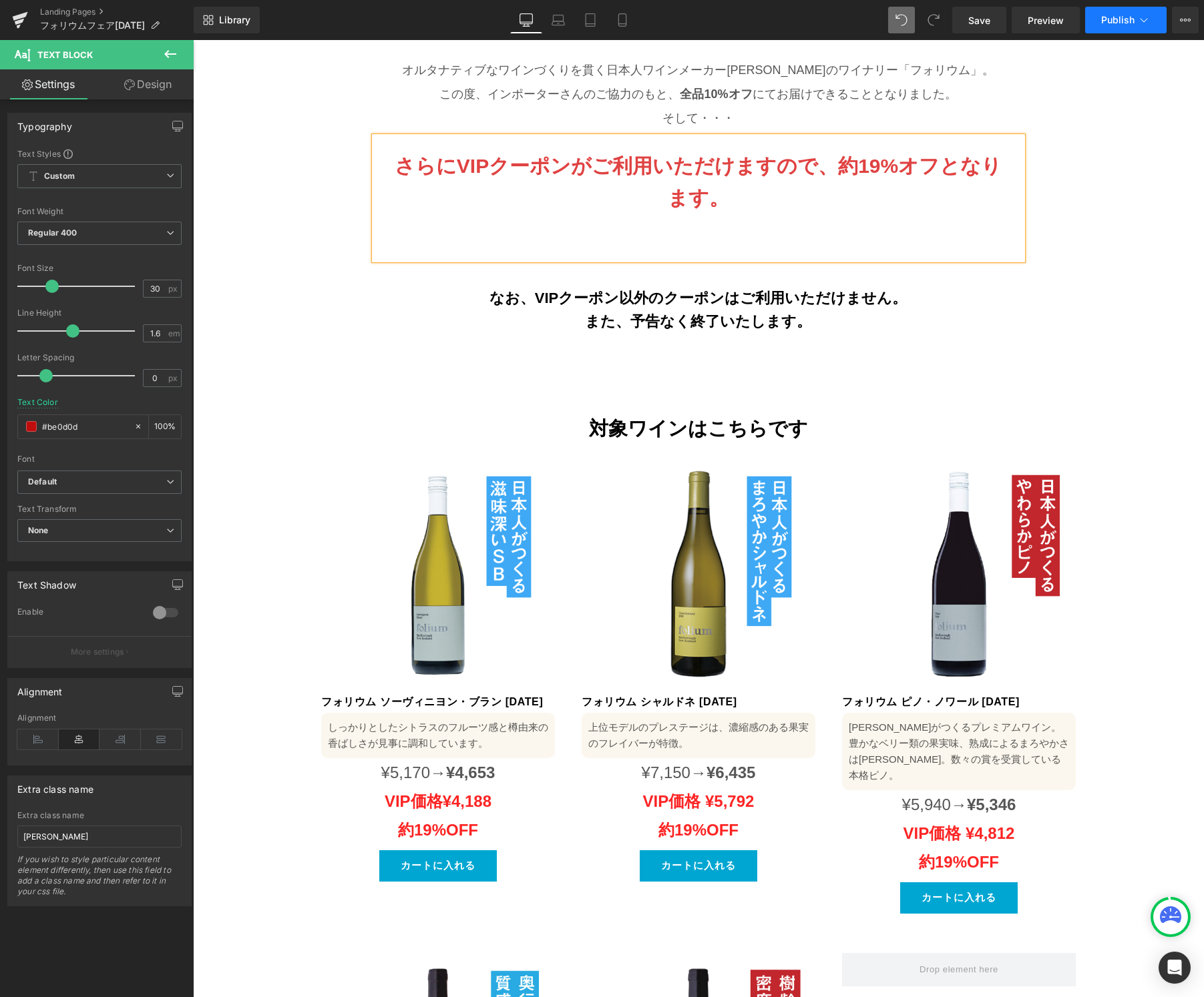
click at [1132, 23] on span "Publish" at bounding box center [1118, 20] width 33 height 11
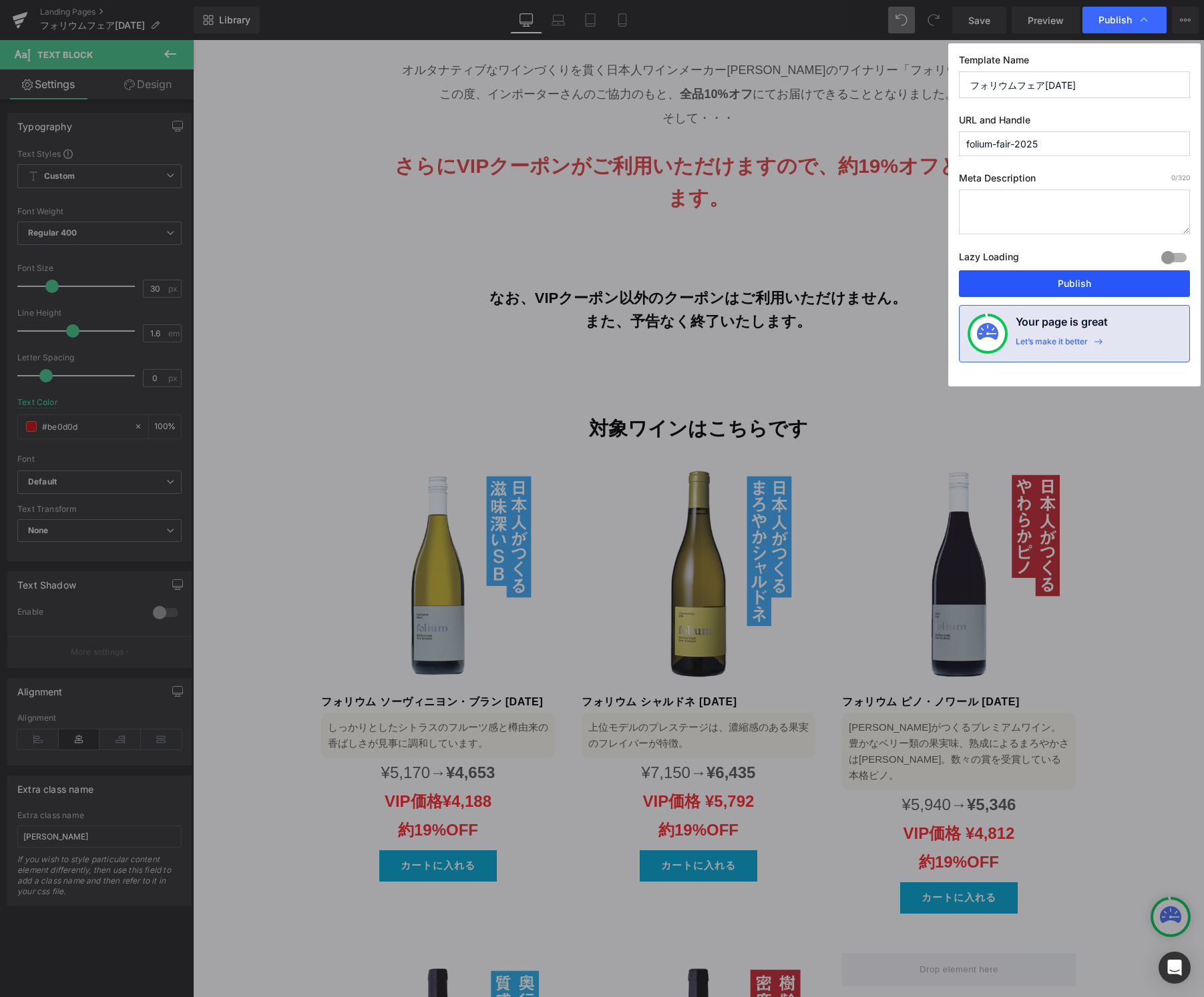
click at [1062, 282] on button "Publish" at bounding box center [1074, 283] width 231 height 27
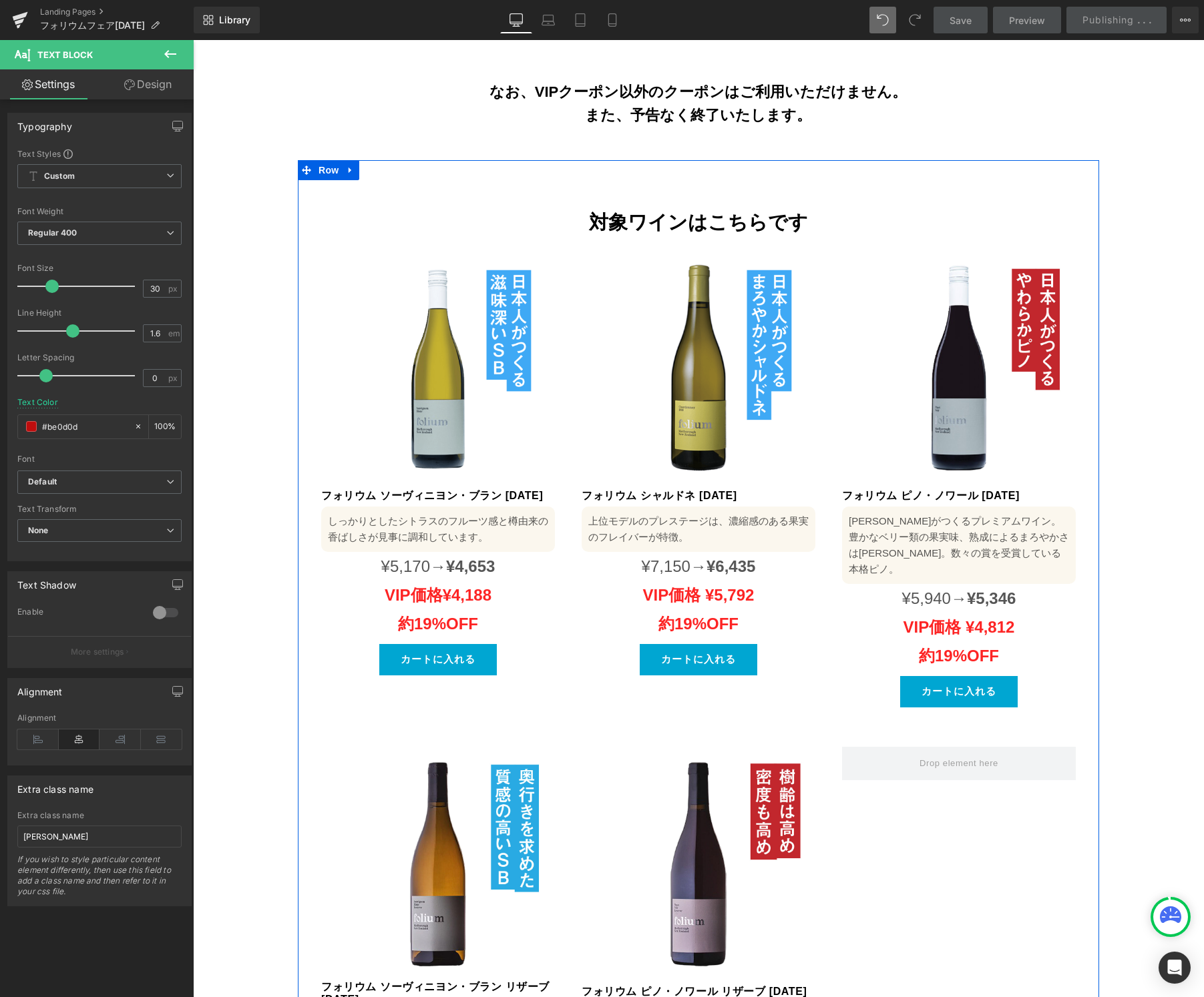
scroll to position [922, 0]
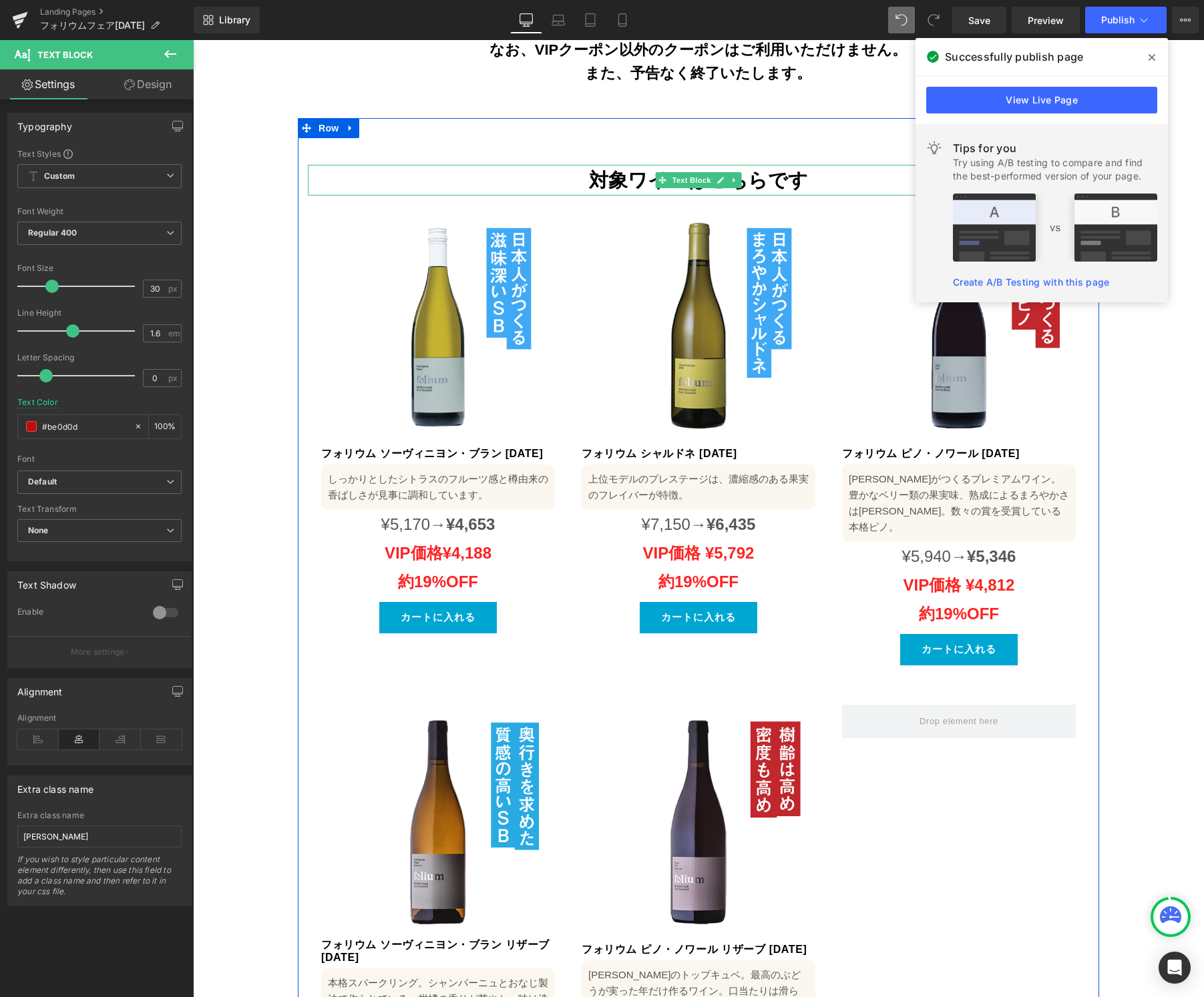
click at [343, 165] on div "対象ワインはこちらです" at bounding box center [699, 180] width 781 height 30
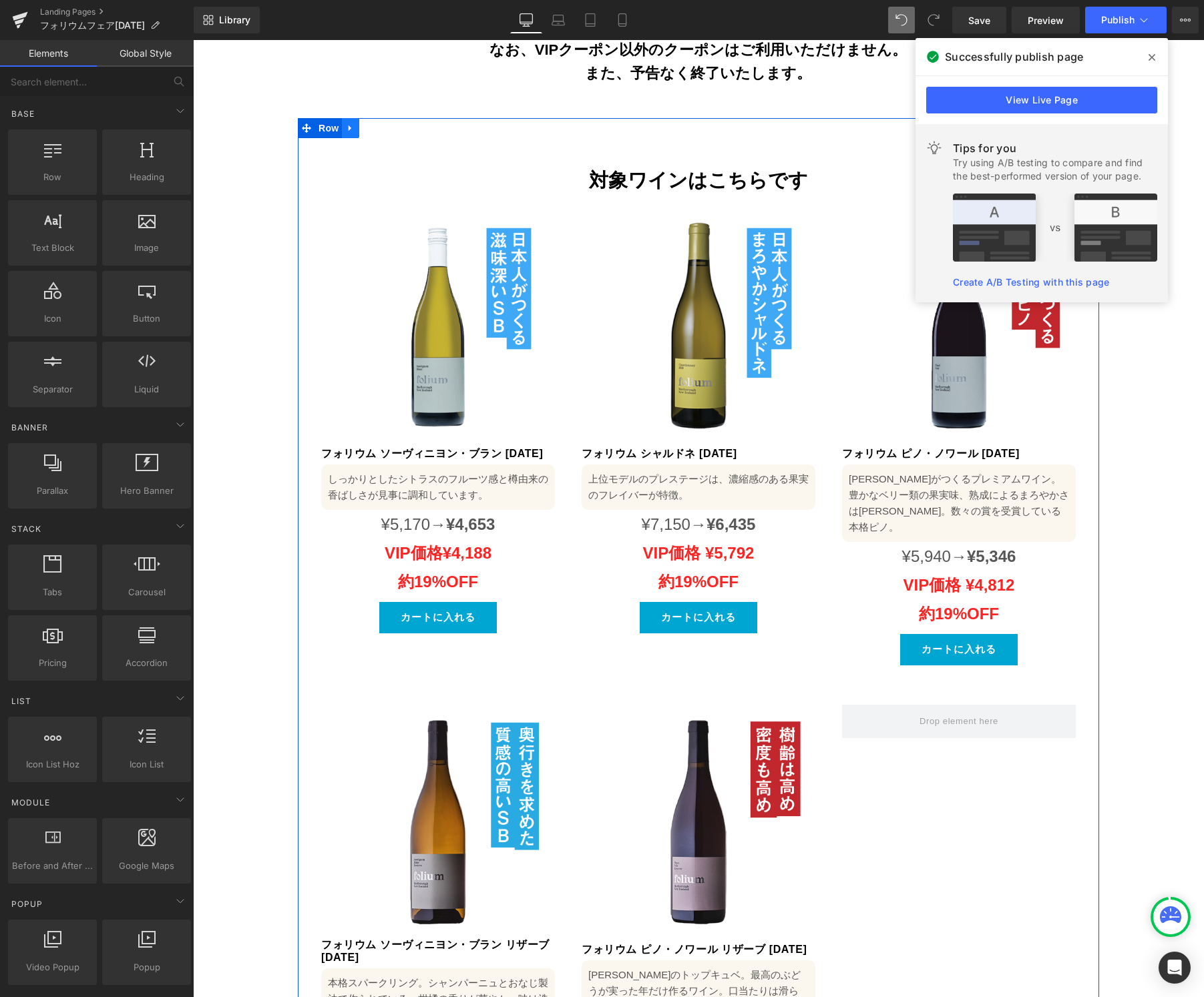
click at [349, 126] on icon at bounding box center [350, 129] width 3 height 6
drag, startPoint x: 365, startPoint y: 66, endPoint x: 331, endPoint y: 552, distance: 487.2
click at [365, 123] on icon at bounding box center [367, 128] width 9 height 9
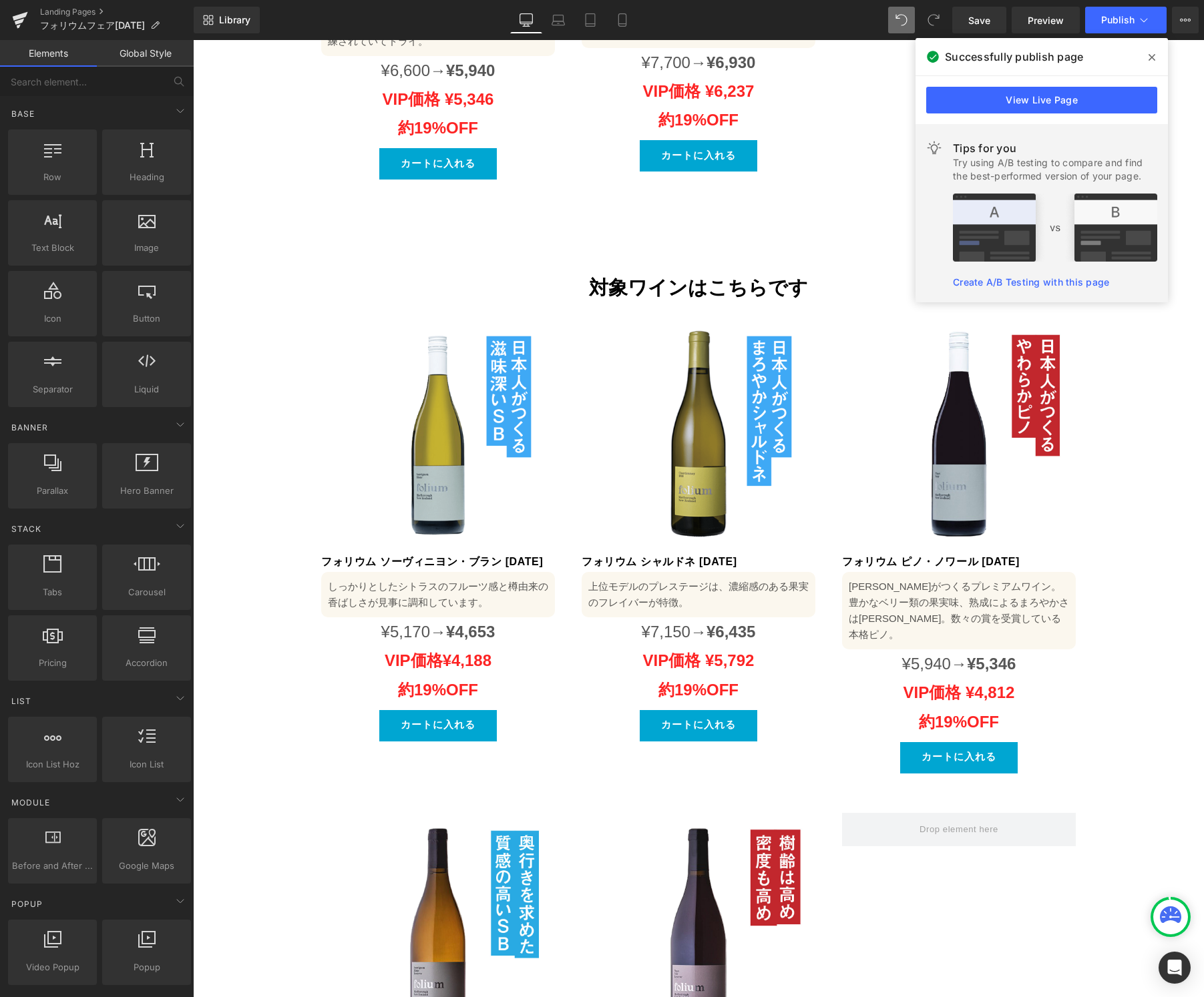
scroll to position [1953, 0]
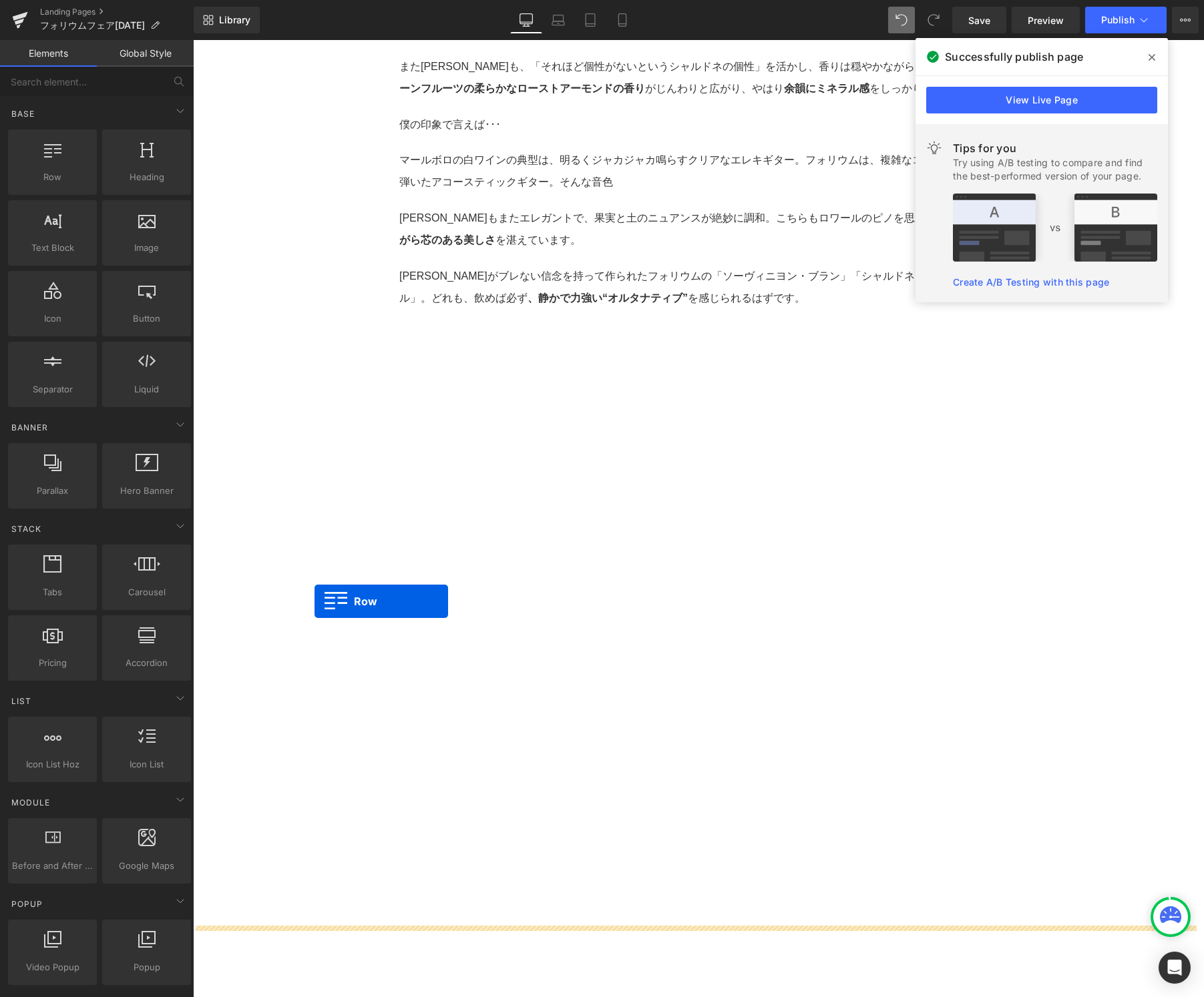
drag, startPoint x: 298, startPoint y: 103, endPoint x: 314, endPoint y: 621, distance: 518.2
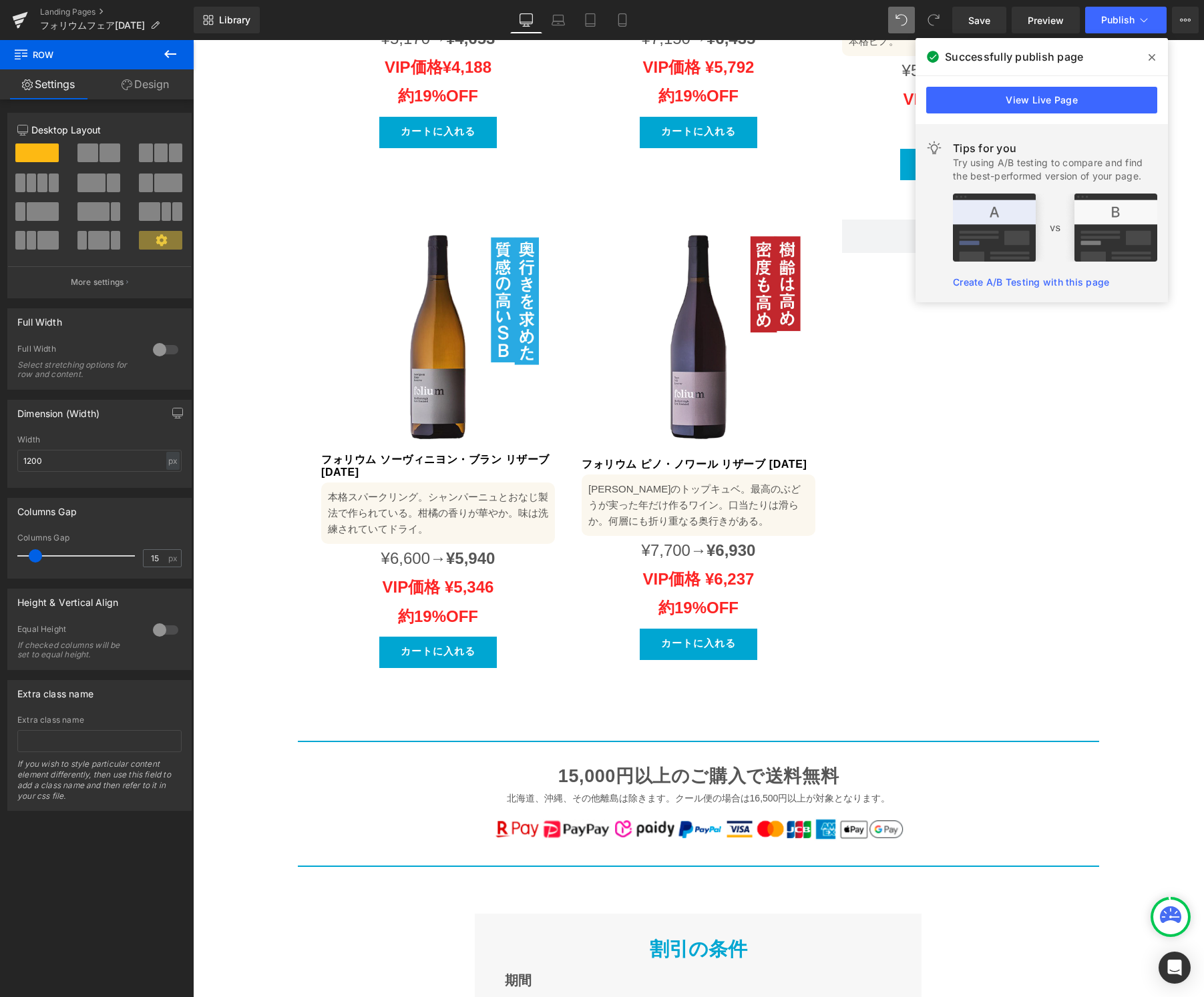
scroll to position [7031, 0]
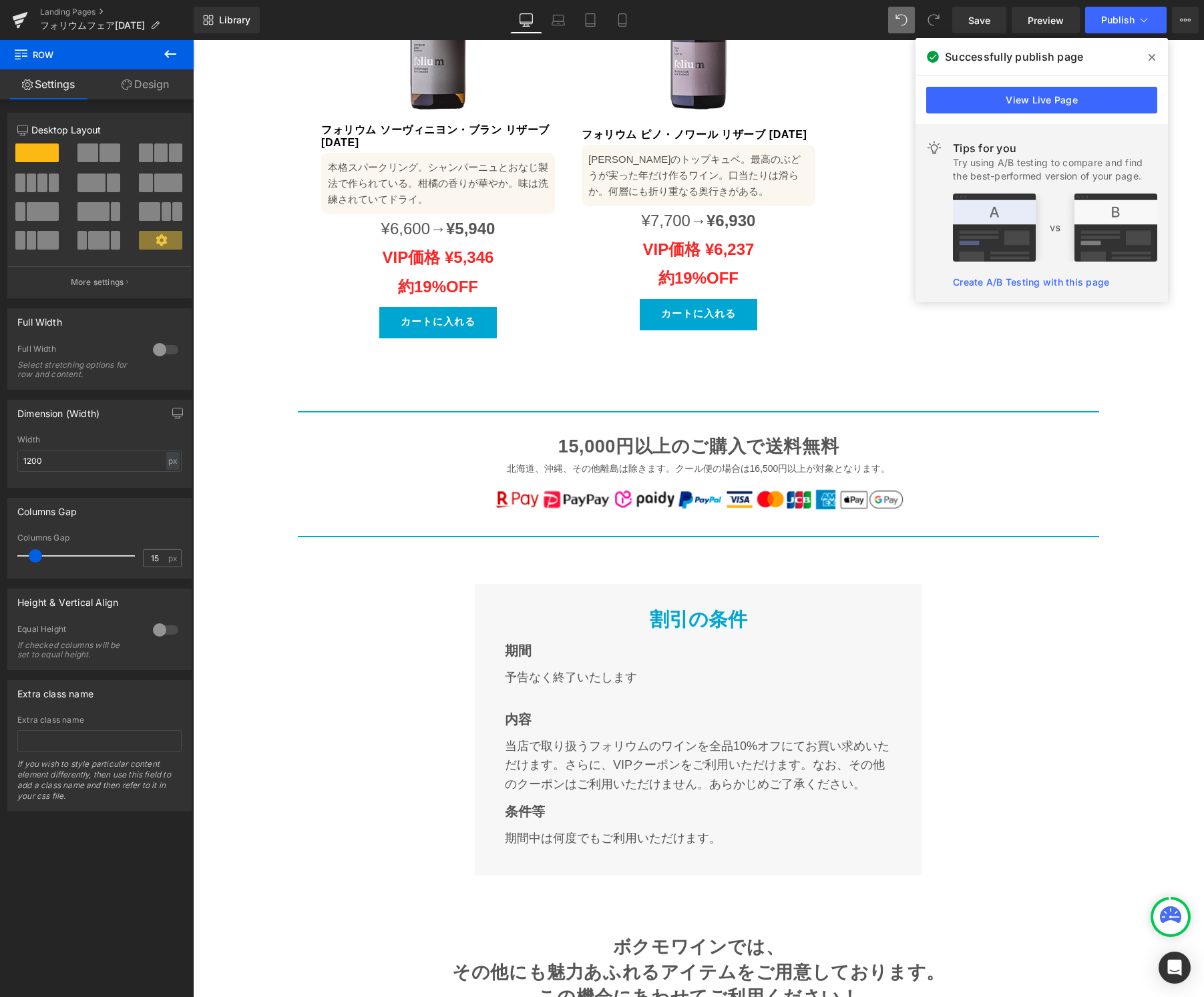
click at [1149, 55] on icon at bounding box center [1151, 57] width 7 height 7
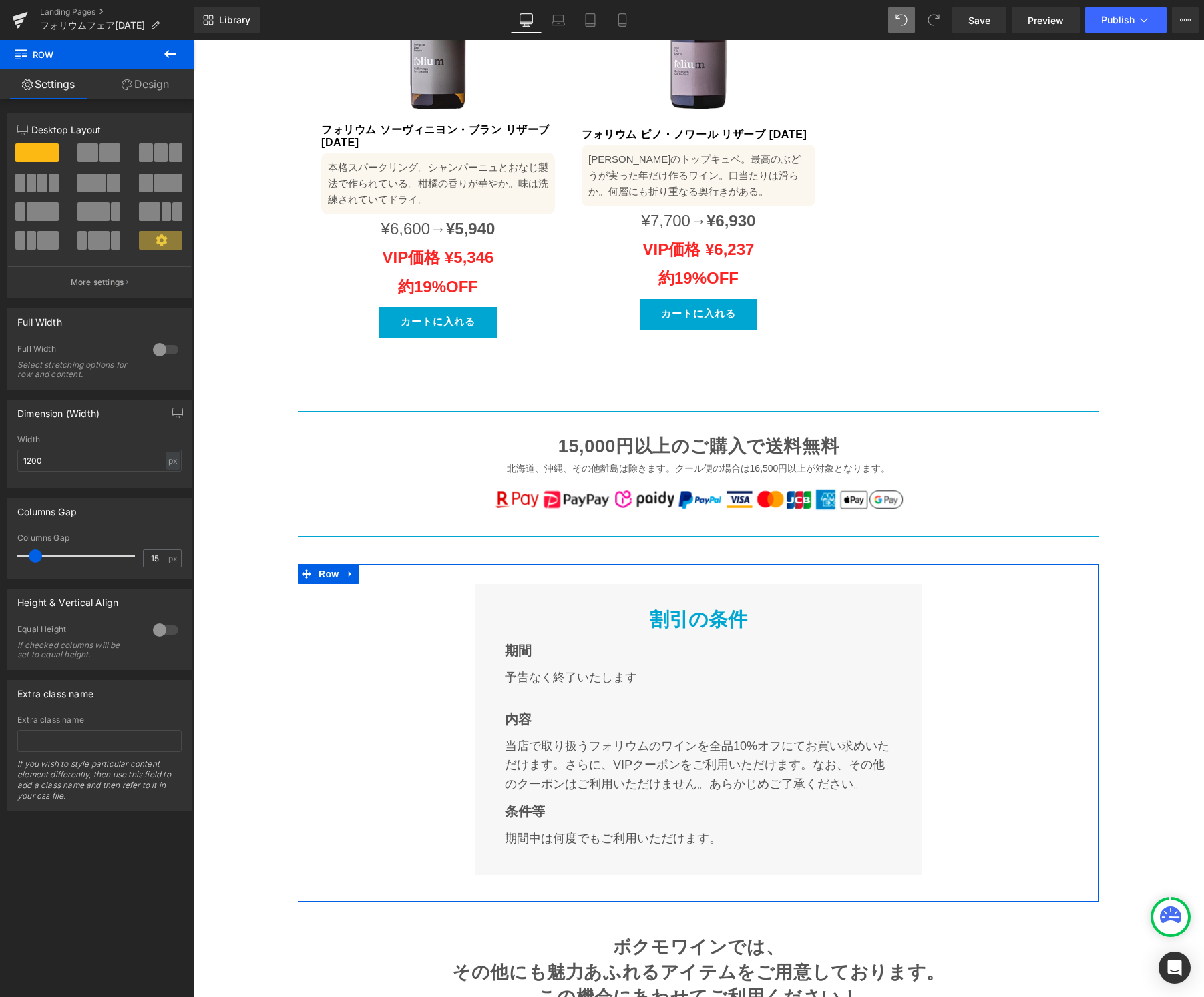
scroll to position [7192, 0]
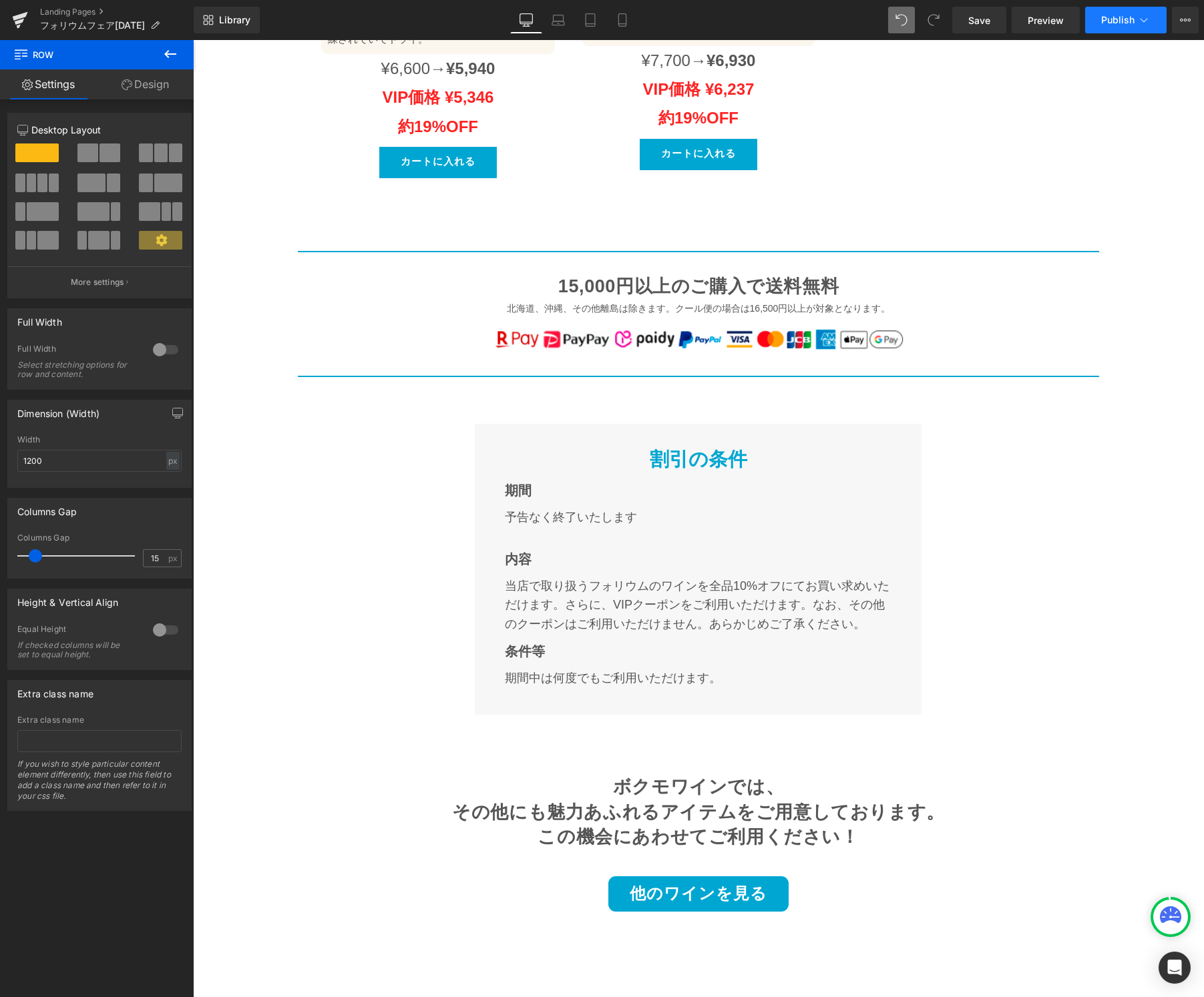
click at [1120, 21] on span "Publish" at bounding box center [1118, 20] width 33 height 11
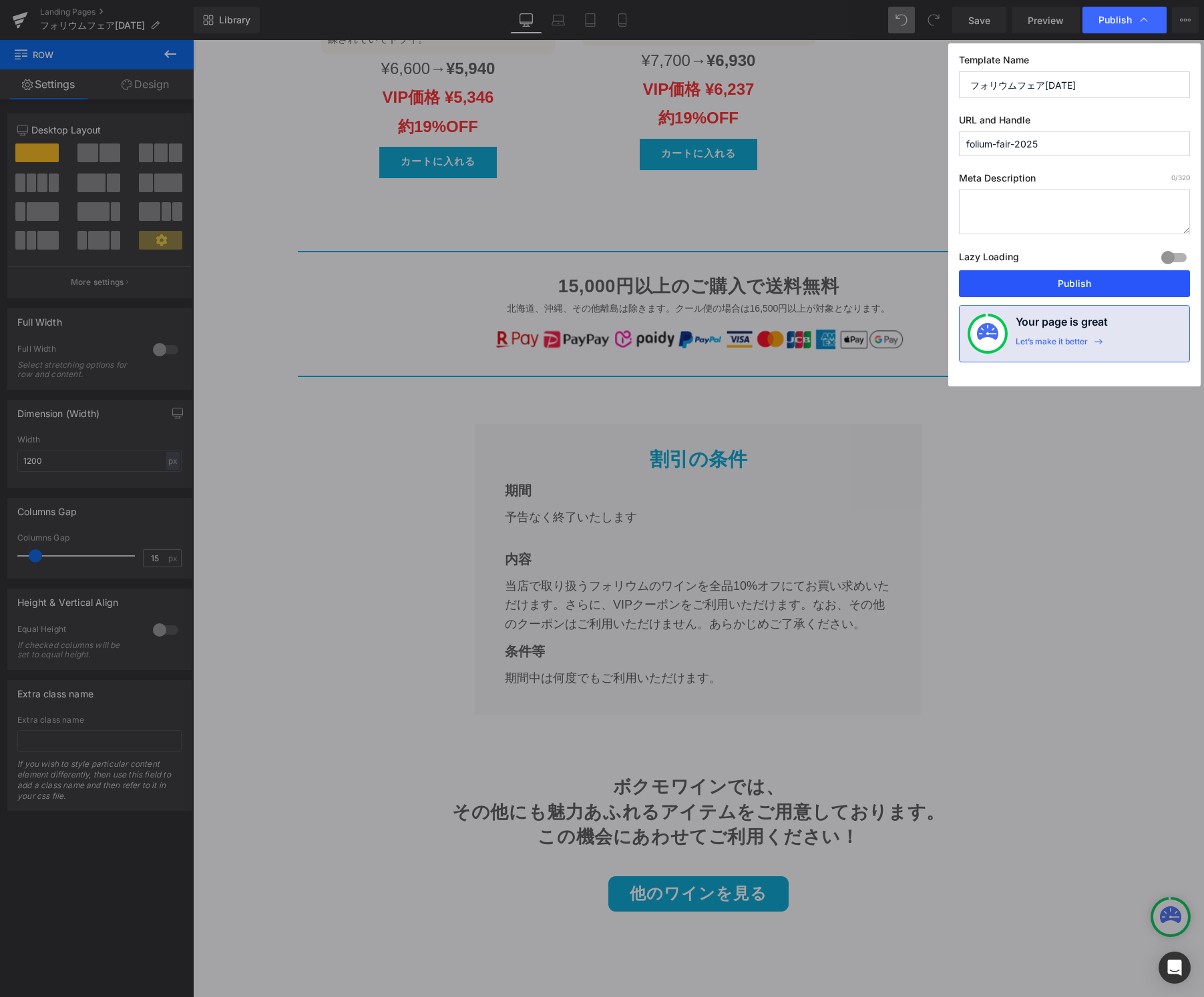
click at [1070, 293] on button "Publish" at bounding box center [1074, 283] width 231 height 27
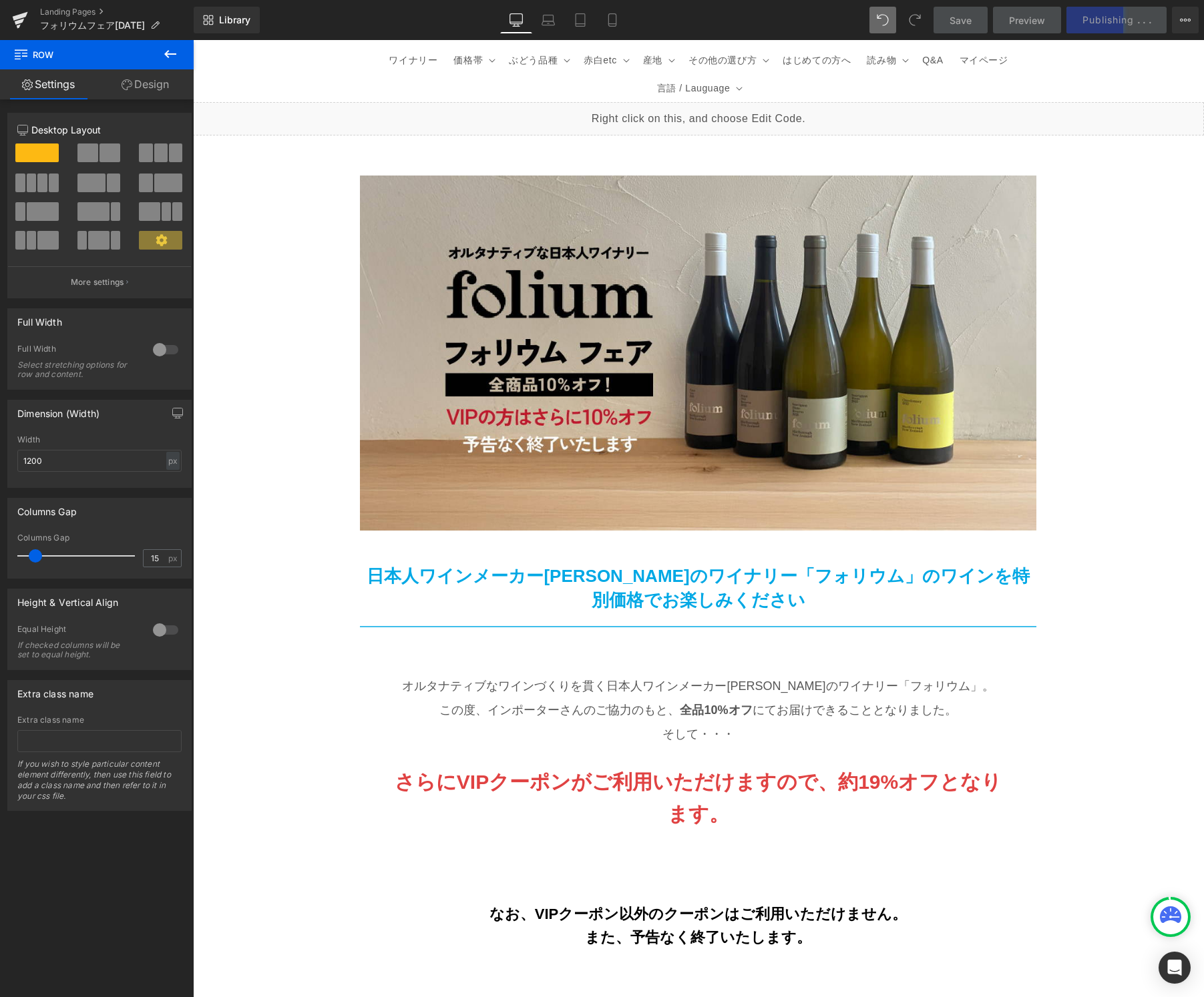
scroll to position [0, 0]
